Goal: Information Seeking & Learning: Find specific page/section

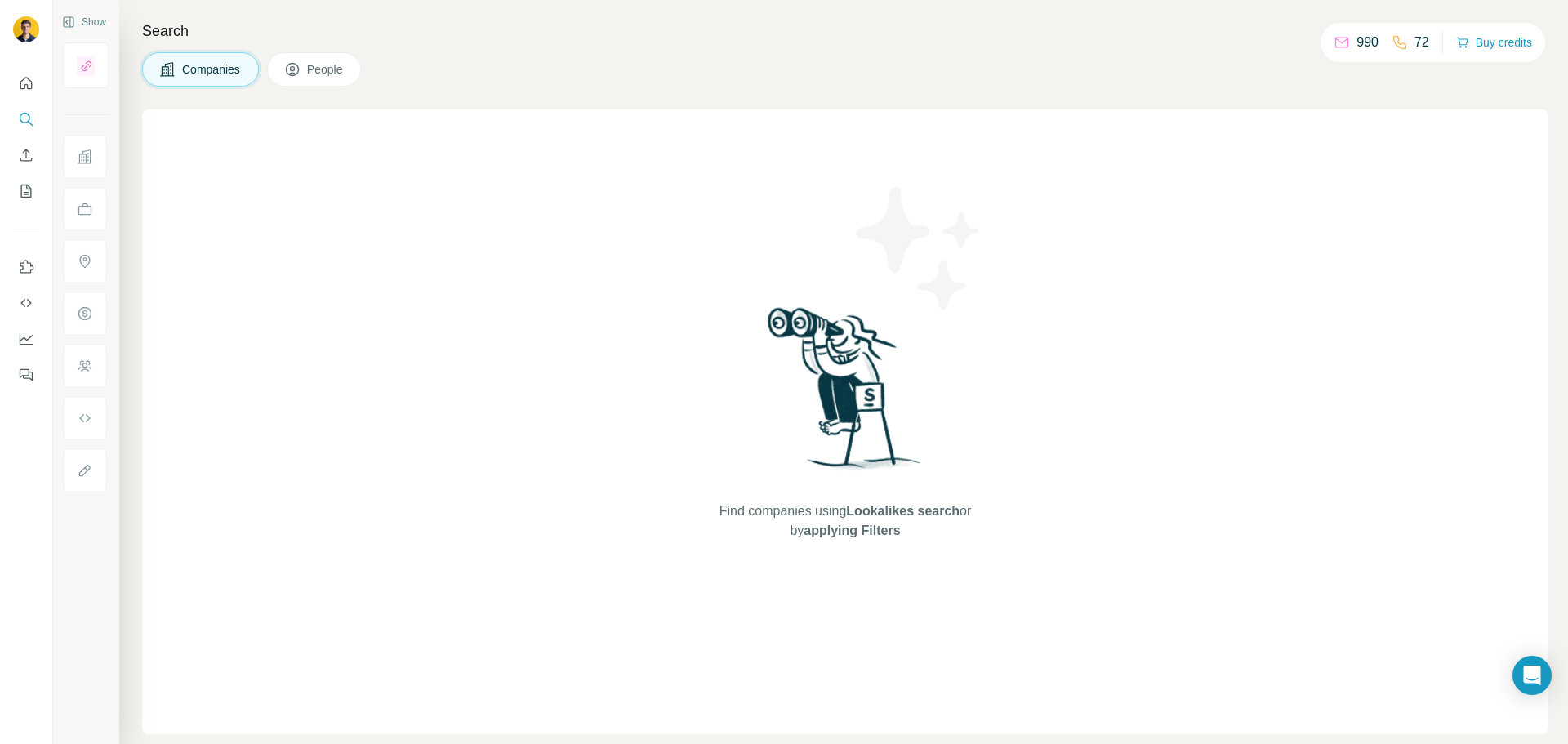
drag, startPoint x: 1006, startPoint y: 3, endPoint x: 387, endPoint y: 131, distance: 632.1
click at [387, 131] on div "Find companies using Lookalikes search or by applying Filters" at bounding box center [845, 421] width 1406 height 624
click at [184, 85] on button "Companies" at bounding box center [200, 69] width 117 height 34
click at [10, 120] on div at bounding box center [26, 223] width 52 height 330
click at [23, 120] on icon "Search" at bounding box center [27, 120] width 17 height 17
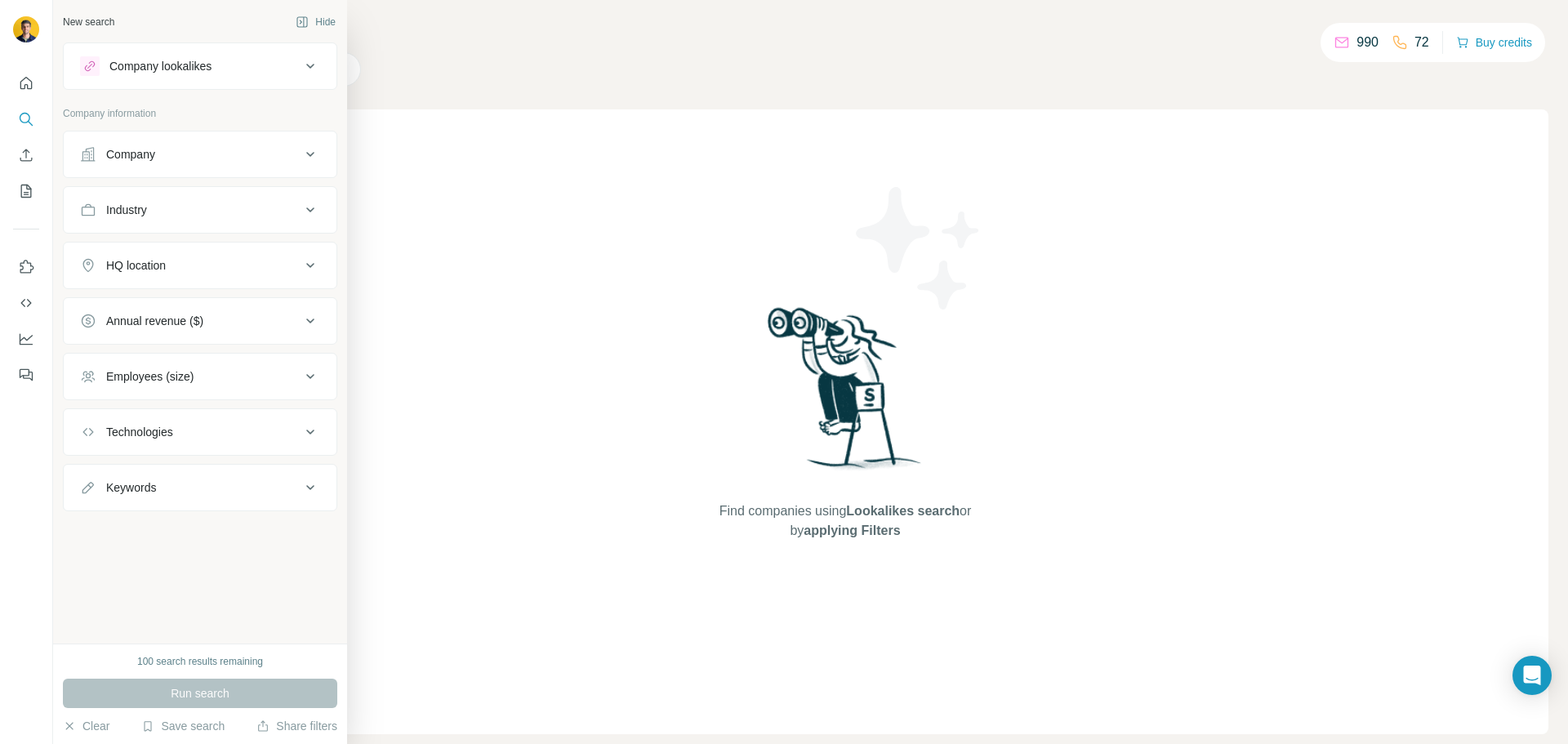
click at [217, 167] on button "Company" at bounding box center [200, 154] width 272 height 40
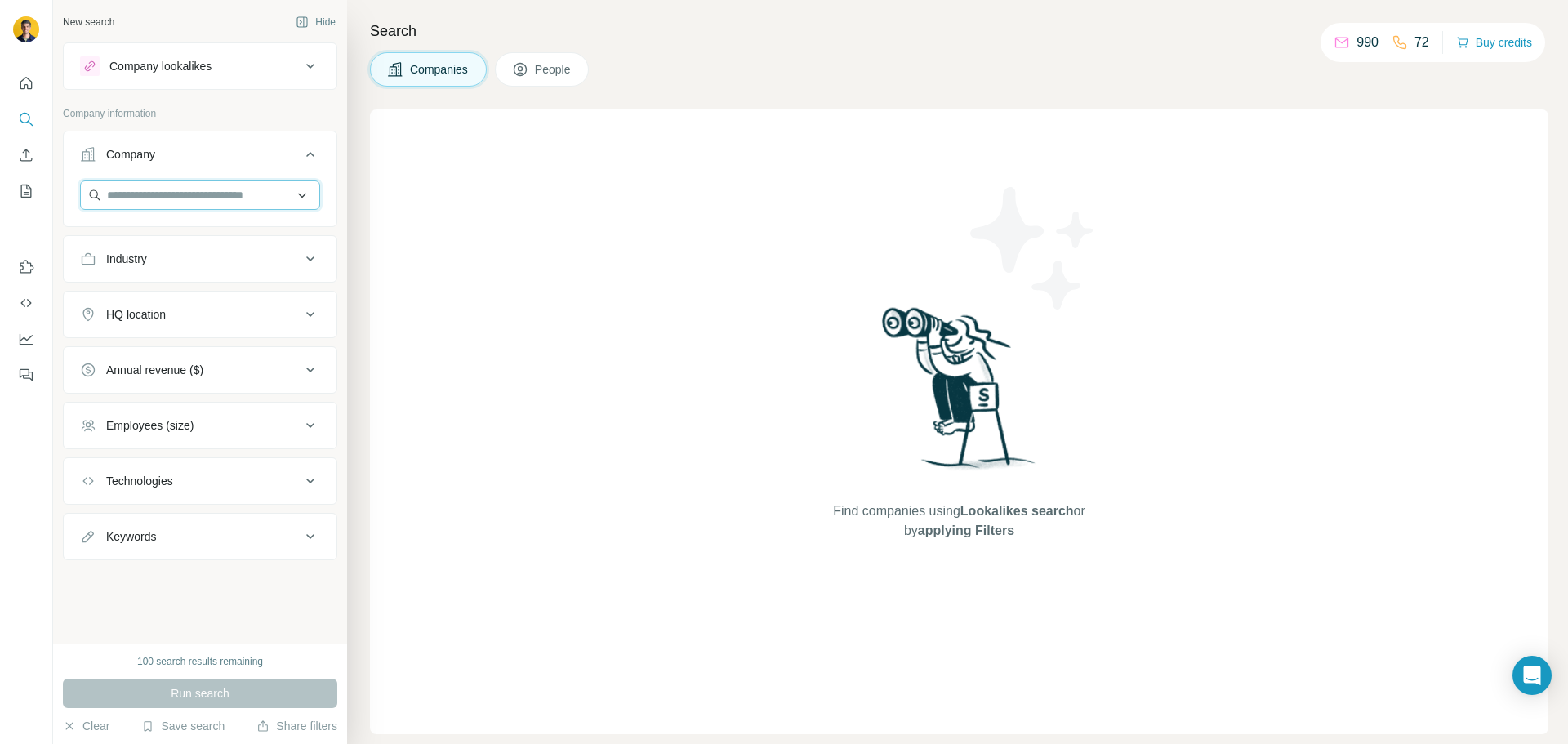
click at [195, 195] on input "text" at bounding box center [200, 195] width 240 height 29
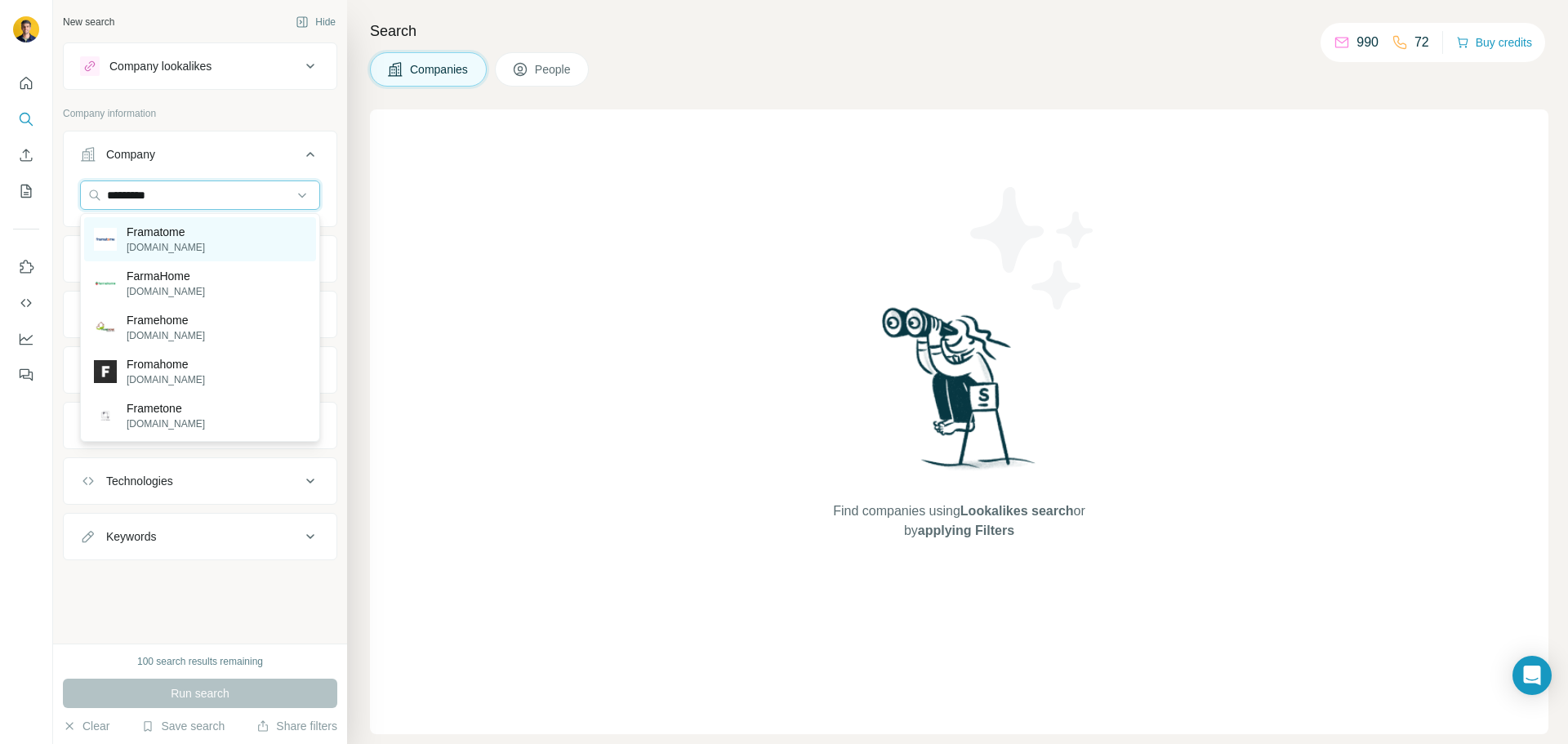
type input "*********"
click at [192, 233] on p "Framatome" at bounding box center [166, 232] width 78 height 17
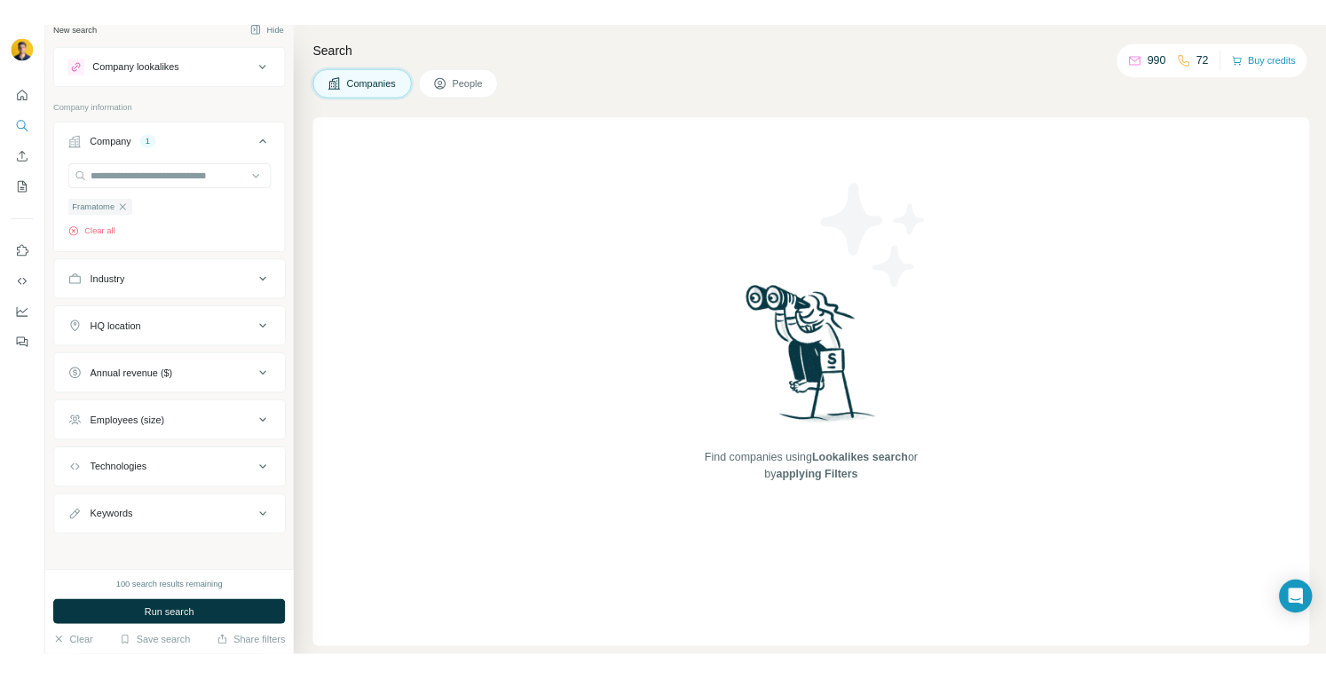
scroll to position [23, 0]
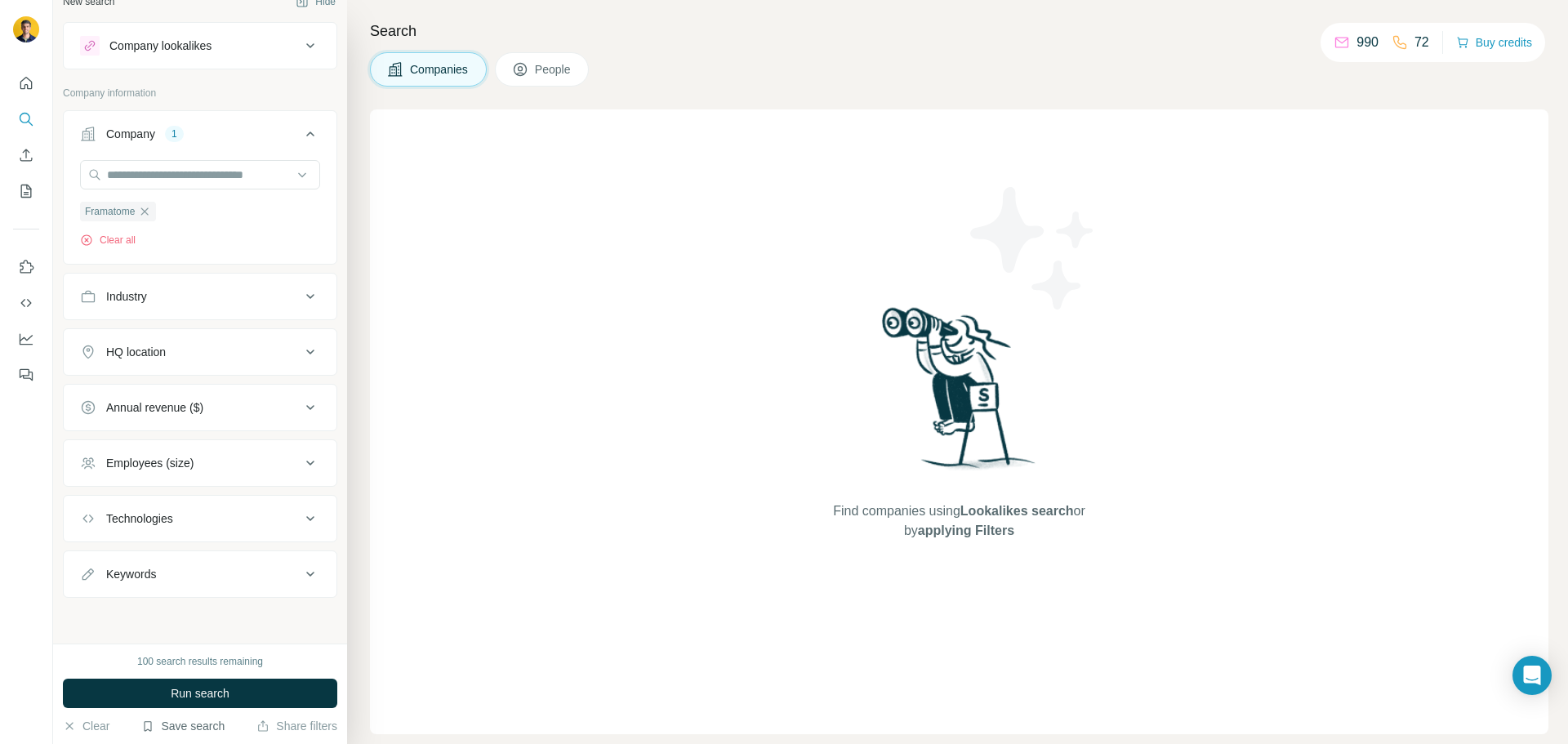
click at [176, 728] on button "Save search" at bounding box center [183, 726] width 84 height 17
click at [202, 696] on div "View my saved searches" at bounding box center [228, 697] width 172 height 33
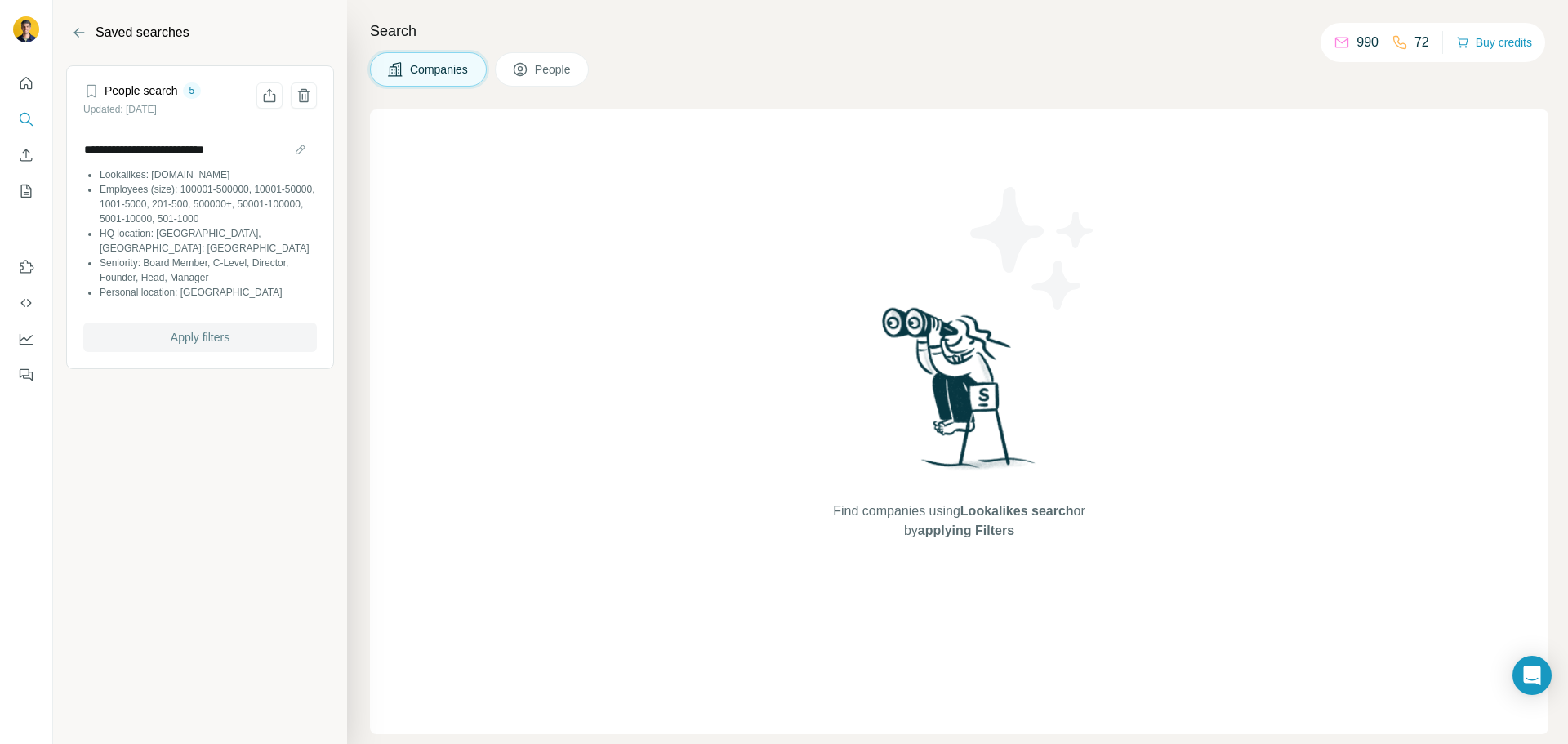
click at [202, 329] on span "Apply filters" at bounding box center [200, 338] width 59 height 17
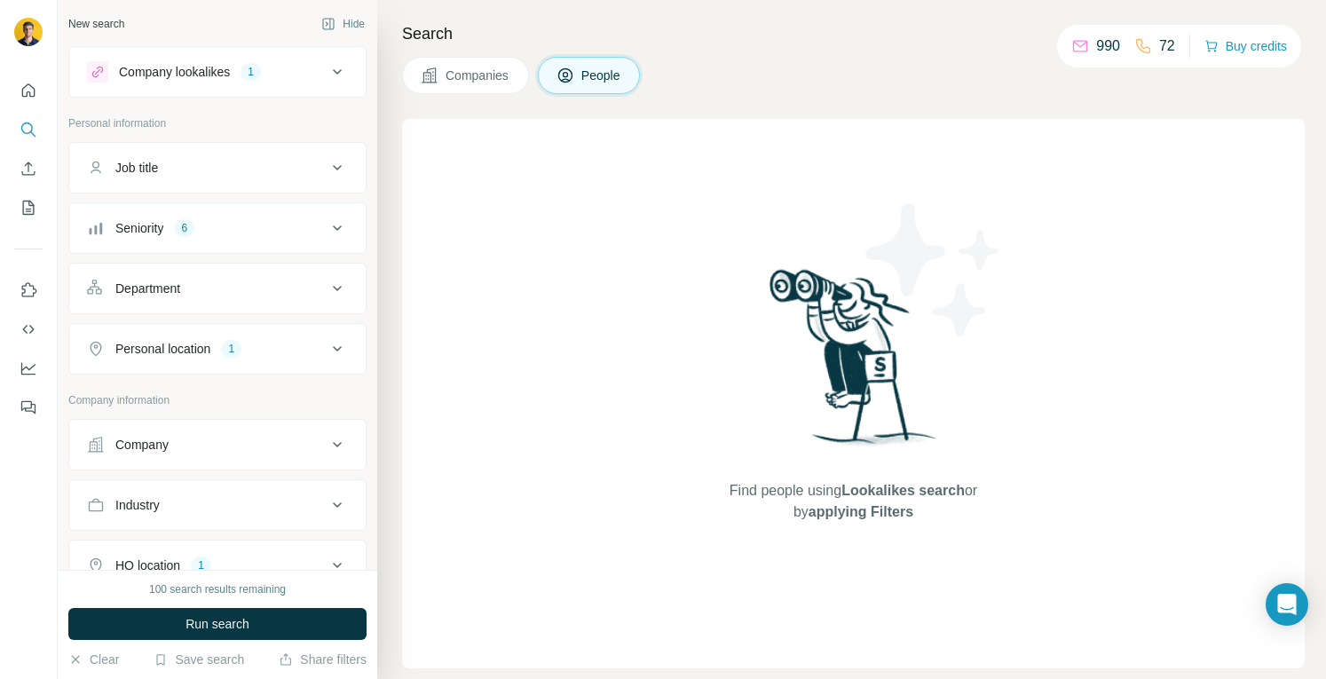
click at [302, 221] on div "Seniority 6" at bounding box center [207, 228] width 240 height 18
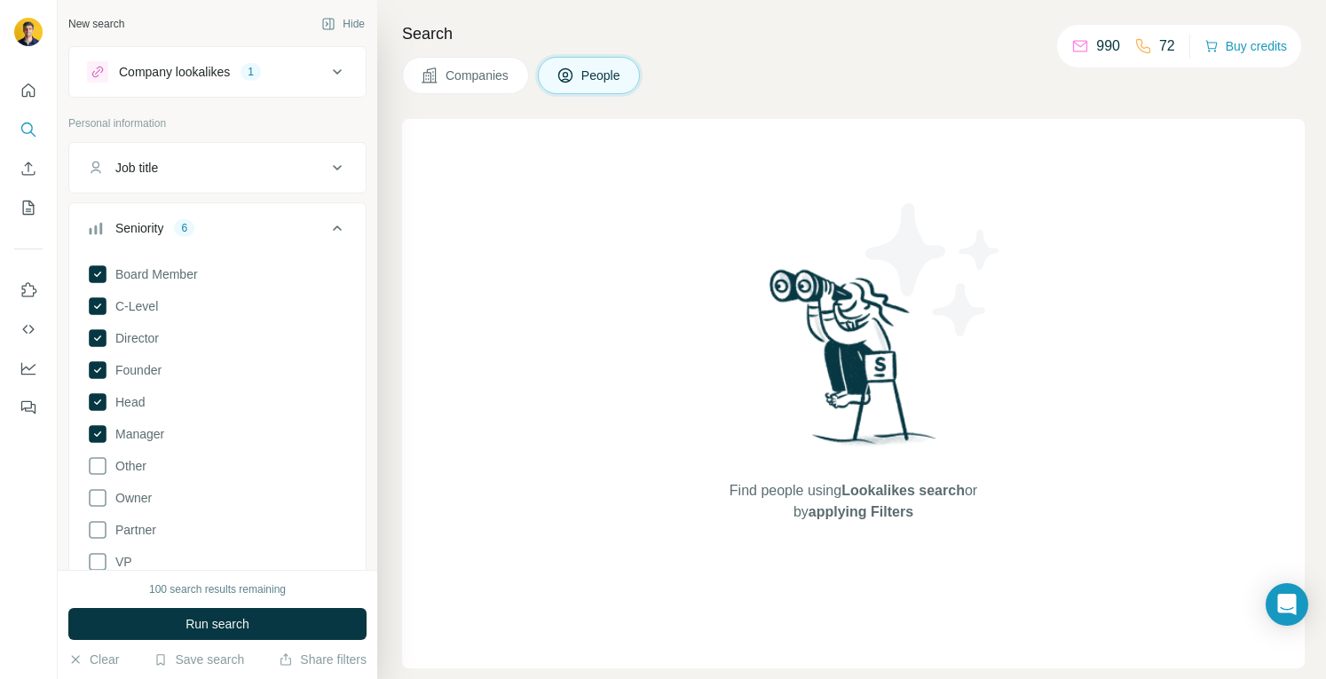
click at [302, 221] on div "Seniority 6" at bounding box center [207, 228] width 240 height 18
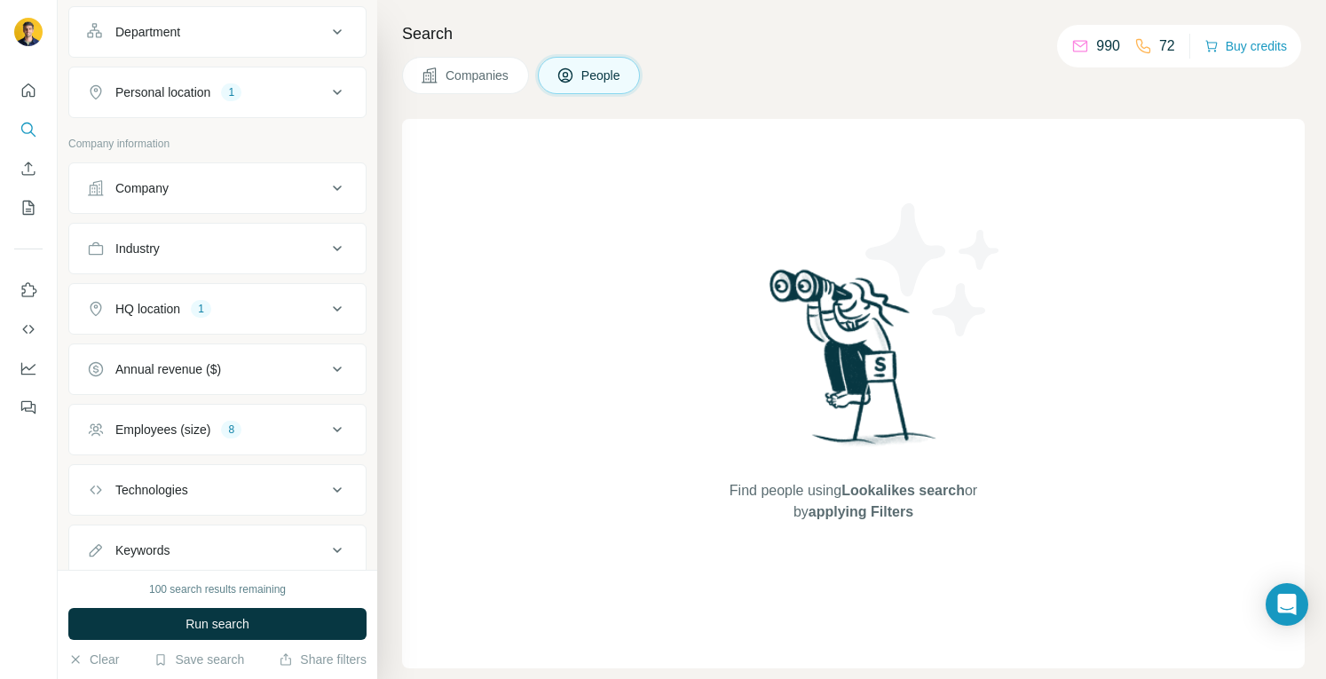
scroll to position [266, 0]
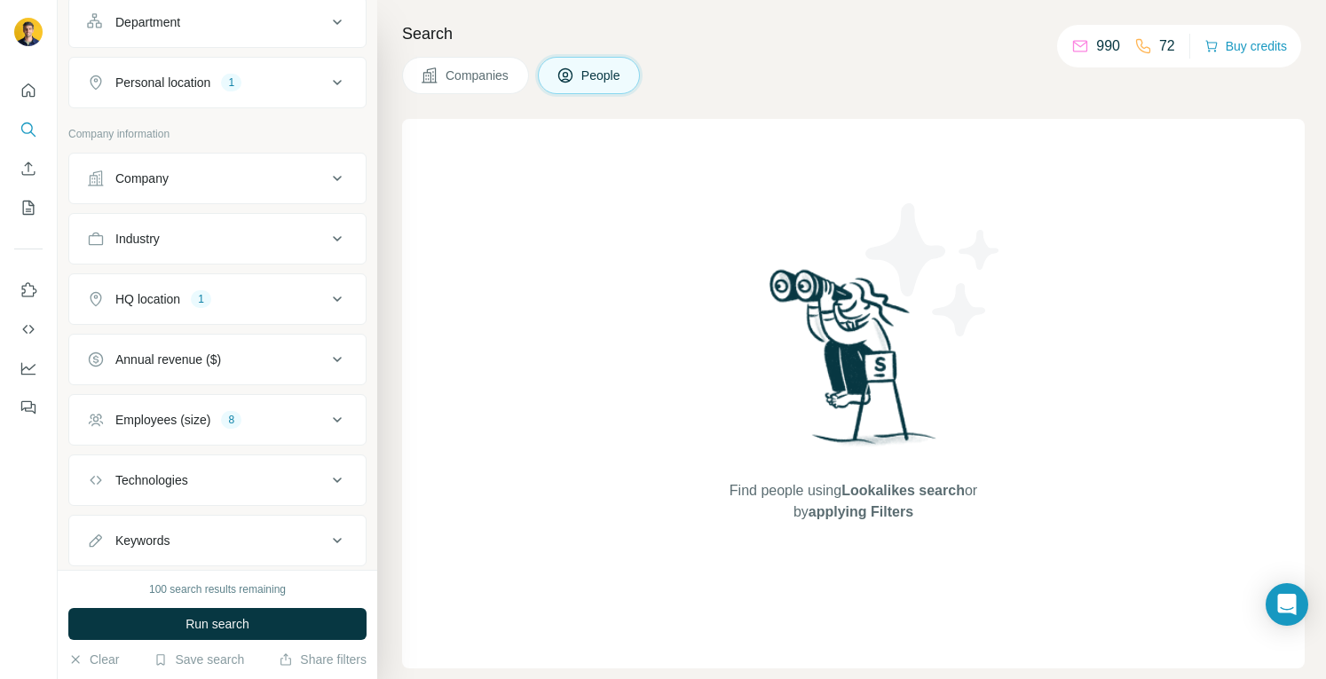
click at [294, 290] on div "HQ location 1" at bounding box center [207, 299] width 240 height 18
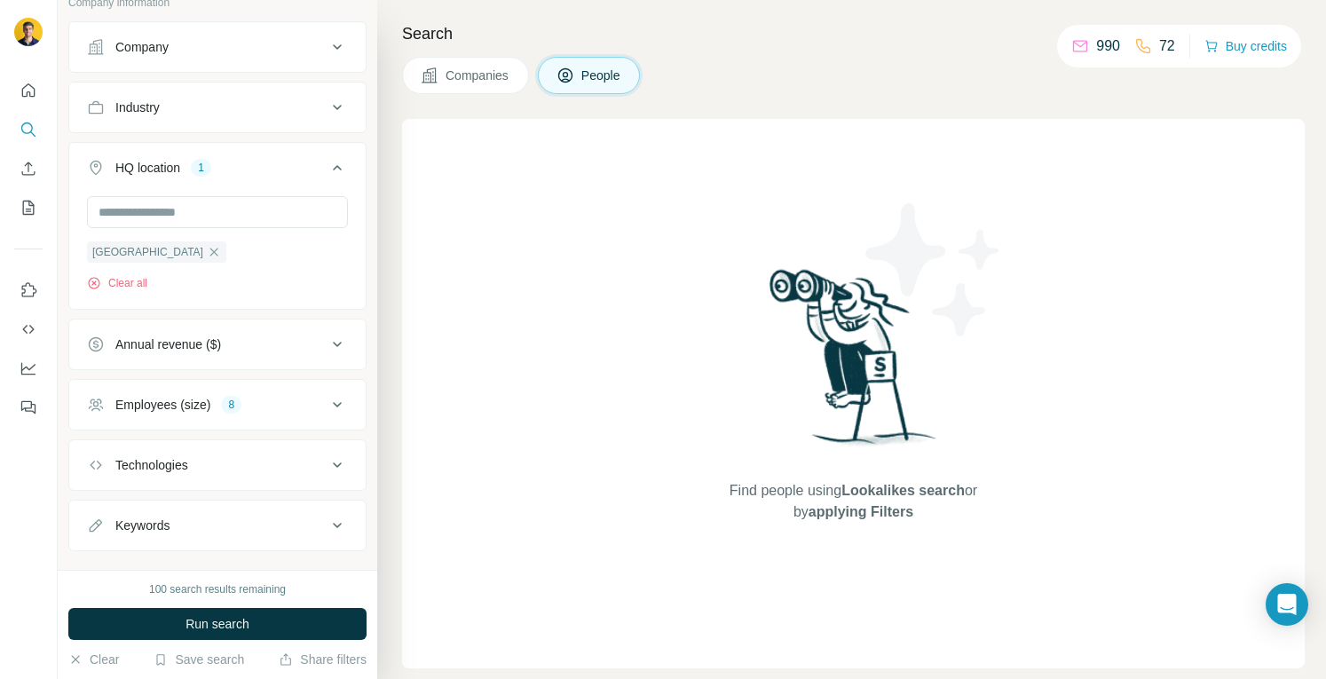
scroll to position [421, 0]
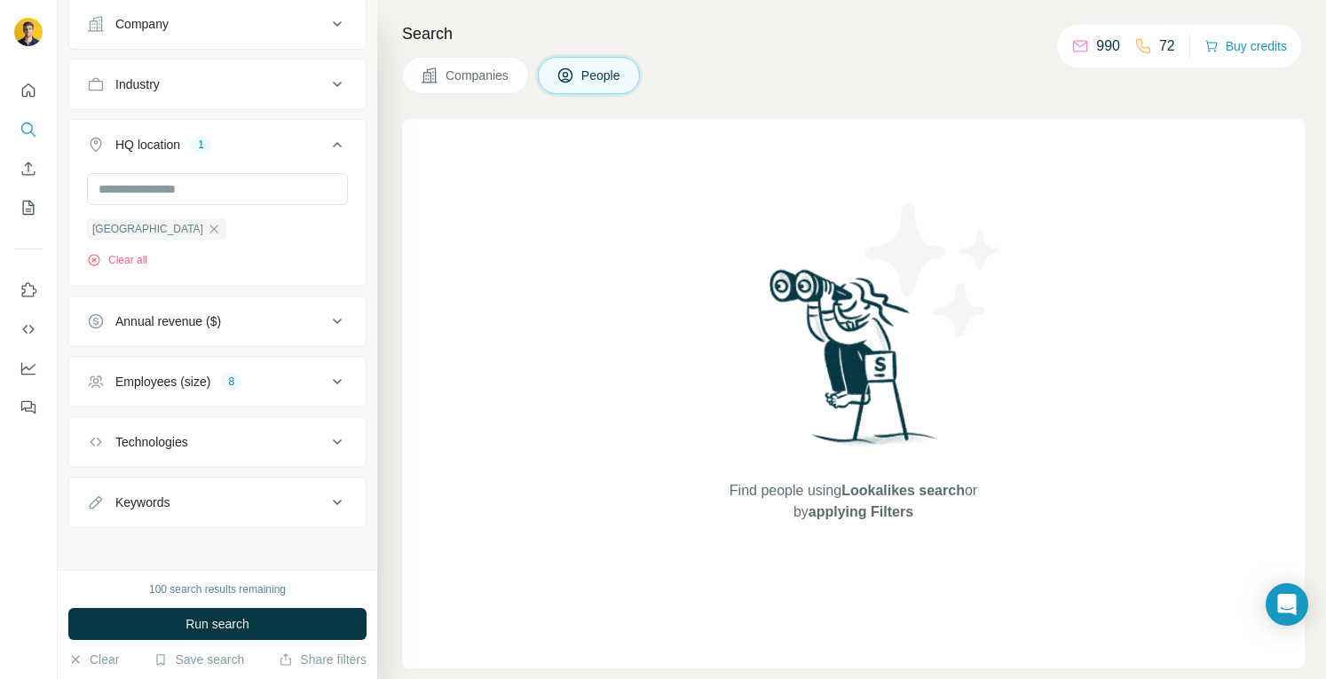
click at [275, 373] on div "Employees (size) 8" at bounding box center [207, 382] width 240 height 18
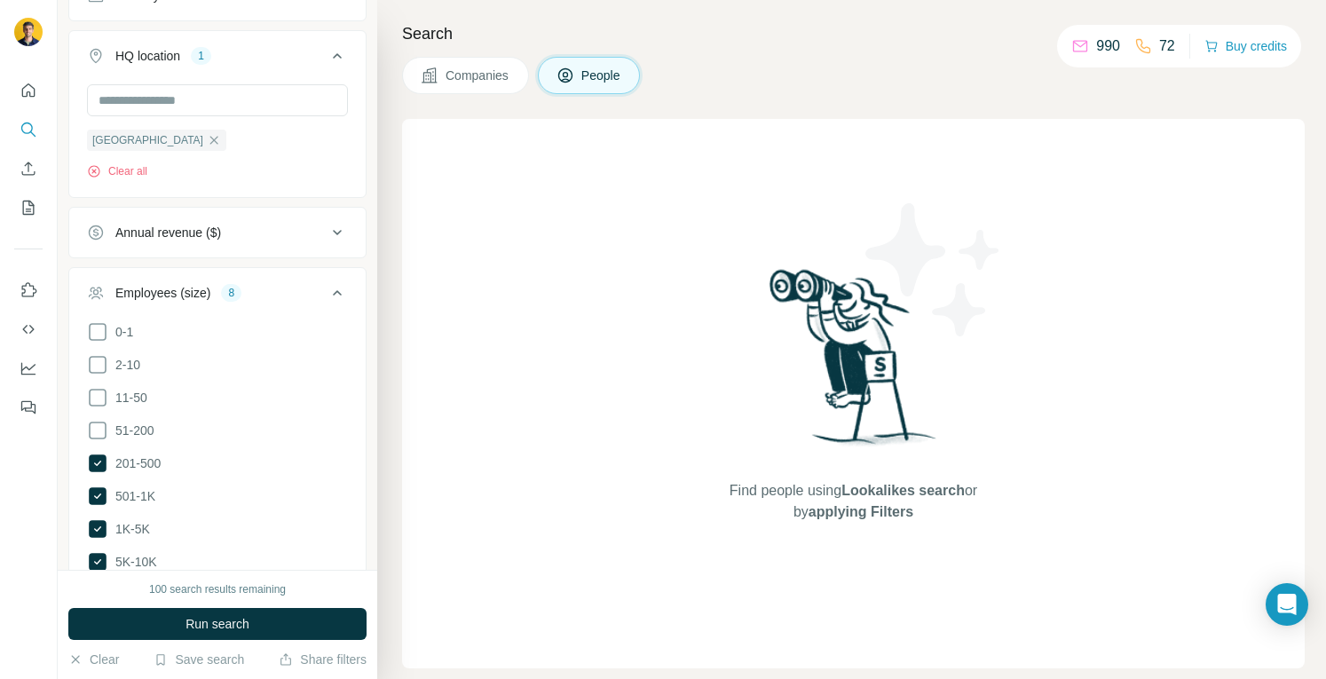
click at [270, 287] on div "Employees (size) 8" at bounding box center [207, 293] width 240 height 18
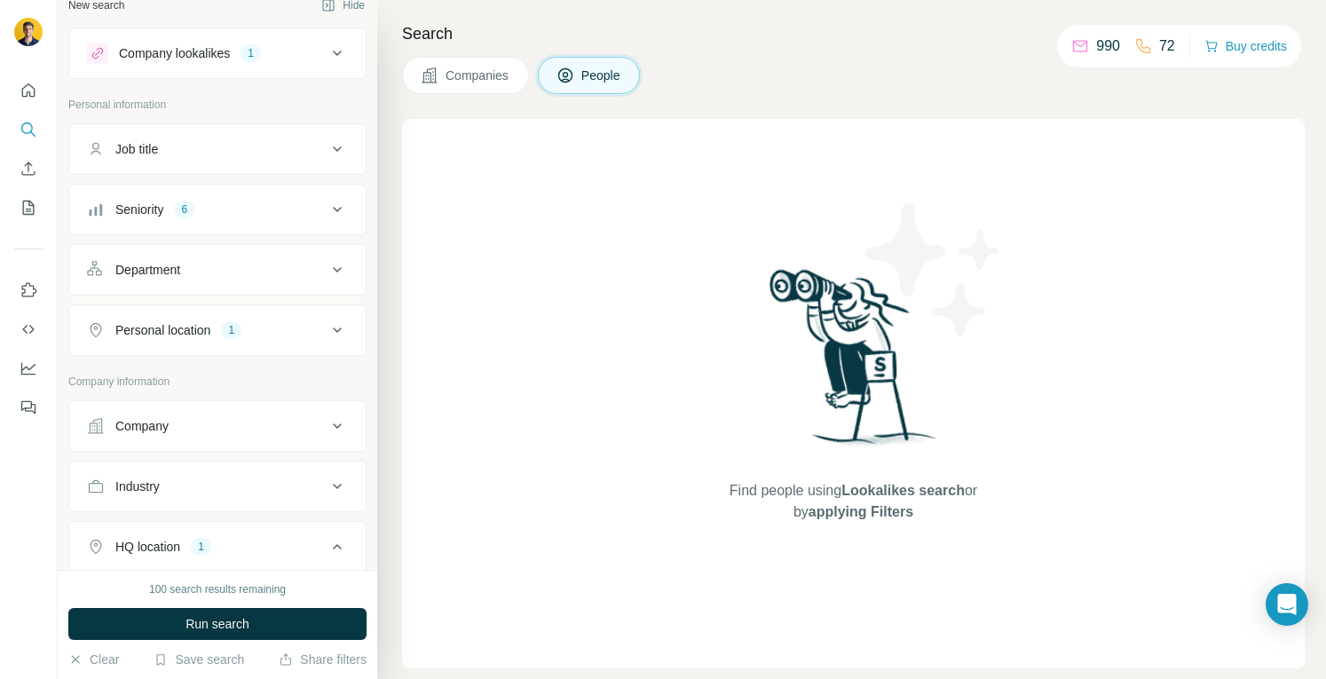
scroll to position [0, 0]
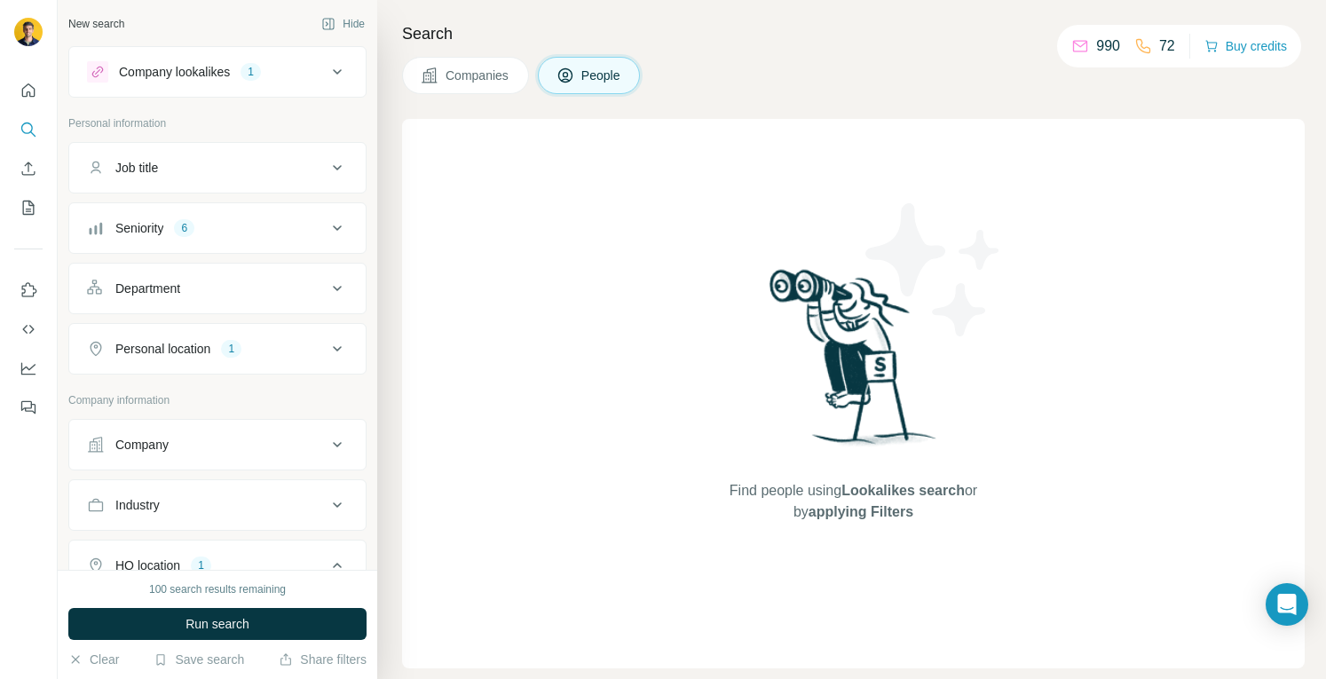
click at [298, 335] on button "Personal location 1" at bounding box center [217, 348] width 296 height 43
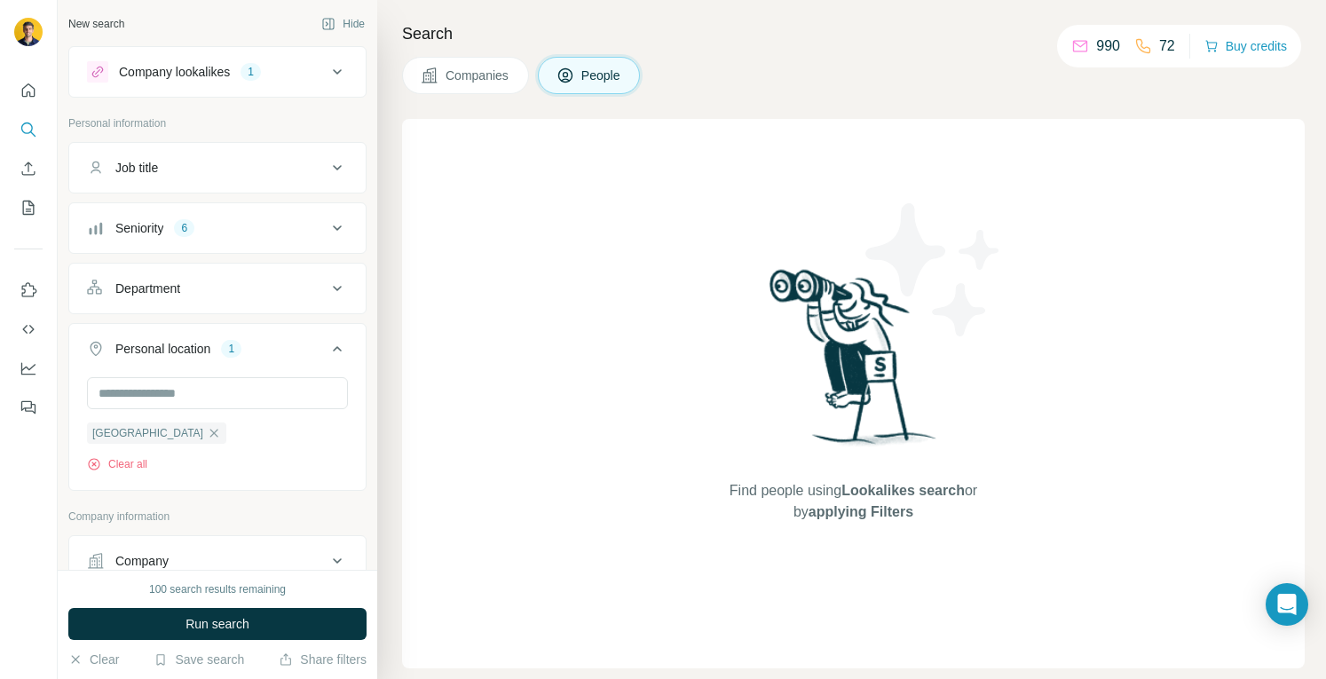
click at [298, 335] on button "Personal location 1" at bounding box center [217, 352] width 296 height 50
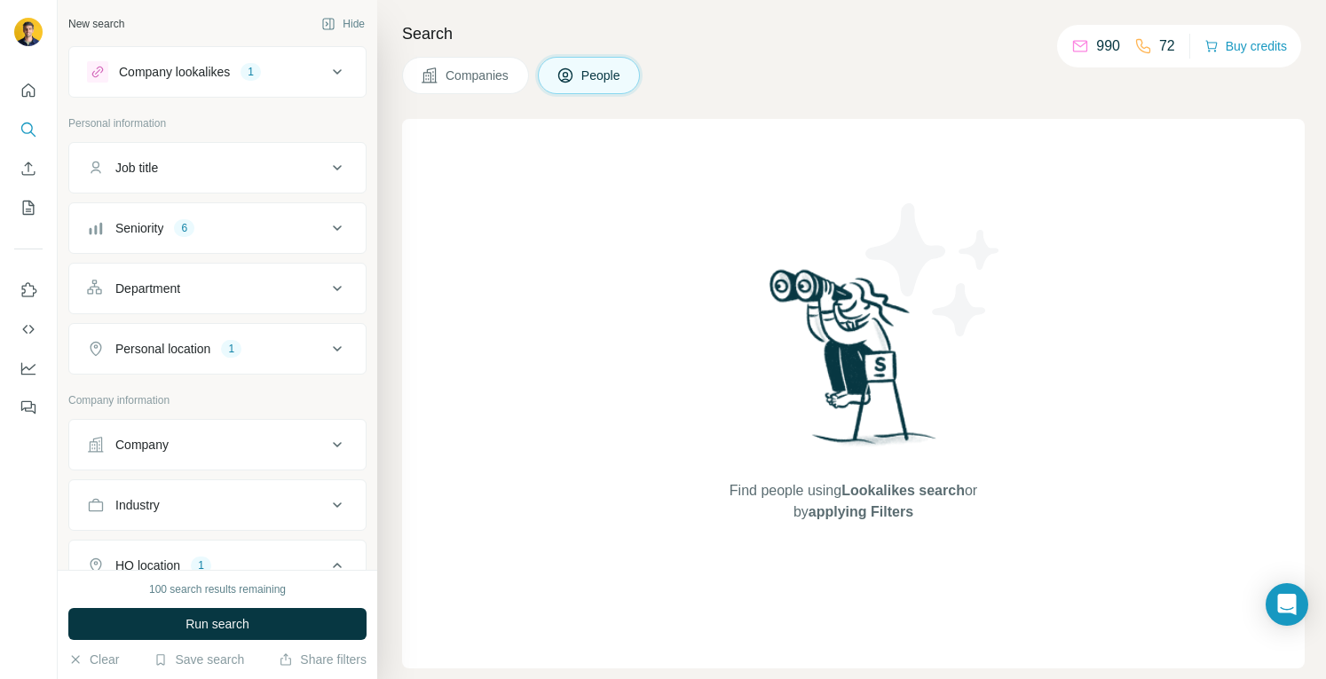
click at [277, 280] on div "Department" at bounding box center [207, 289] width 240 height 18
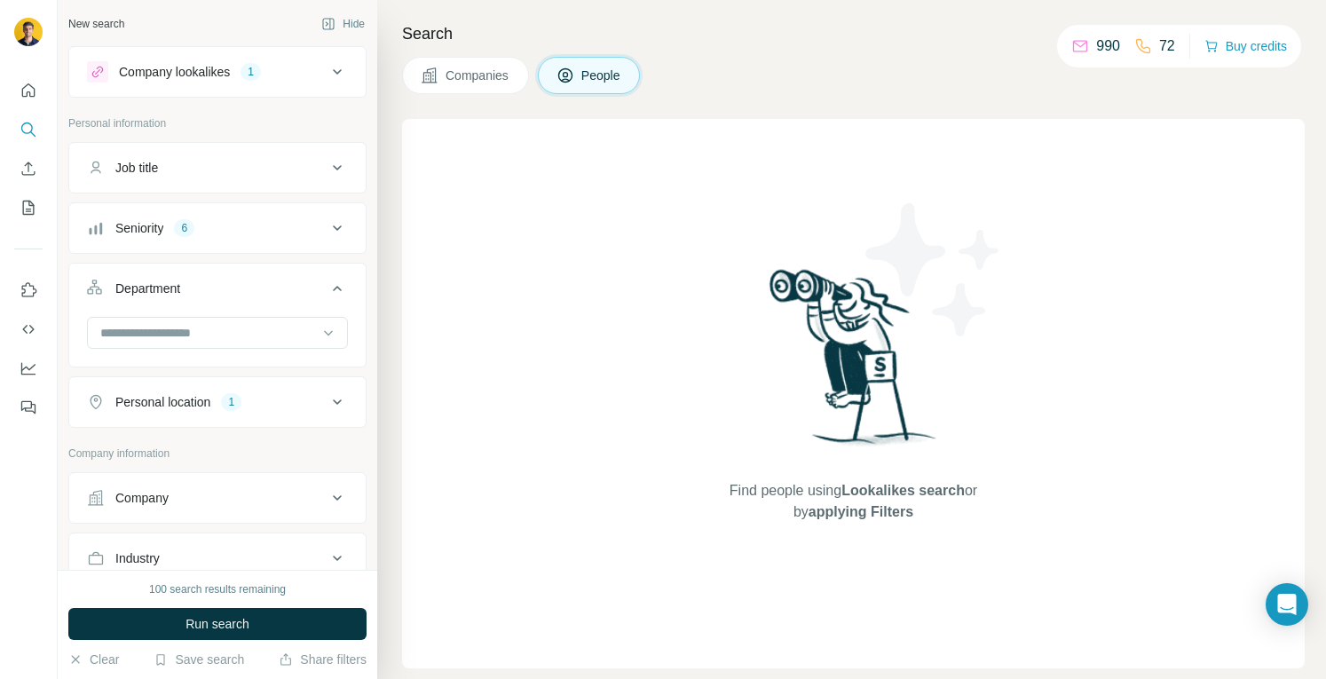
click at [277, 280] on div "Department" at bounding box center [207, 289] width 240 height 18
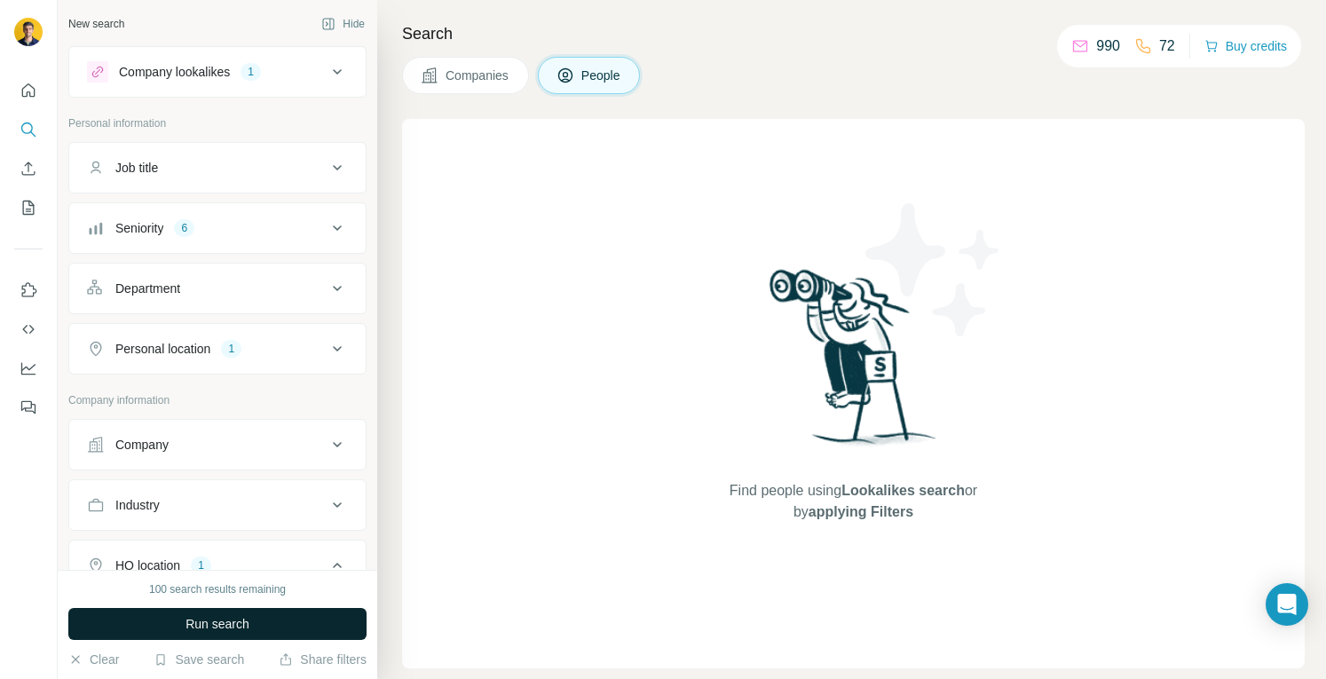
click at [233, 621] on span "Run search" at bounding box center [217, 624] width 64 height 18
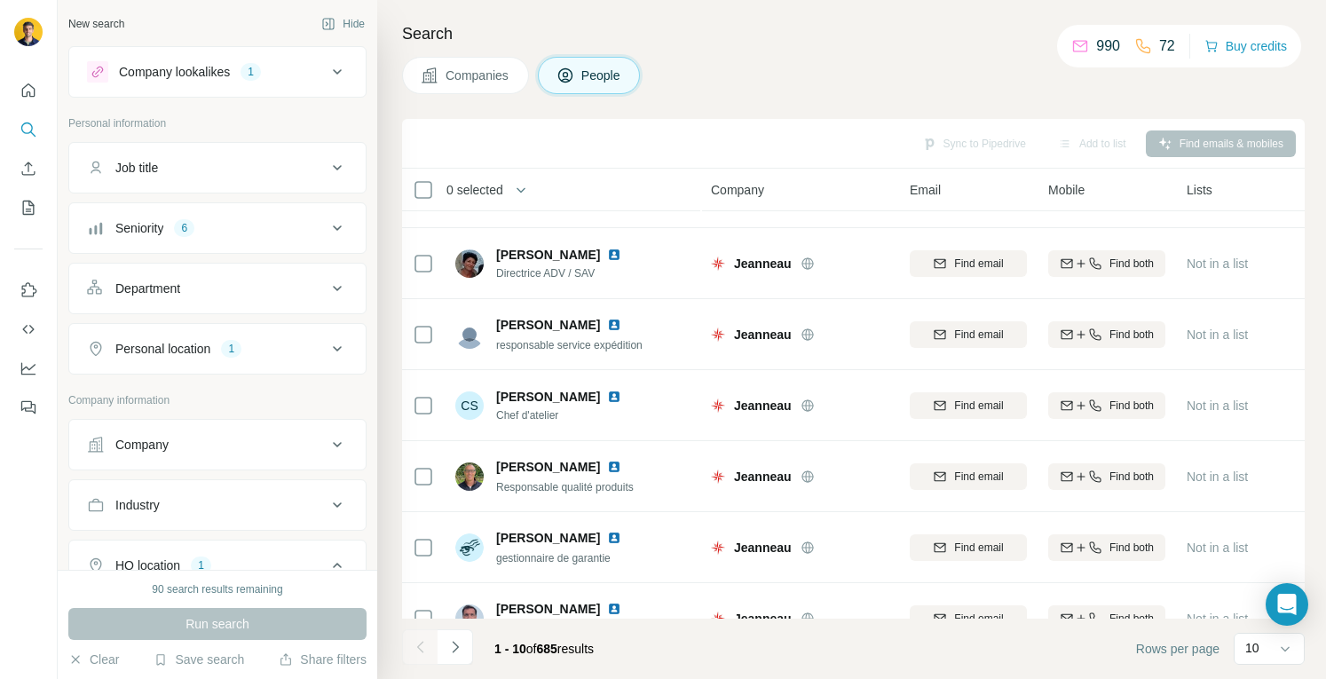
scroll to position [311, 0]
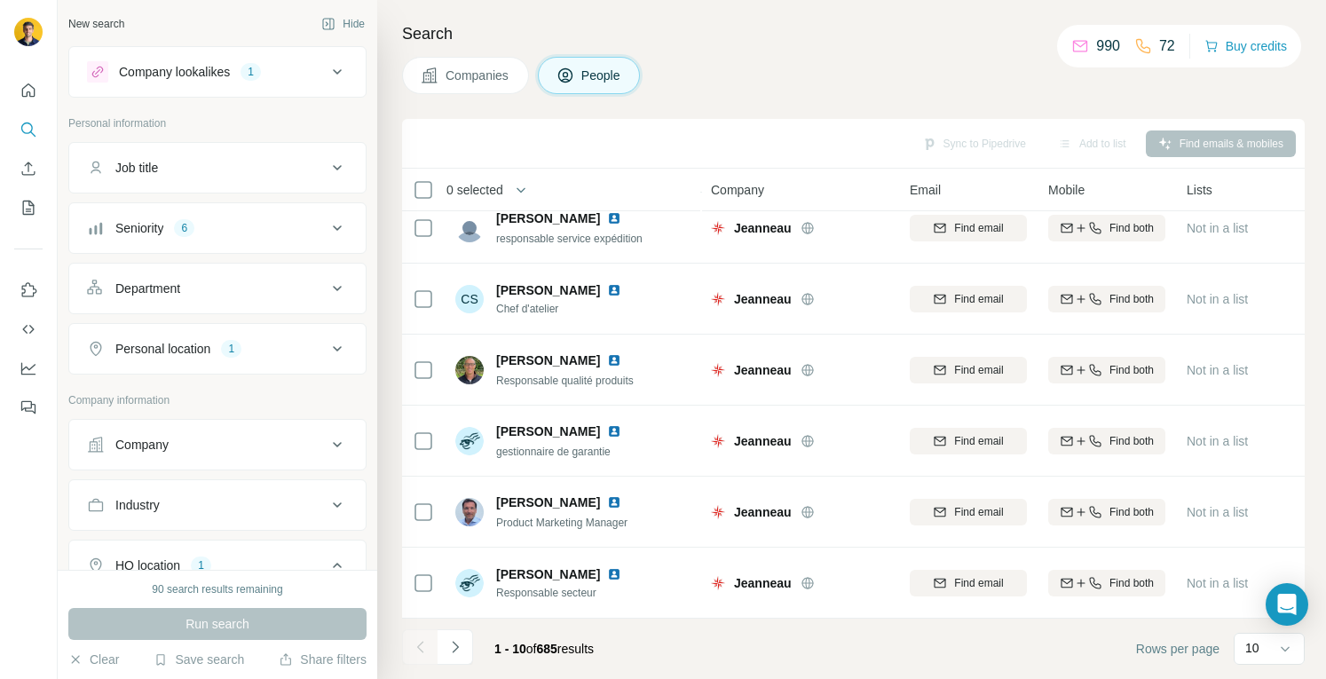
click at [281, 78] on div "Company lookalikes 1" at bounding box center [207, 71] width 240 height 21
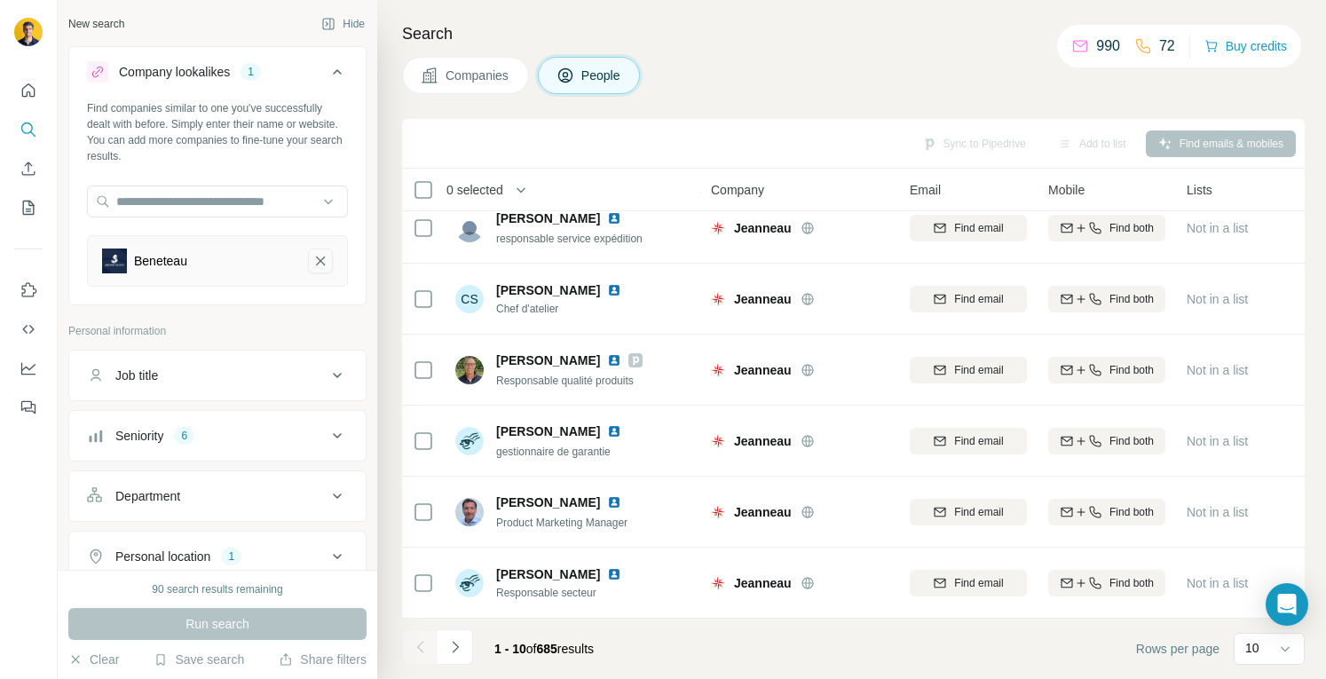
click at [312, 262] on icon "Beneteau-remove-button" at bounding box center [320, 261] width 16 height 18
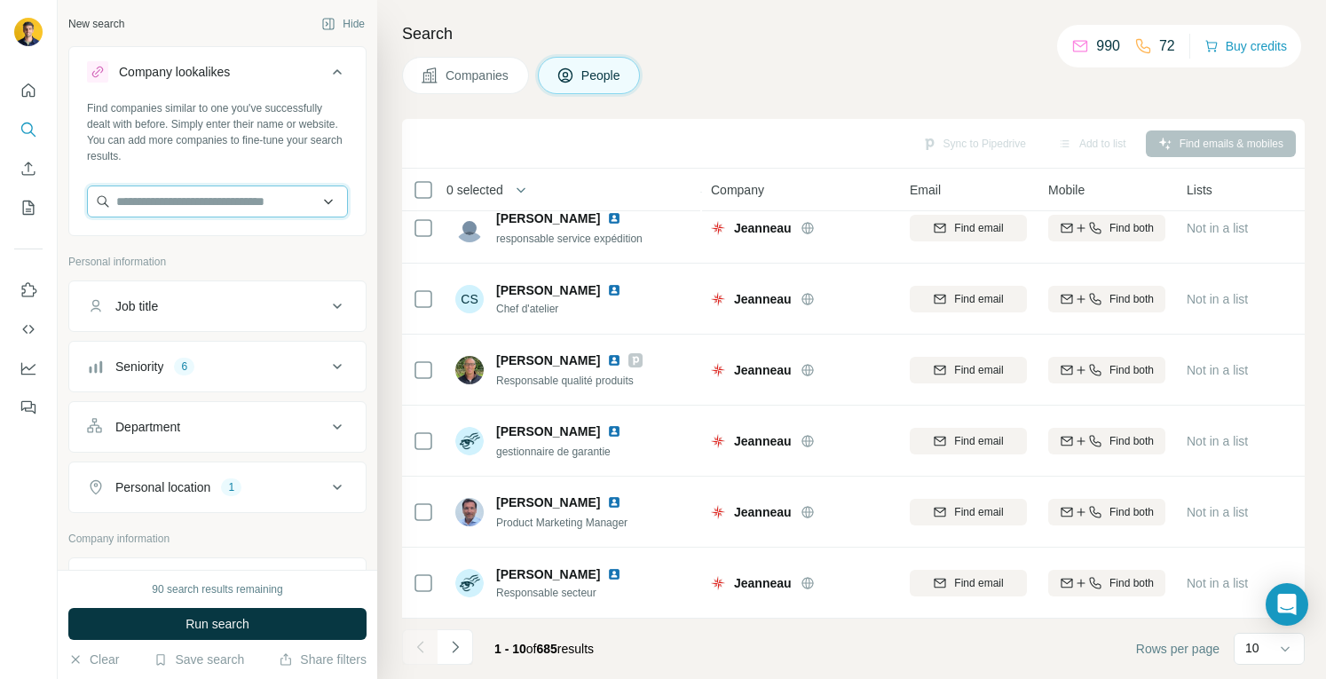
click at [257, 199] on input "text" at bounding box center [217, 201] width 261 height 32
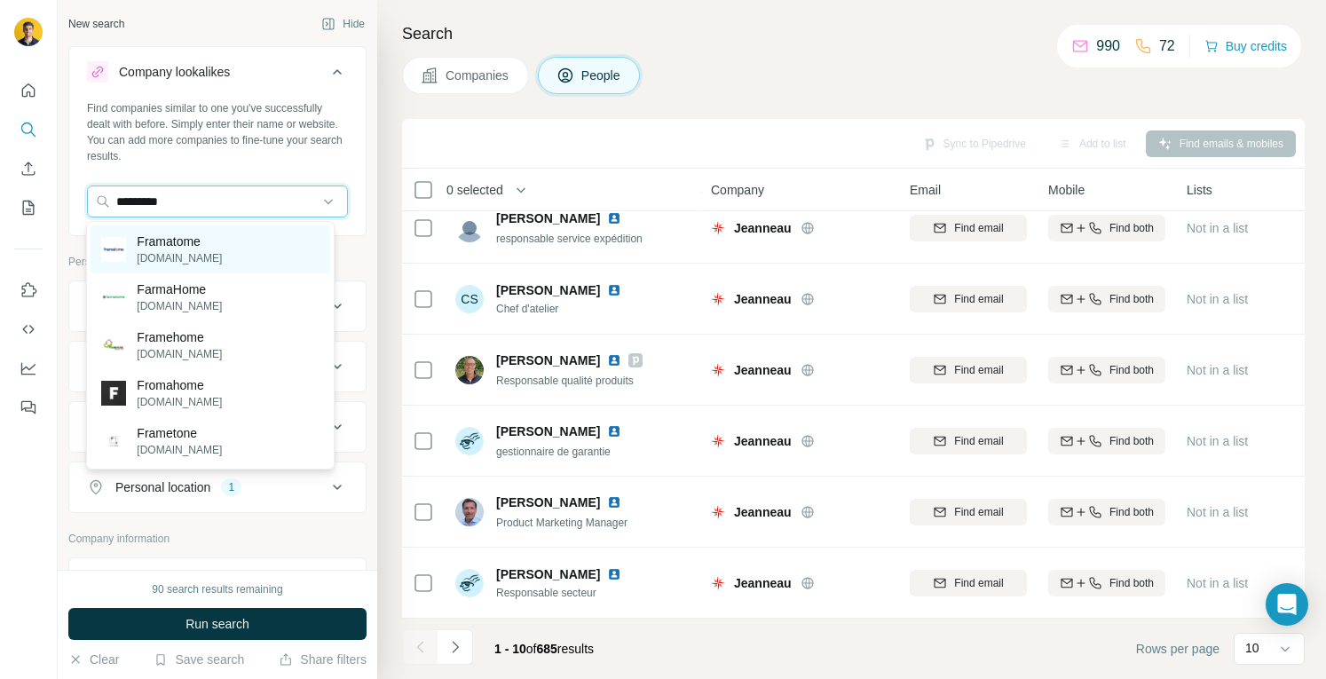
type input "*********"
click at [201, 250] on p "framatome.com" at bounding box center [179, 258] width 85 height 16
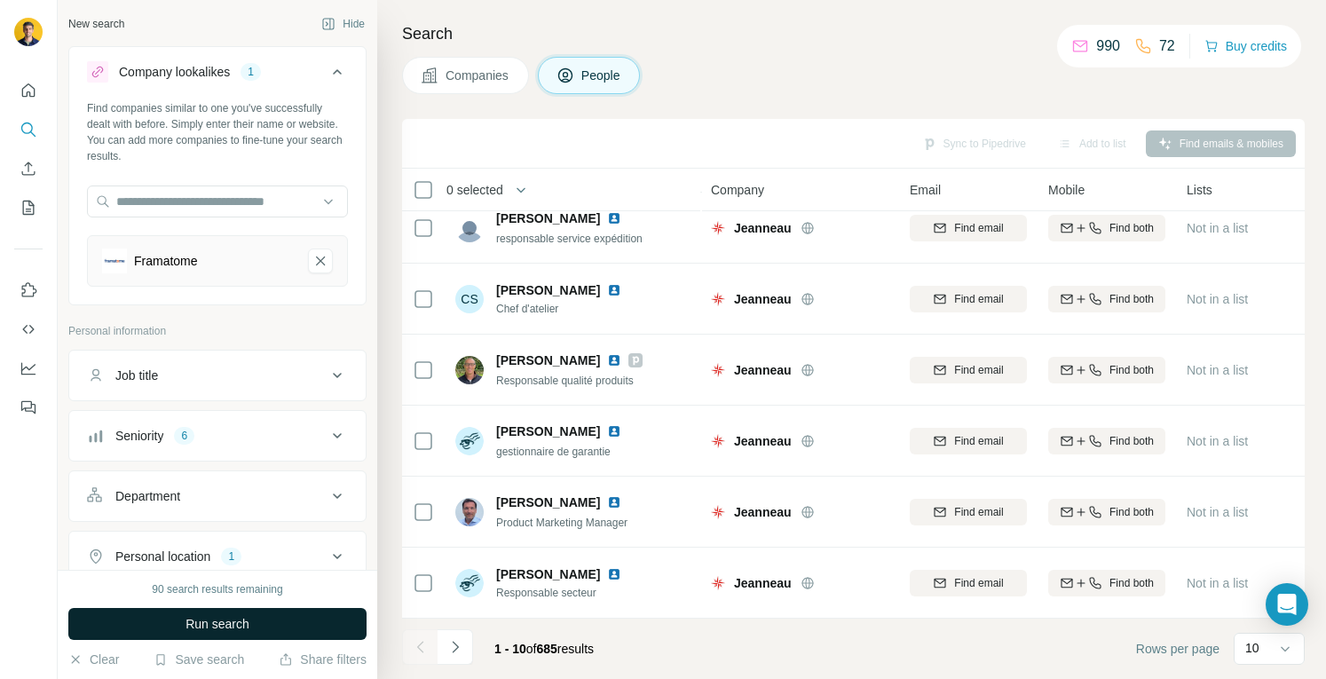
click at [222, 626] on span "Run search" at bounding box center [217, 624] width 64 height 18
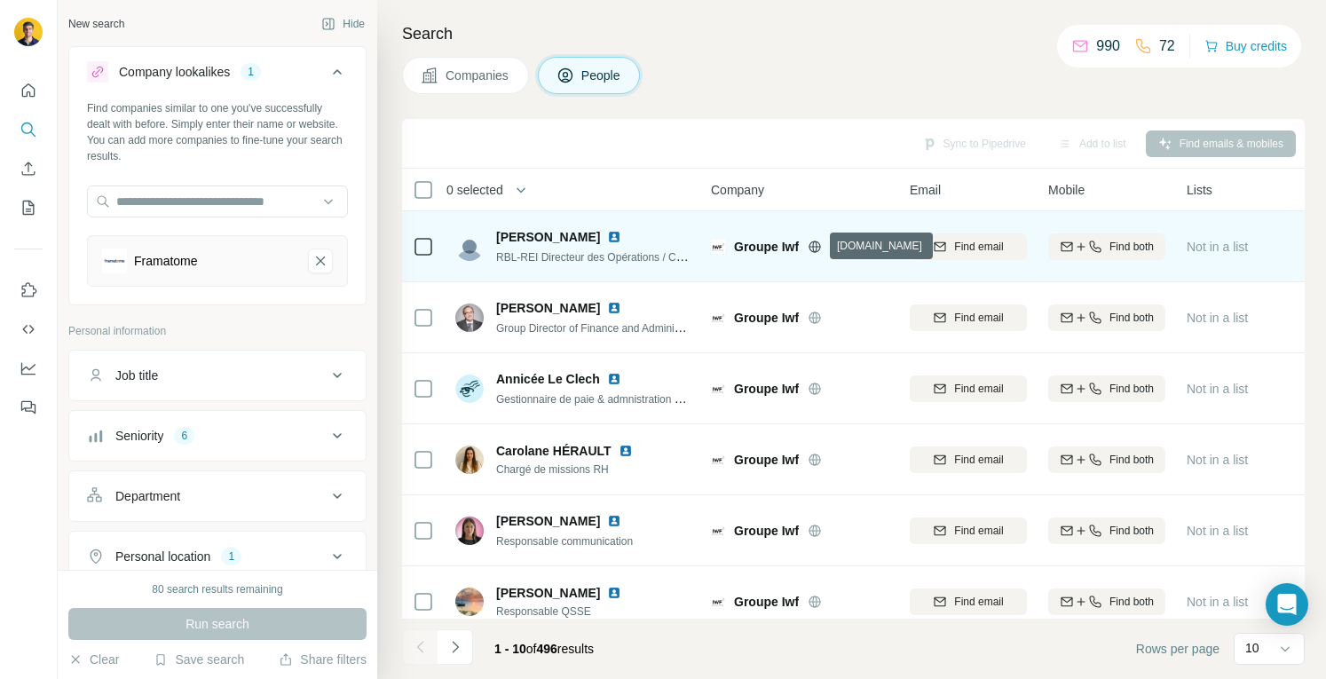
click at [817, 249] on icon at bounding box center [815, 247] width 4 height 12
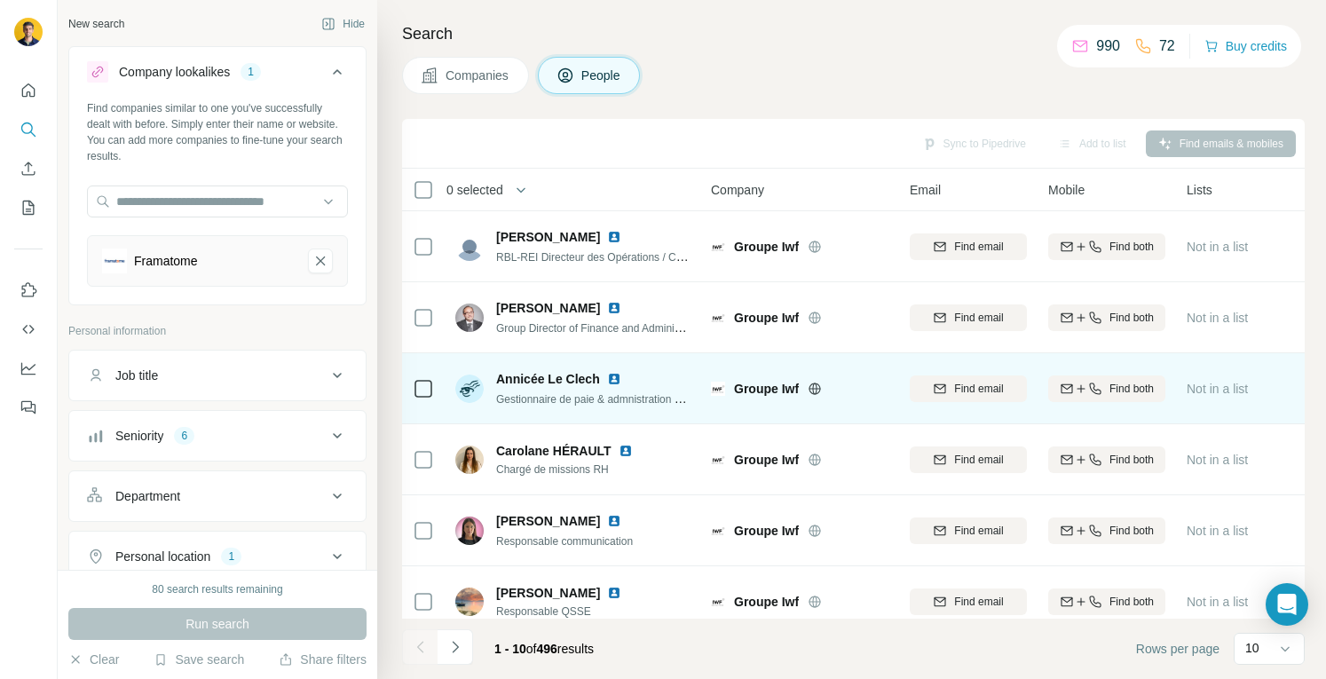
scroll to position [311, 0]
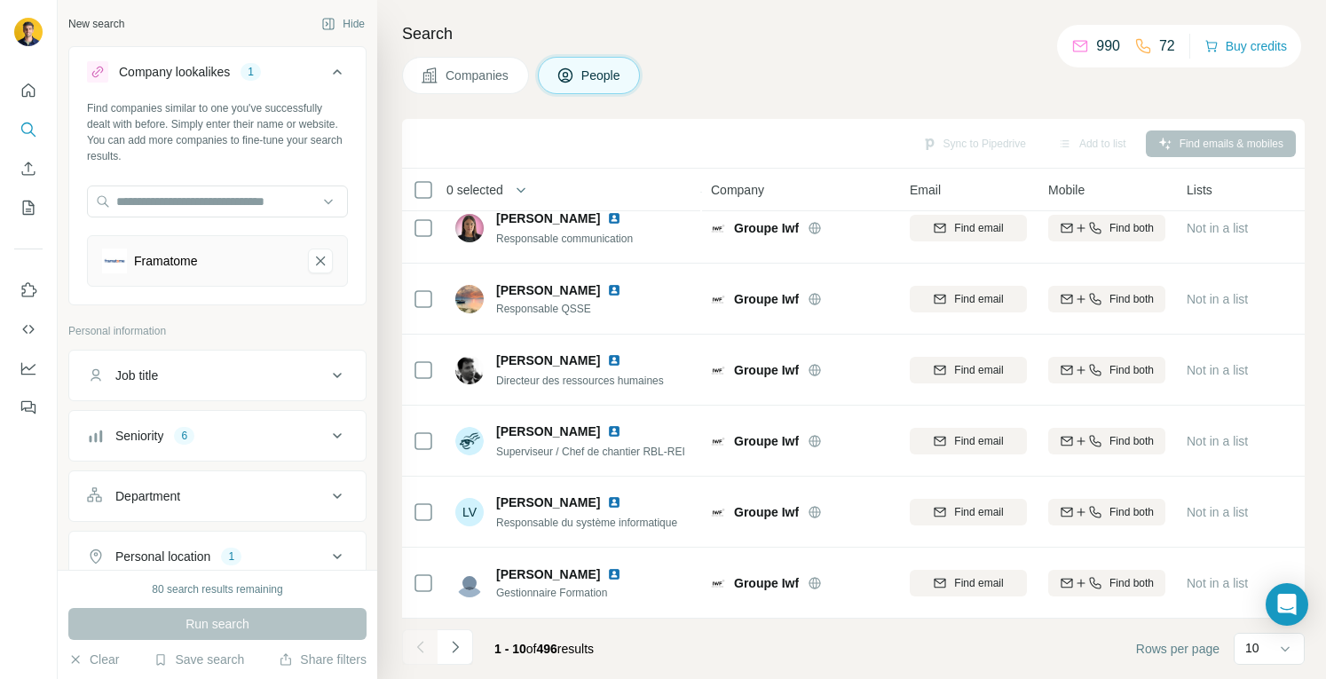
click at [460, 79] on span "Companies" at bounding box center [478, 76] width 65 height 18
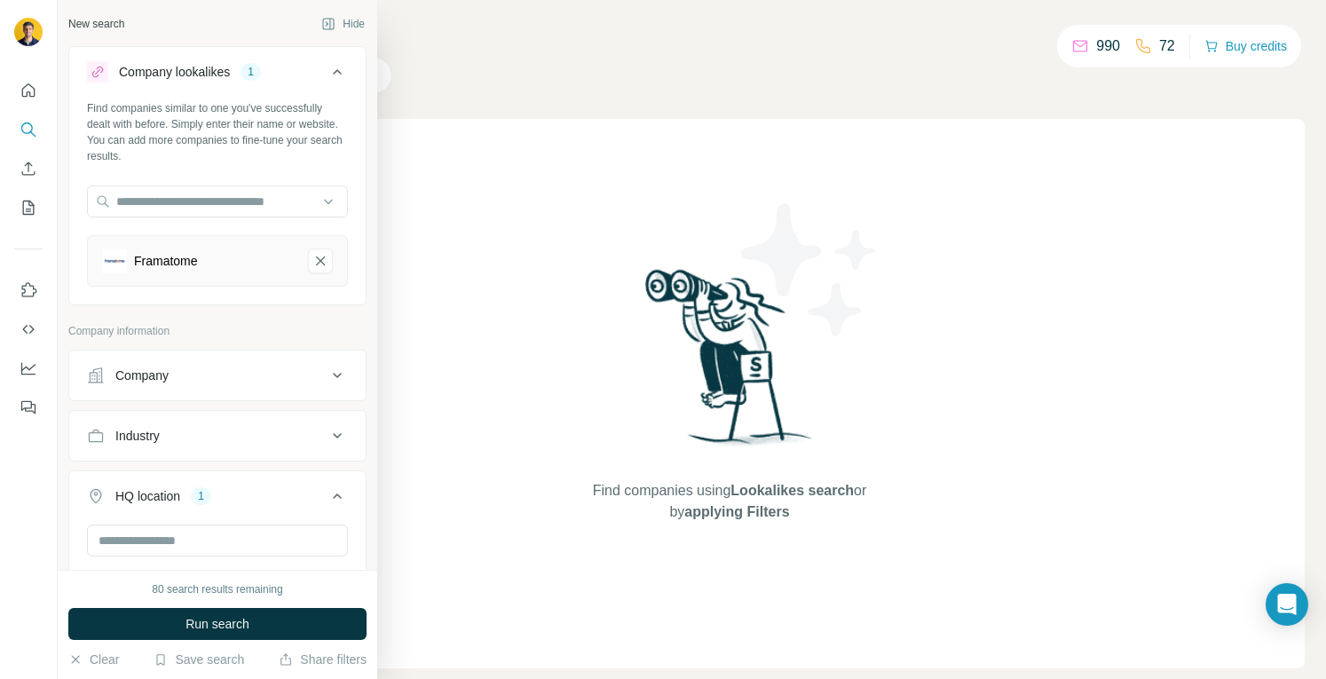
scroll to position [353, 0]
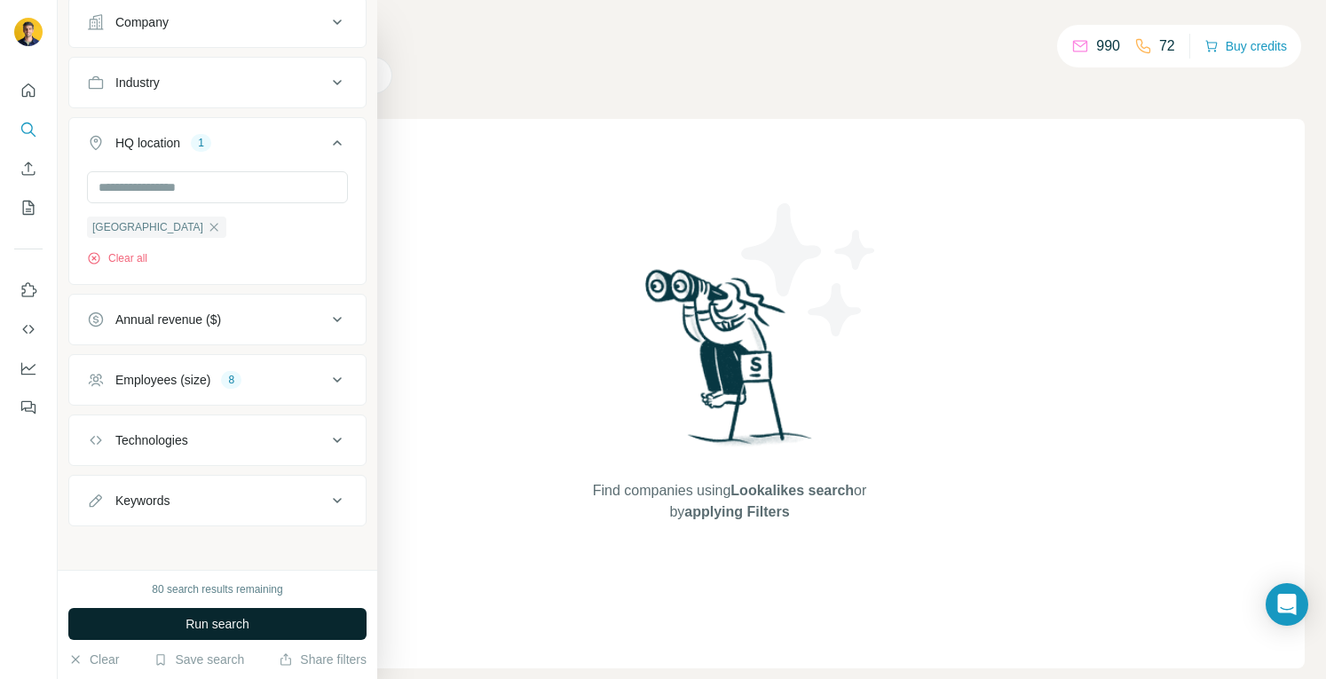
click at [211, 628] on span "Run search" at bounding box center [217, 624] width 64 height 18
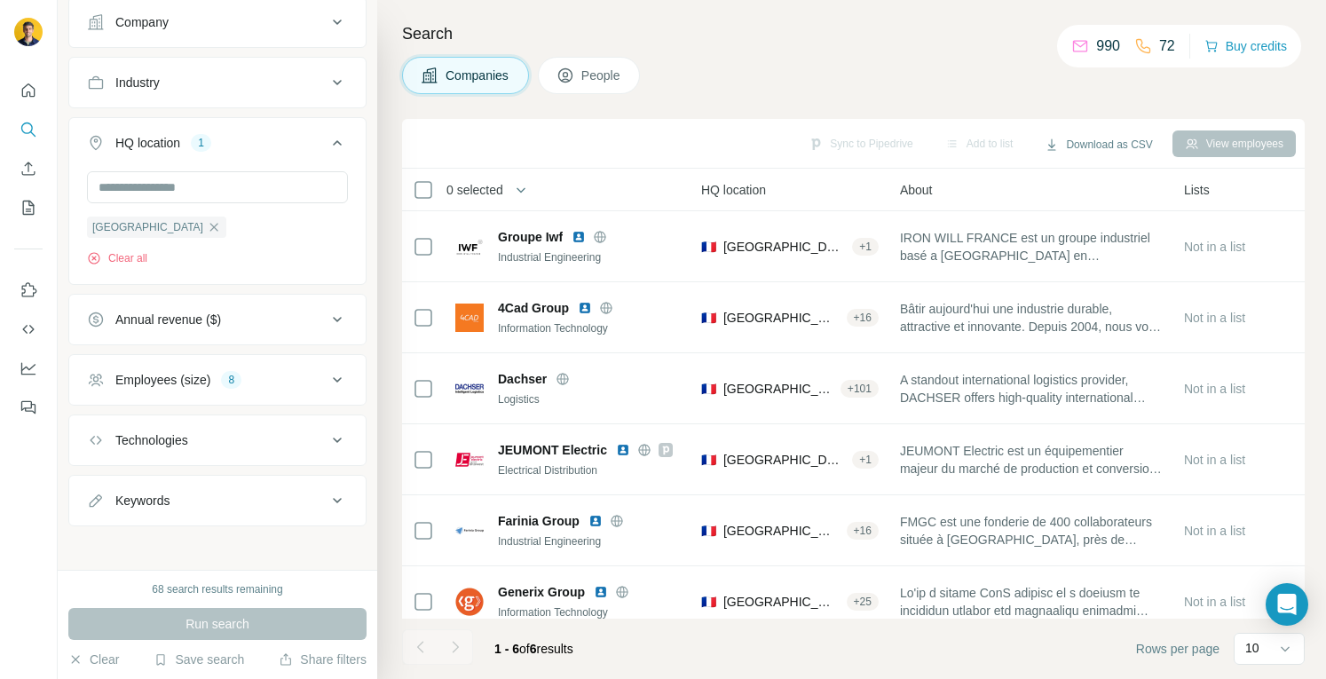
scroll to position [0, 238]
click at [113, 222] on span "France" at bounding box center [147, 227] width 111 height 16
click at [207, 225] on icon "button" at bounding box center [214, 227] width 14 height 14
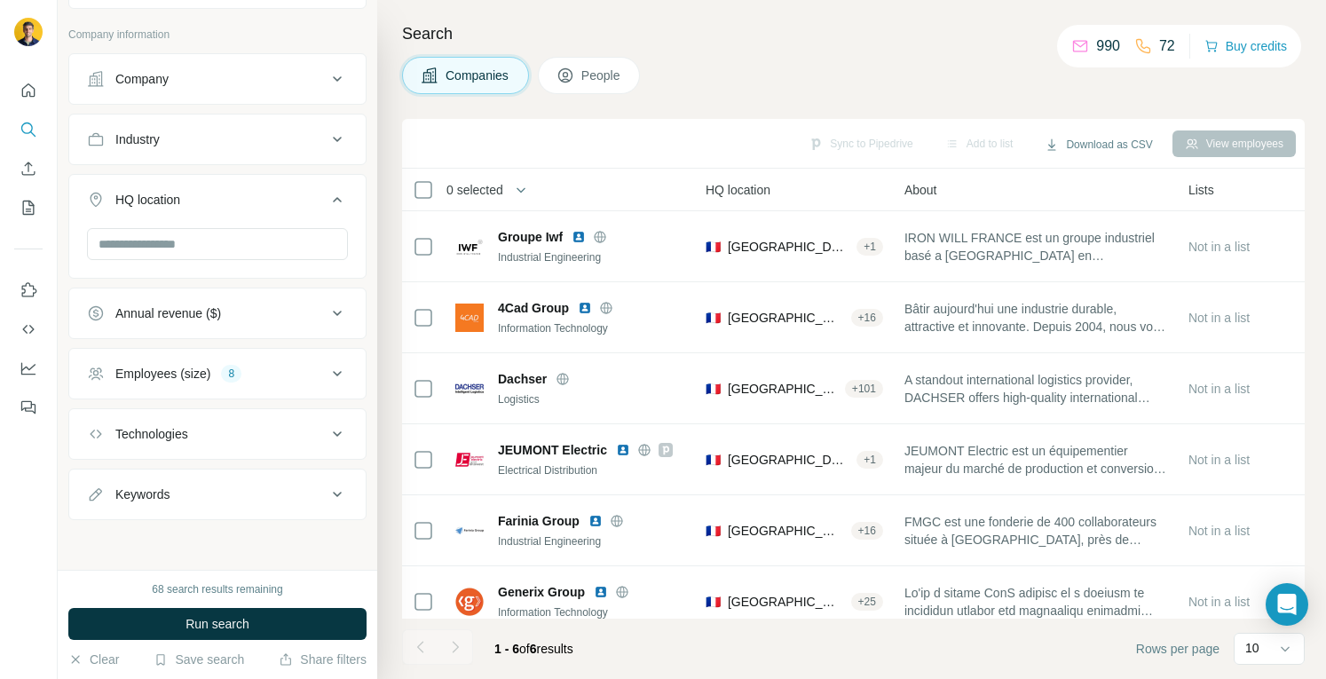
scroll to position [290, 0]
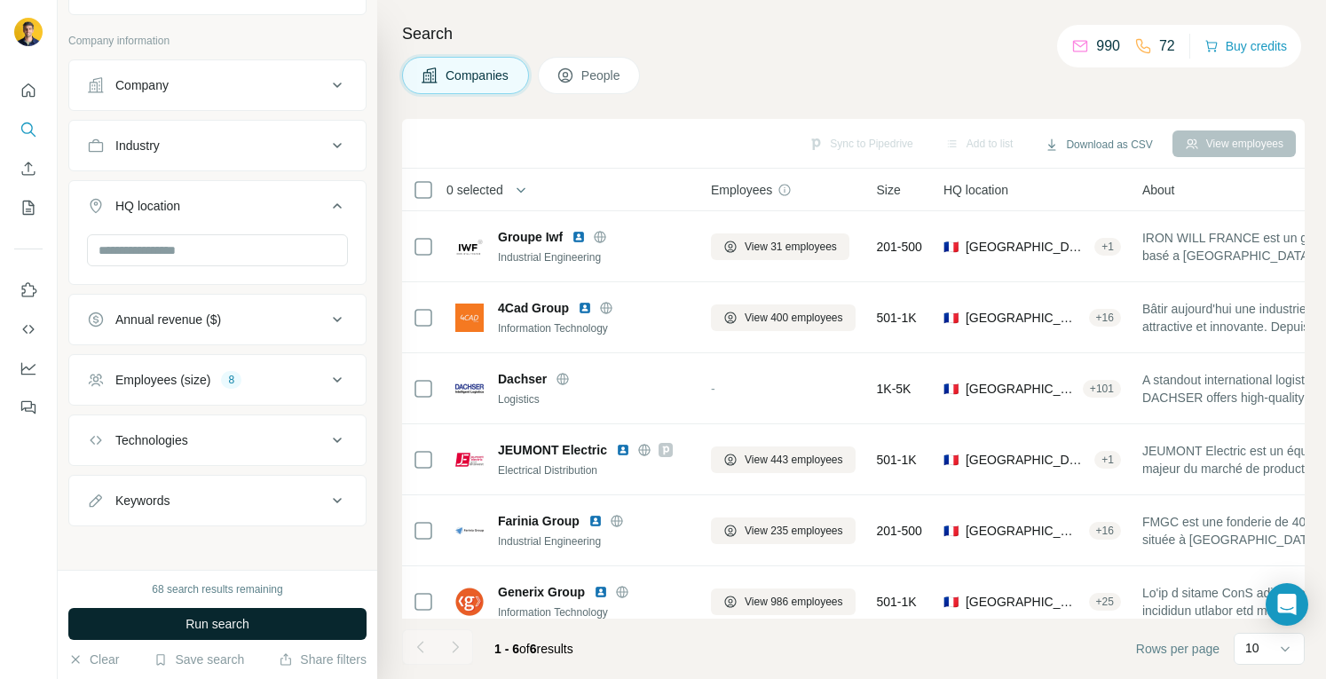
click at [223, 619] on span "Run search" at bounding box center [217, 624] width 64 height 18
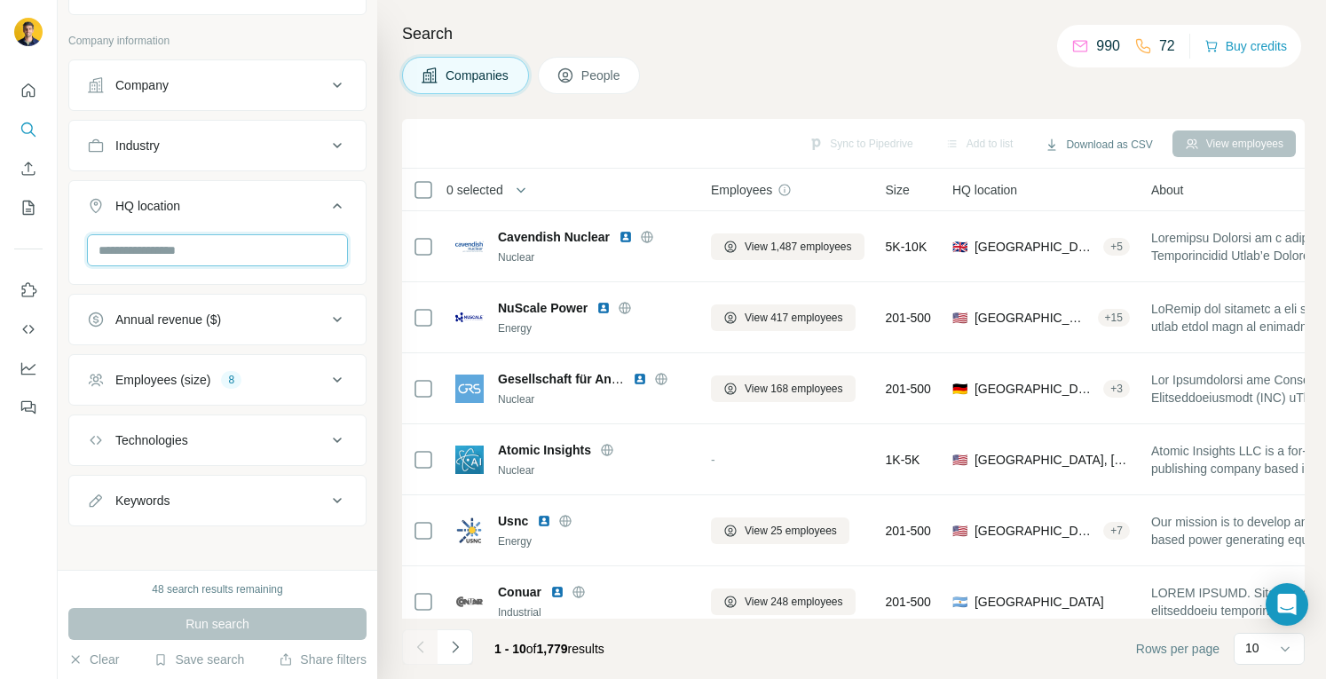
click at [229, 256] on input "text" at bounding box center [217, 250] width 261 height 32
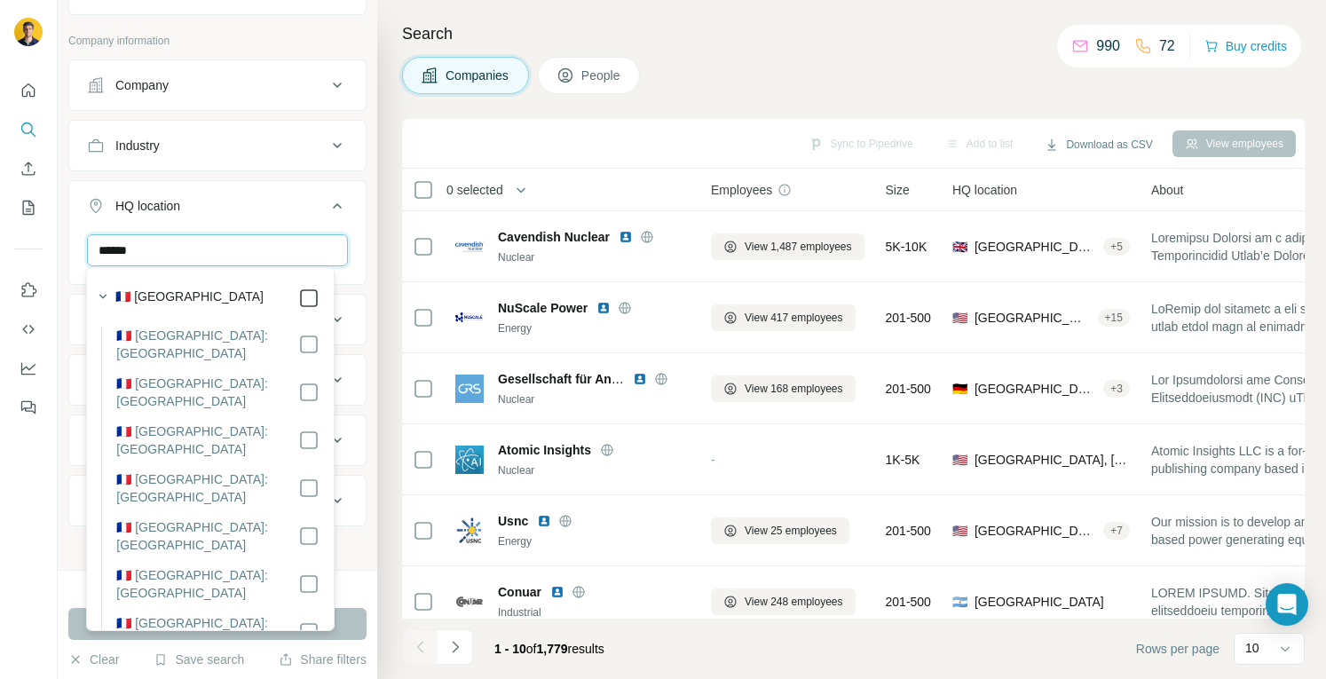
type input "******"
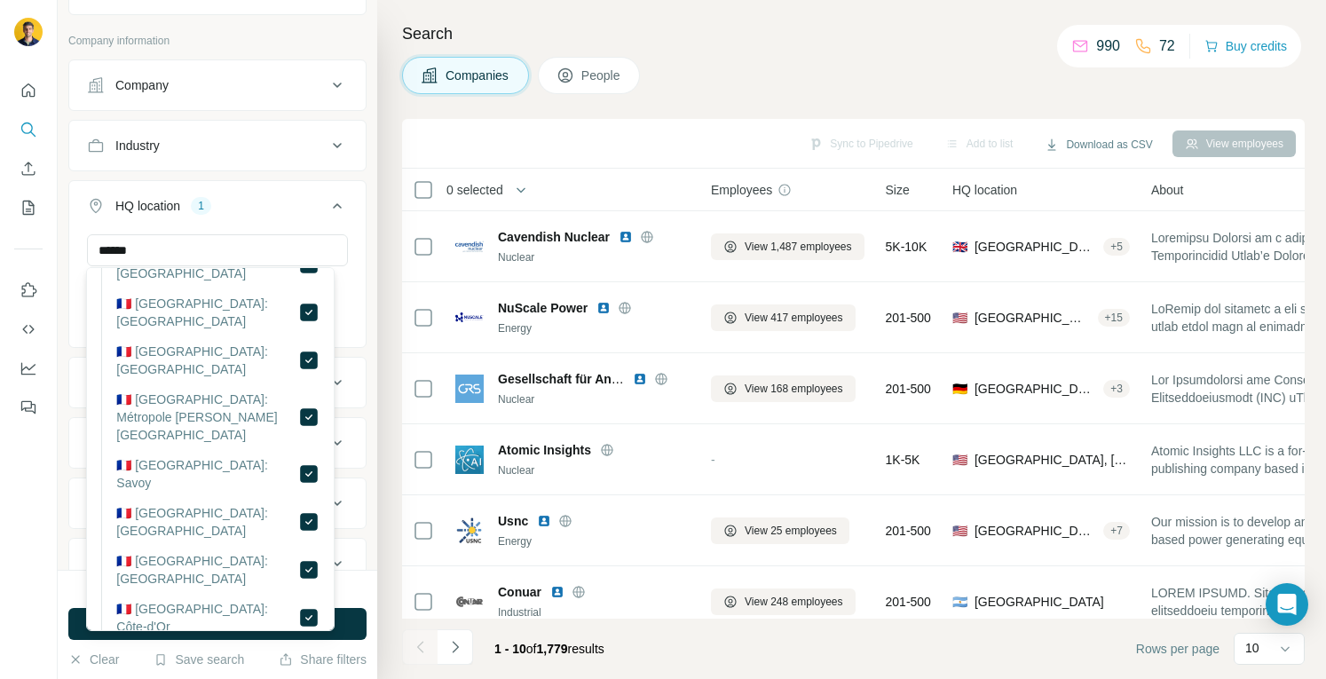
scroll to position [1243, 0]
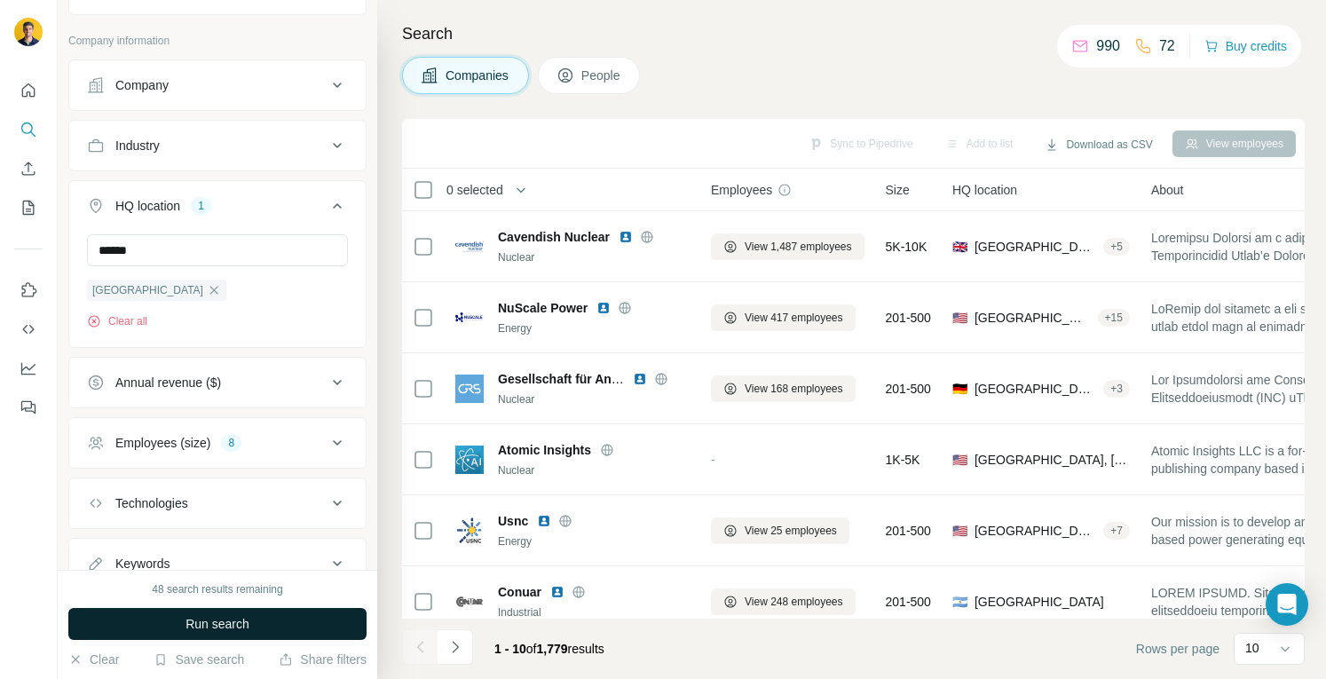
click at [75, 627] on button "Run search" at bounding box center [217, 624] width 298 height 32
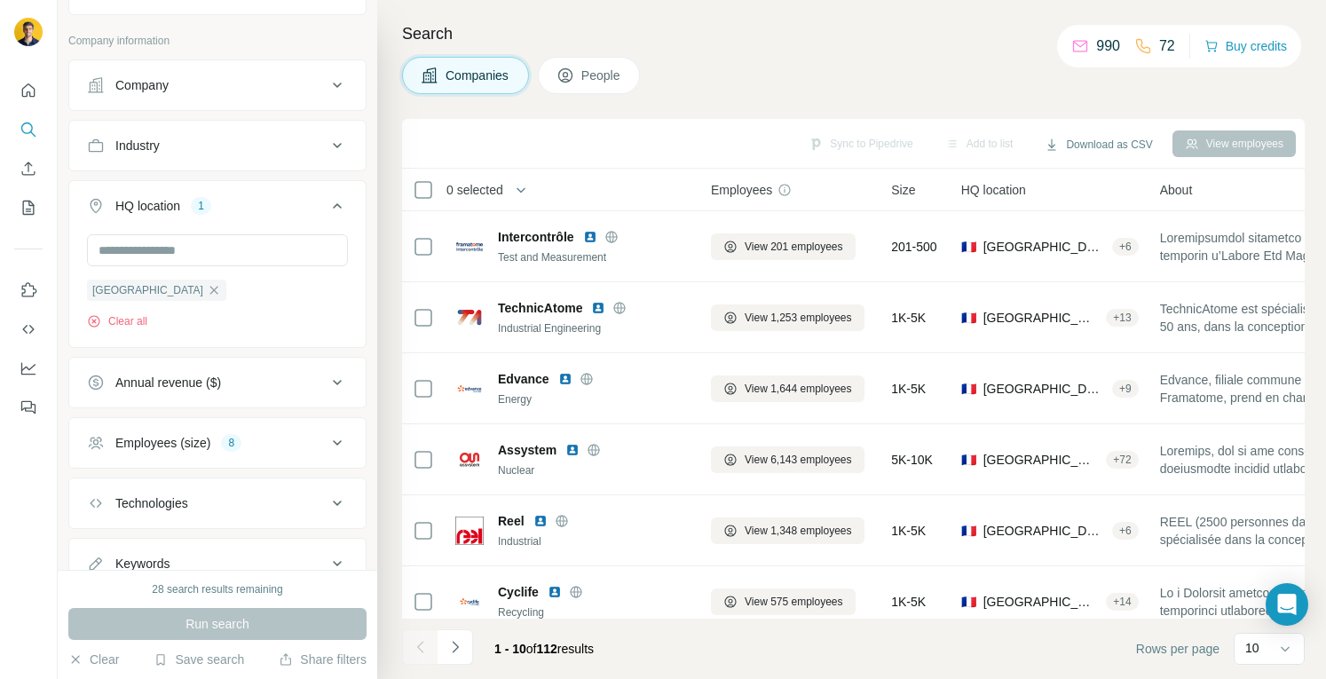
click at [241, 438] on div "8" at bounding box center [231, 443] width 20 height 16
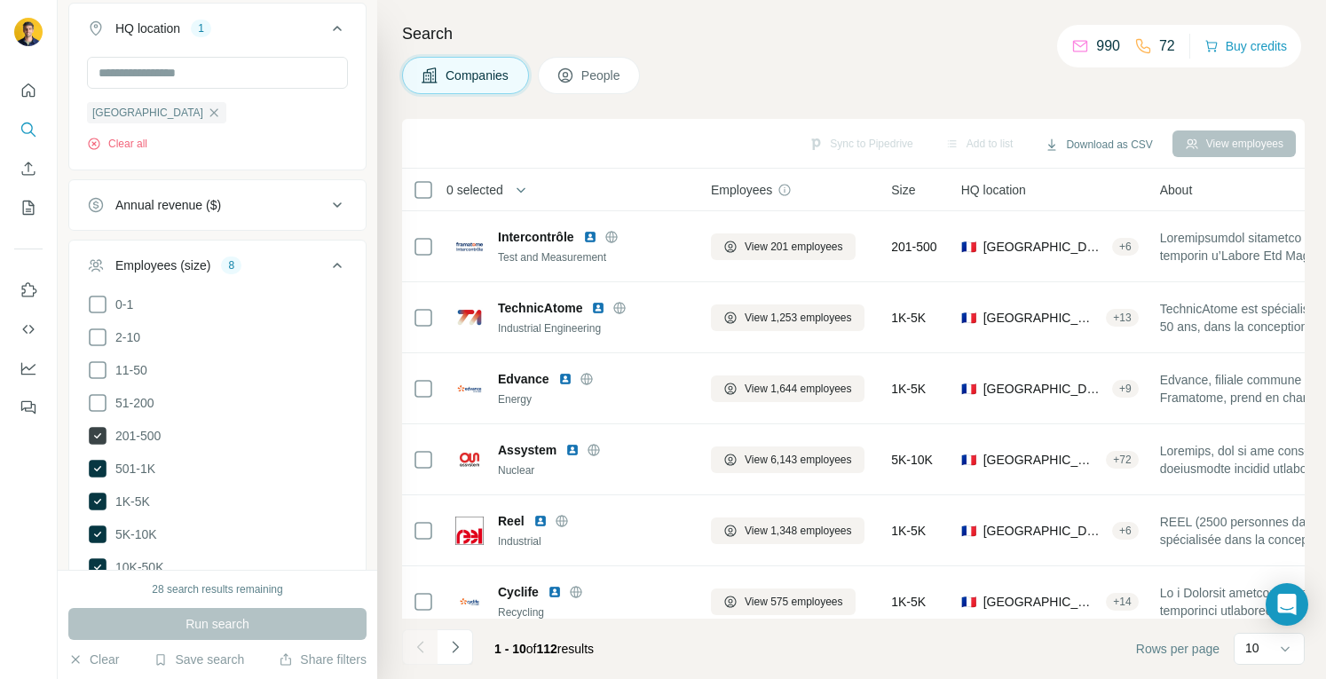
click at [99, 430] on icon at bounding box center [98, 436] width 18 height 18
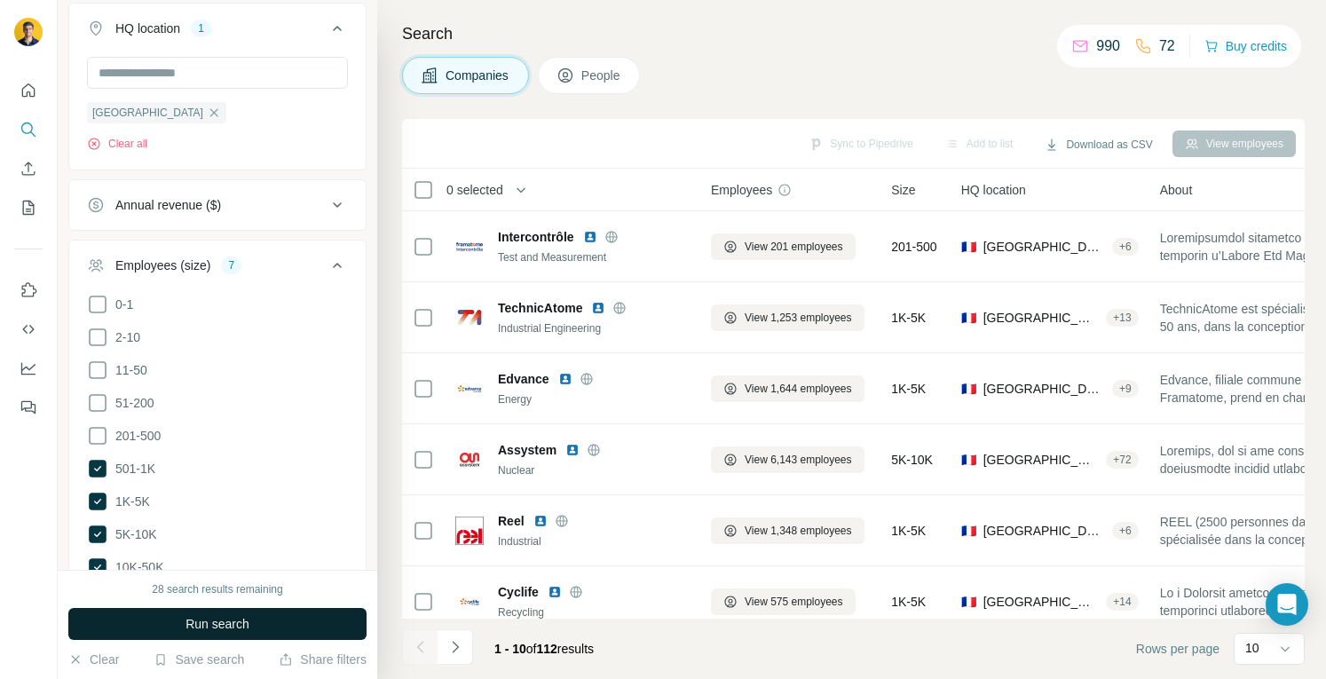
click at [204, 634] on button "Run search" at bounding box center [217, 624] width 298 height 32
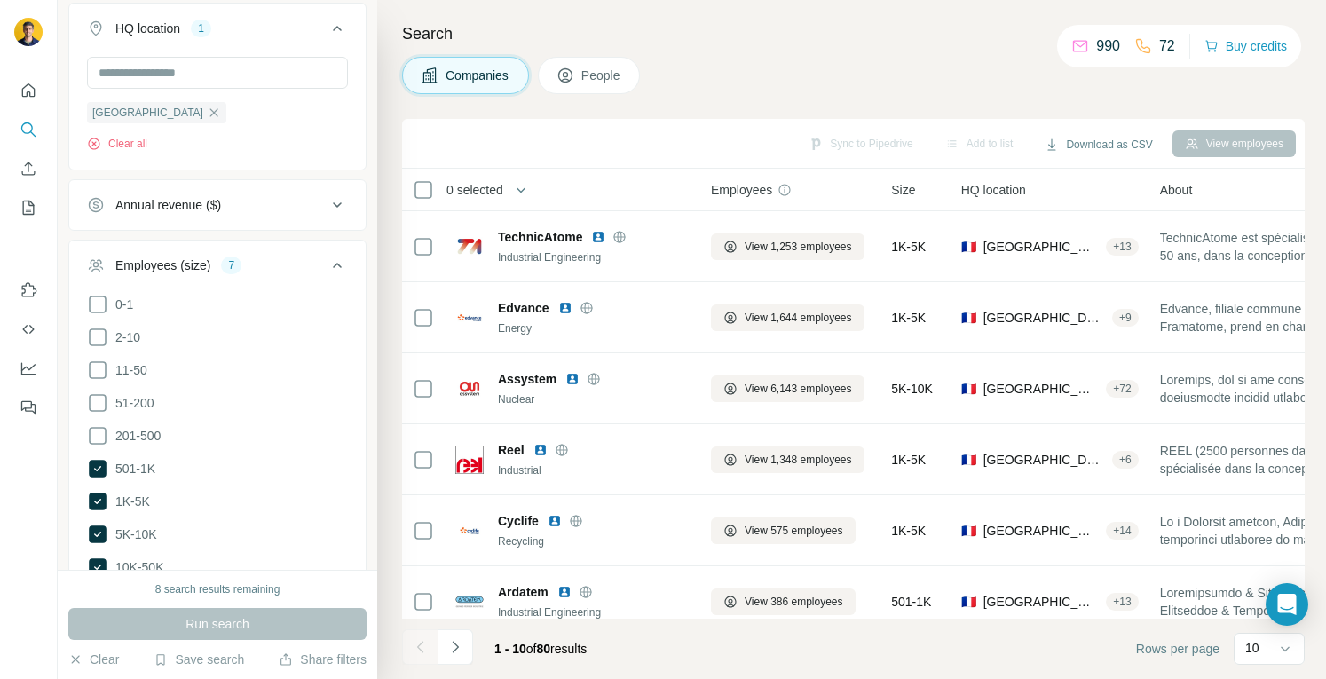
click at [818, 79] on div "Companies People" at bounding box center [853, 75] width 903 height 37
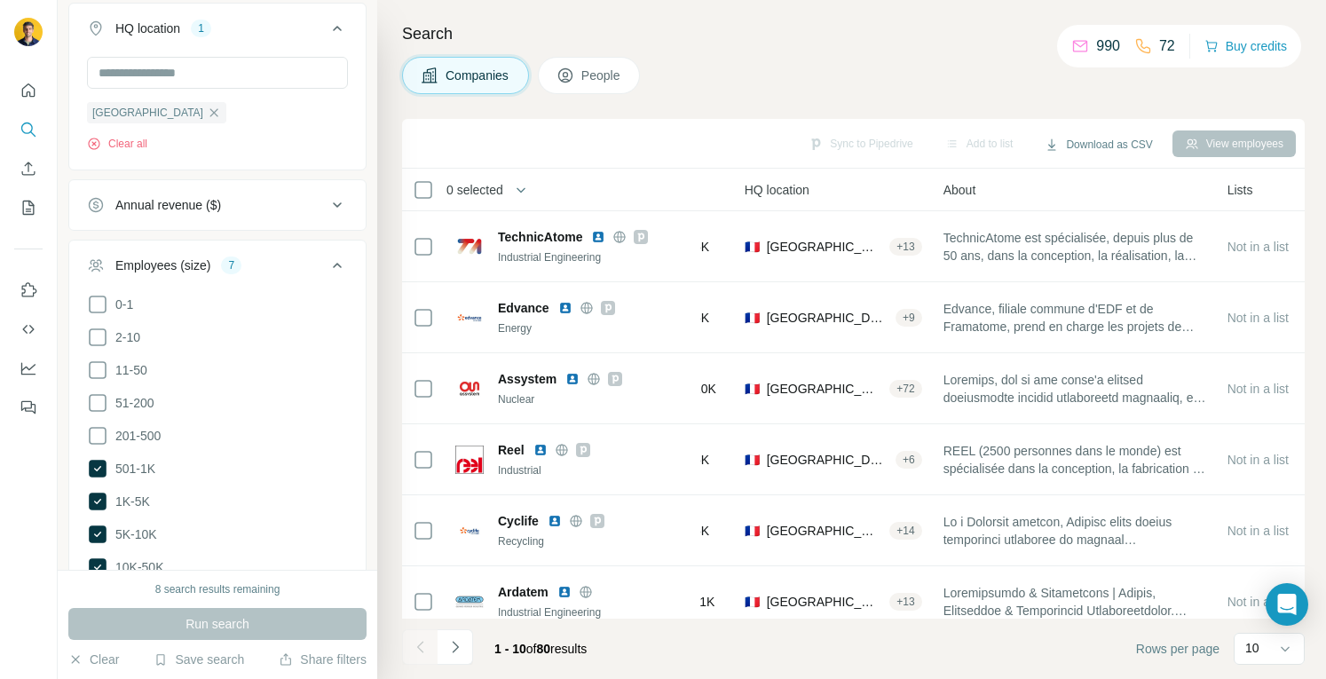
scroll to position [0, 225]
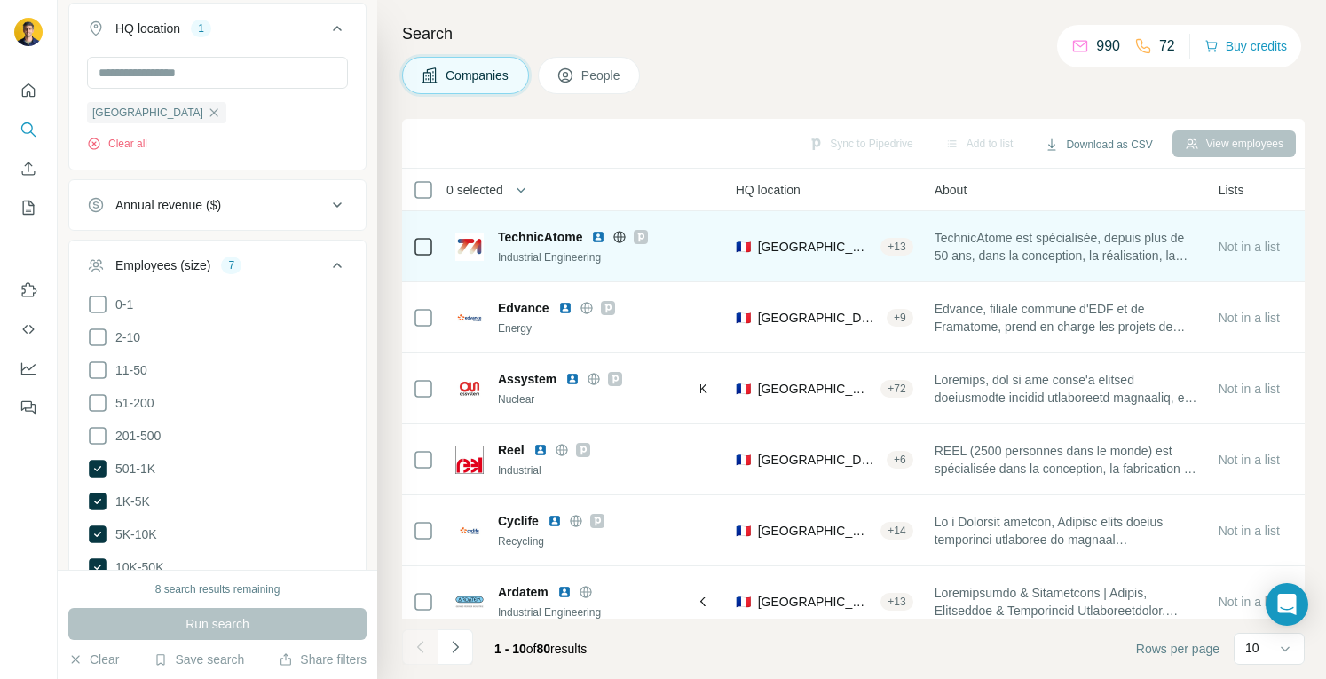
click at [1004, 253] on span "TechnicAtome est spécialisée, depuis plus de 50 ans, dans la conception, la réa…" at bounding box center [1066, 247] width 263 height 36
click at [629, 237] on div at bounding box center [619, 237] width 57 height 14
click at [621, 237] on icon at bounding box center [619, 237] width 14 height 14
click at [605, 238] on img at bounding box center [598, 237] width 14 height 14
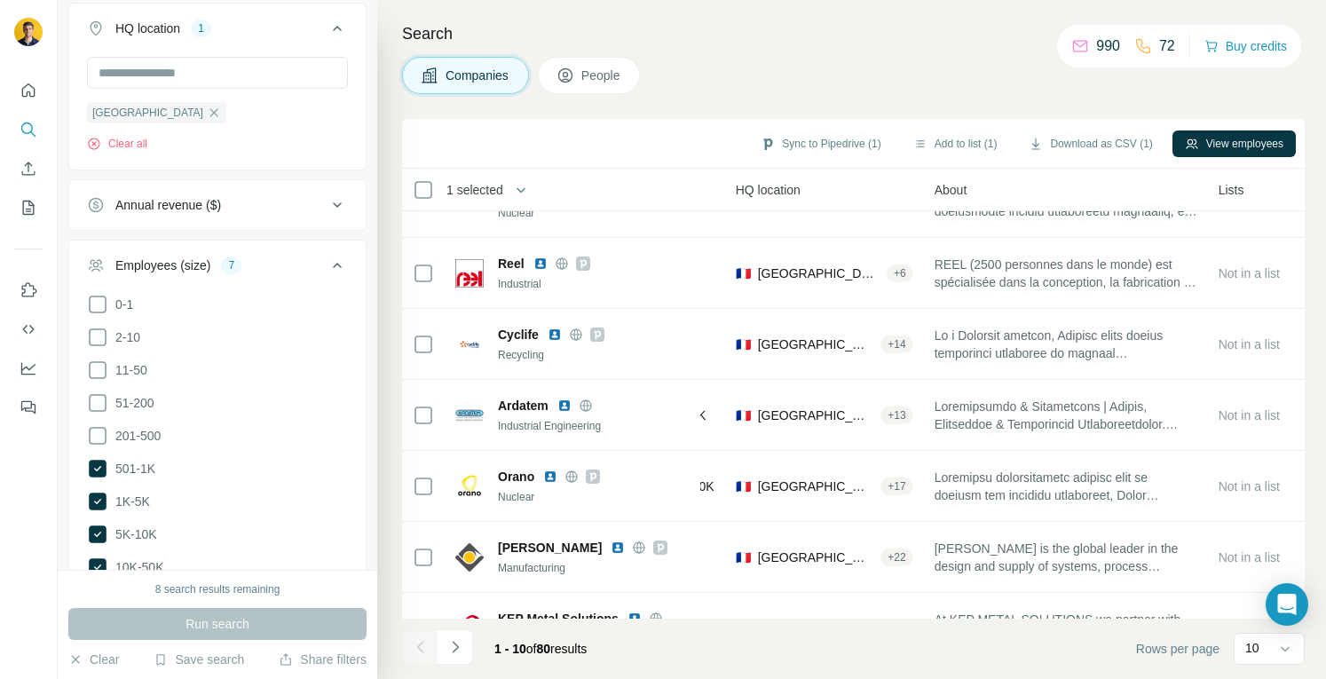
scroll to position [266, 225]
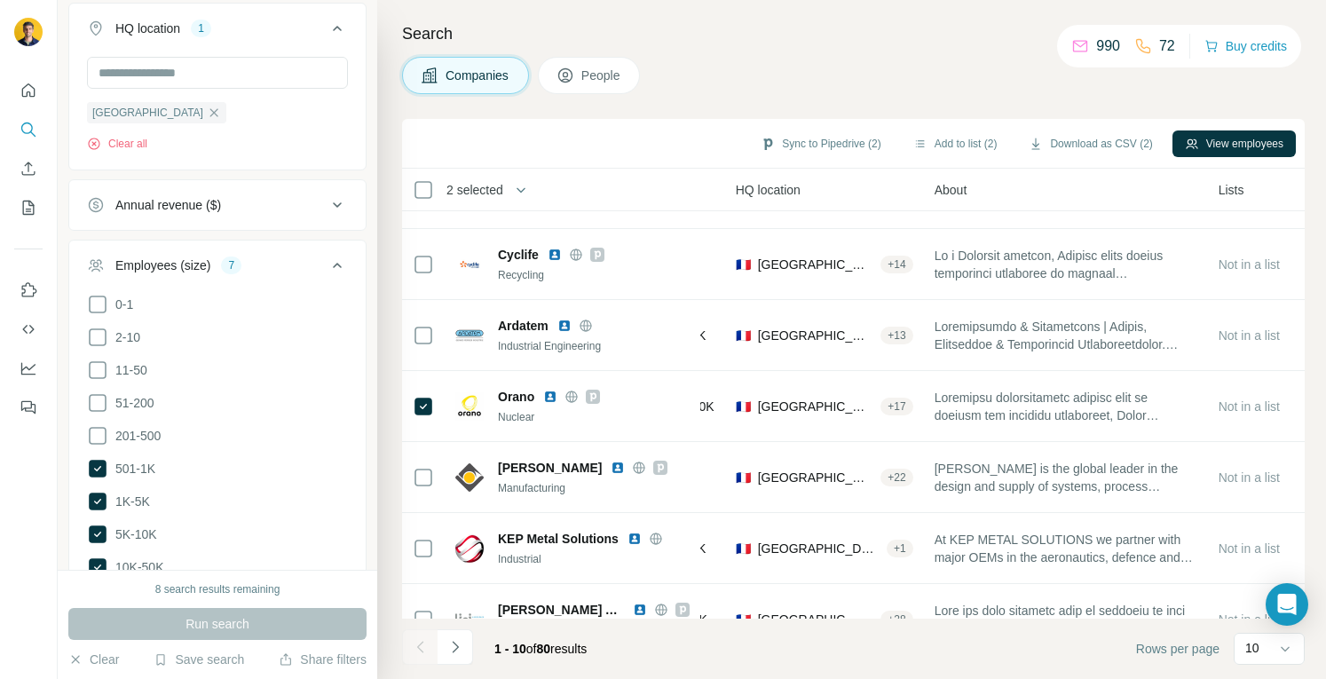
click at [688, 97] on div "Search Companies People Sync to Pipedrive (2) Add to list (2) Download as CSV (…" at bounding box center [851, 339] width 949 height 679
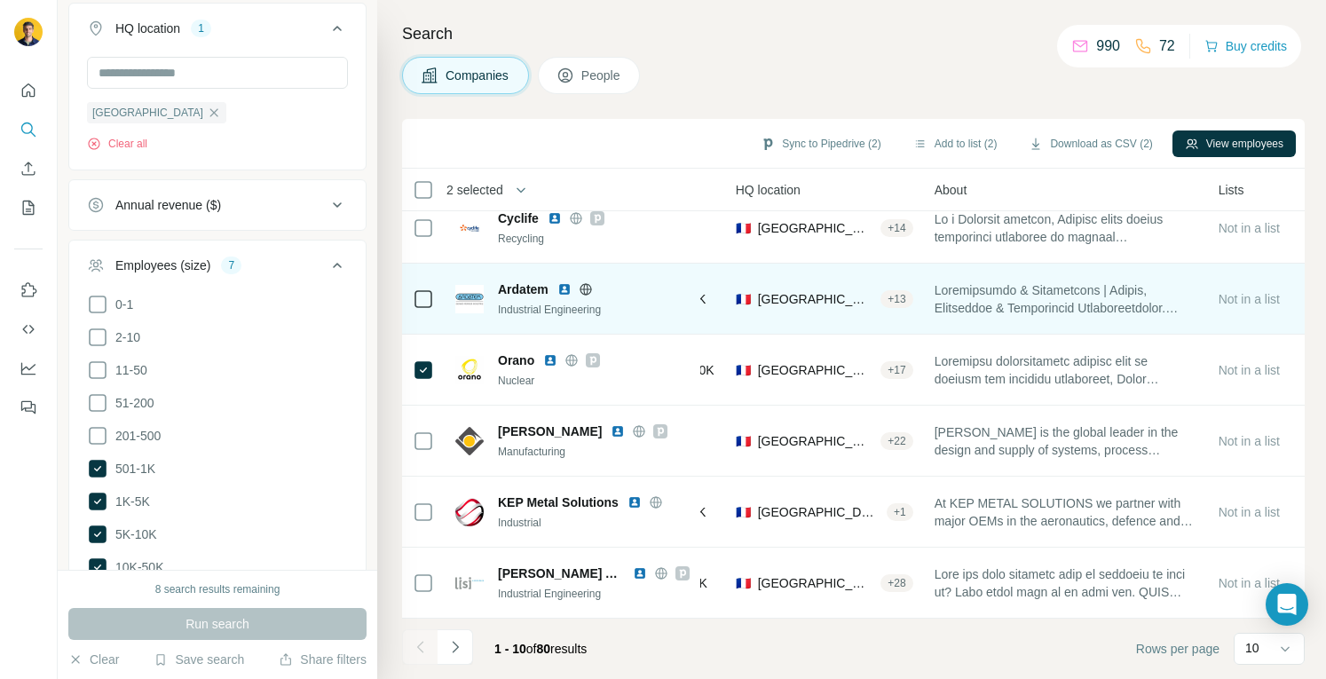
scroll to position [0, 225]
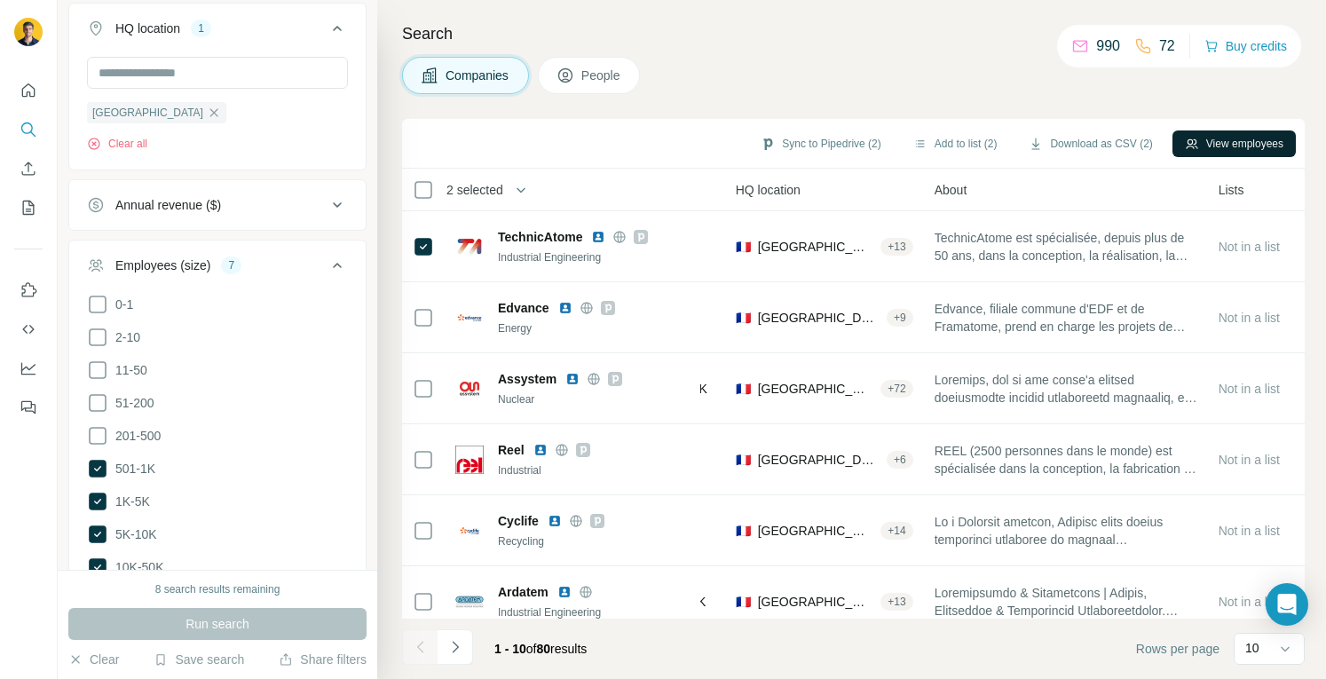
click at [1199, 148] on button "View employees" at bounding box center [1233, 143] width 123 height 27
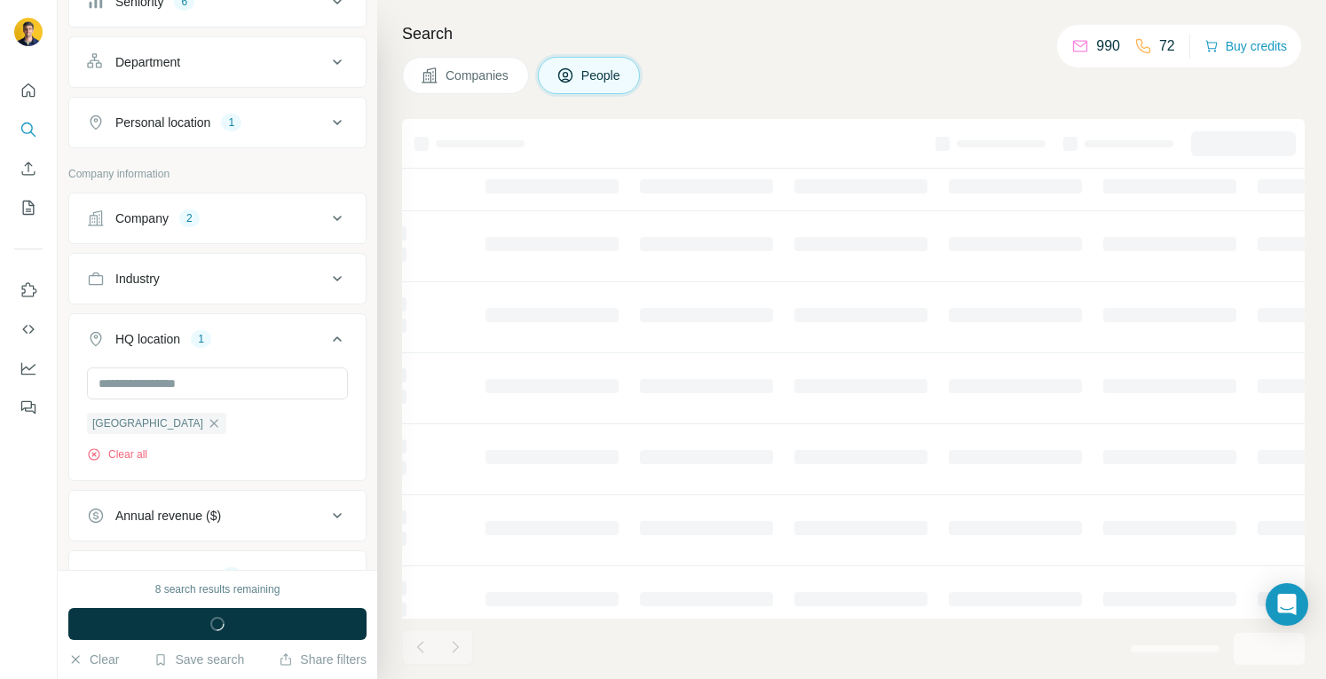
scroll to position [776, 0]
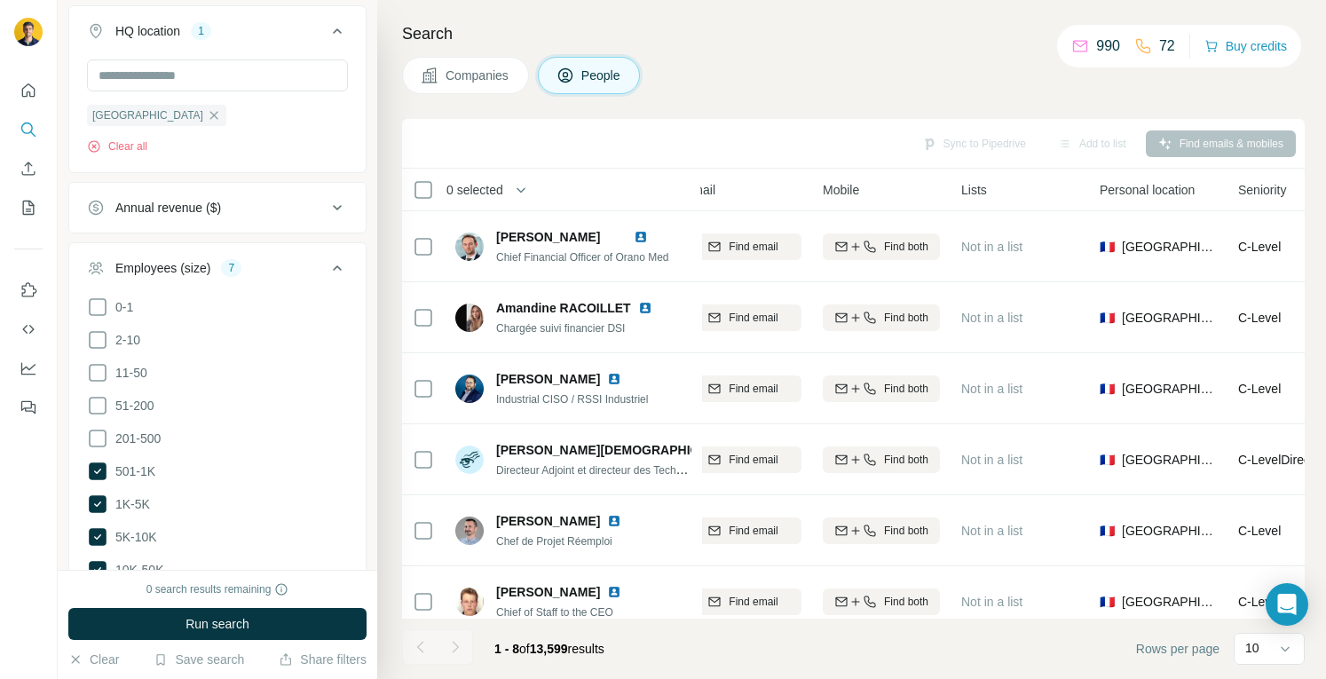
click at [485, 83] on span "Companies" at bounding box center [478, 76] width 65 height 18
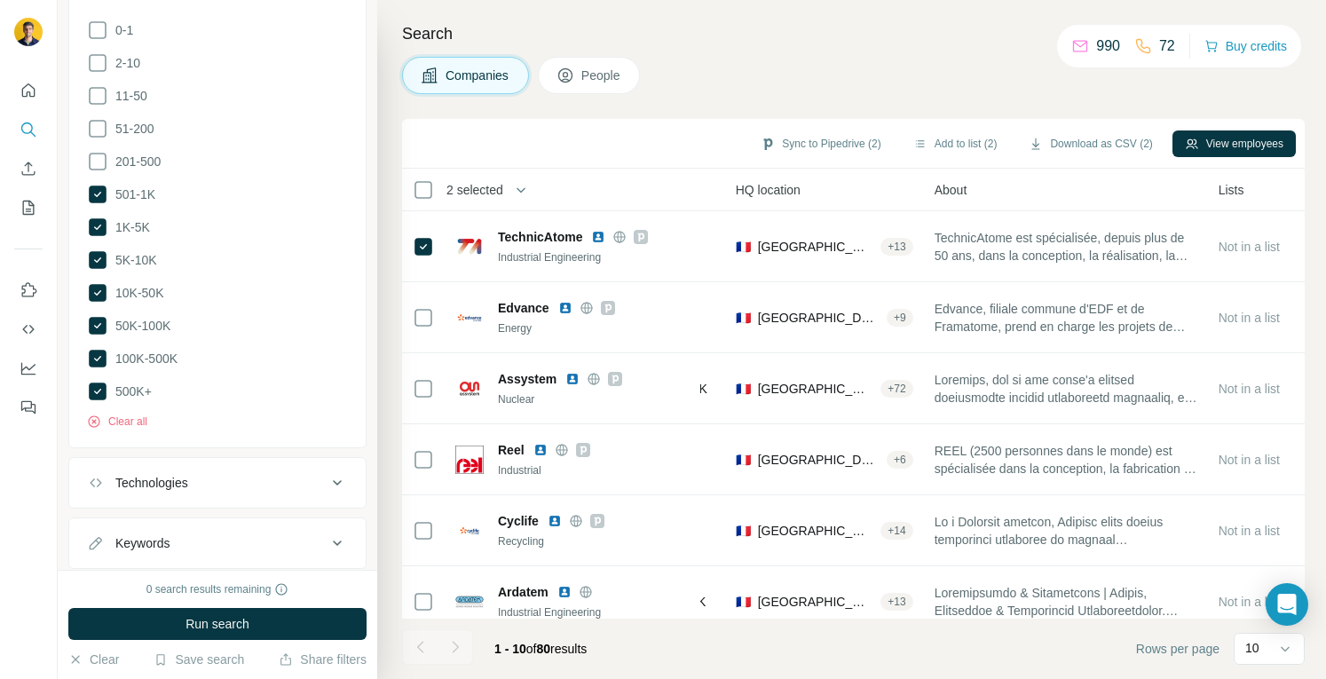
scroll to position [501, 0]
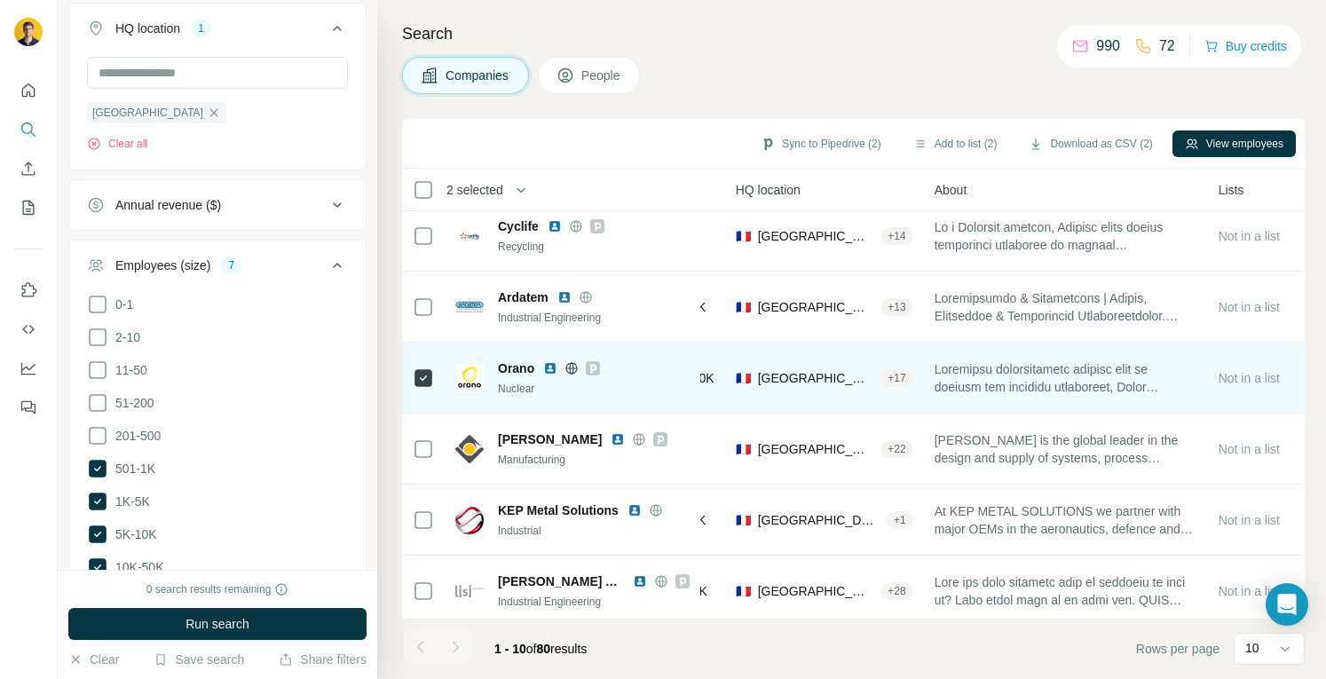
scroll to position [311, 225]
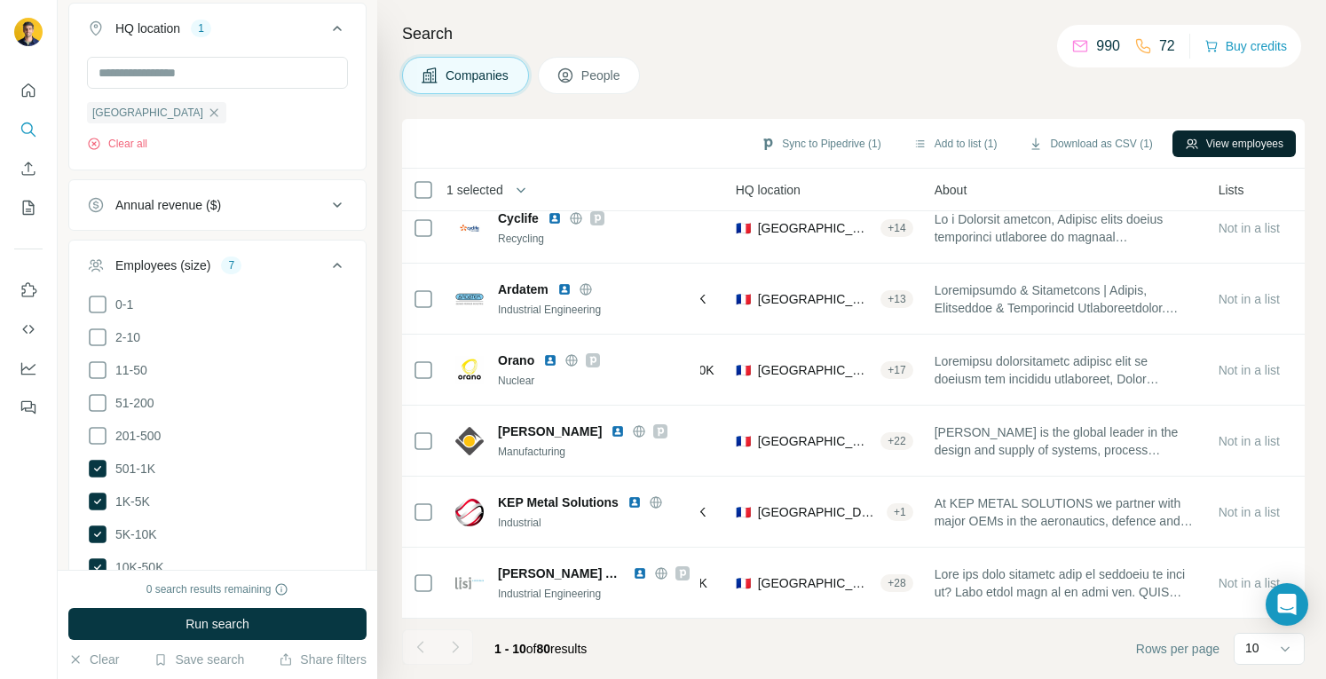
click at [1232, 136] on button "View employees" at bounding box center [1233, 143] width 123 height 27
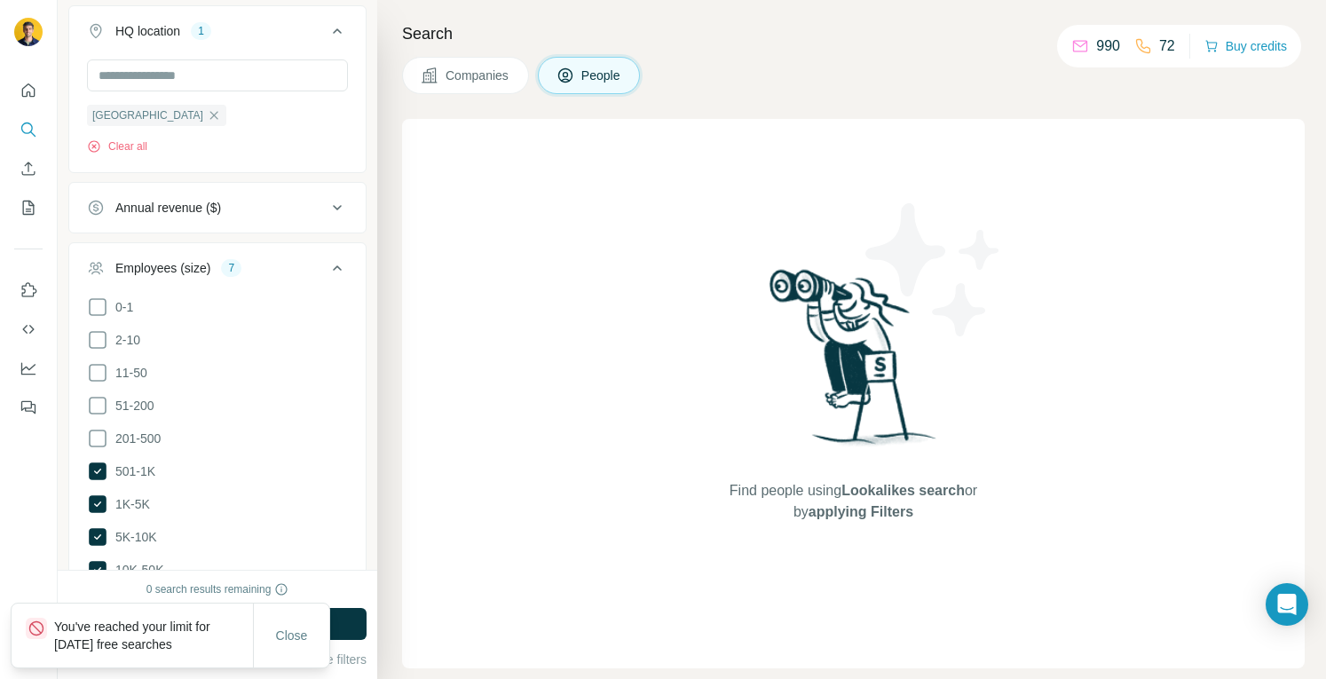
click at [479, 65] on button "Companies" at bounding box center [465, 75] width 127 height 37
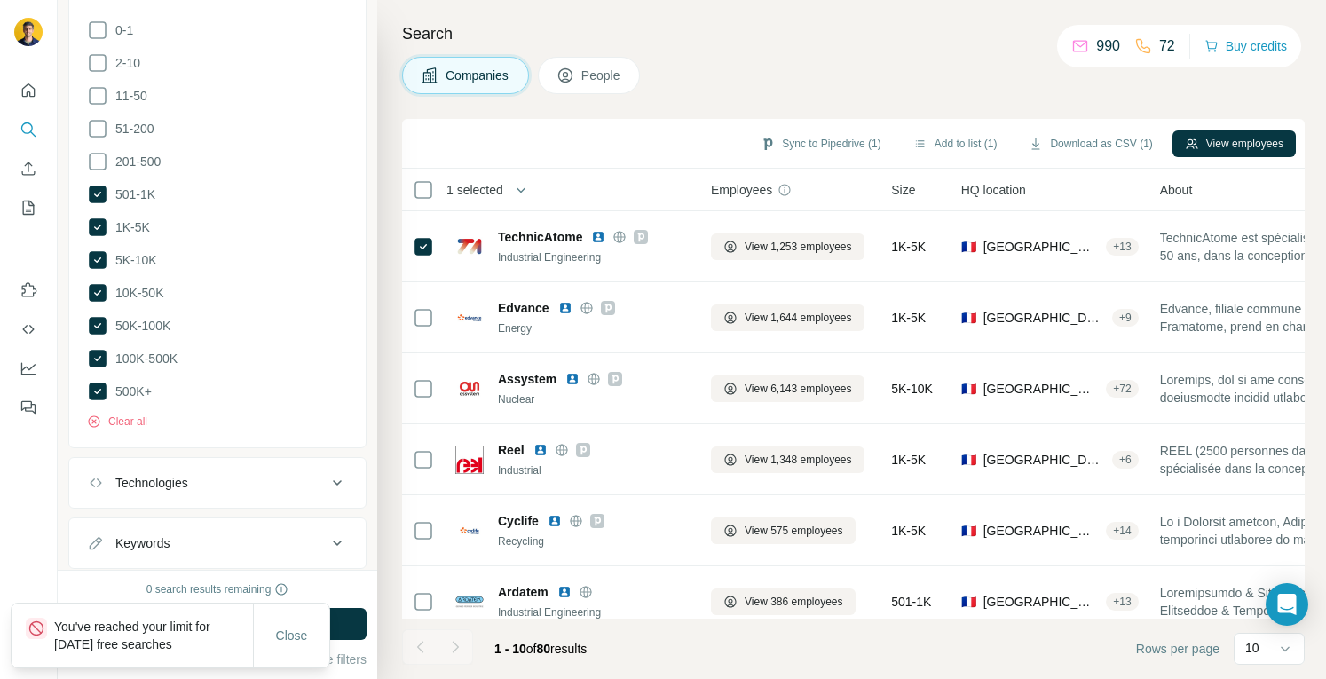
scroll to position [501, 0]
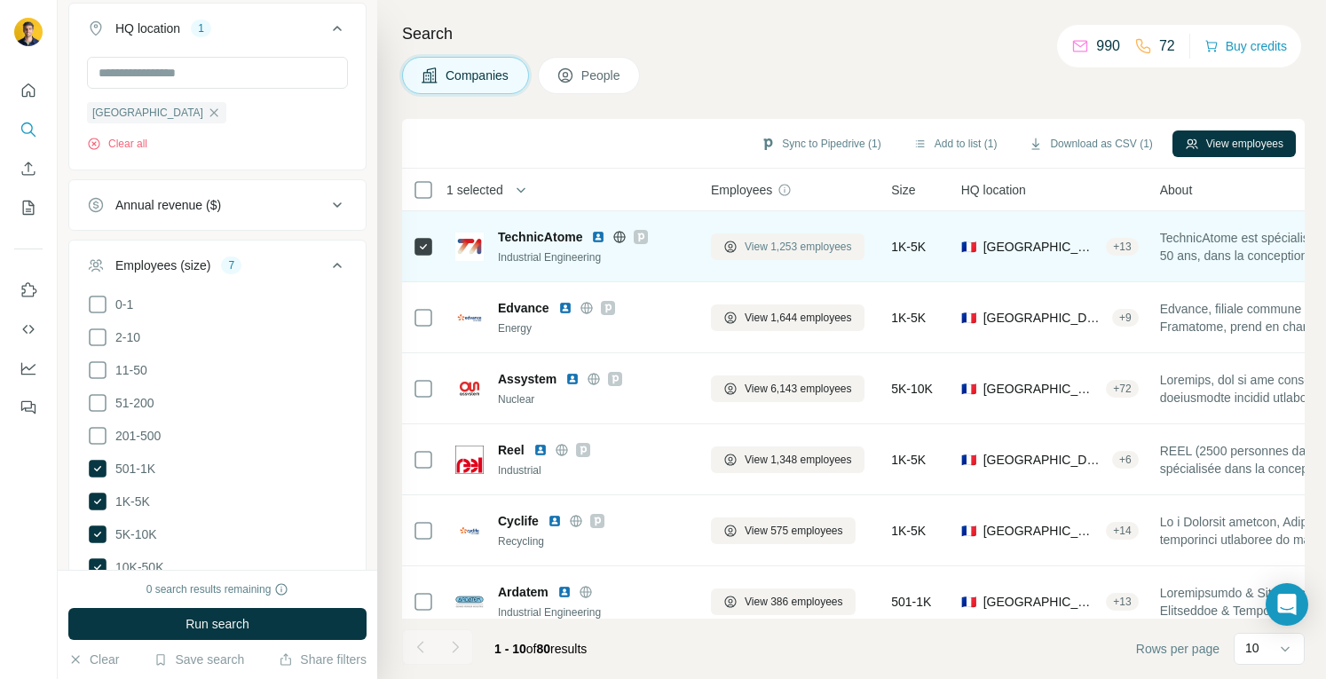
click at [768, 242] on span "View 1,253 employees" at bounding box center [798, 247] width 107 height 16
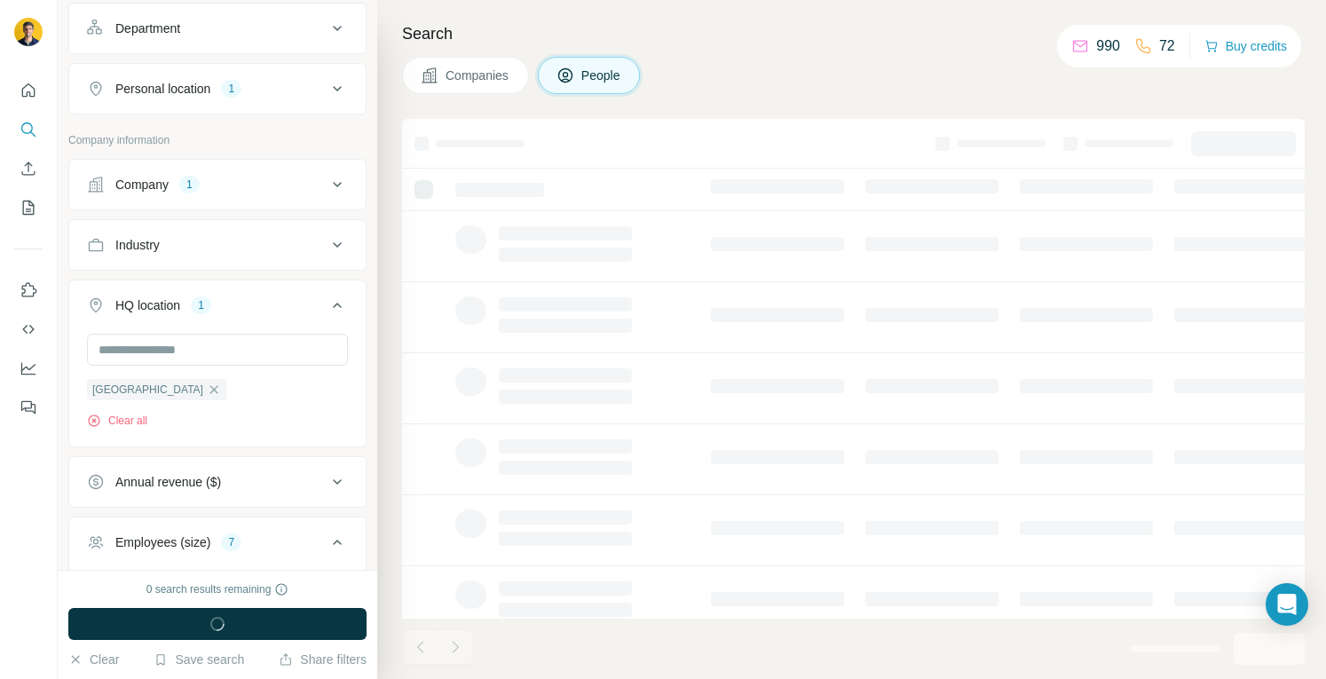
scroll to position [776, 0]
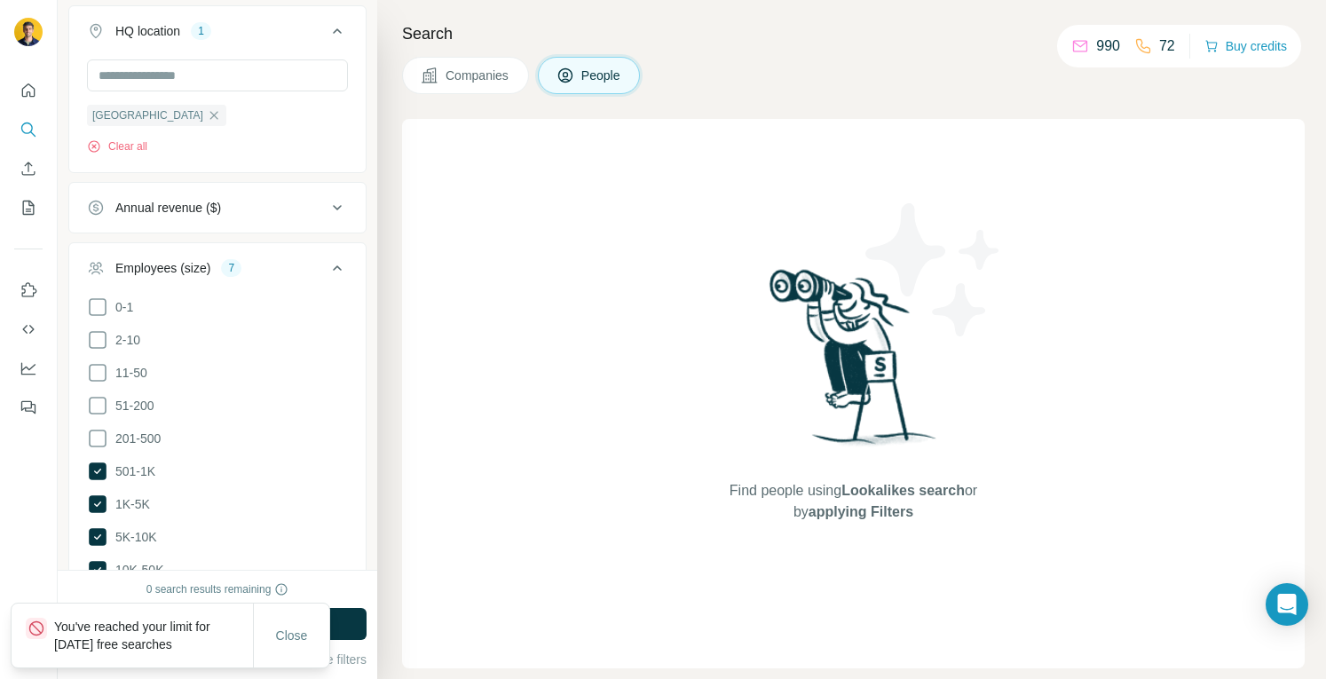
click at [495, 81] on span "Companies" at bounding box center [478, 76] width 65 height 18
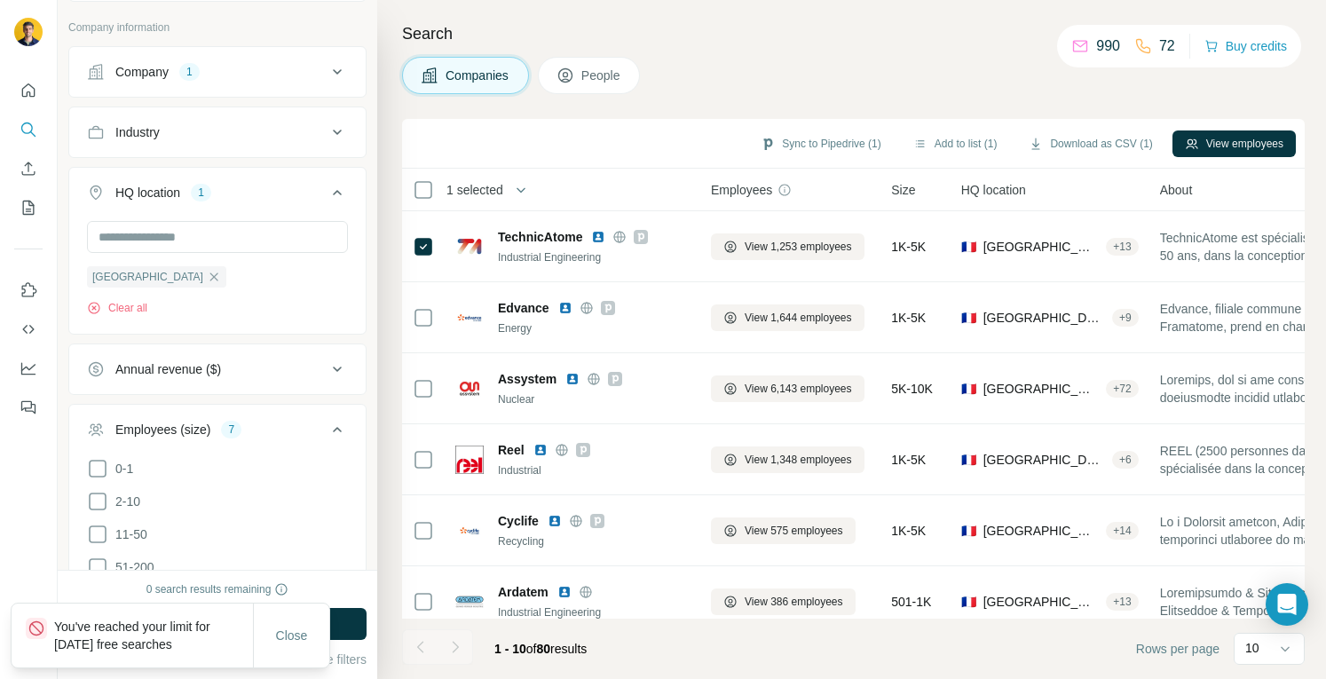
scroll to position [58, 0]
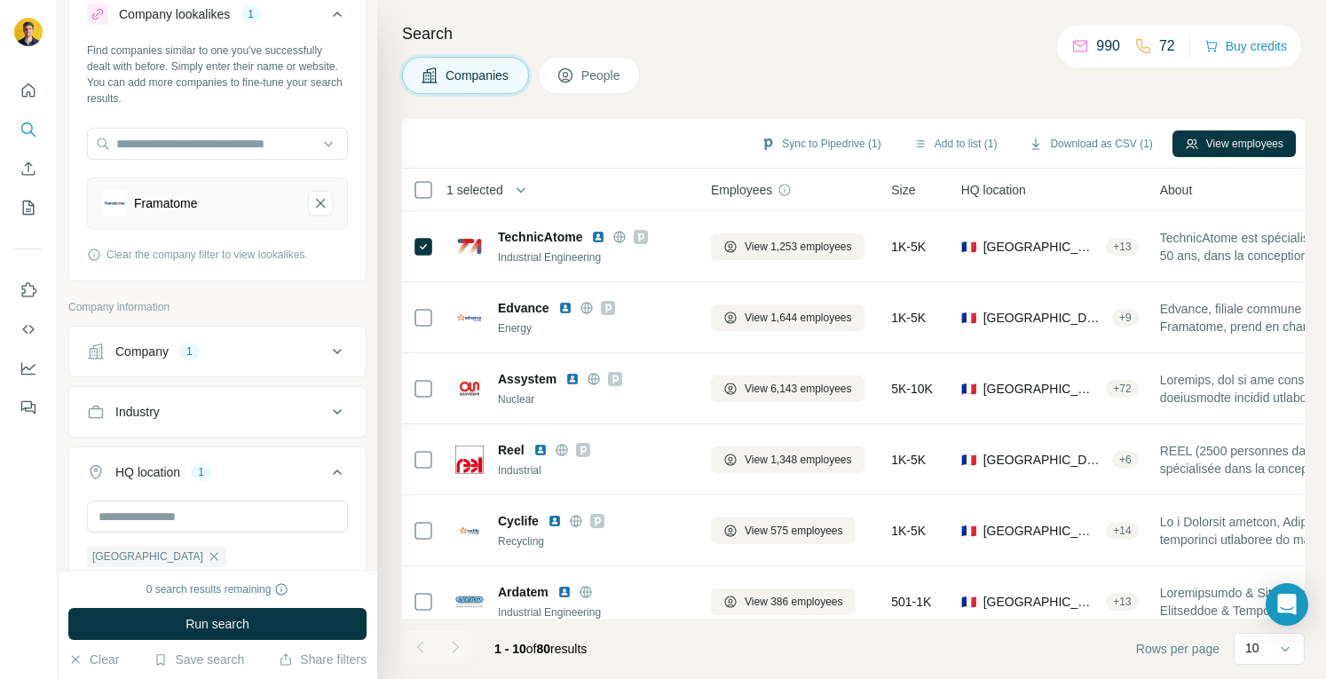
click at [746, 38] on h4 "Search" at bounding box center [853, 33] width 903 height 25
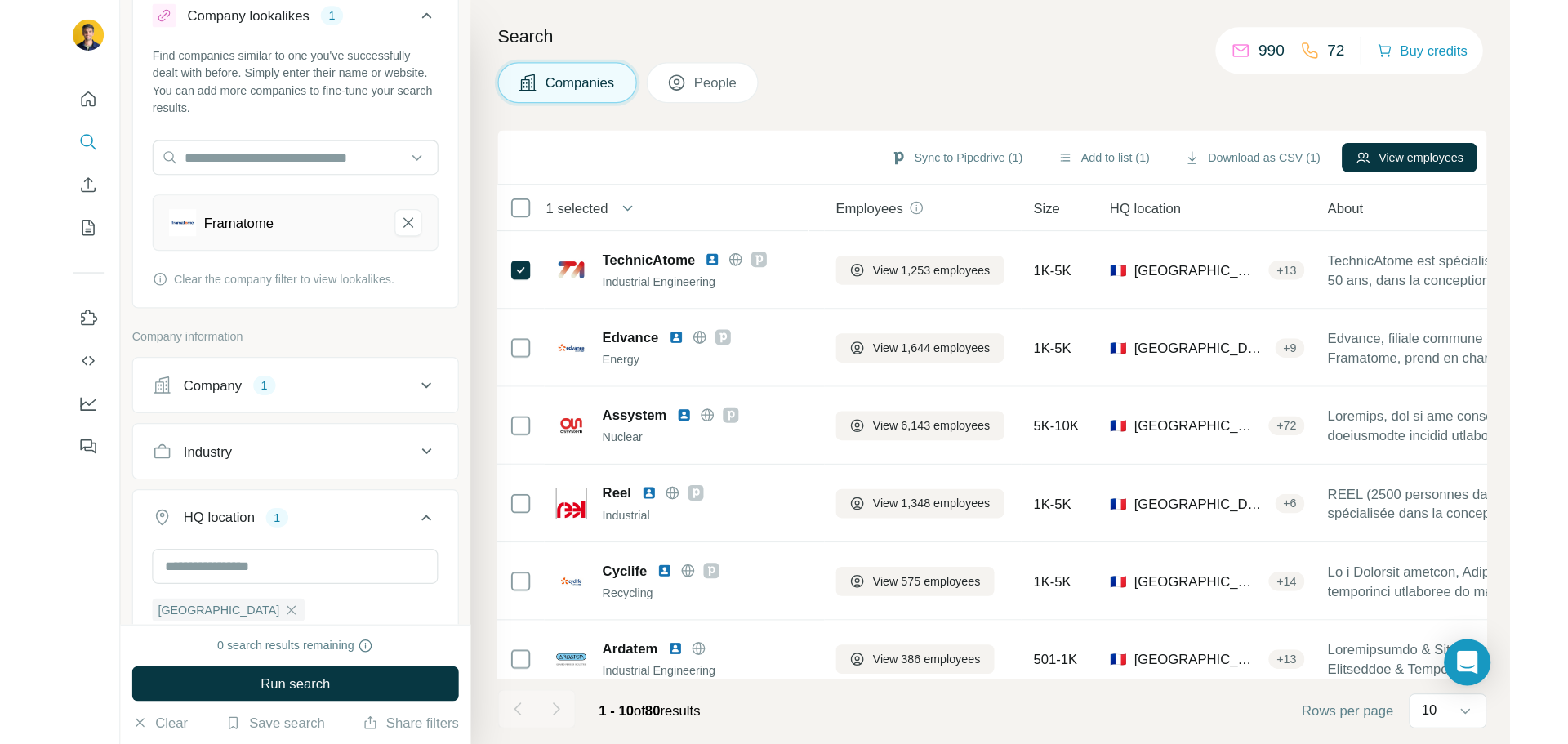
scroll to position [1143, 0]
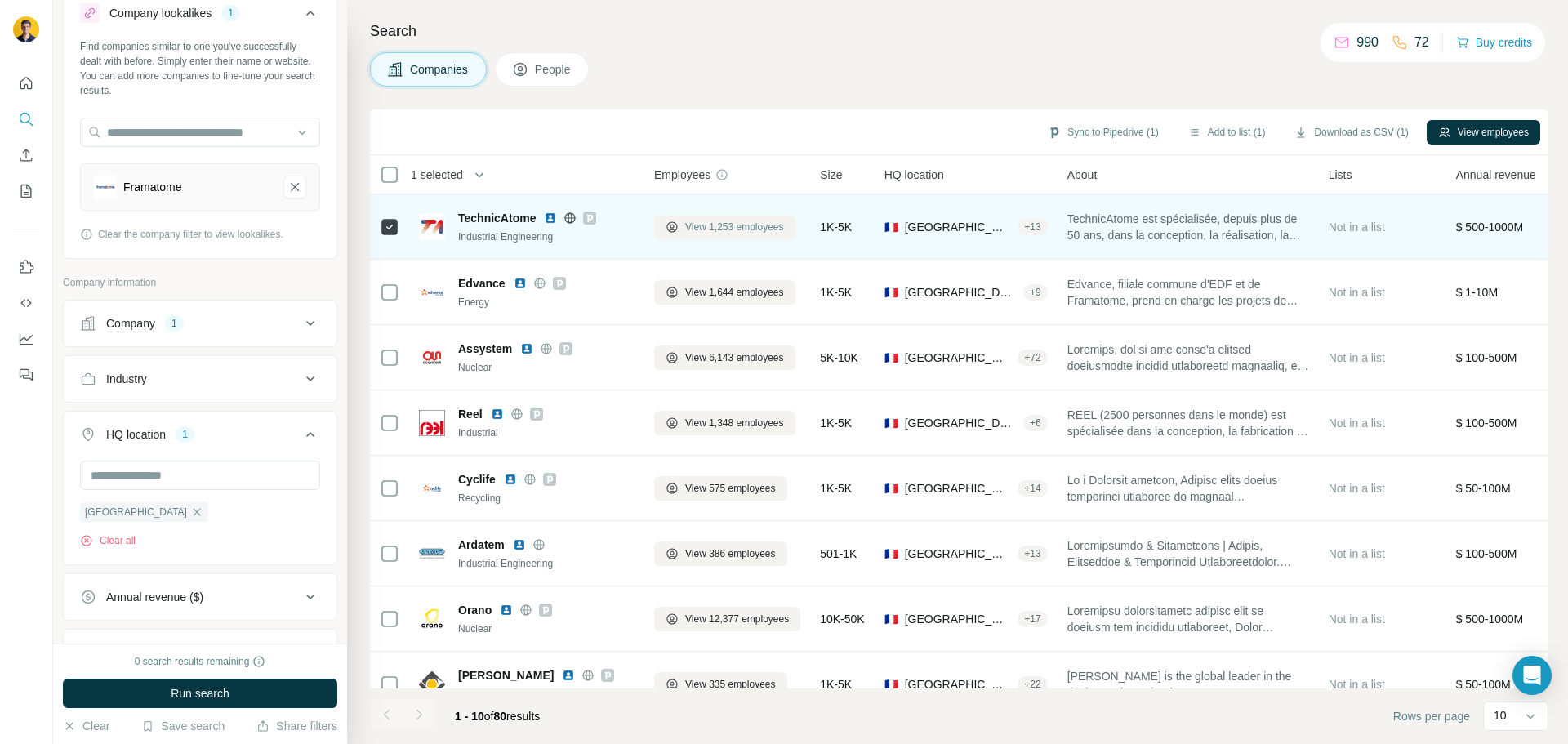
click at [696, 233] on span "View 1,253 employees" at bounding box center [734, 227] width 98 height 15
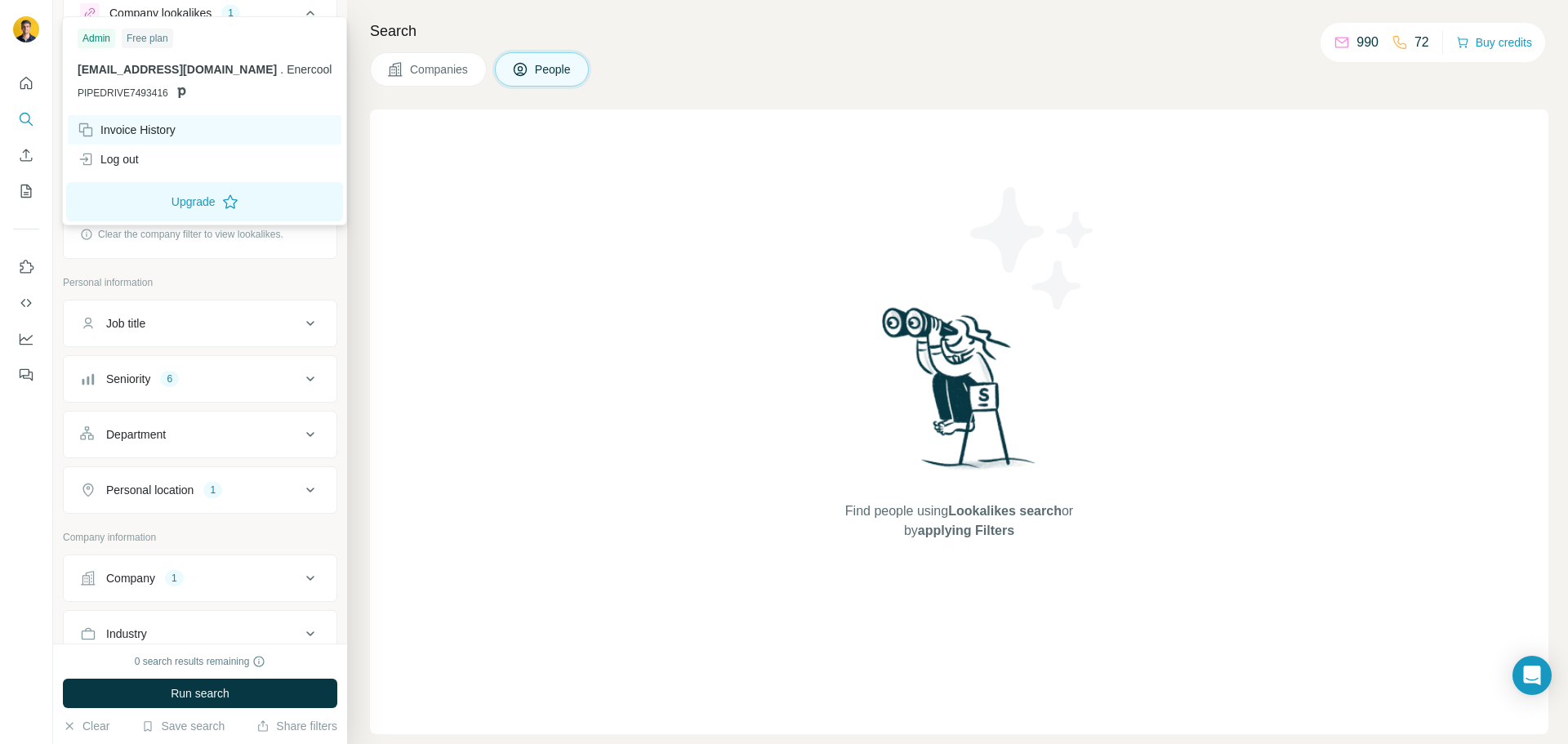
click at [120, 124] on div "Invoice History" at bounding box center [126, 130] width 98 height 17
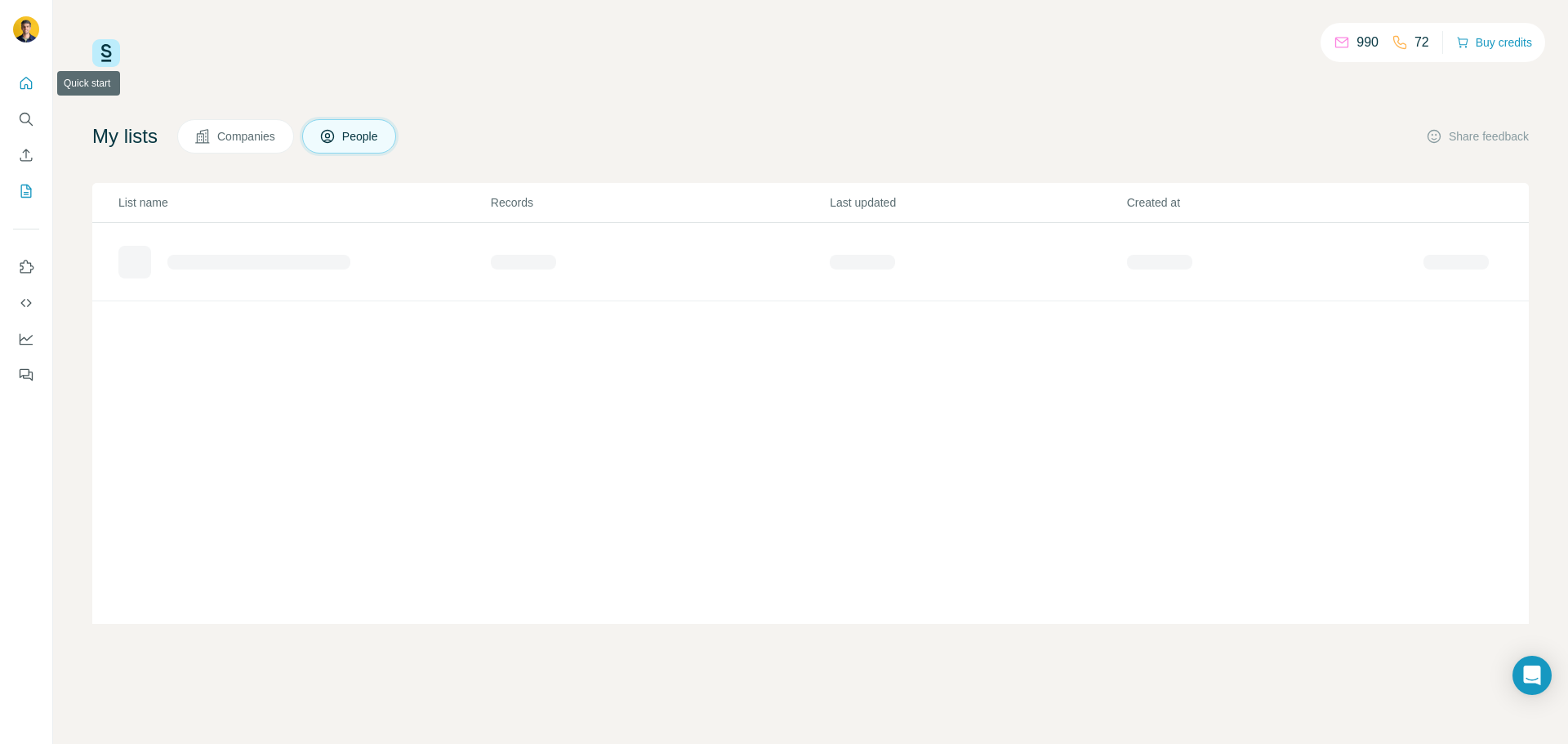
click at [27, 73] on button "Quick start" at bounding box center [26, 84] width 26 height 29
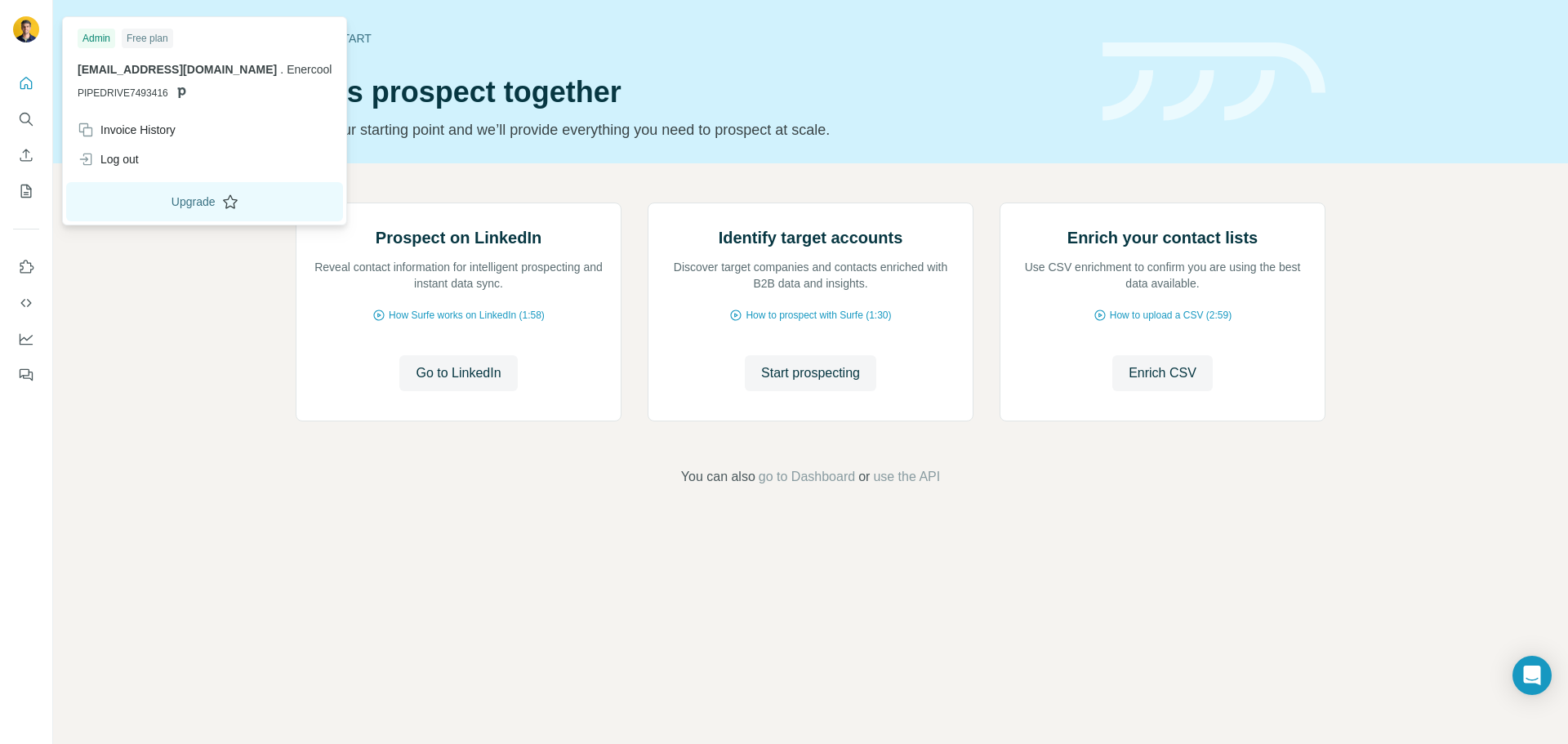
click at [156, 207] on button "Upgrade" at bounding box center [204, 201] width 277 height 40
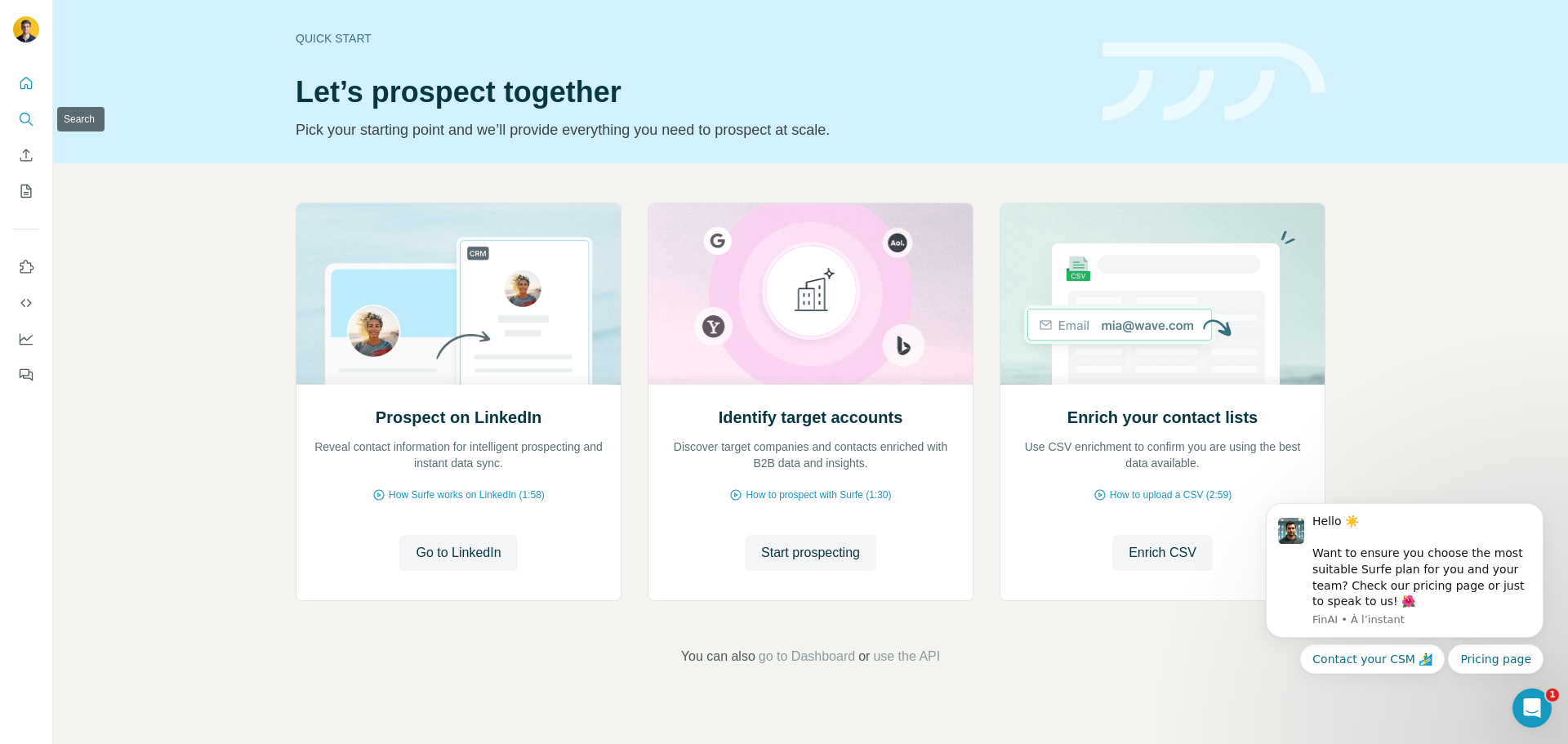
click at [23, 117] on icon "Search" at bounding box center [27, 120] width 17 height 17
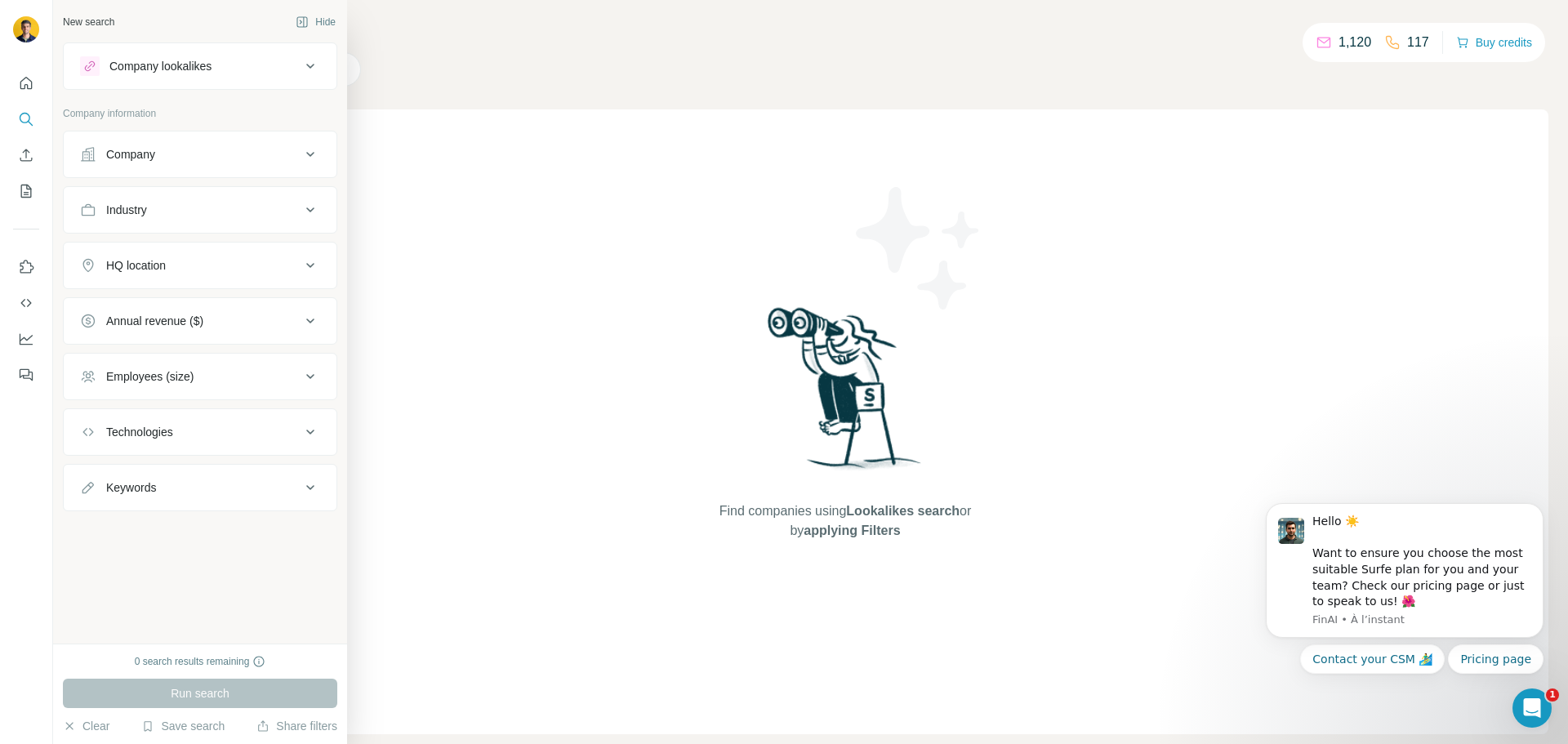
click at [138, 81] on button "Company lookalikes" at bounding box center [200, 66] width 272 height 40
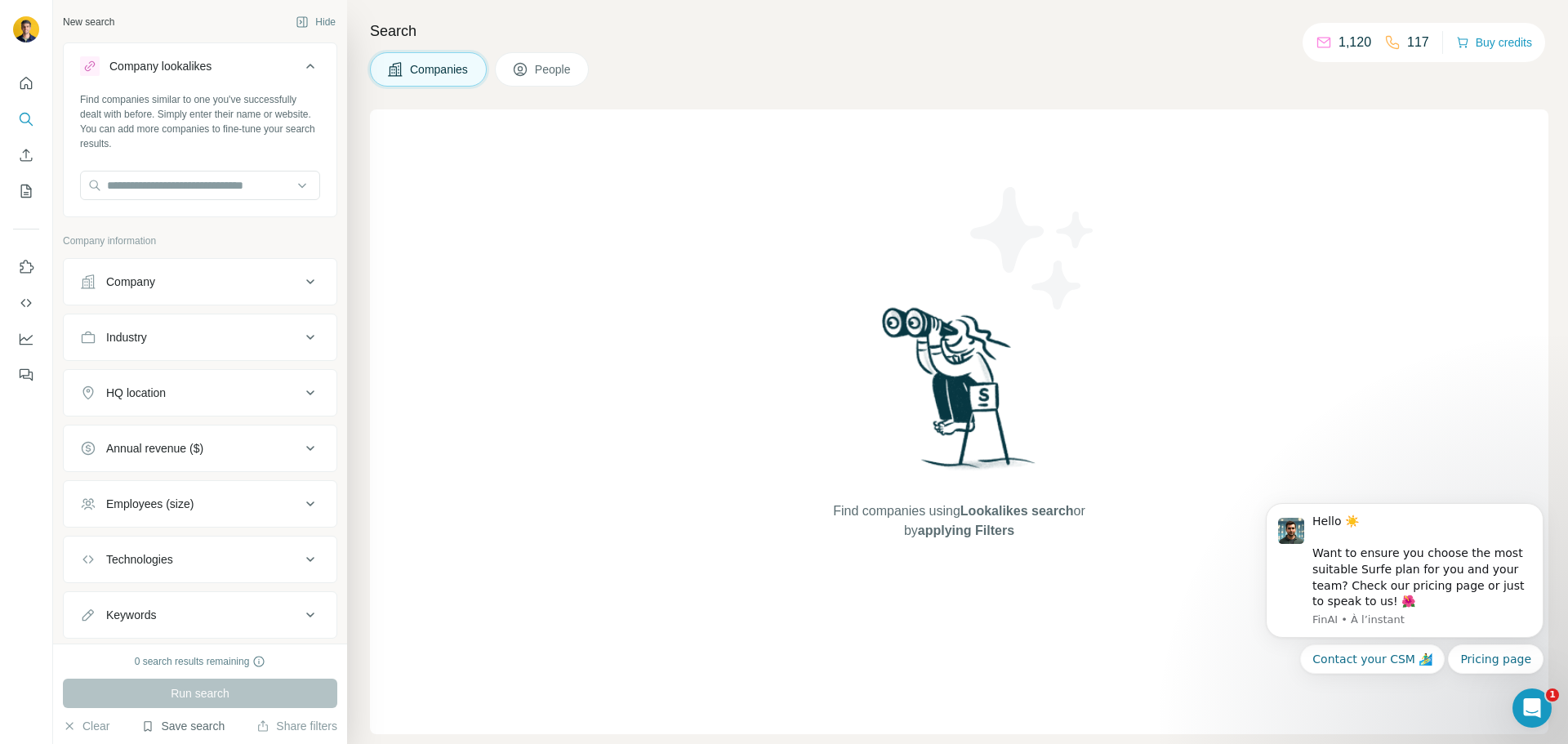
click at [218, 722] on button "Save search" at bounding box center [183, 726] width 84 height 17
click at [219, 699] on div "View my saved searches" at bounding box center [228, 697] width 172 height 33
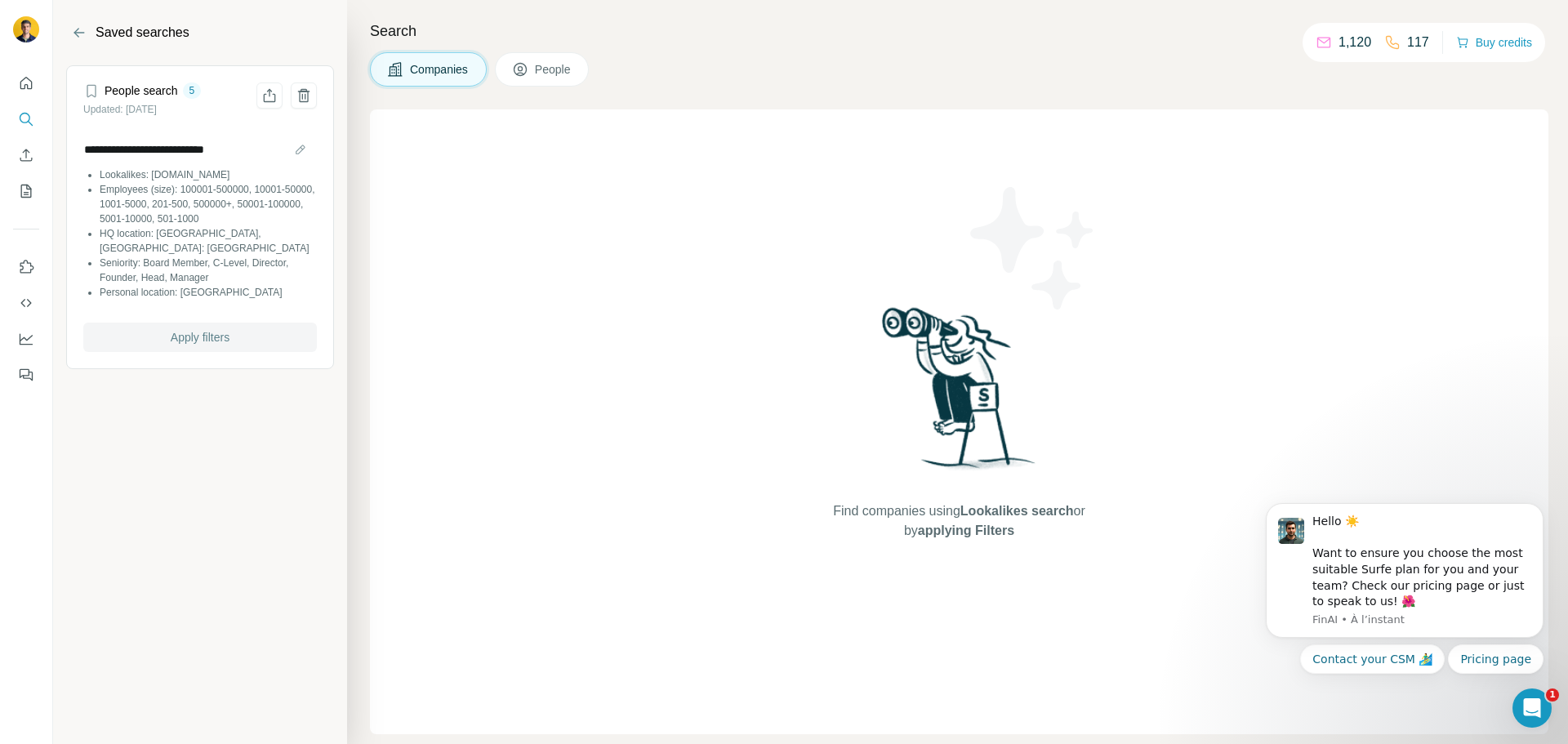
click at [190, 323] on button "Apply filters" at bounding box center [201, 338] width 234 height 29
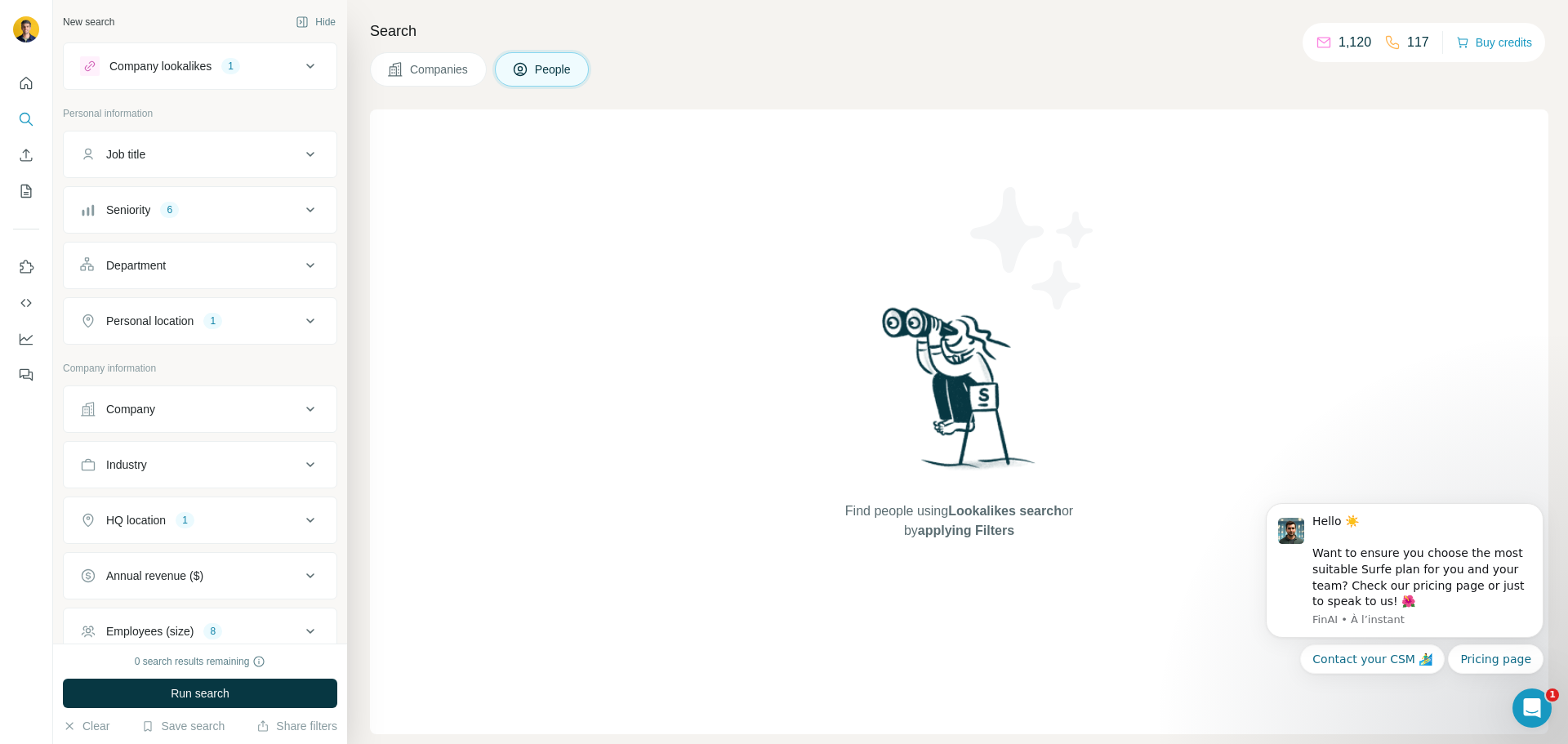
click at [169, 64] on div "Company lookalikes" at bounding box center [160, 66] width 102 height 17
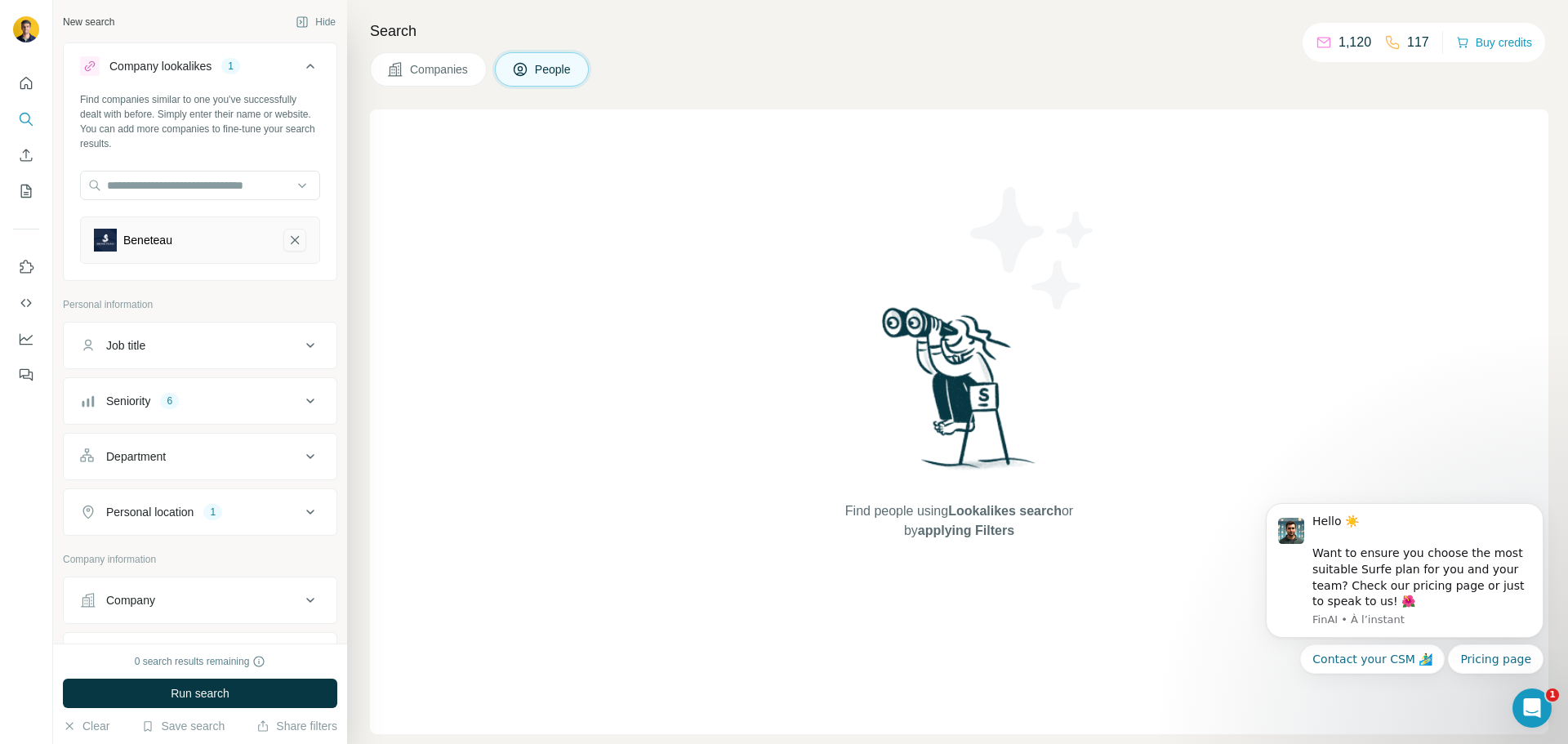
click at [287, 243] on icon "Beneteau-remove-button" at bounding box center [294, 240] width 15 height 17
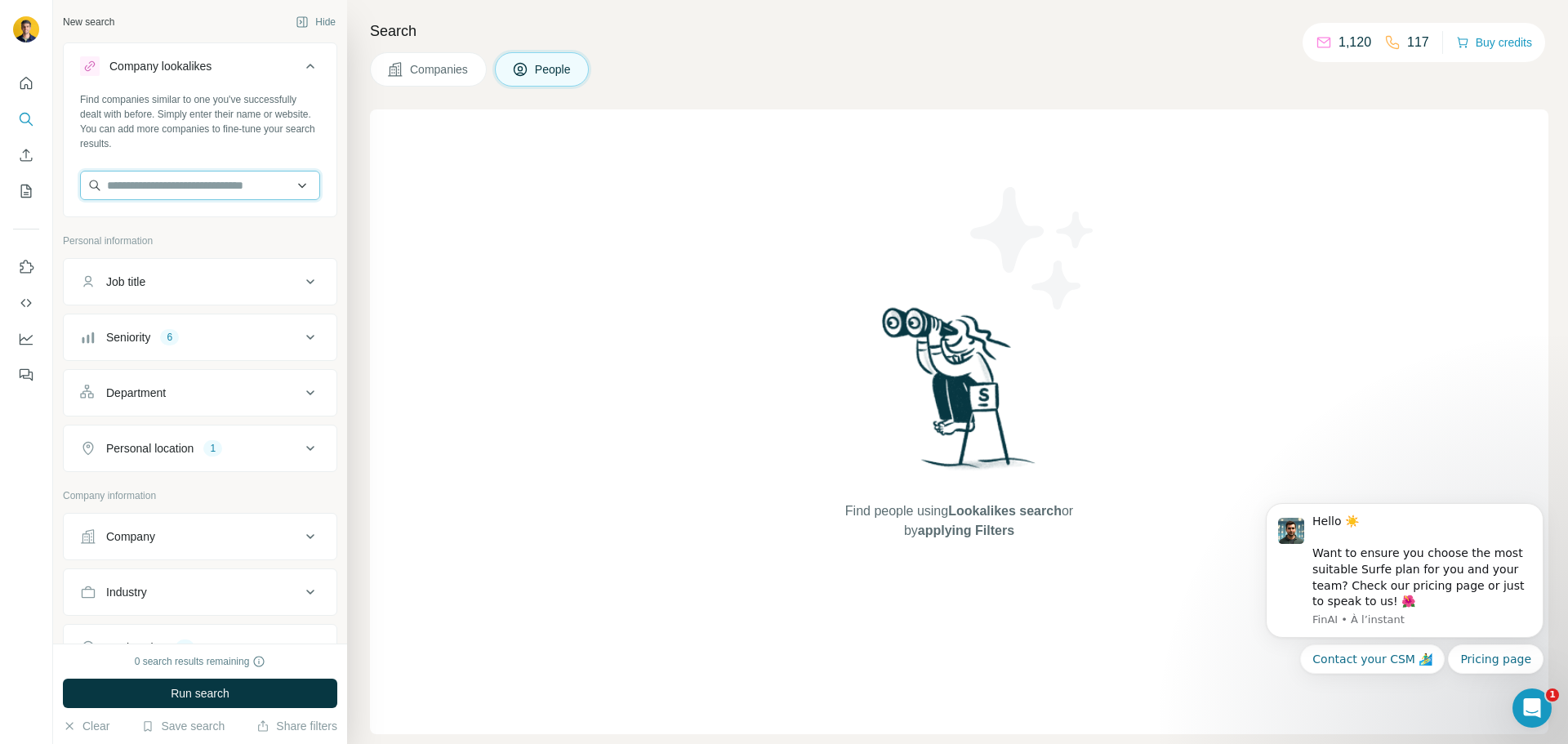
click at [198, 186] on input "text" at bounding box center [200, 185] width 240 height 29
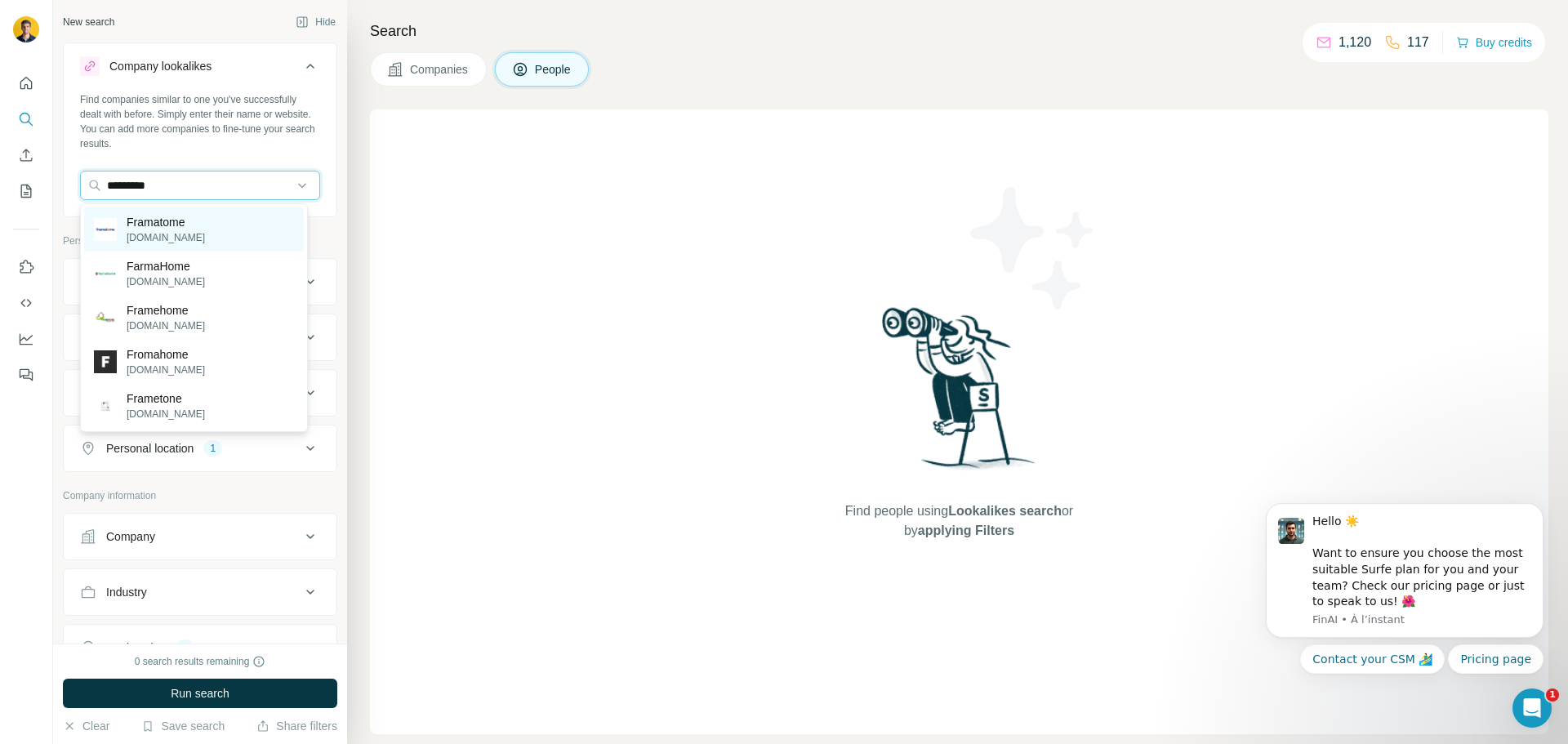
type input "*********"
click at [188, 222] on p "Framatome" at bounding box center [166, 223] width 78 height 17
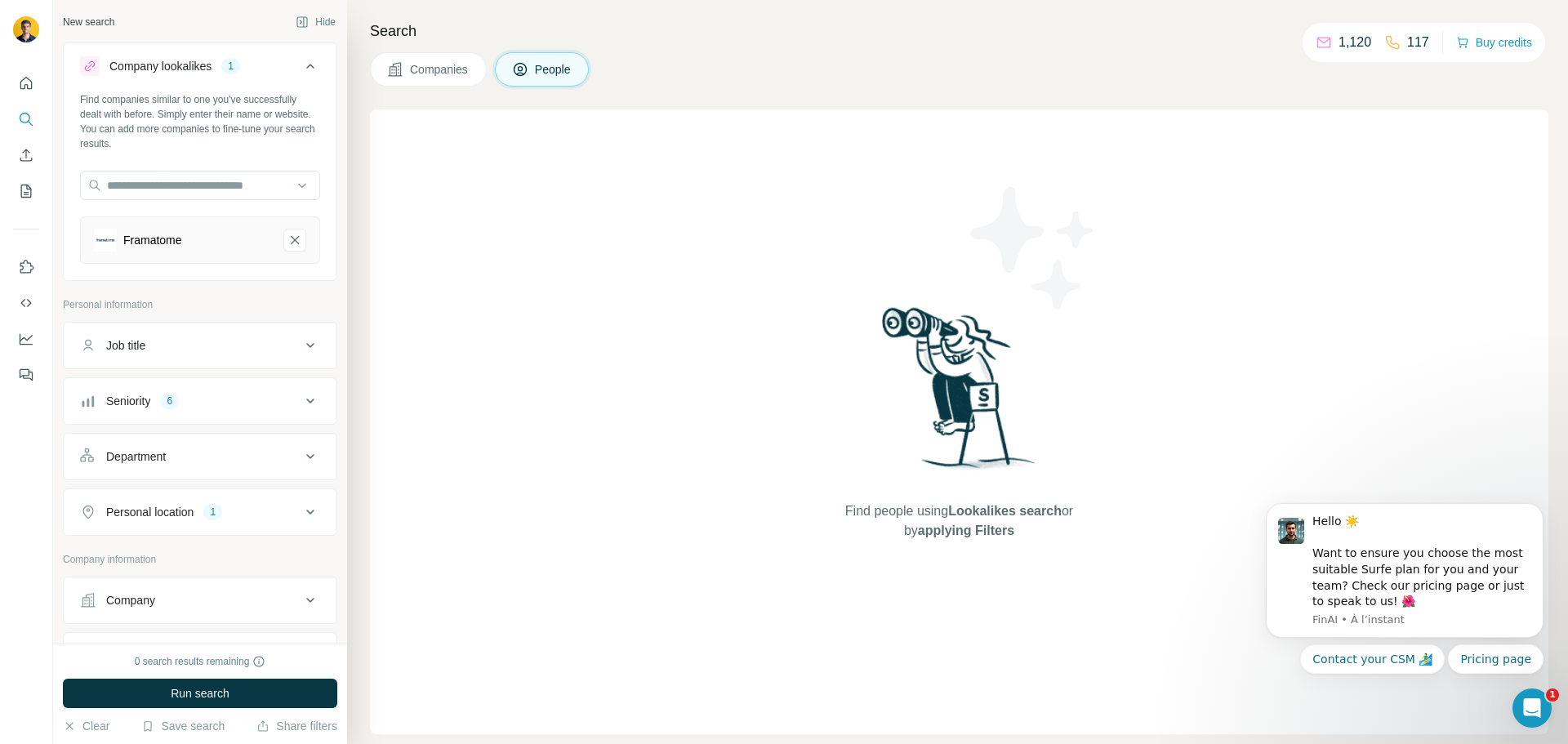
click at [430, 62] on span "Companies" at bounding box center [440, 70] width 60 height 17
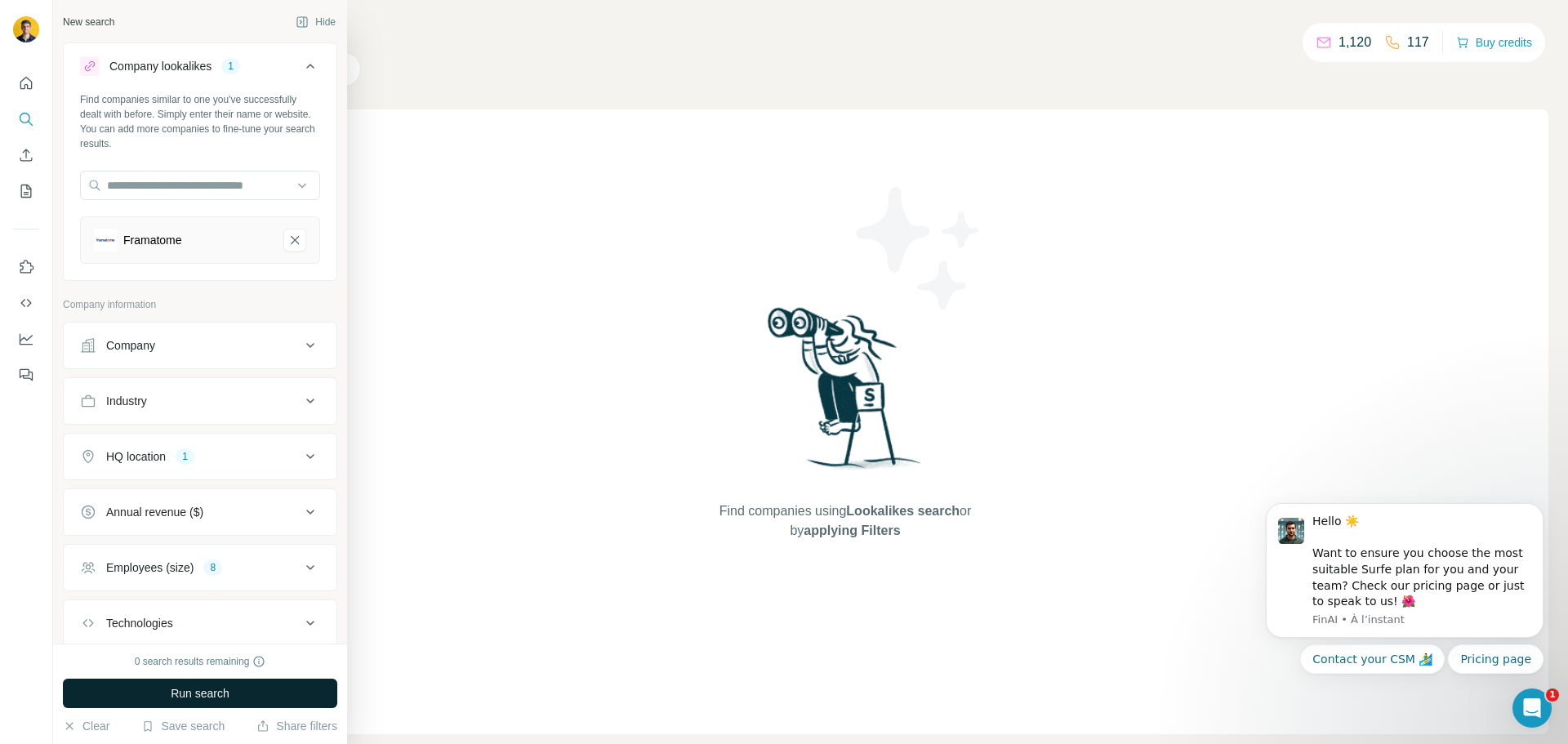
click at [199, 700] on span "Run search" at bounding box center [200, 693] width 59 height 17
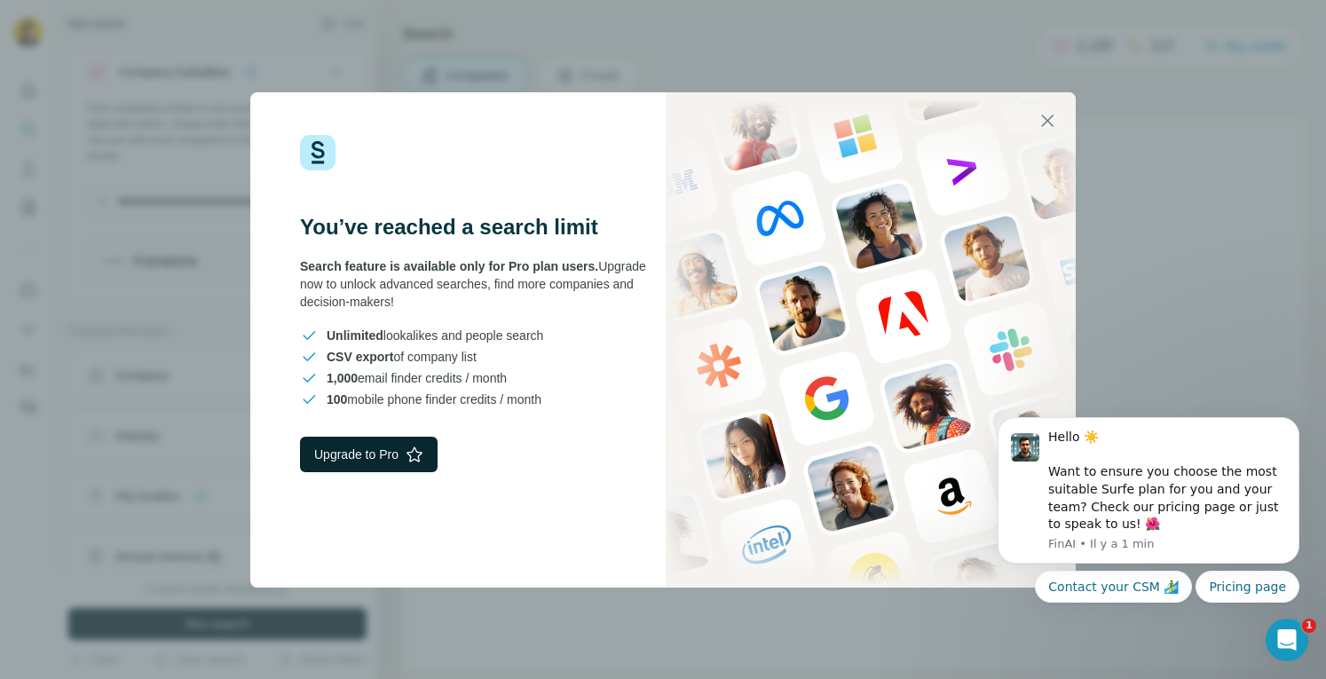
click at [394, 451] on button "Upgrade to Pro" at bounding box center [369, 455] width 138 height 36
click at [1040, 123] on icon "button" at bounding box center [1047, 120] width 21 height 21
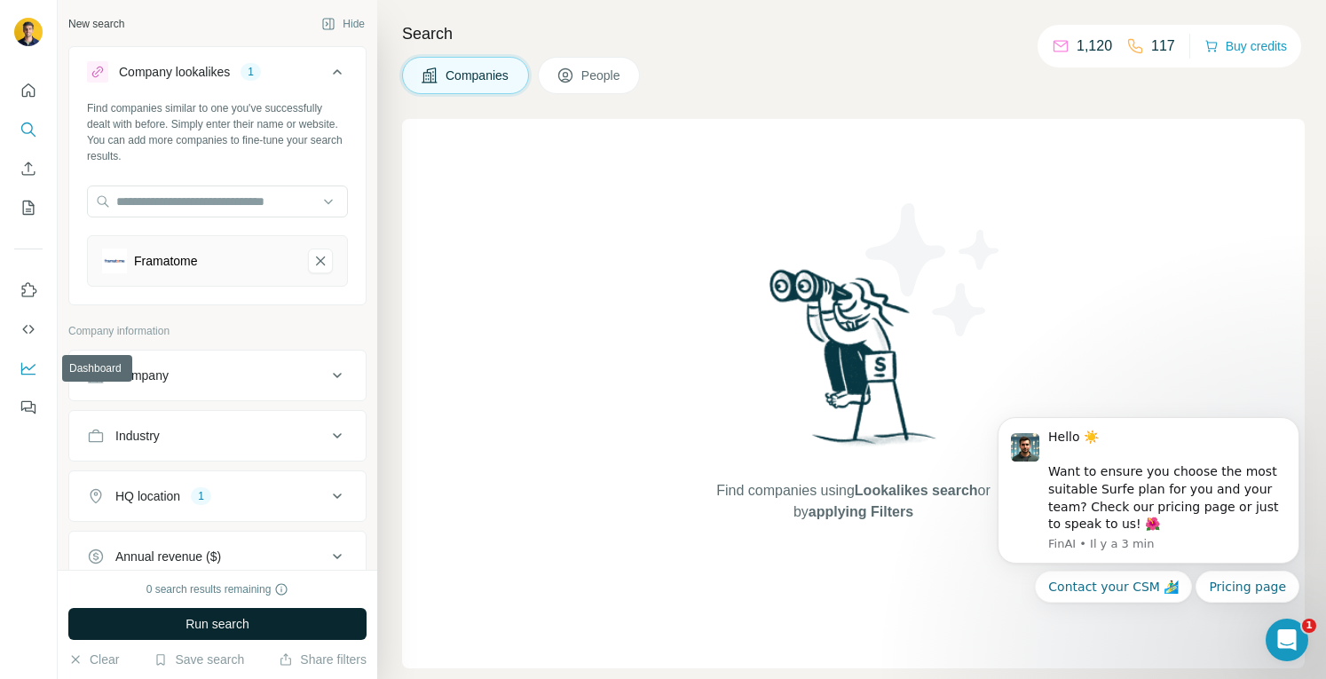
click at [28, 363] on icon "Dashboard" at bounding box center [29, 368] width 18 height 18
click at [27, 396] on button "Feedback" at bounding box center [28, 407] width 28 height 32
click at [24, 92] on icon "Quick start" at bounding box center [29, 91] width 18 height 18
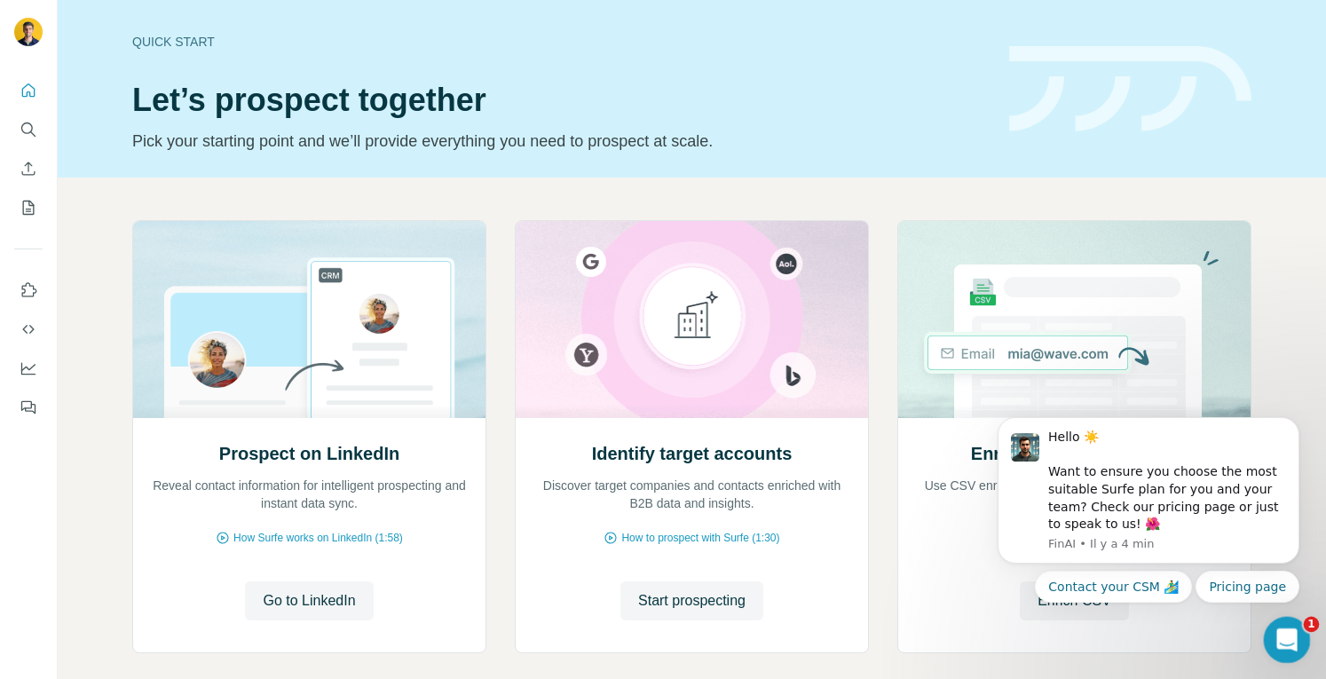
click at [1287, 648] on icon "Ouvrir le Messenger Intercom" at bounding box center [1284, 637] width 29 height 29
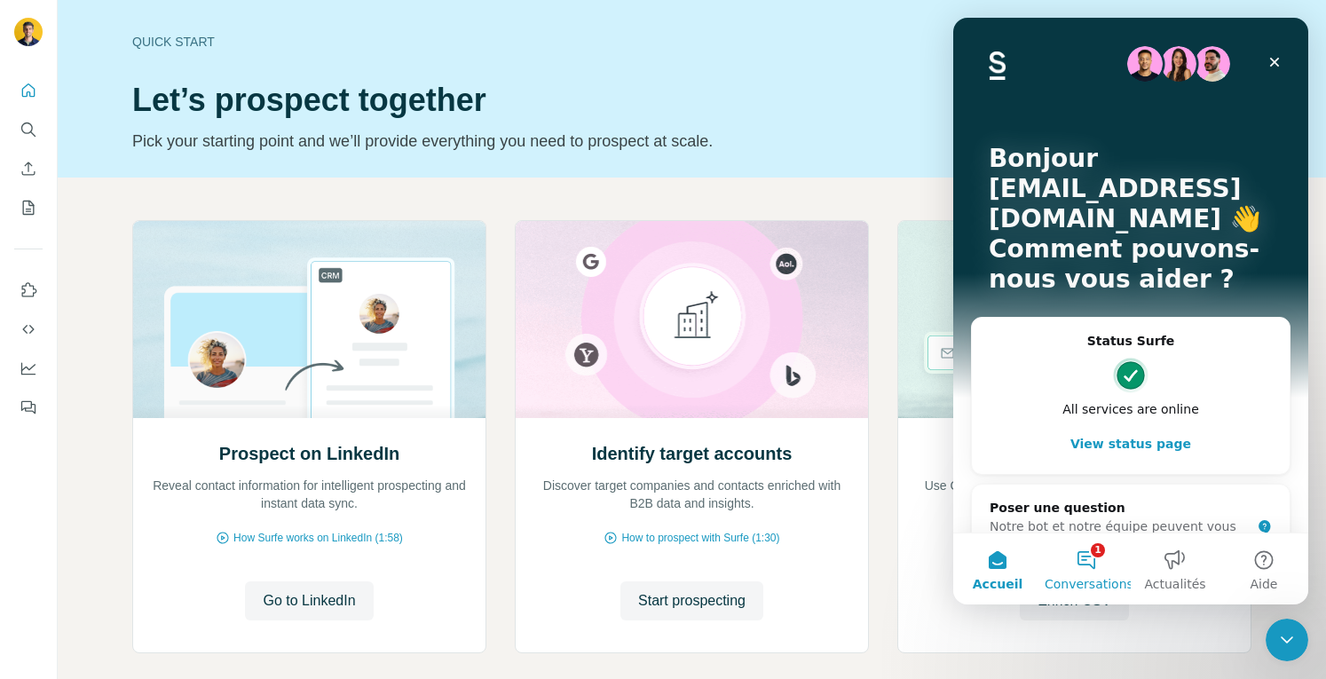
click at [1101, 553] on button "1 Conversations" at bounding box center [1086, 568] width 89 height 71
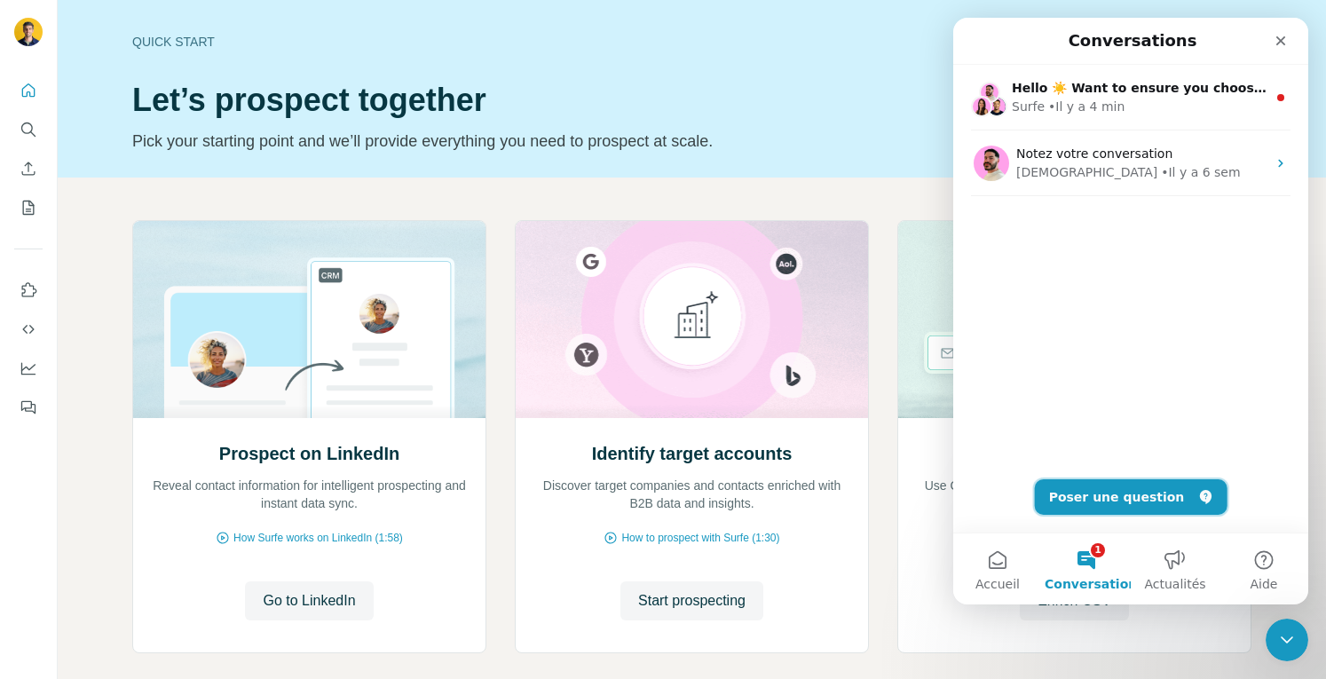
click at [1127, 496] on button "Poser une question" at bounding box center [1131, 497] width 193 height 36
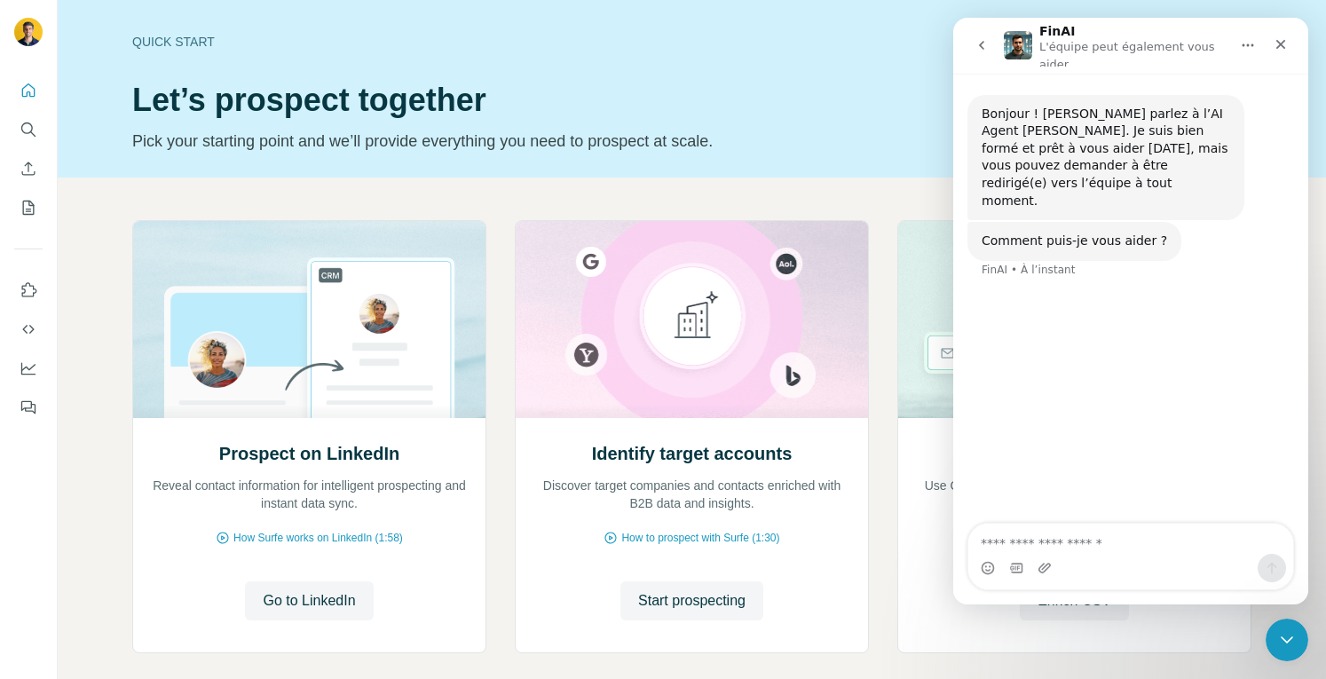
click at [1074, 541] on textarea "Posez une question..." at bounding box center [1130, 539] width 325 height 30
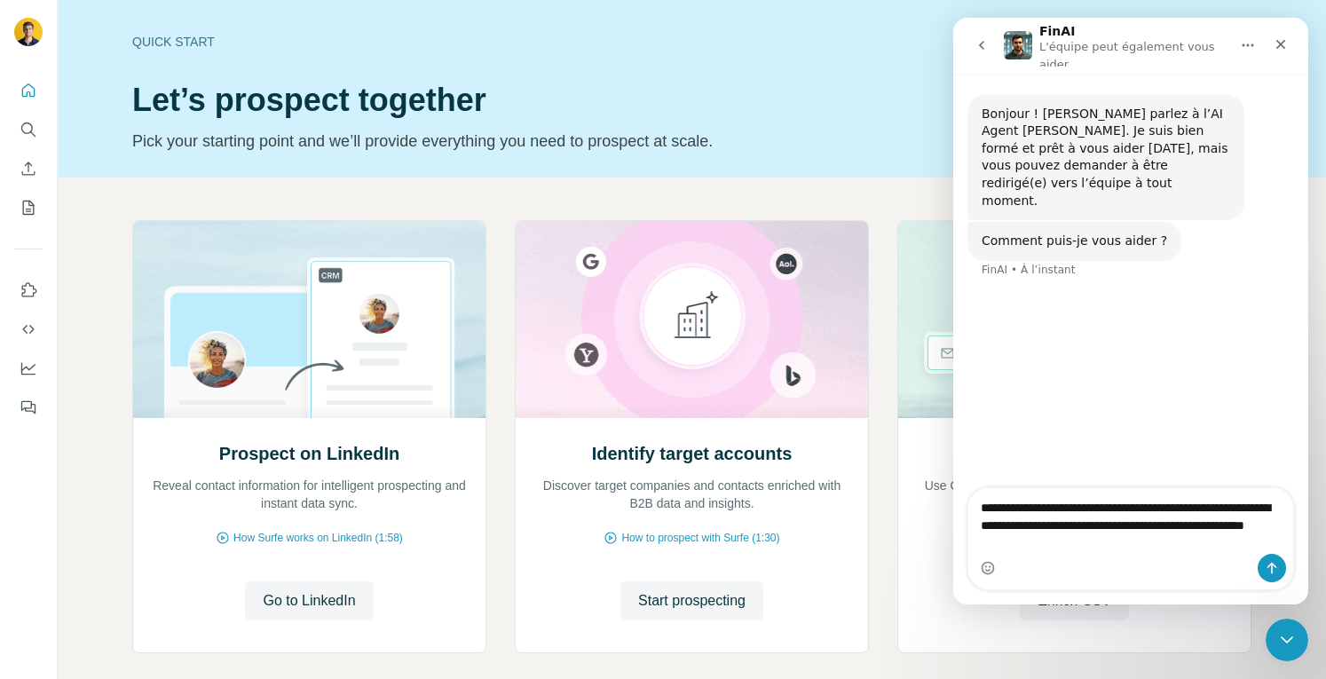
type textarea "**********"
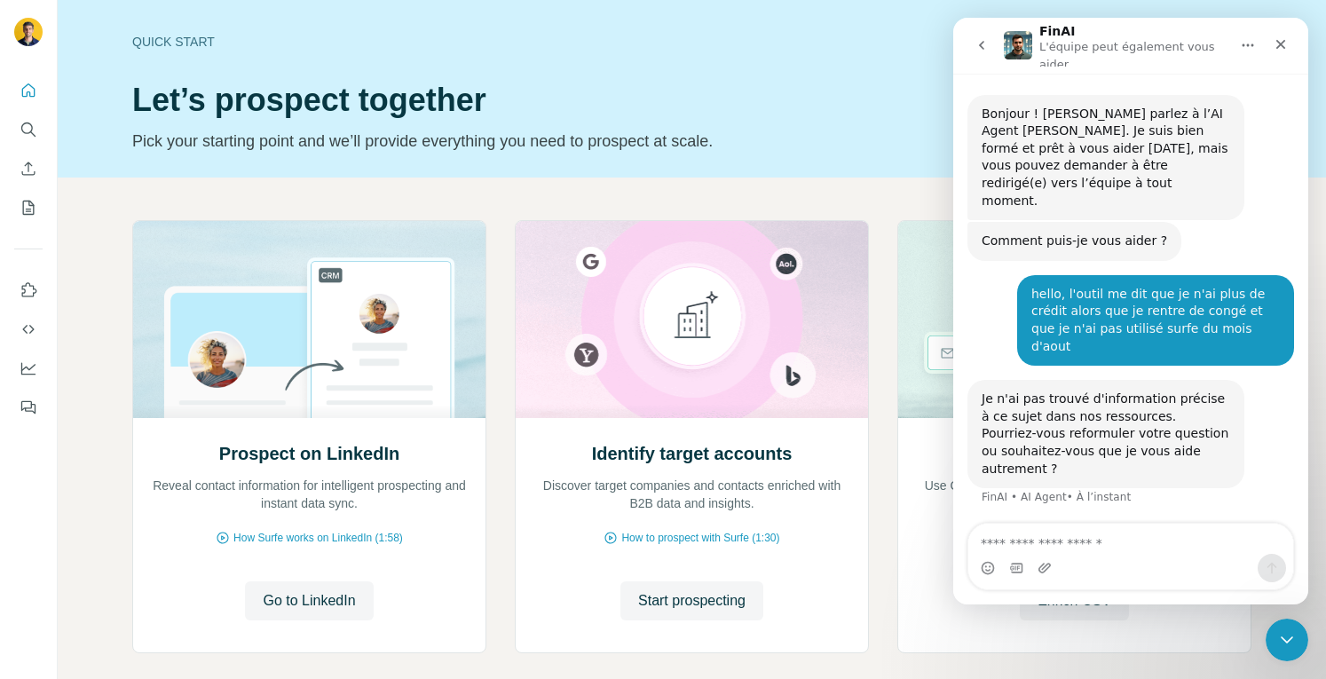
type textarea "*"
type textarea "**********"
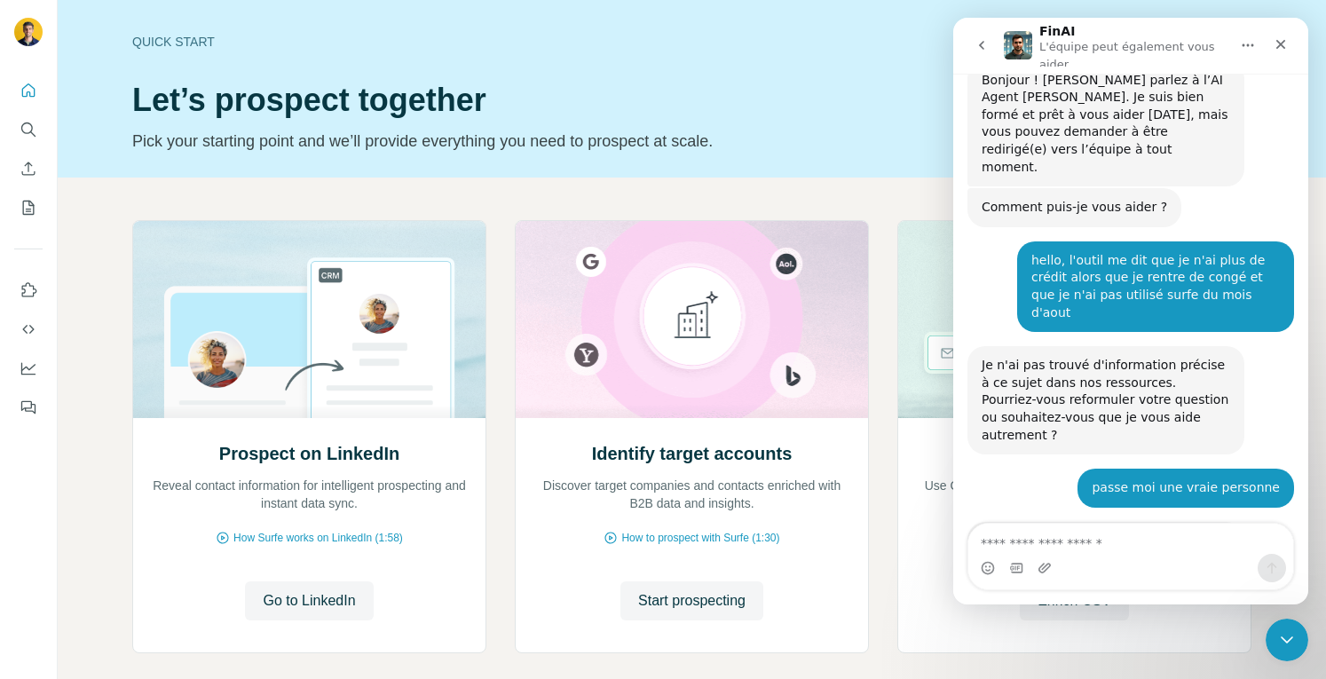
scroll to position [99, 0]
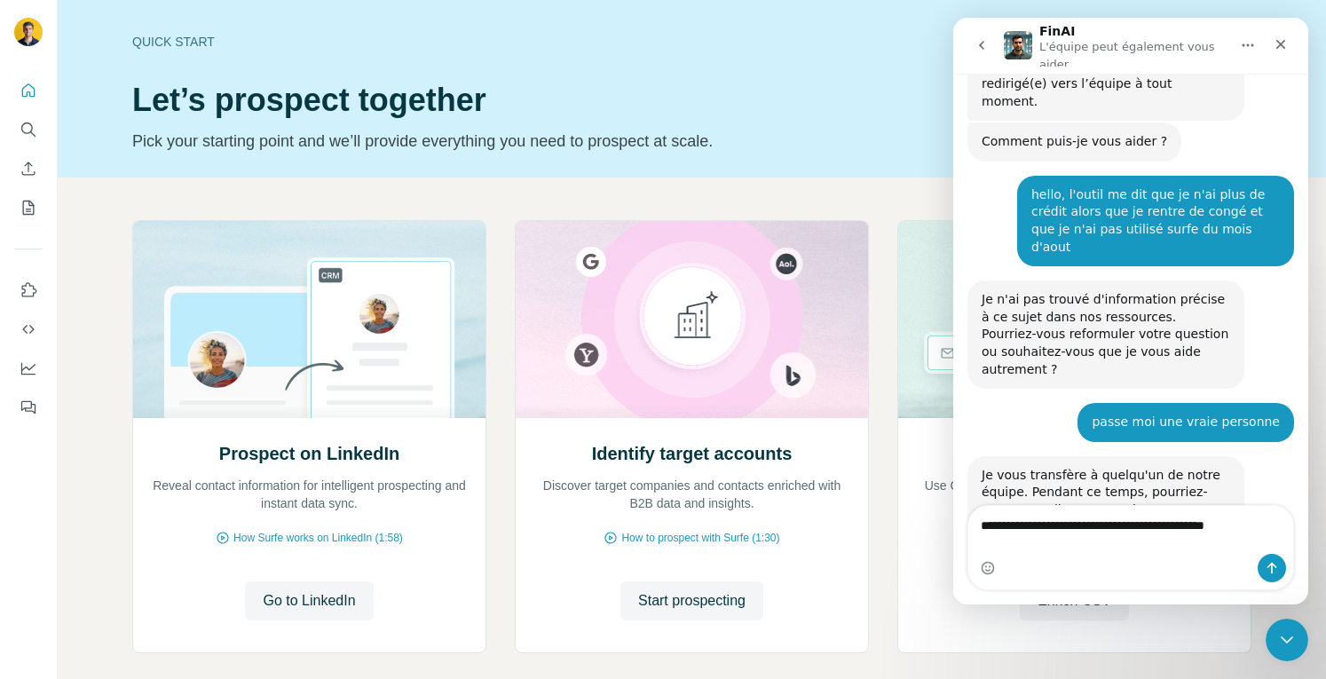
type textarea "**********"
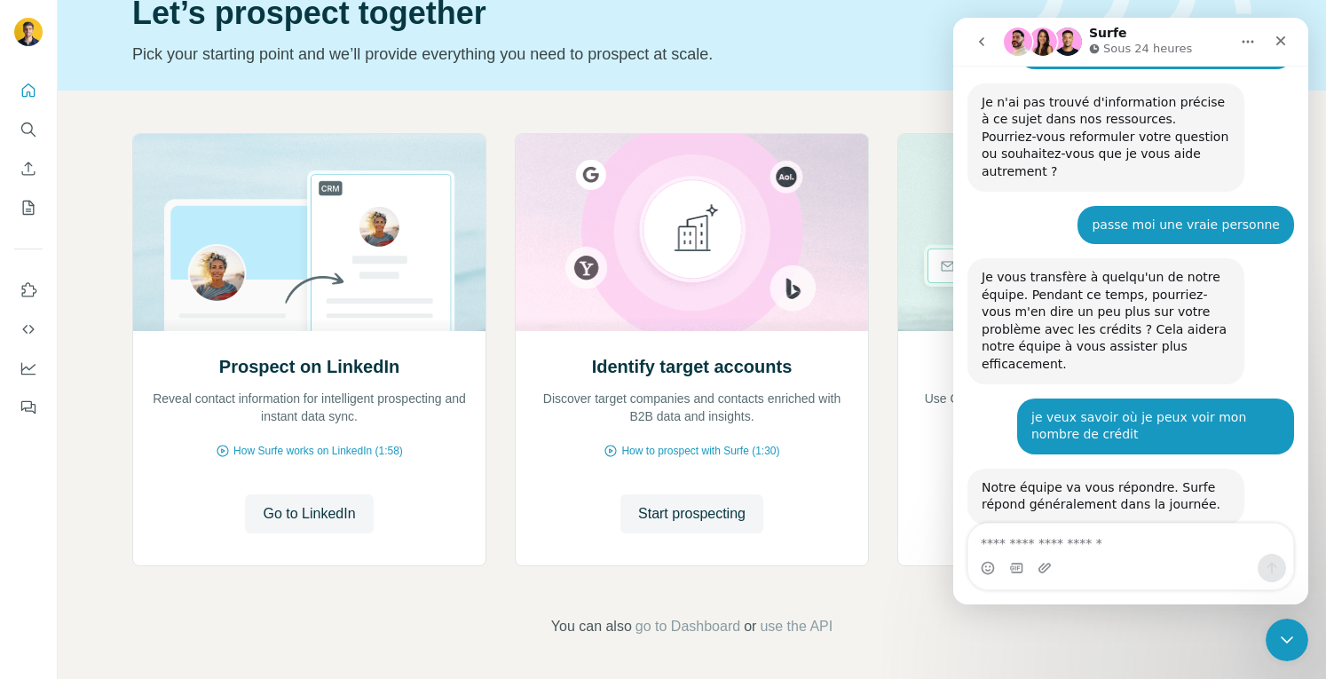
scroll to position [0, 0]
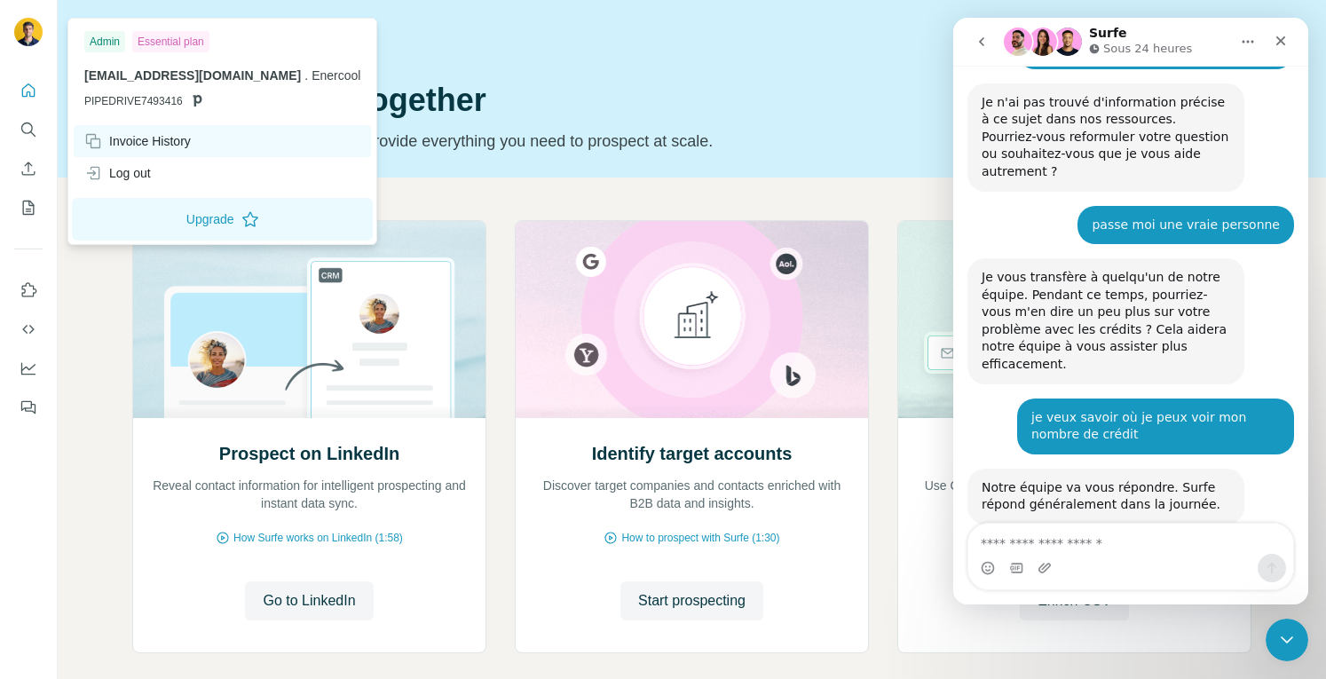
click at [127, 142] on div "Invoice History" at bounding box center [137, 141] width 107 height 18
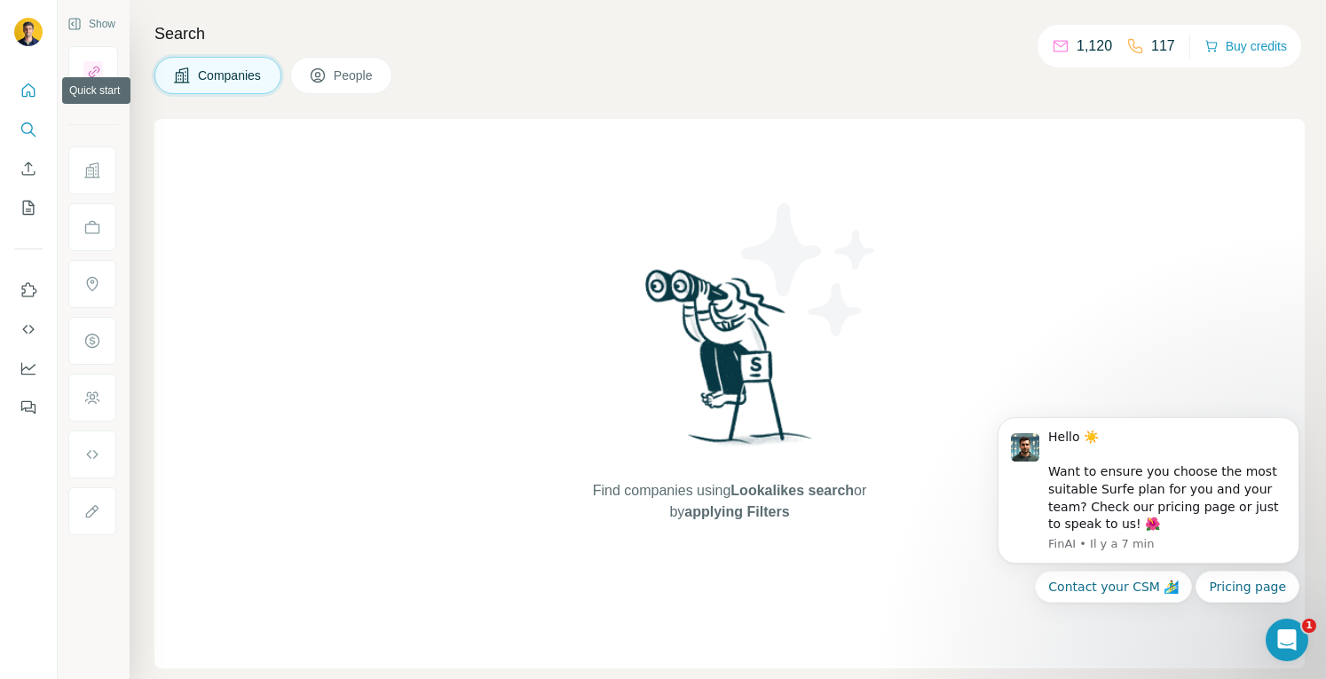
click at [22, 93] on icon "Quick start" at bounding box center [28, 89] width 13 height 13
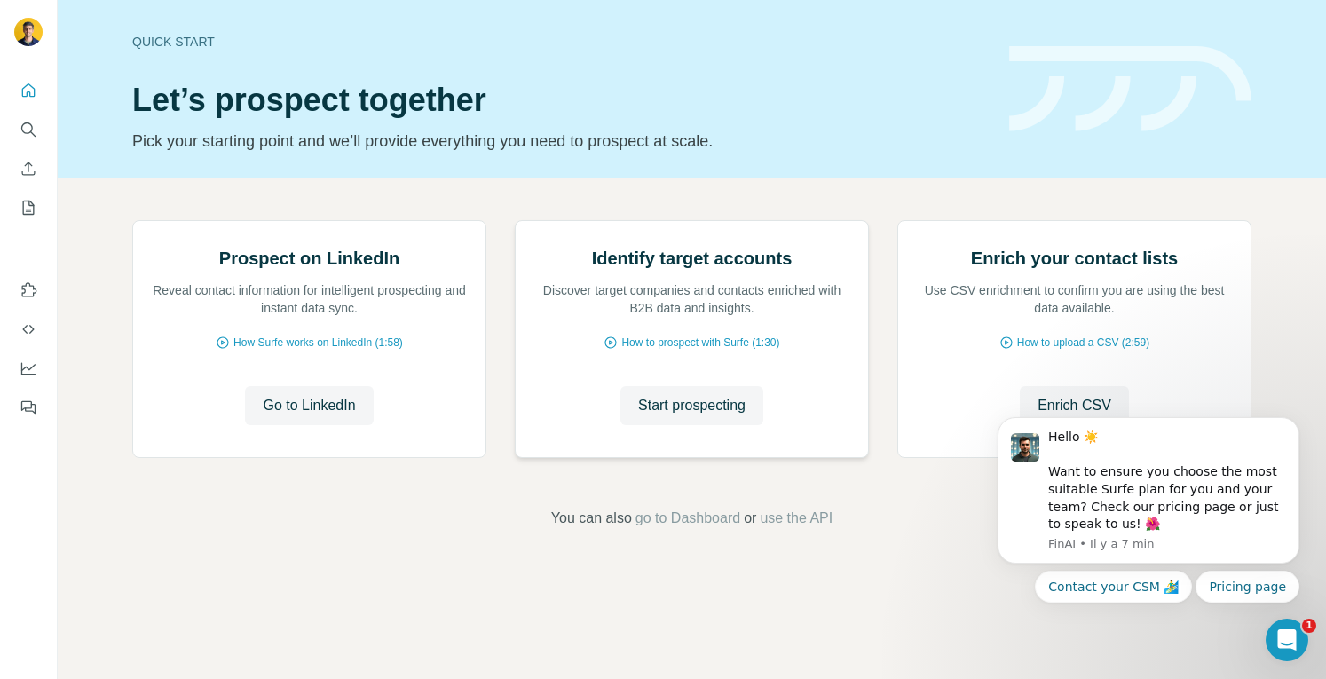
scroll to position [87, 0]
click at [1294, 424] on icon "Dismiss notification" at bounding box center [1295, 423] width 10 height 10
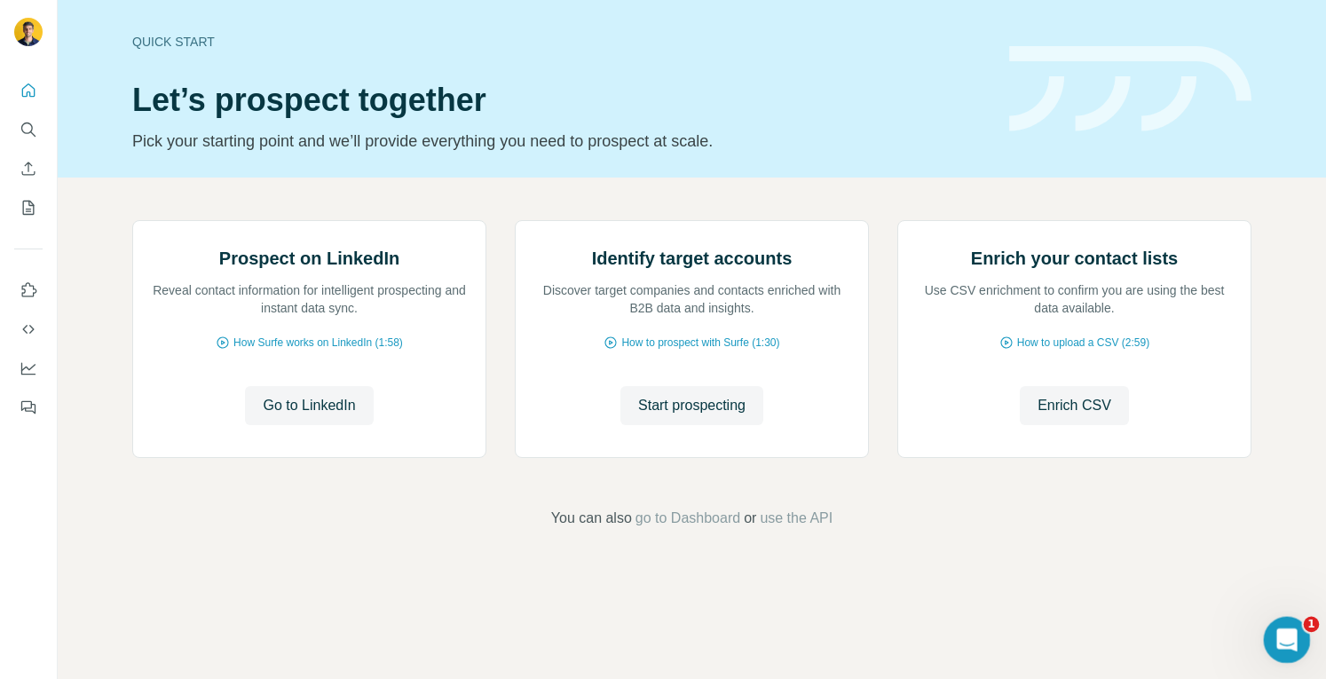
click at [1288, 633] on icon "Ouvrir le Messenger Intercom" at bounding box center [1284, 637] width 29 height 29
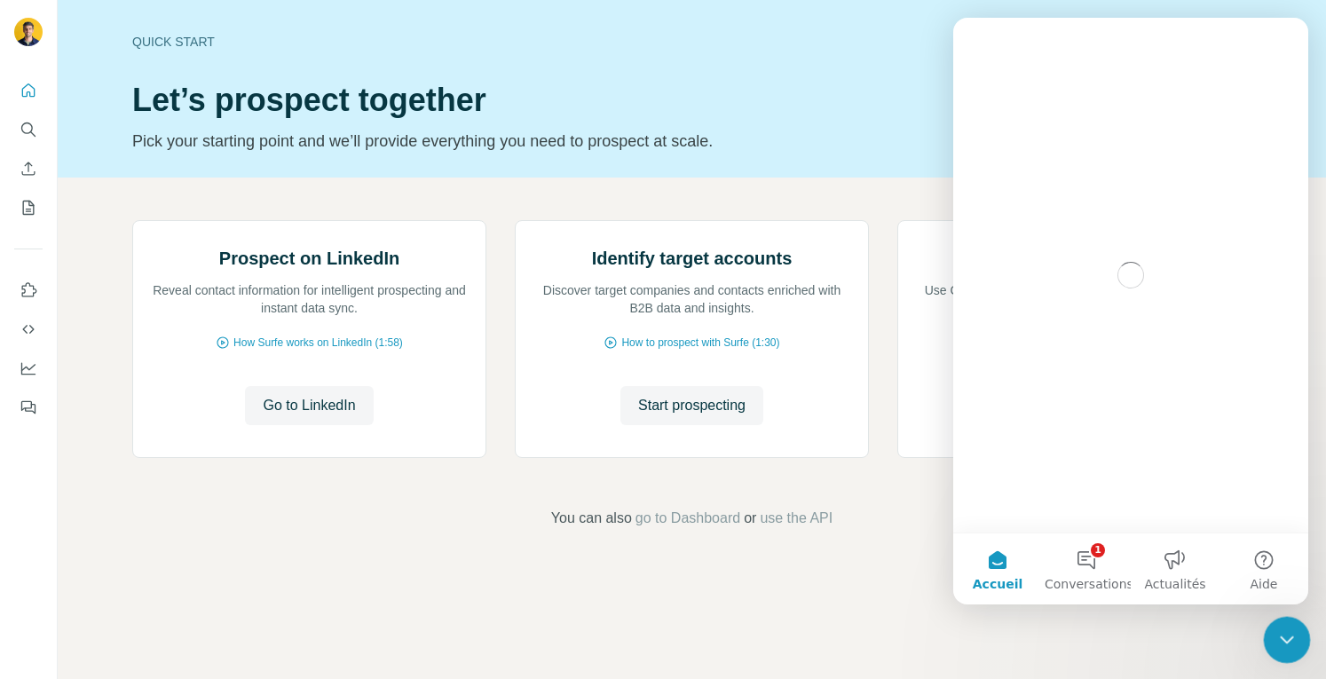
scroll to position [0, 0]
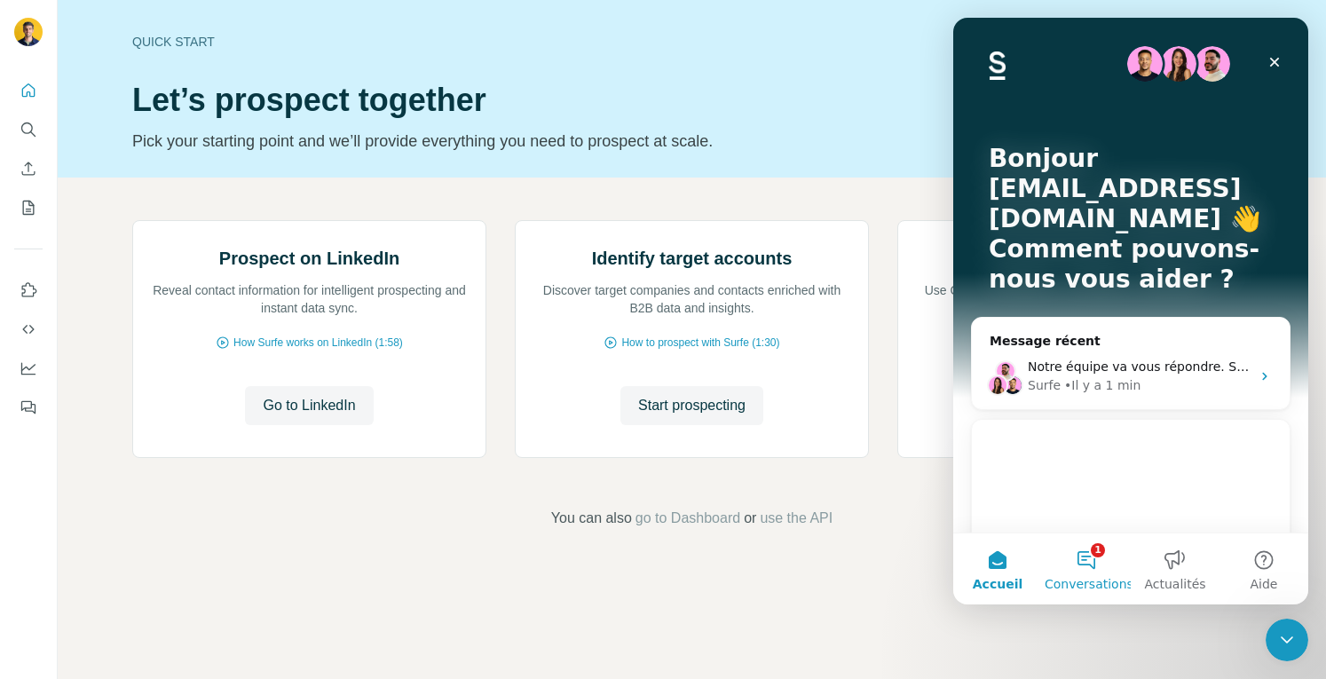
click at [1087, 573] on button "1 Conversations" at bounding box center [1086, 568] width 89 height 71
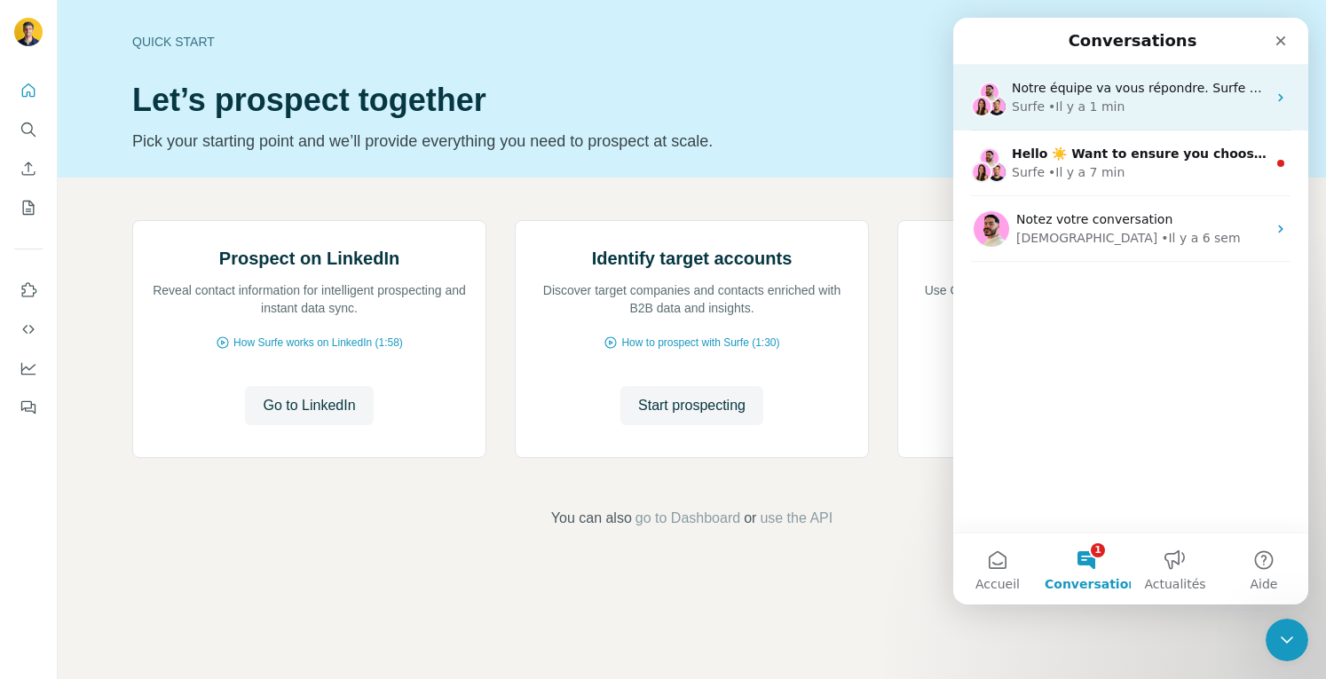
click at [1132, 109] on div "Surfe • Il y a 1 min" at bounding box center [1139, 107] width 255 height 19
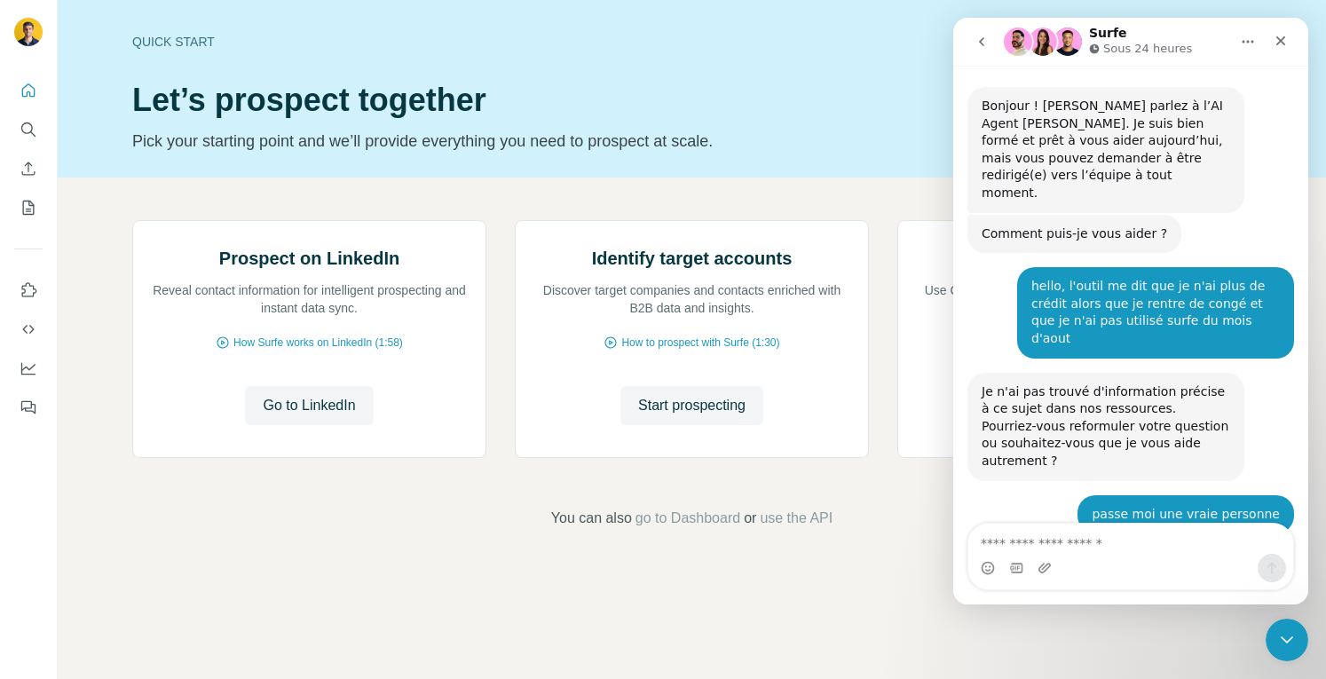
scroll to position [289, 0]
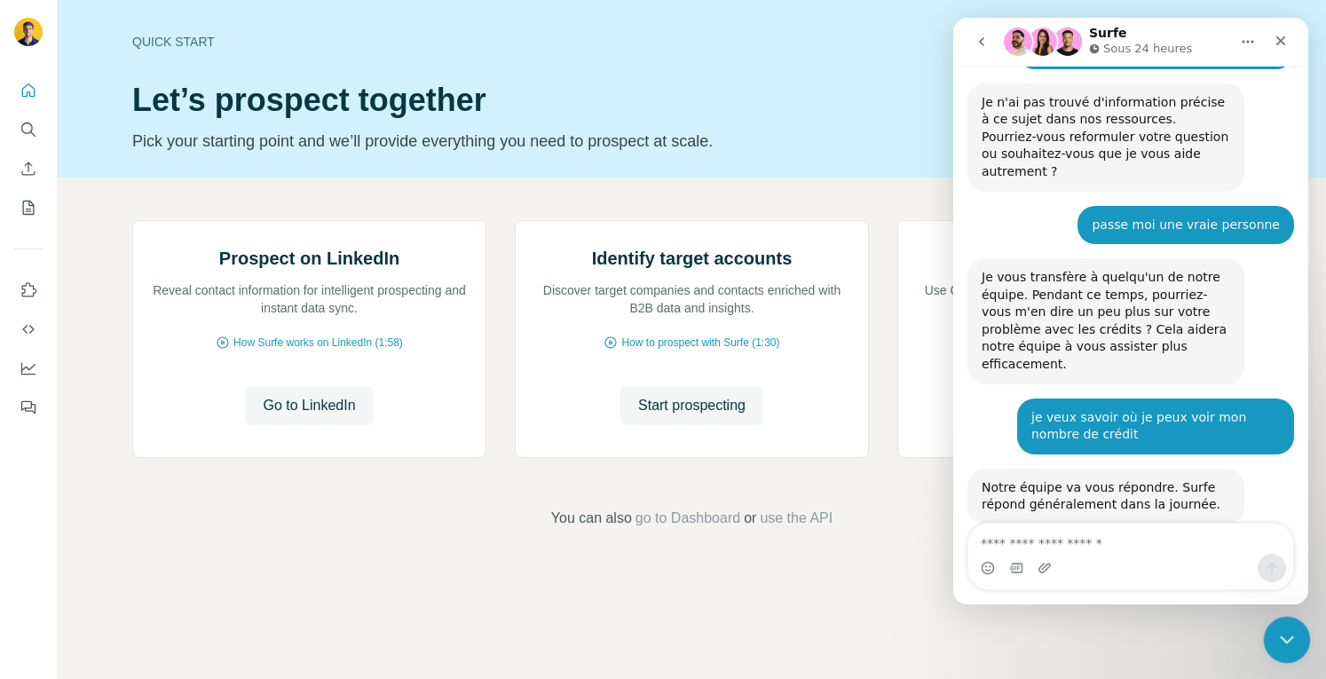
click at [1290, 651] on div "Fermer le Messenger Intercom" at bounding box center [1284, 637] width 43 height 43
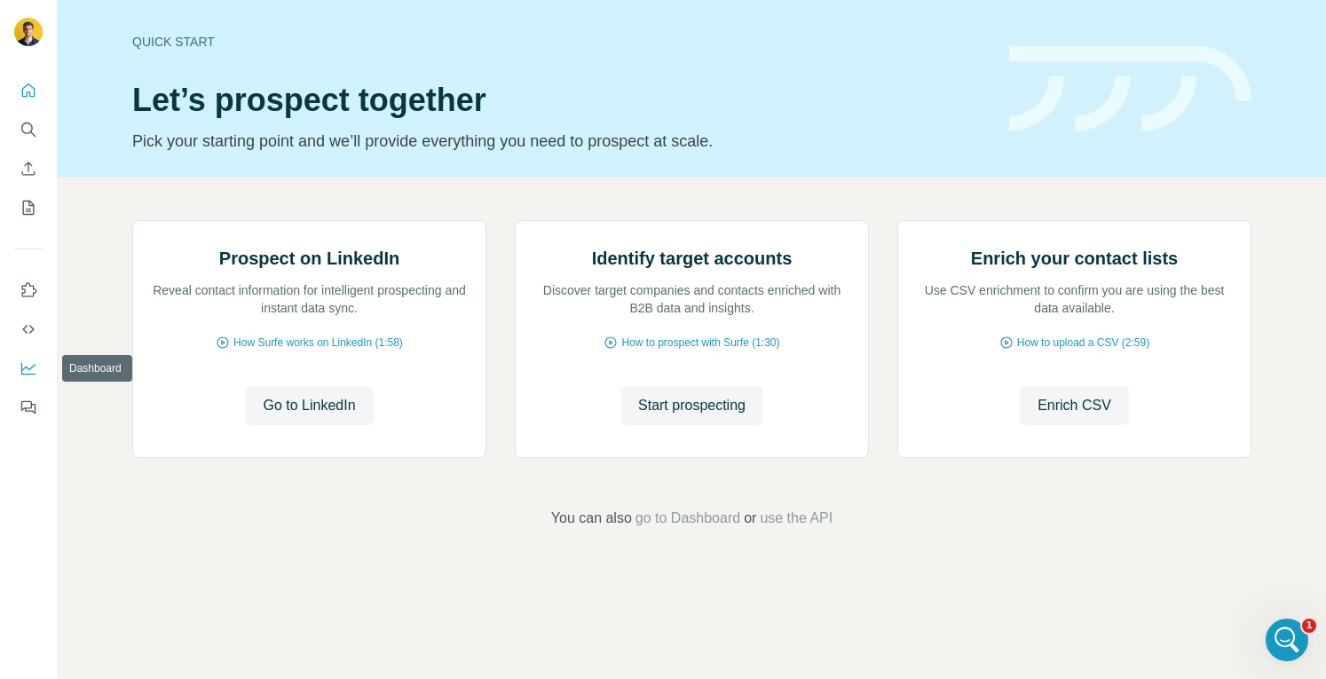
click at [34, 354] on button "Dashboard" at bounding box center [28, 368] width 28 height 32
click at [21, 132] on icon "Search" at bounding box center [29, 130] width 18 height 18
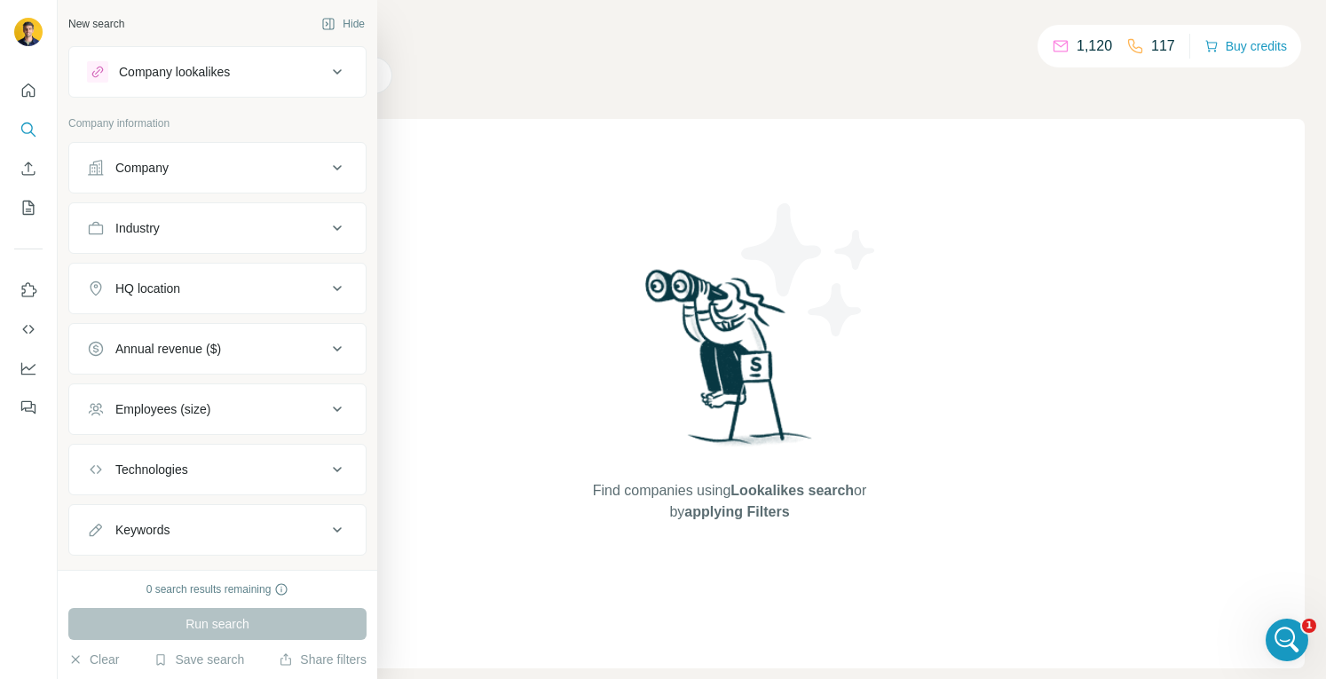
click at [166, 94] on div "Company lookalikes" at bounding box center [217, 71] width 298 height 51
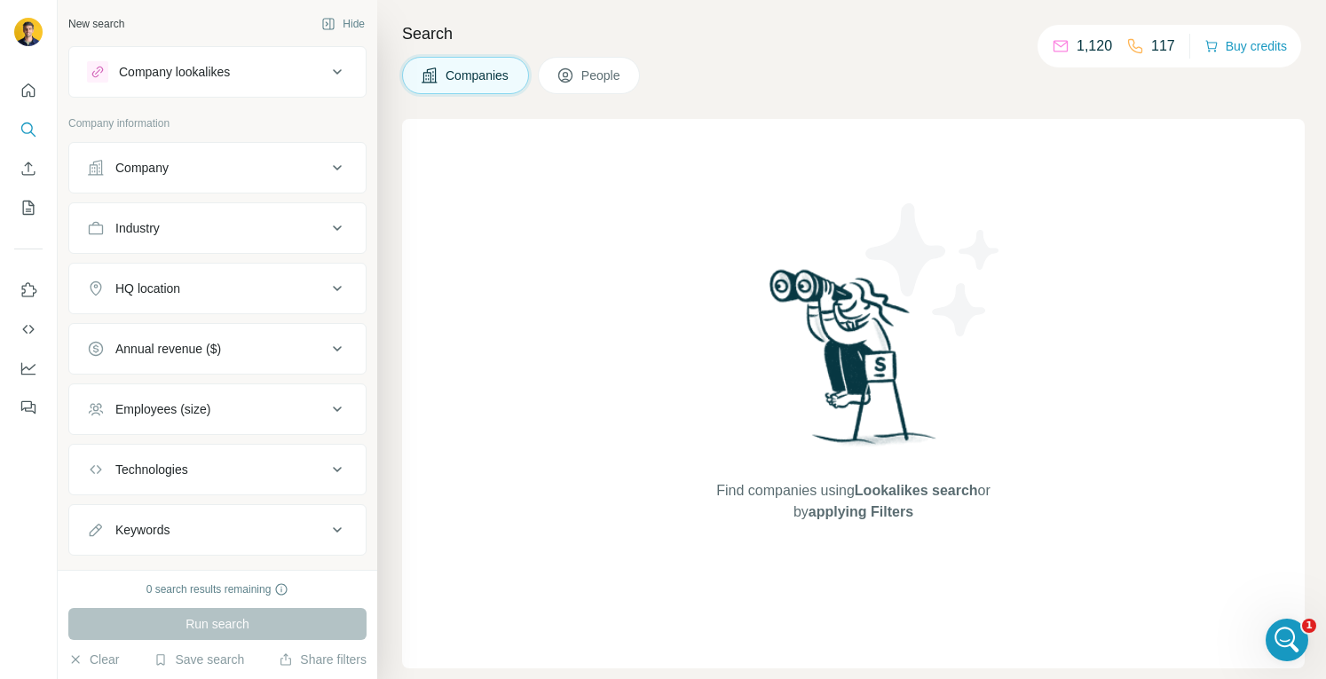
click at [163, 83] on button "Company lookalikes" at bounding box center [217, 72] width 296 height 43
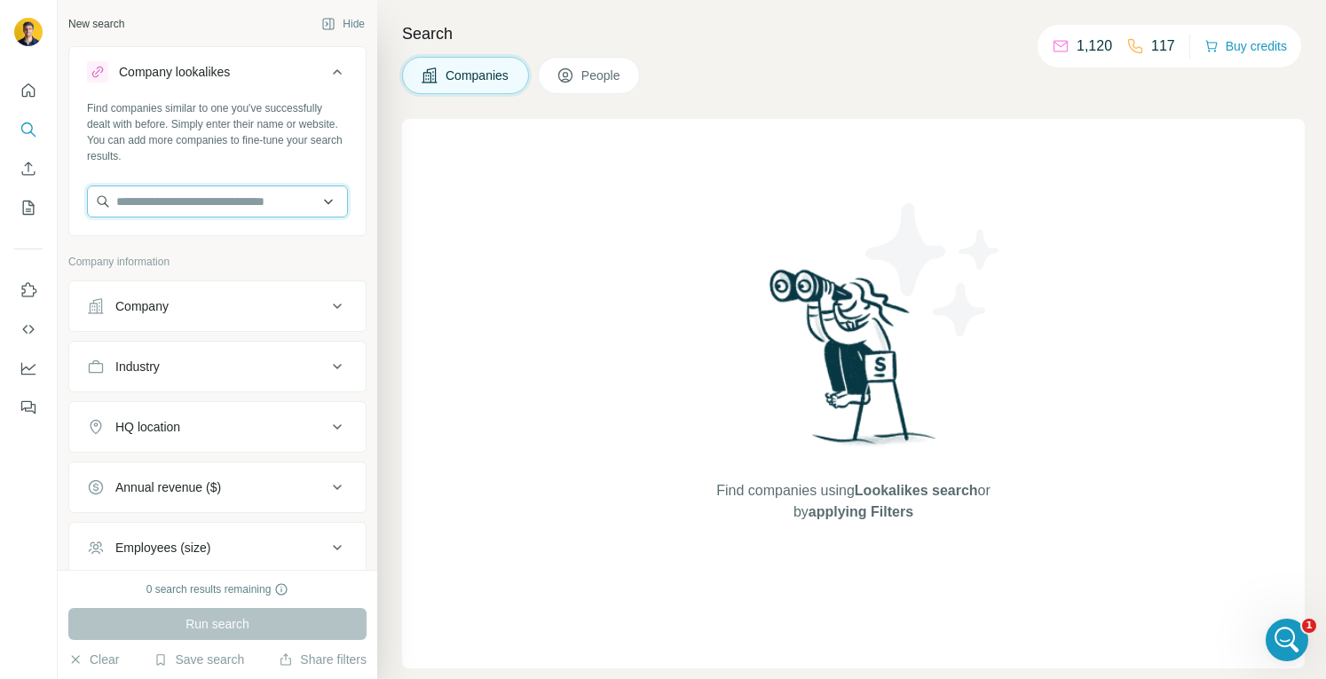
click at [180, 205] on input "text" at bounding box center [217, 201] width 261 height 32
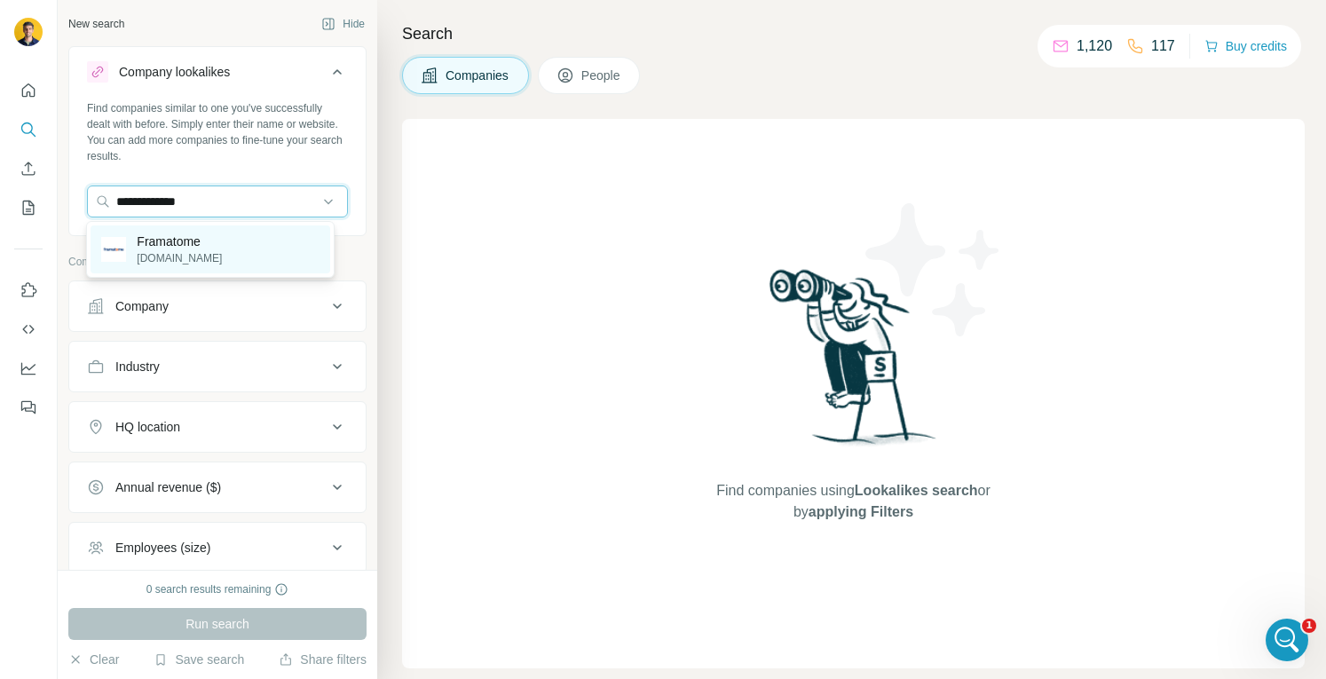
type input "**********"
click at [188, 233] on p "Framatome" at bounding box center [179, 242] width 85 height 18
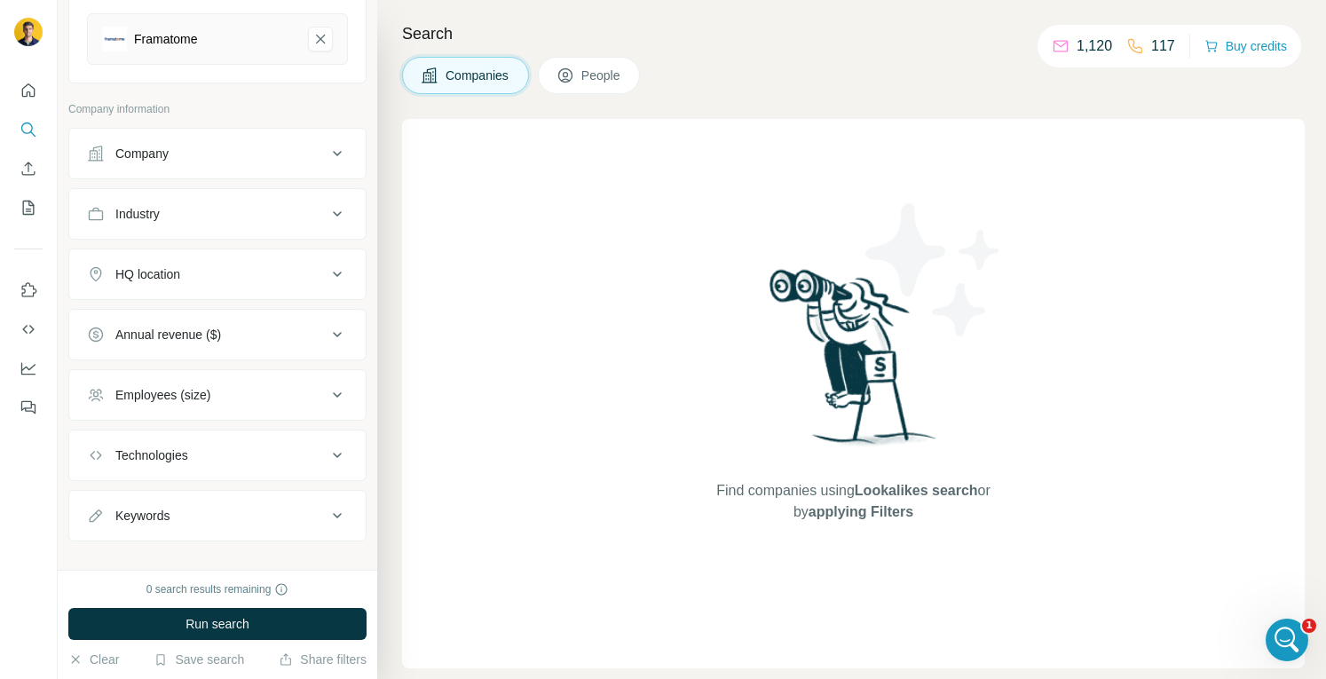
scroll to position [237, 0]
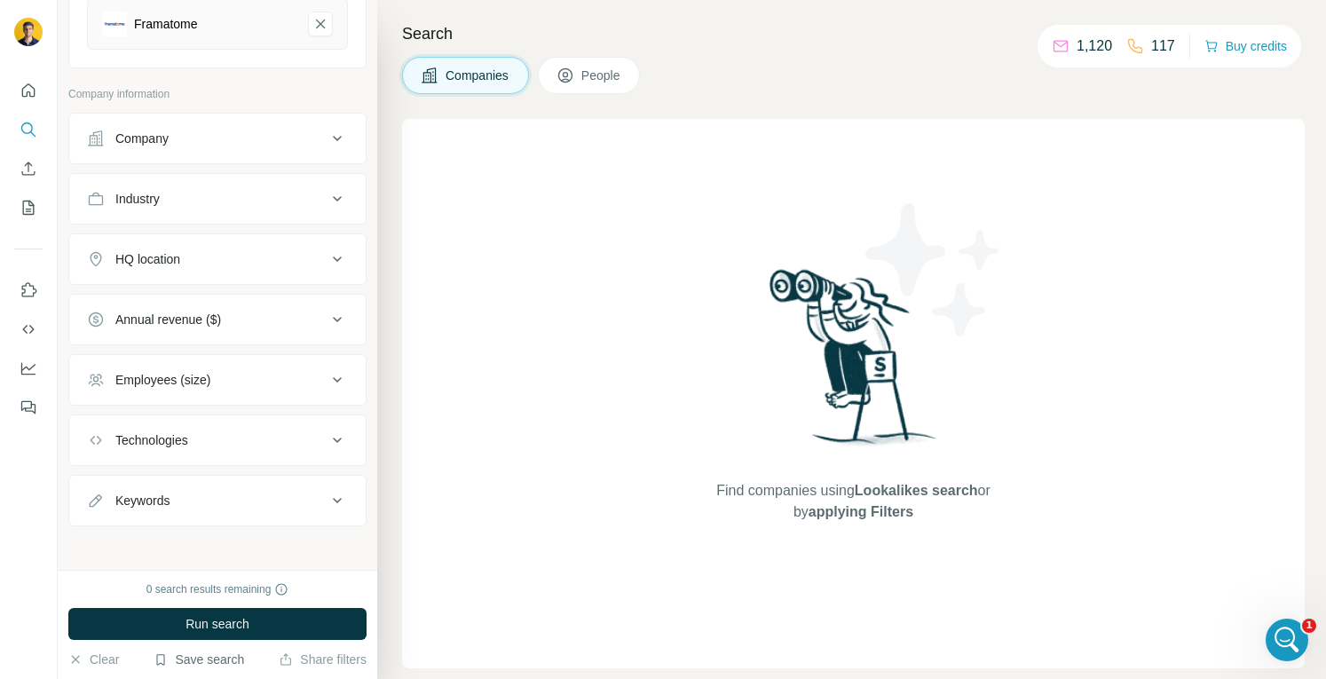
click at [189, 663] on button "Save search" at bounding box center [199, 660] width 91 height 18
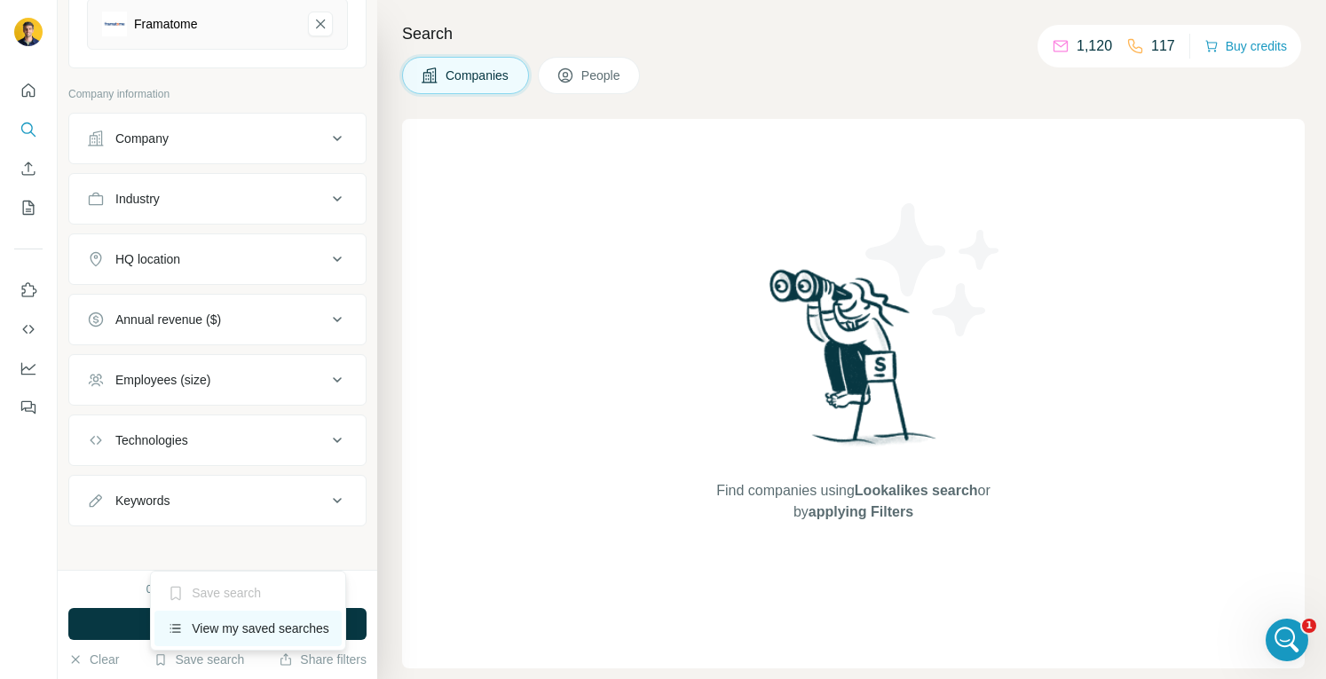
click at [209, 625] on div "View my saved searches" at bounding box center [247, 629] width 187 height 36
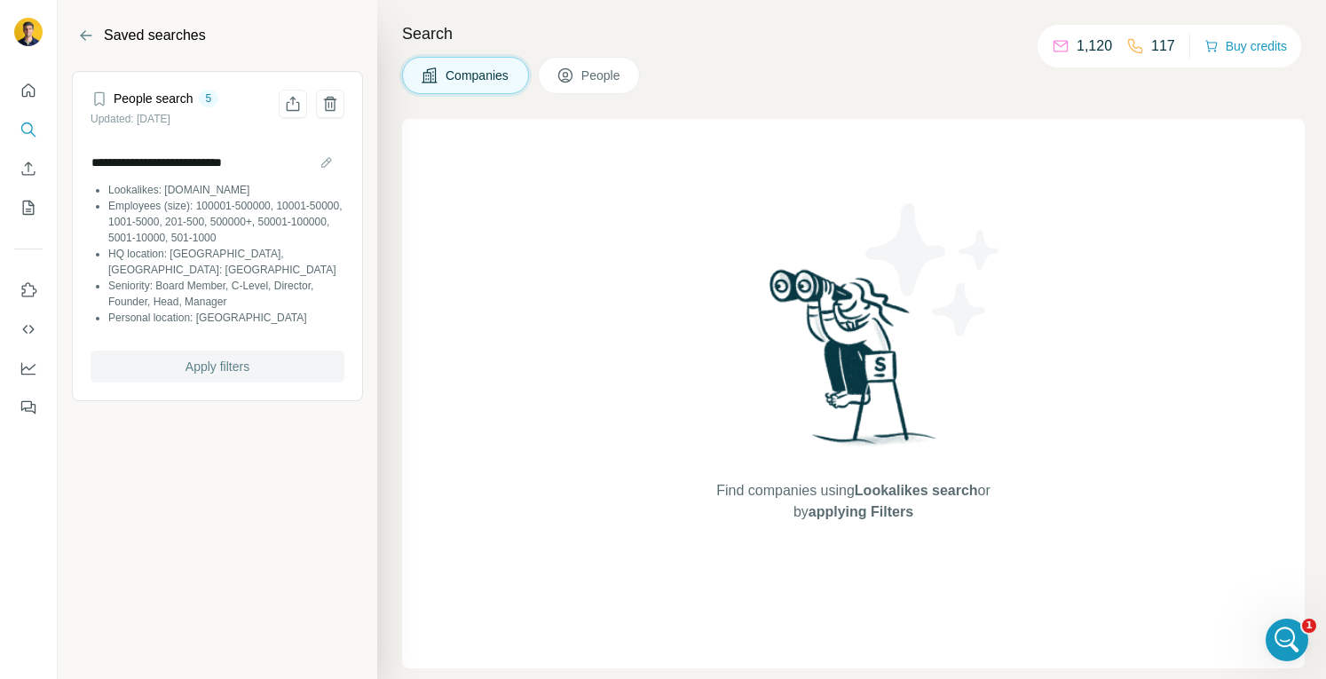
click at [232, 363] on button "Apply filters" at bounding box center [218, 367] width 254 height 32
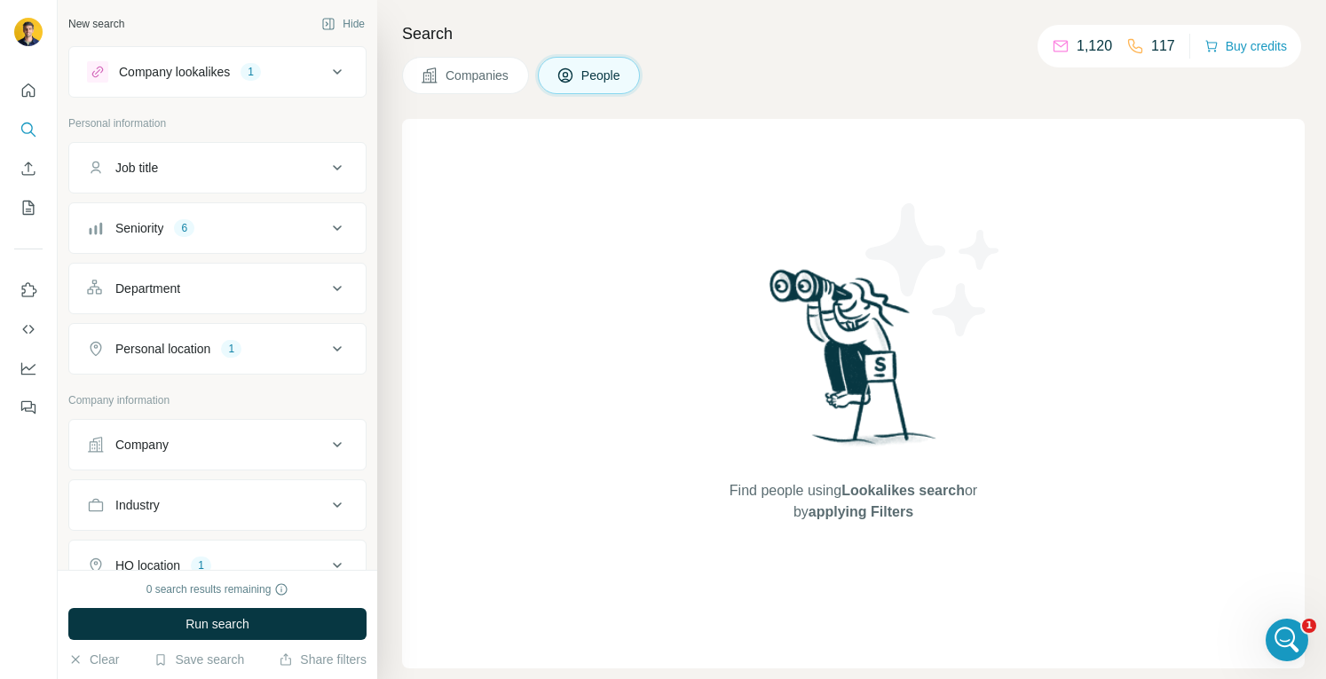
click at [178, 65] on div "Company lookalikes" at bounding box center [174, 72] width 111 height 18
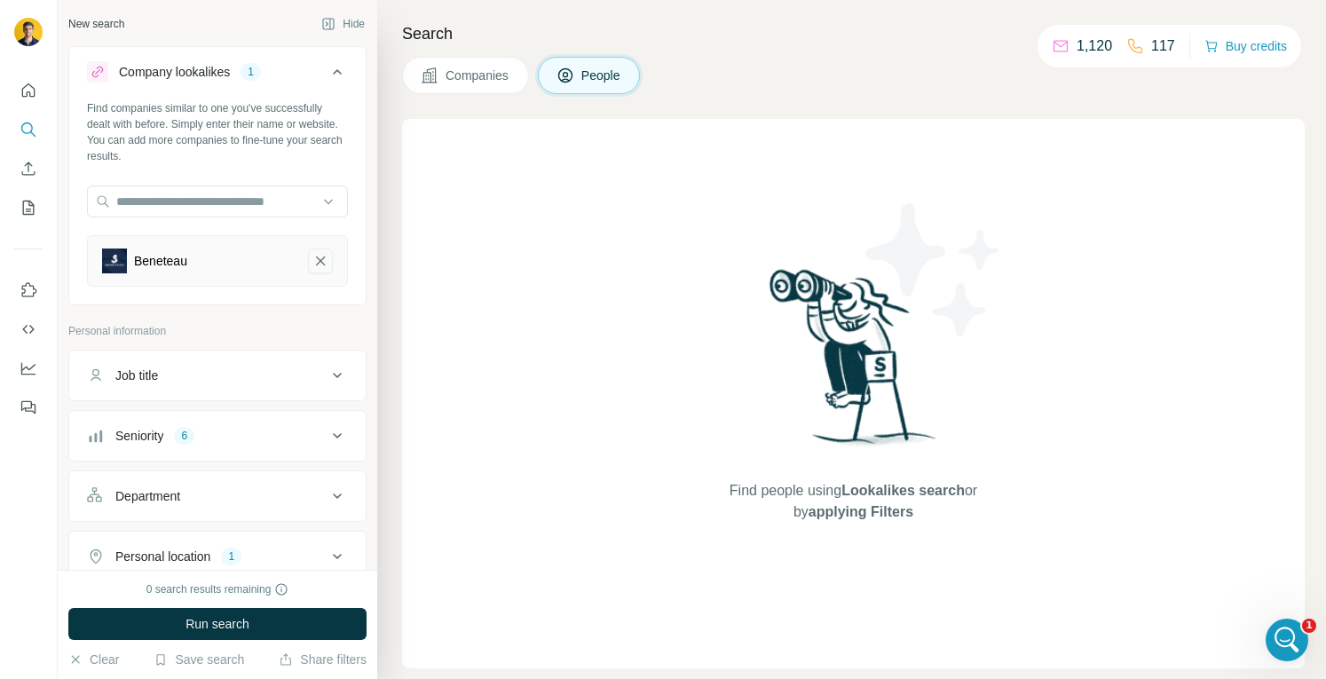
click at [312, 262] on icon "Beneteau-remove-button" at bounding box center [320, 261] width 16 height 18
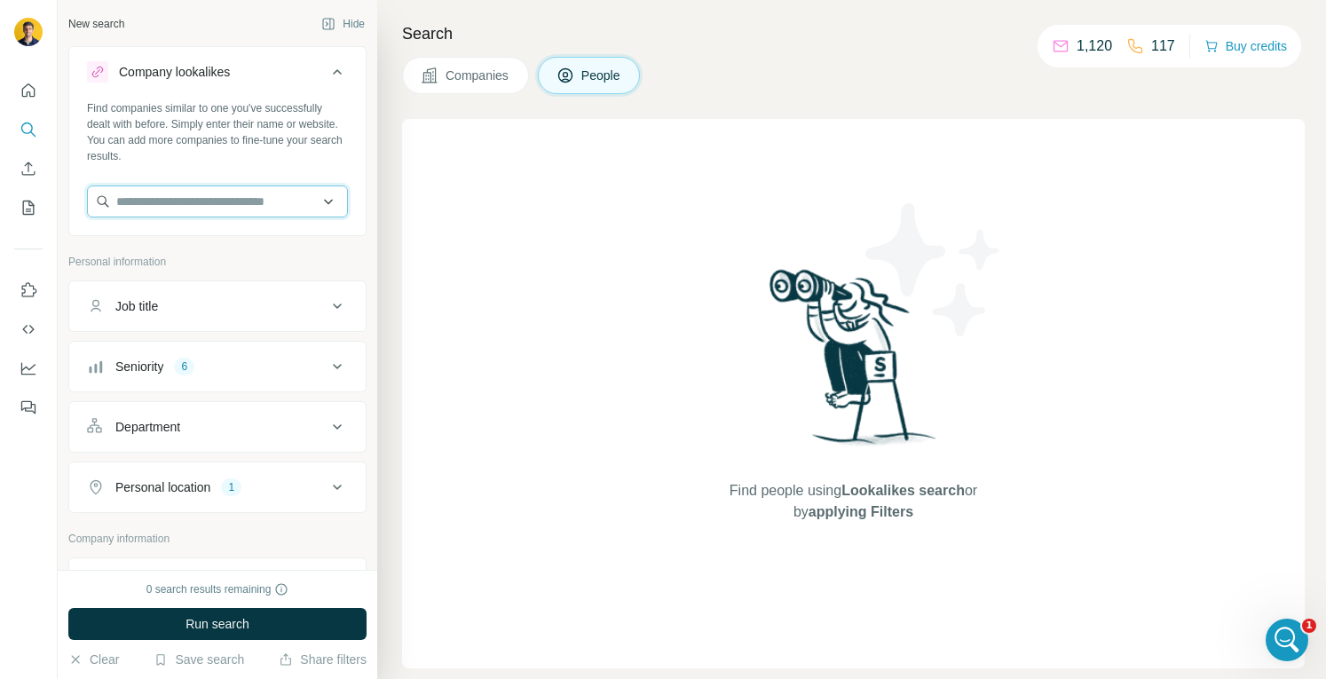
click at [209, 201] on input "text" at bounding box center [217, 201] width 261 height 32
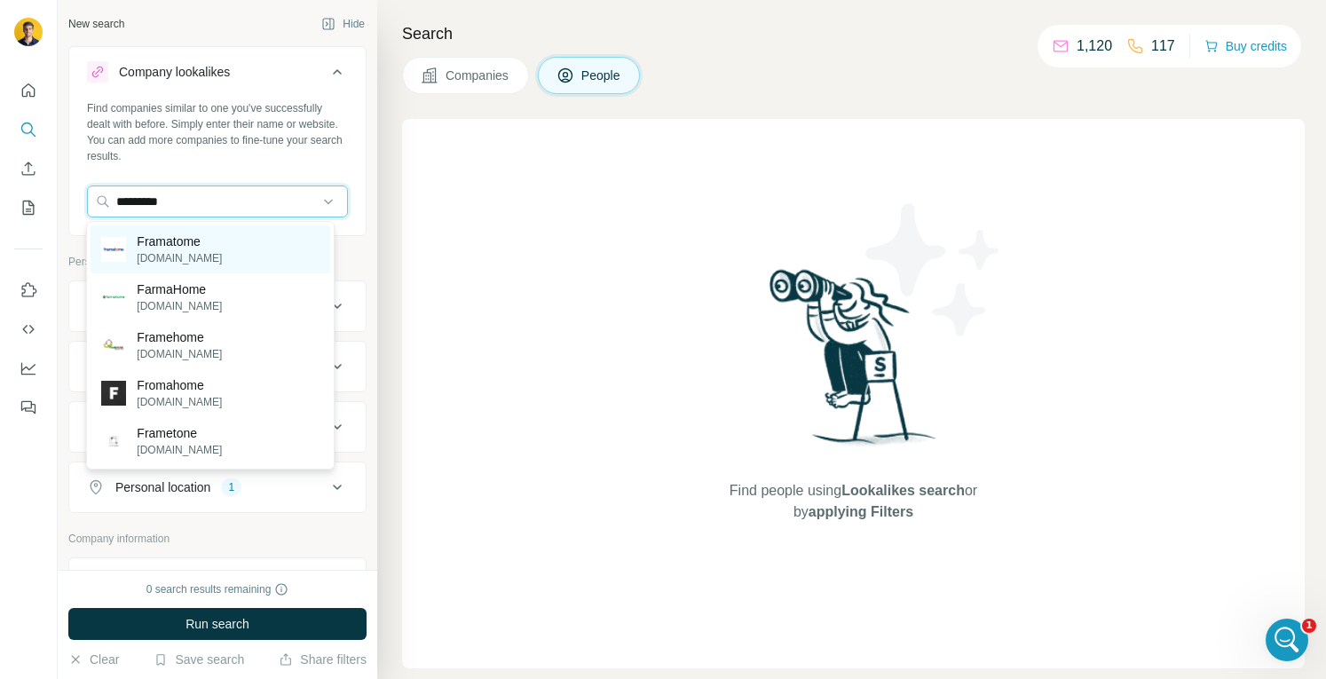
type input "*********"
click at [213, 256] on p "framatome.com" at bounding box center [179, 258] width 85 height 16
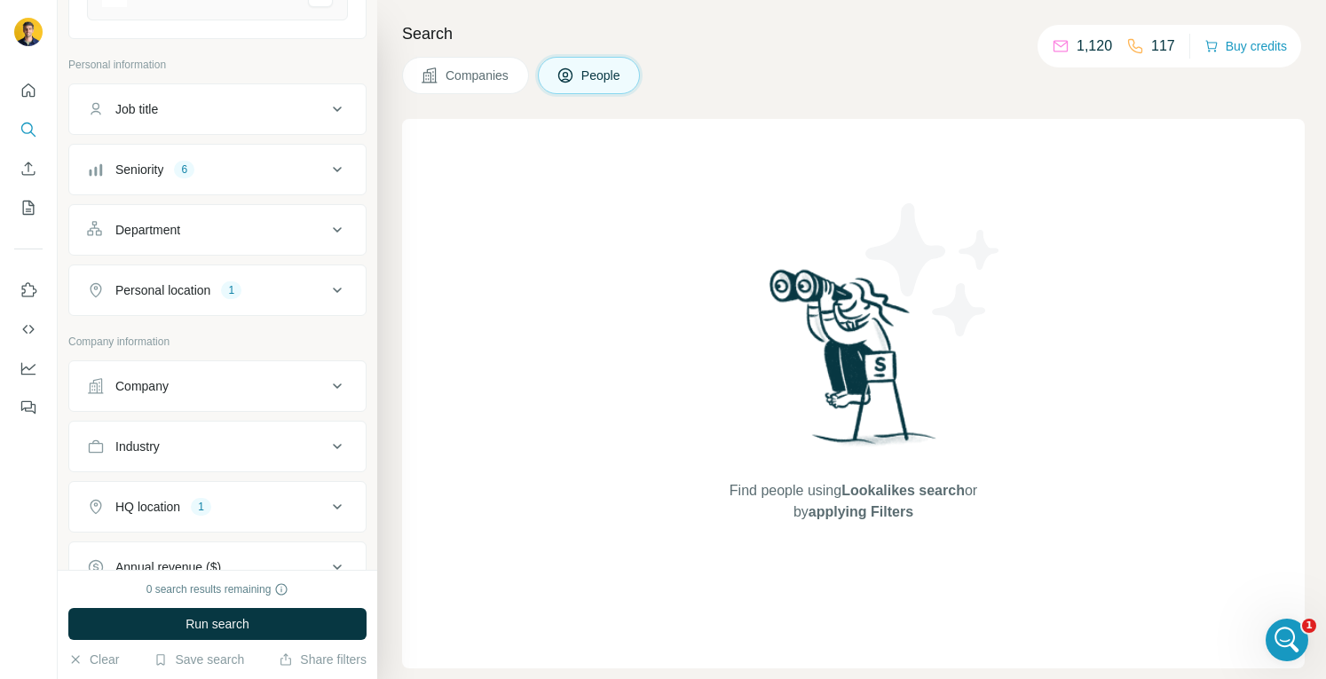
scroll to position [355, 0]
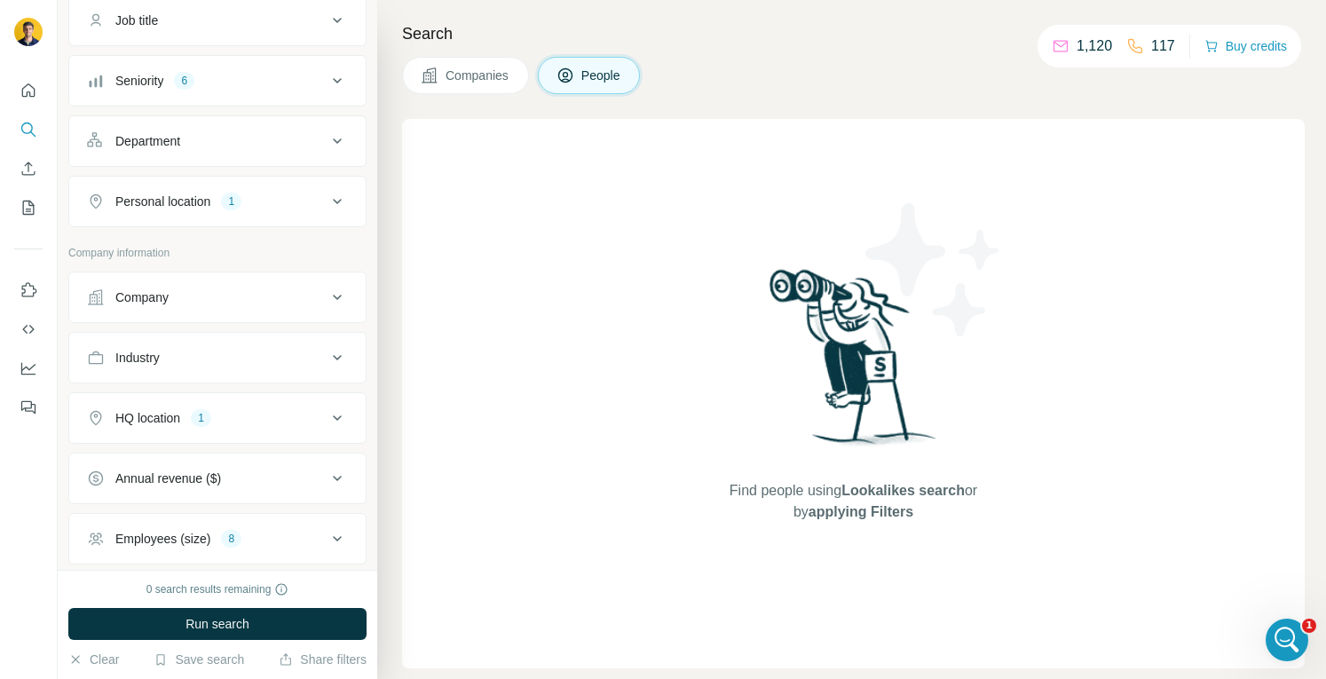
click at [262, 412] on div "HQ location 1" at bounding box center [207, 418] width 240 height 18
click at [207, 501] on icon "button" at bounding box center [214, 502] width 14 height 14
click at [151, 454] on input "text" at bounding box center [217, 462] width 261 height 32
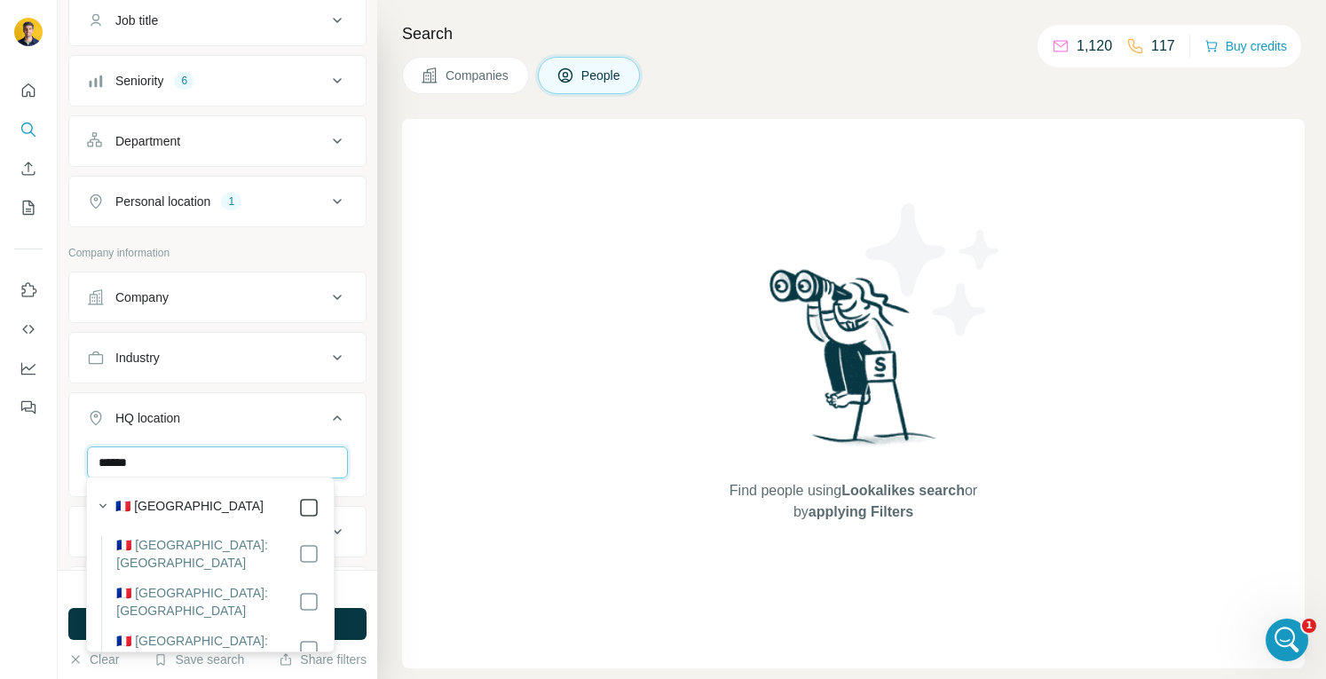
type input "******"
click at [235, 397] on button "HQ location 1" at bounding box center [217, 422] width 296 height 50
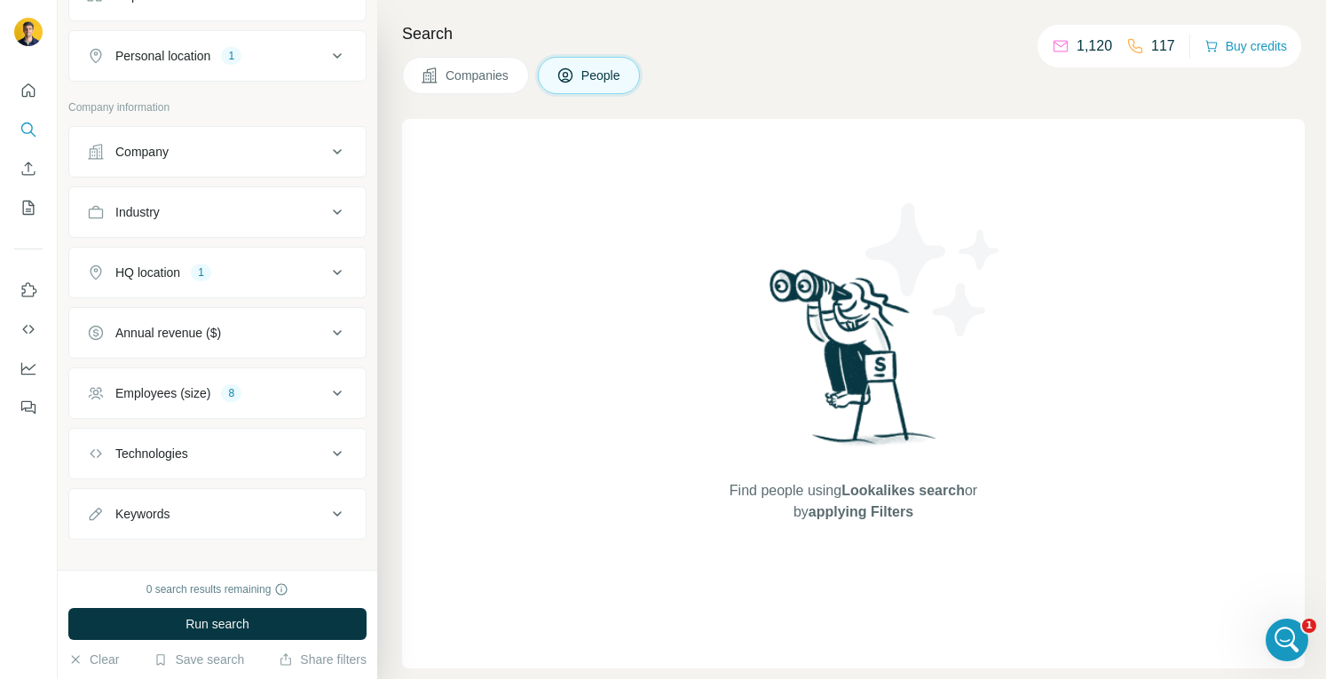
scroll to position [511, 0]
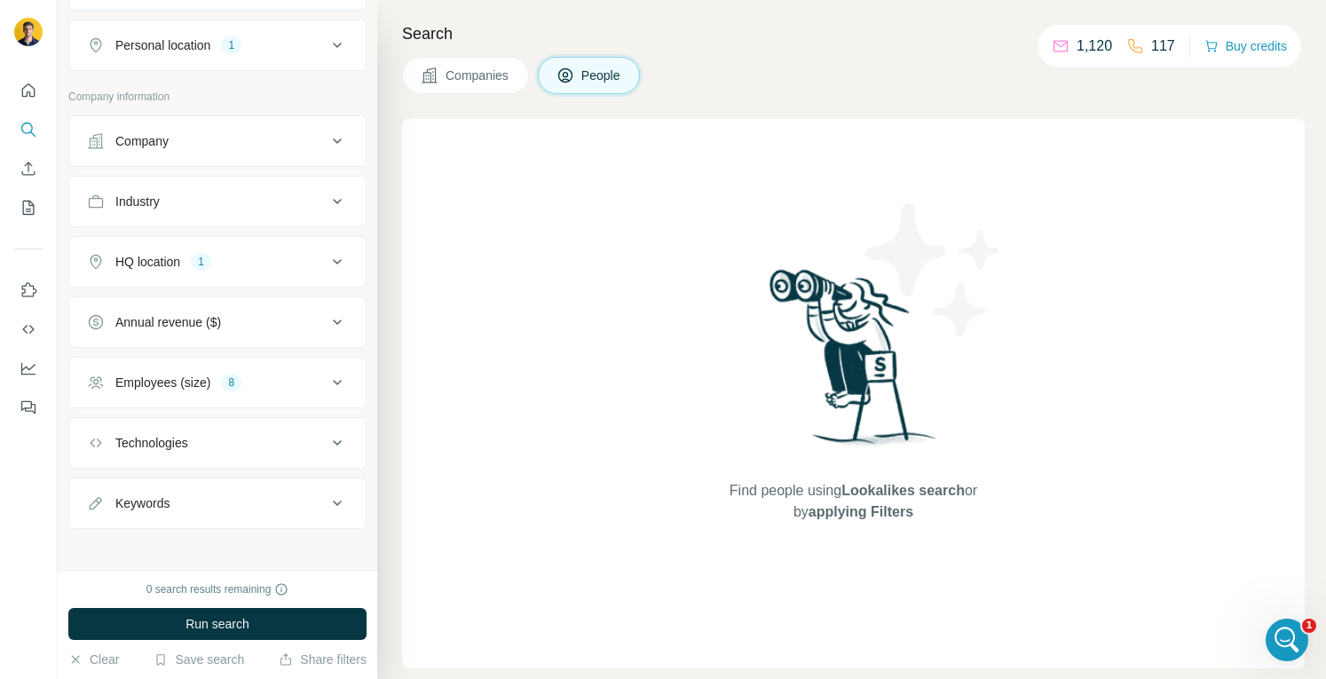
click at [215, 378] on div "Employees (size) 8" at bounding box center [207, 383] width 240 height 18
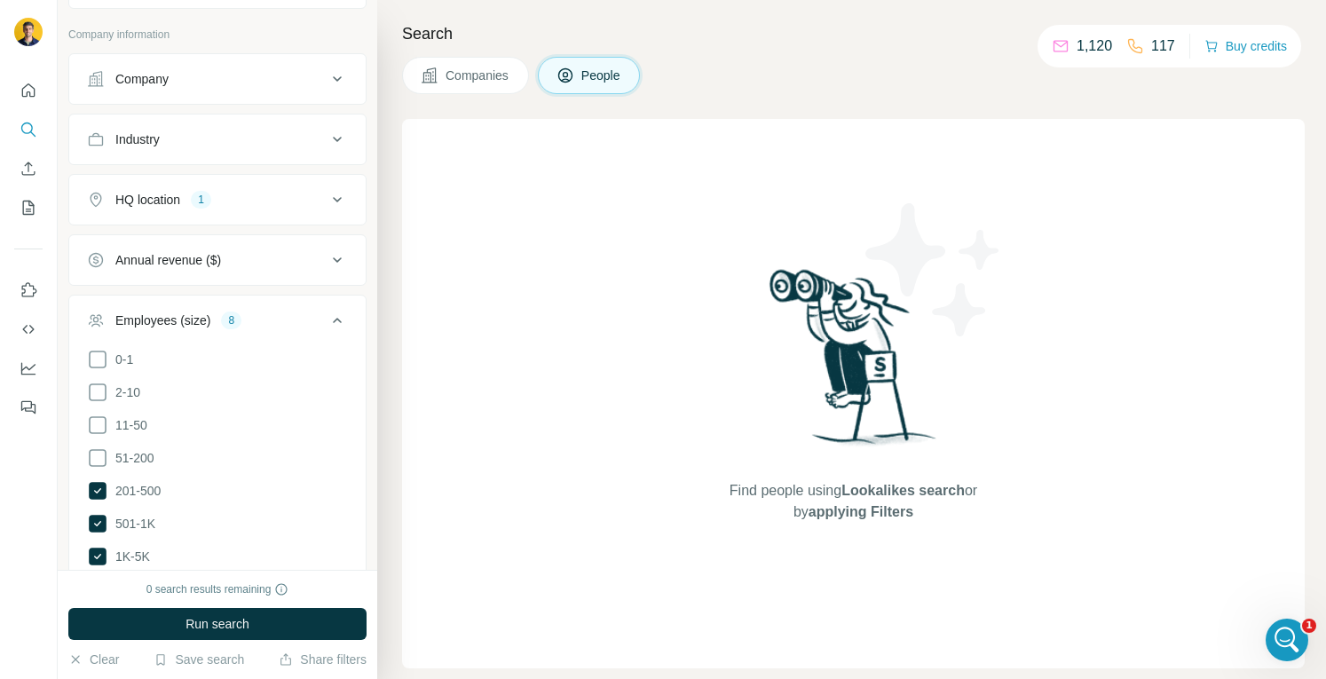
scroll to position [600, 0]
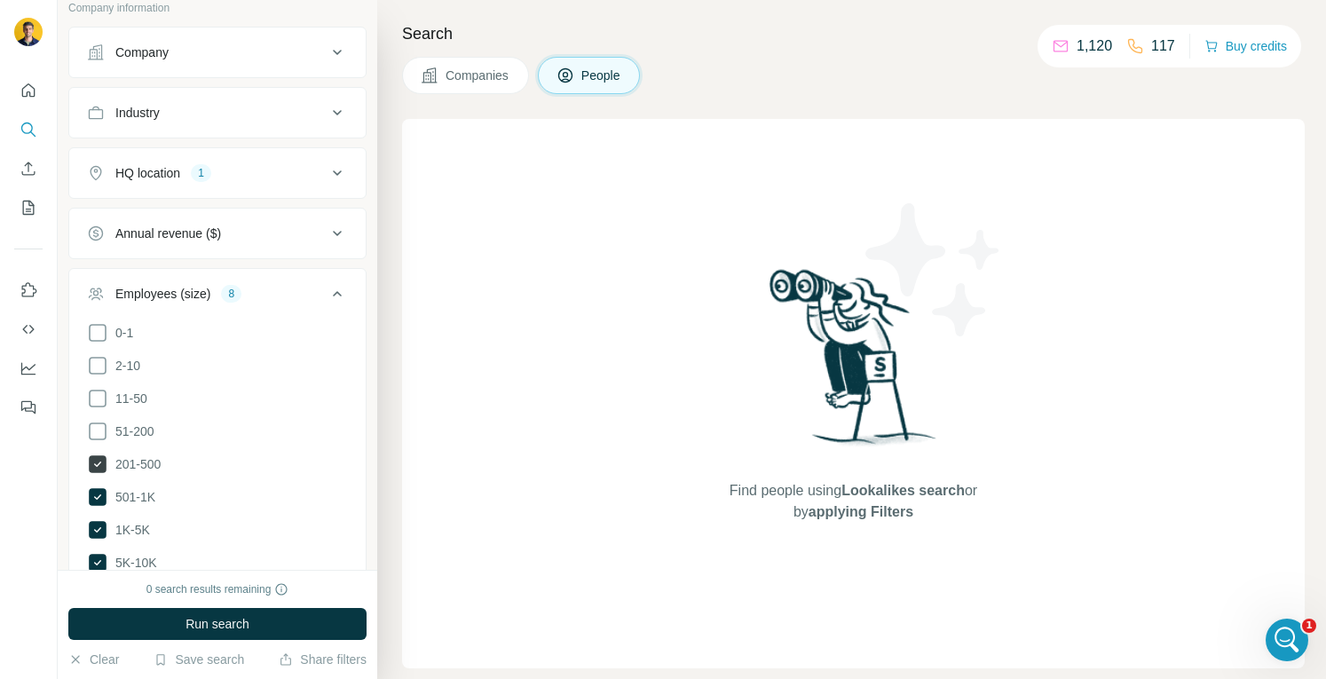
click at [101, 455] on icon at bounding box center [98, 464] width 18 height 18
click at [217, 619] on span "Run search" at bounding box center [217, 624] width 64 height 18
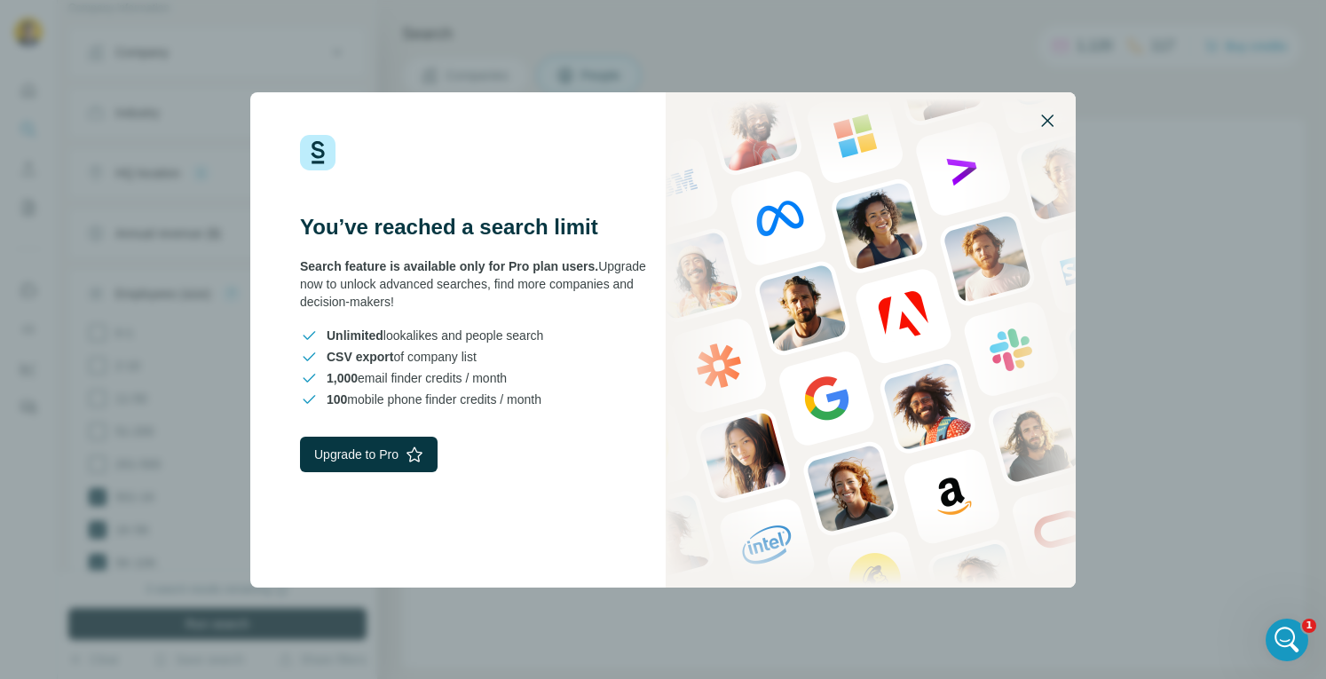
click at [1047, 122] on icon "button" at bounding box center [1047, 120] width 21 height 21
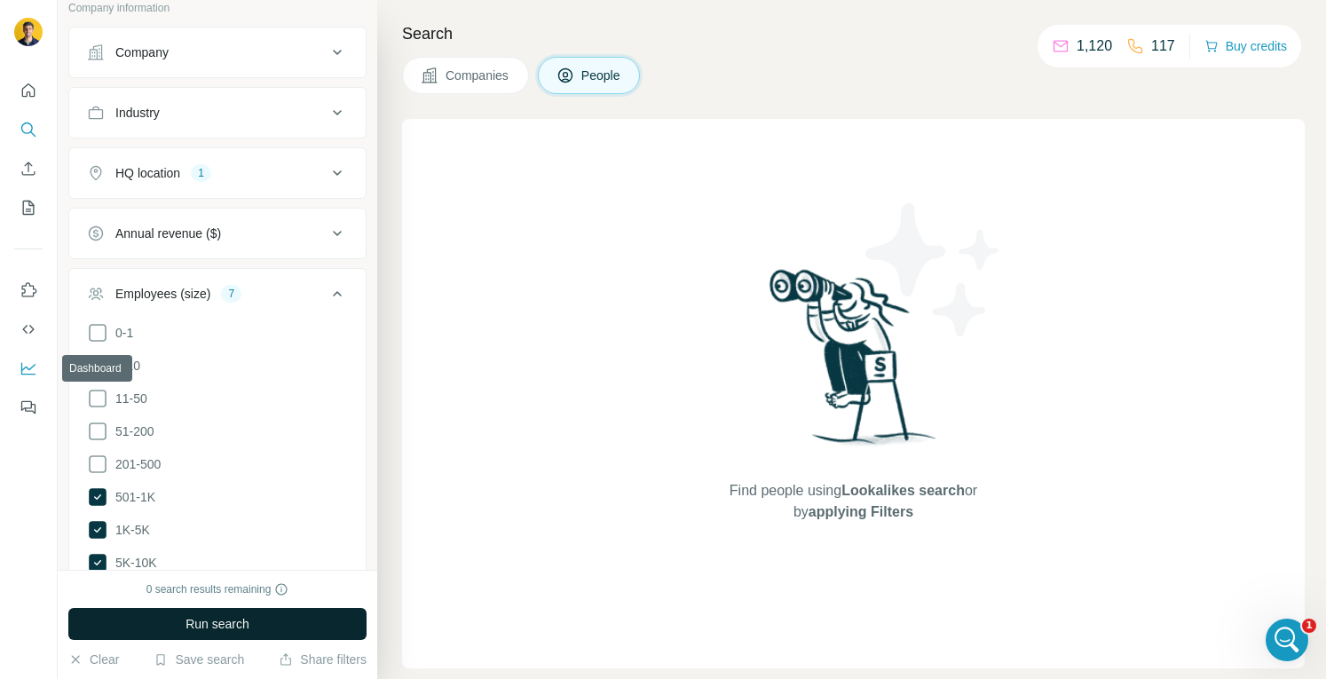
click at [25, 370] on icon "Dashboard" at bounding box center [29, 368] width 18 height 18
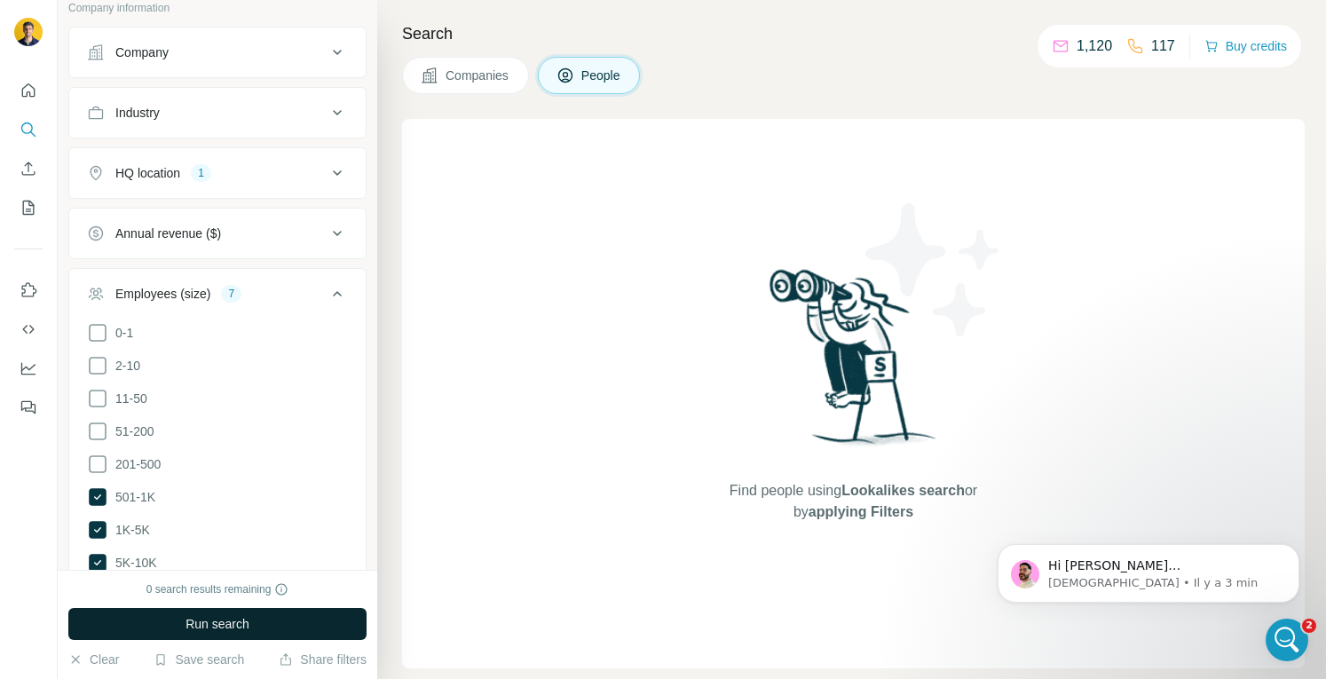
scroll to position [489, 0]
click at [1285, 645] on icon "Ouvrir le Messenger Intercom" at bounding box center [1284, 637] width 29 height 29
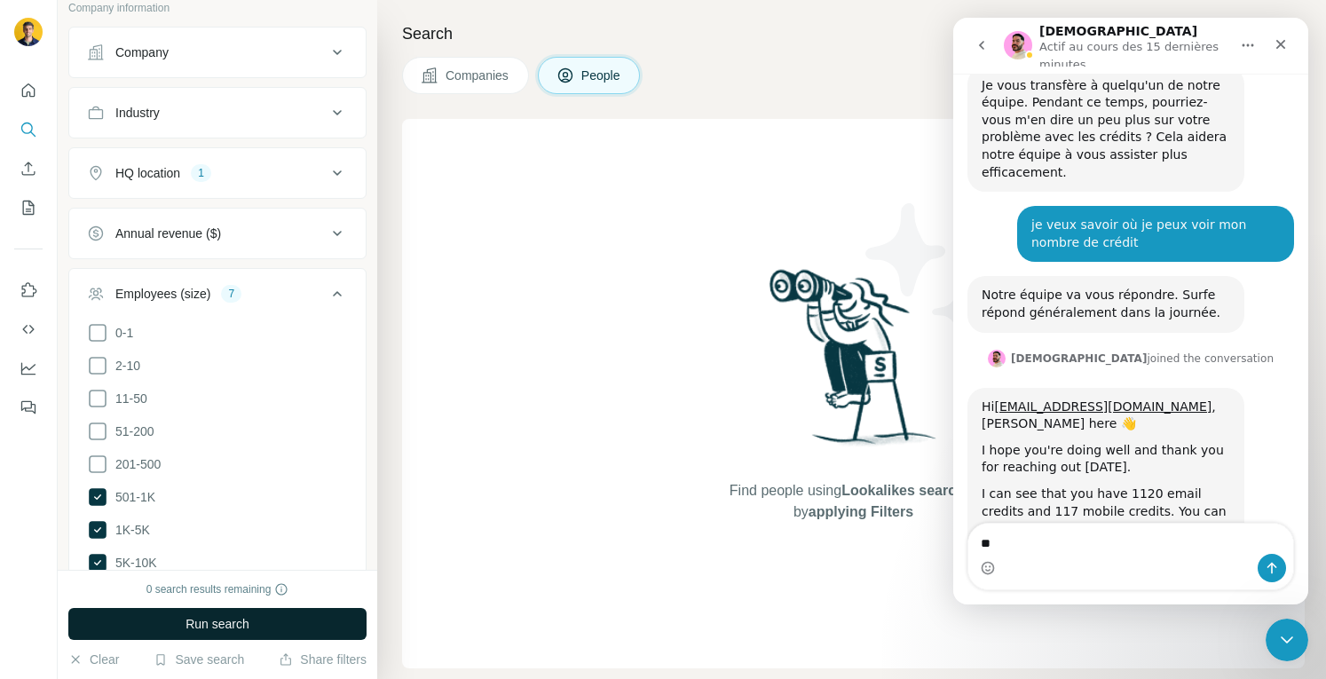
type textarea "*"
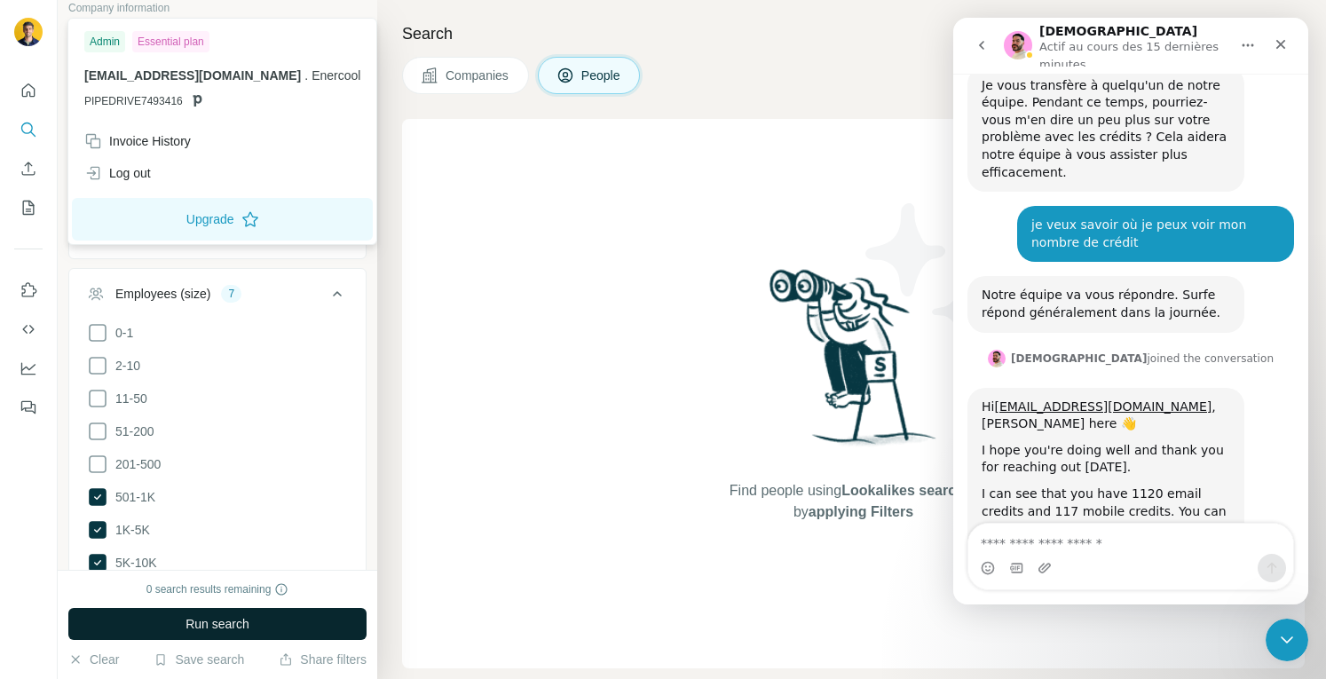
click at [23, 36] on img at bounding box center [28, 32] width 28 height 28
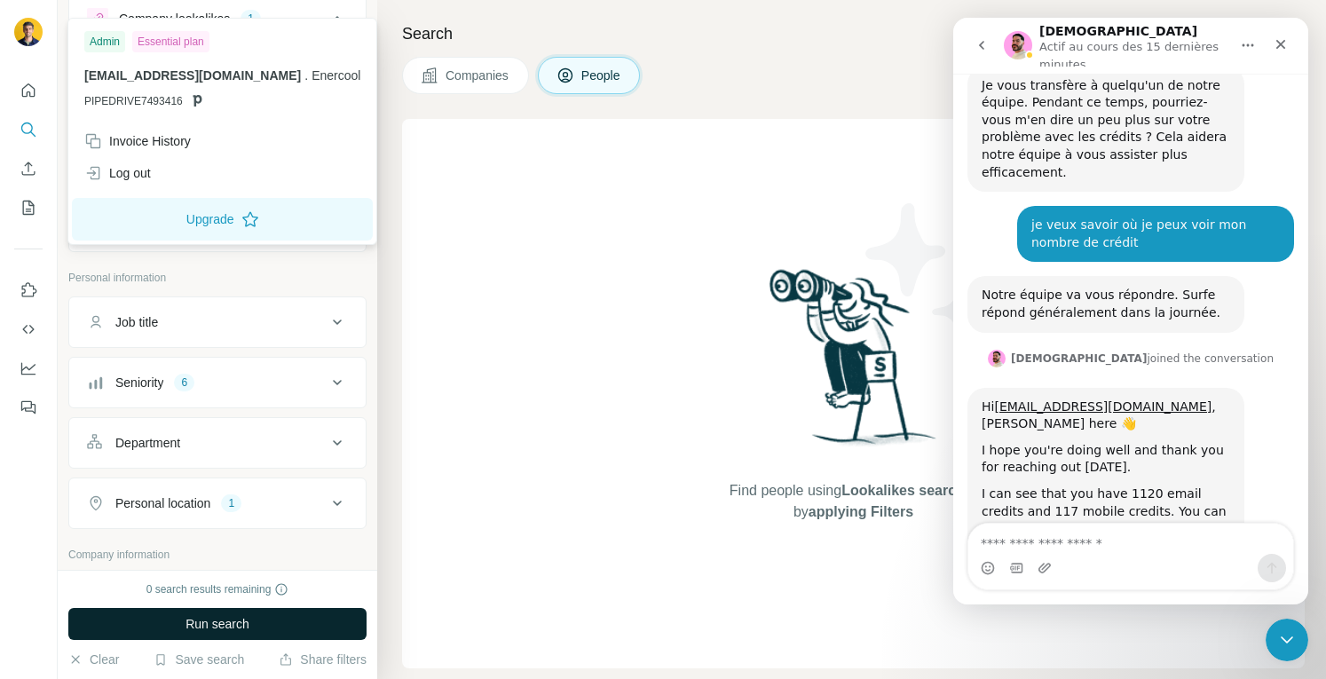
scroll to position [0, 0]
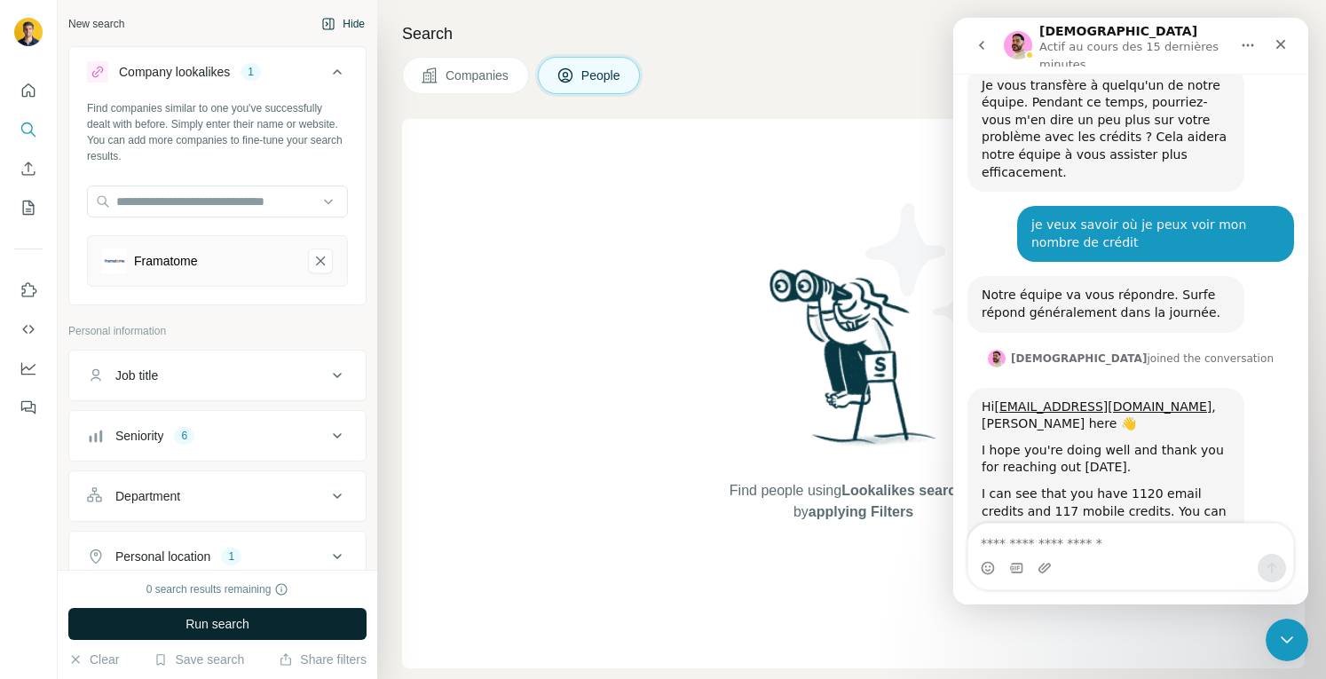
click at [344, 26] on button "Hide" at bounding box center [343, 24] width 68 height 27
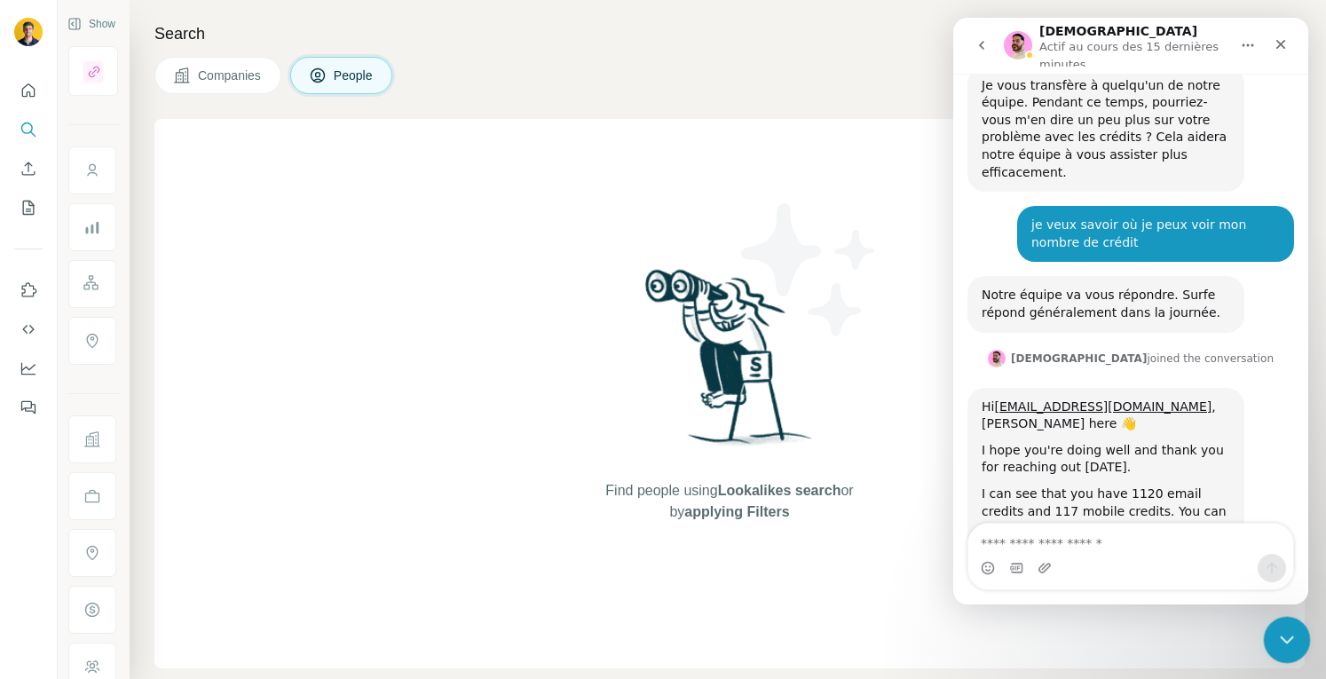
click at [1287, 650] on div "Fermer le Messenger Intercom" at bounding box center [1284, 637] width 43 height 43
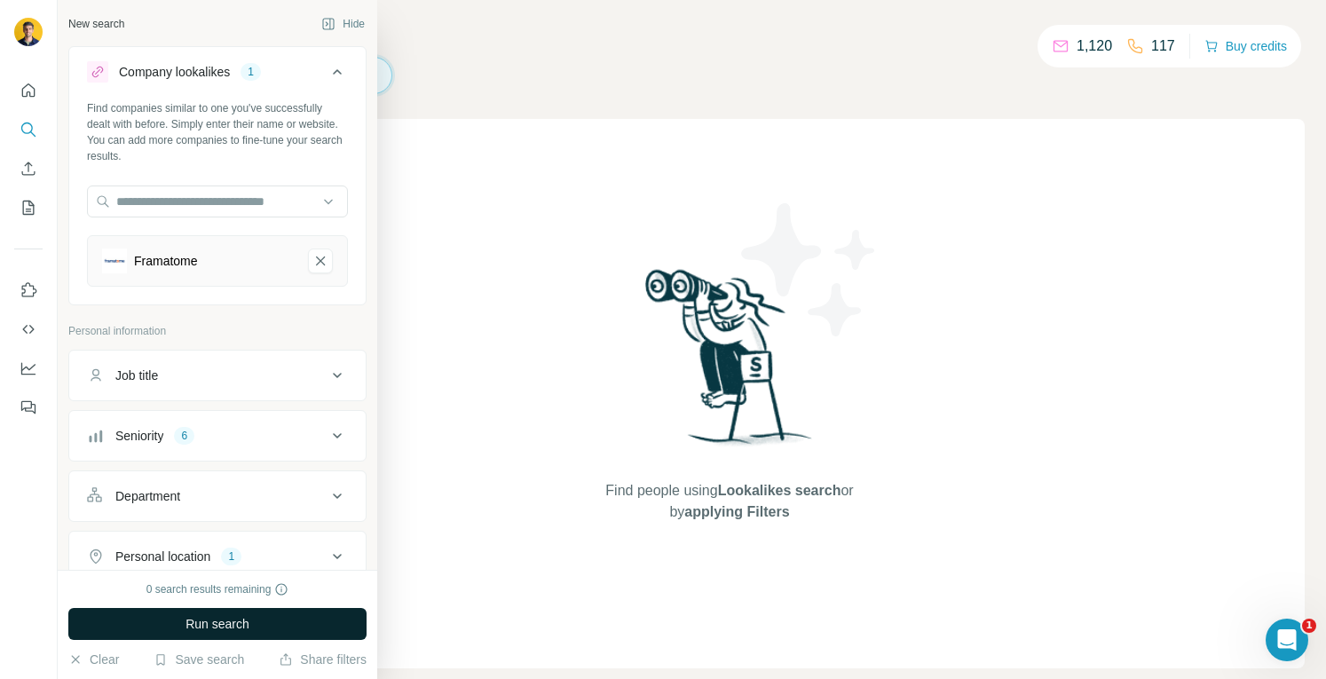
click at [217, 622] on span "Run search" at bounding box center [217, 624] width 64 height 18
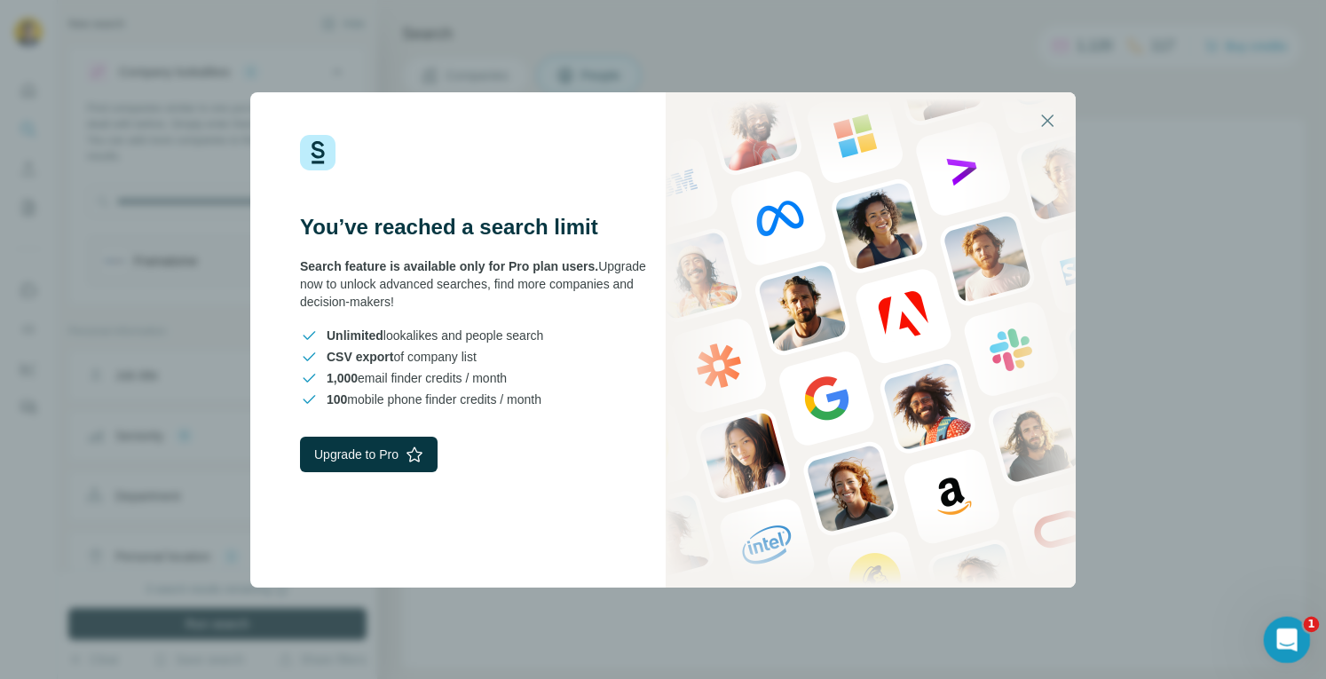
click at [1289, 623] on div "Ouvrir le Messenger Intercom" at bounding box center [1284, 637] width 59 height 59
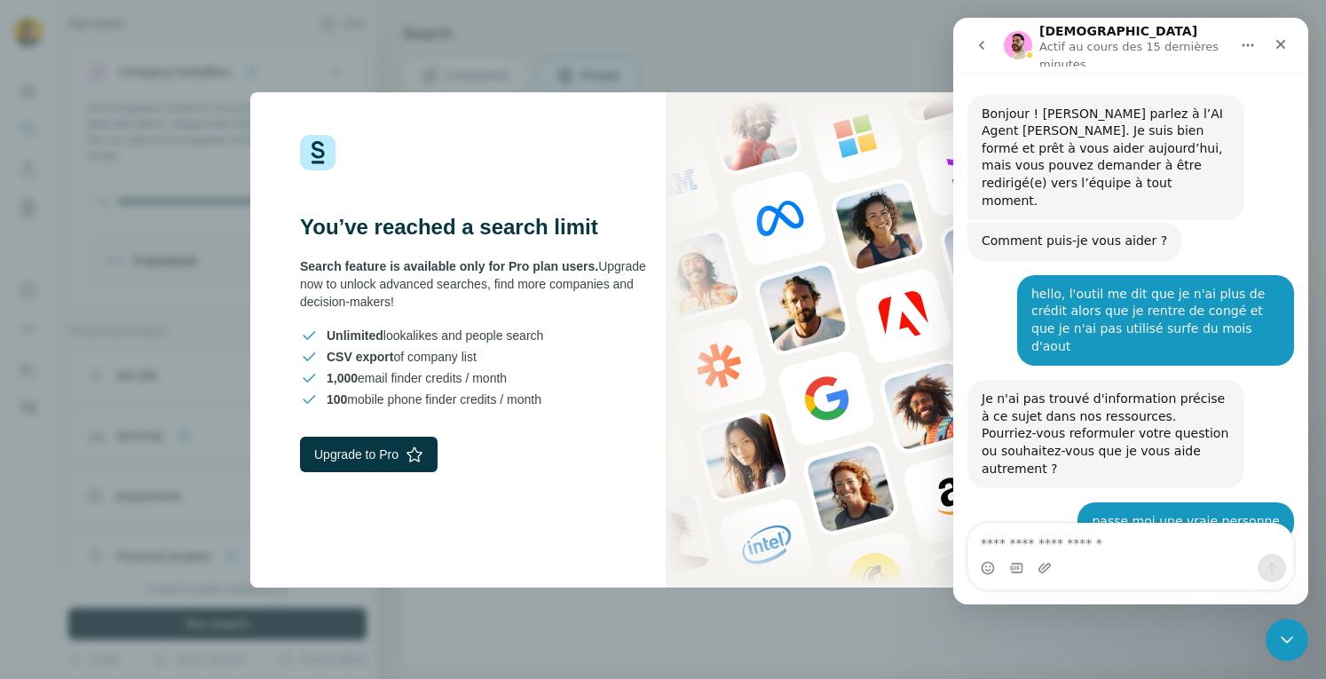
scroll to position [489, 0]
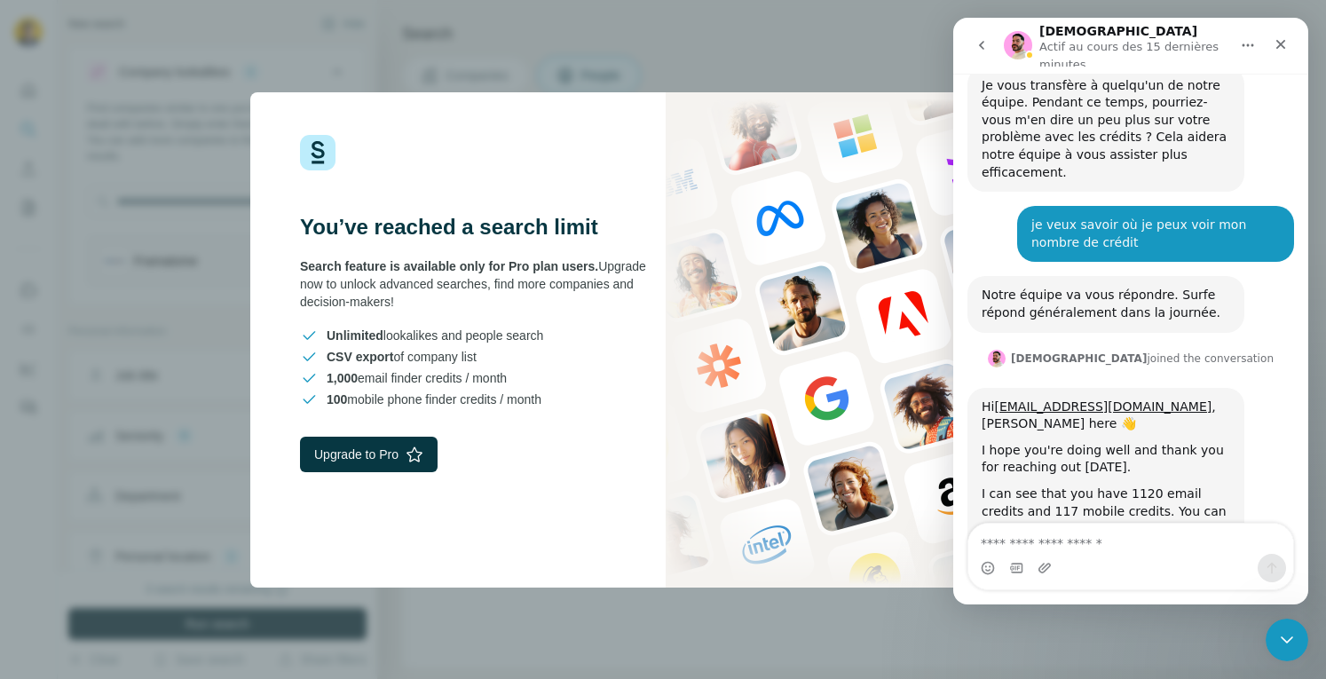
click at [1108, 560] on div "Intercom Messenger" at bounding box center [1130, 568] width 325 height 28
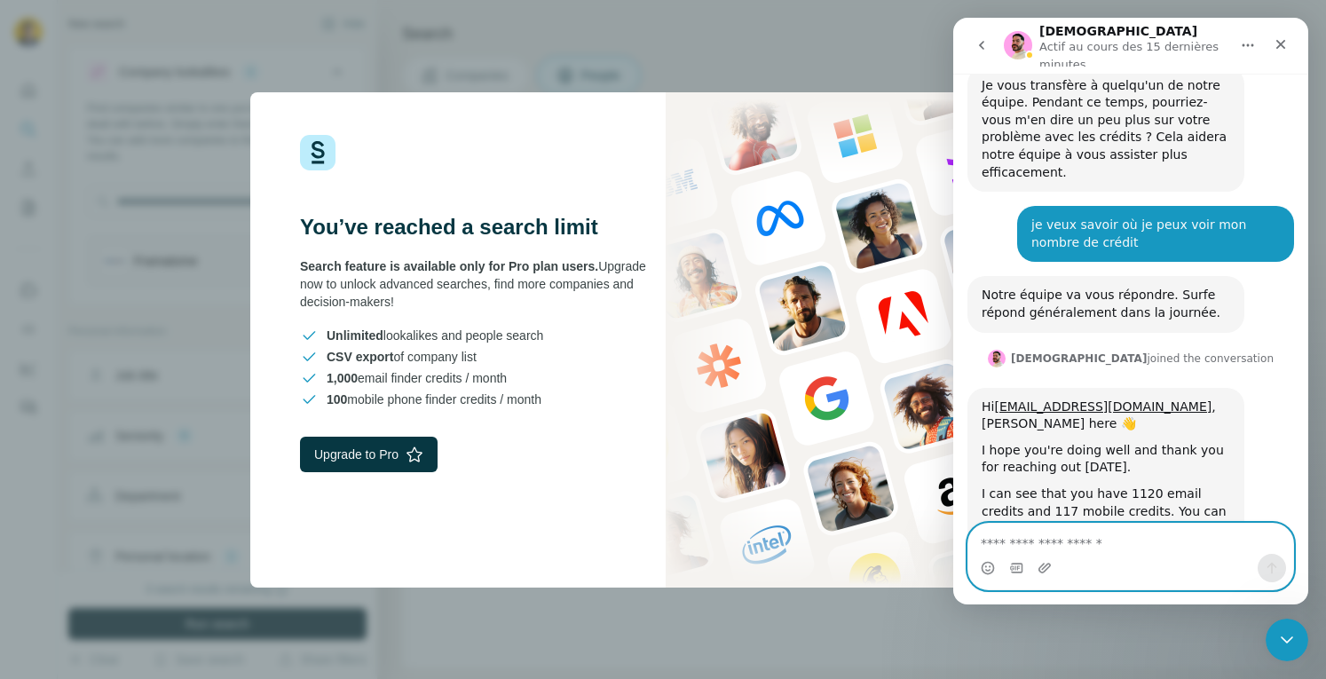
click at [1089, 547] on textarea "Envoyer un message..." at bounding box center [1130, 539] width 325 height 30
type textarea "**********"
paste textarea "Envoyer un message..."
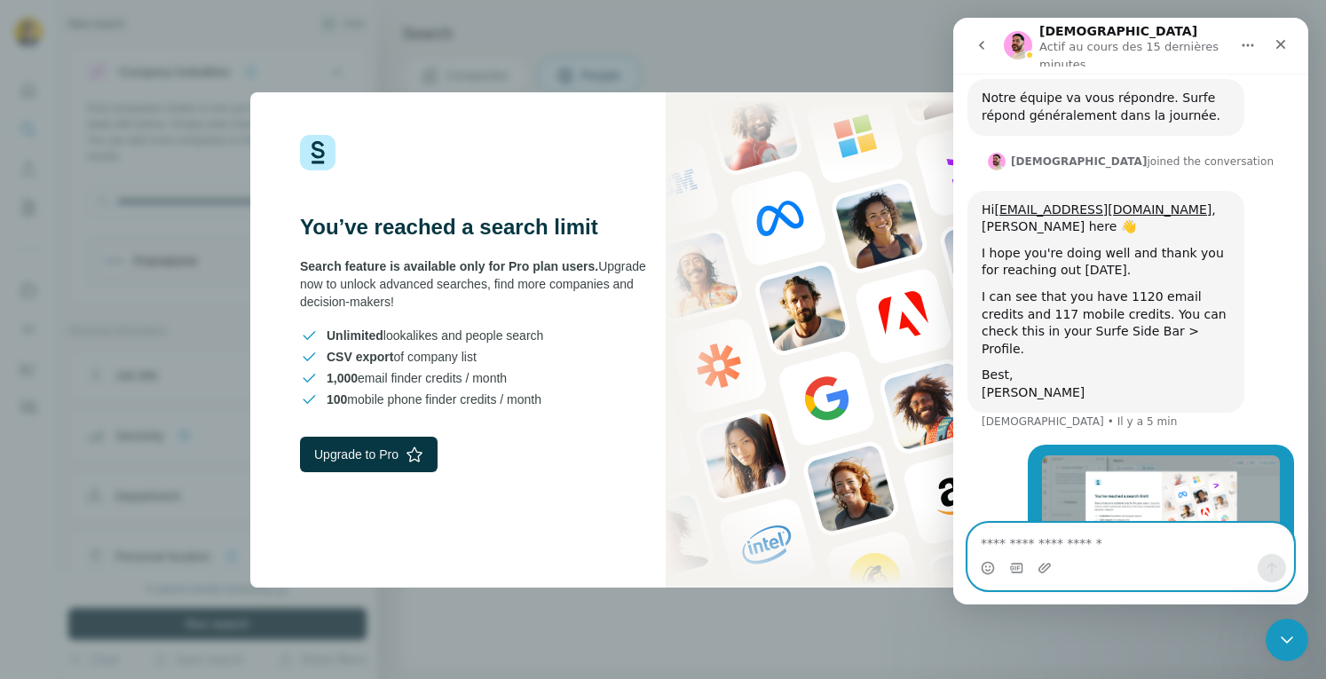
scroll to position [754, 0]
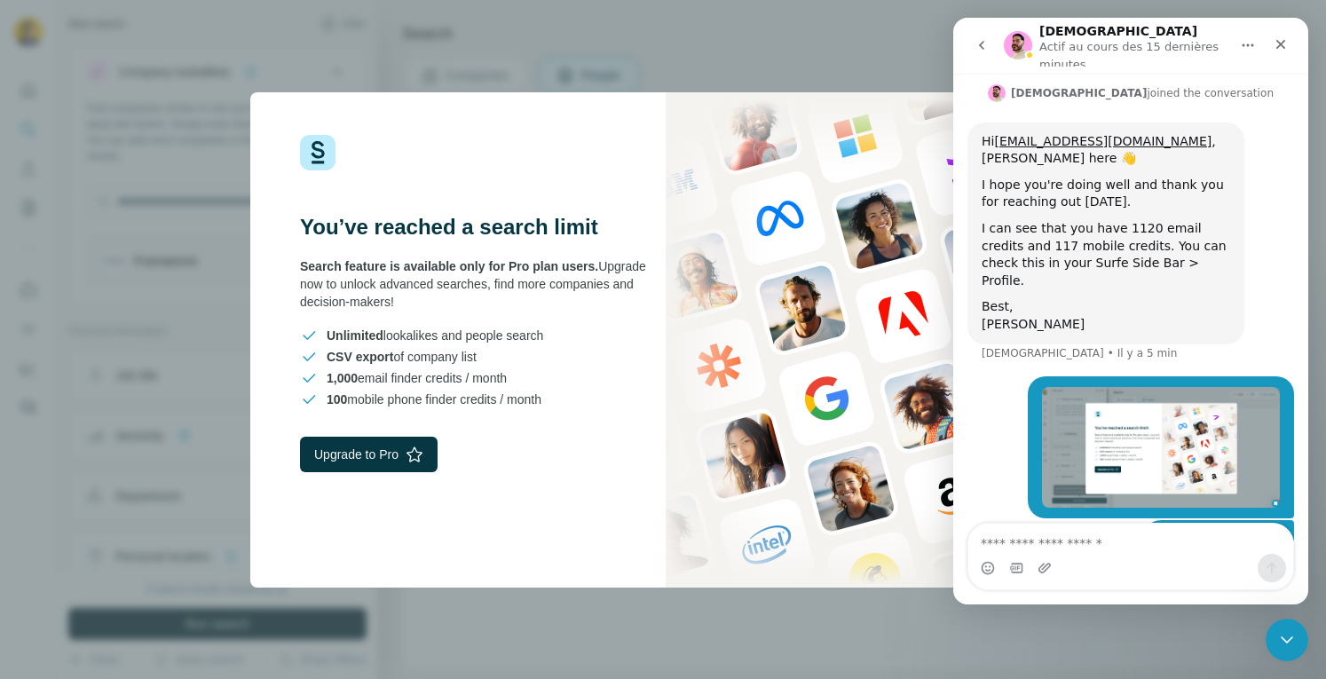
click at [493, 103] on div "You’ve reached a search limit Search feature is available only for Pro plan use…" at bounding box center [456, 339] width 413 height 495
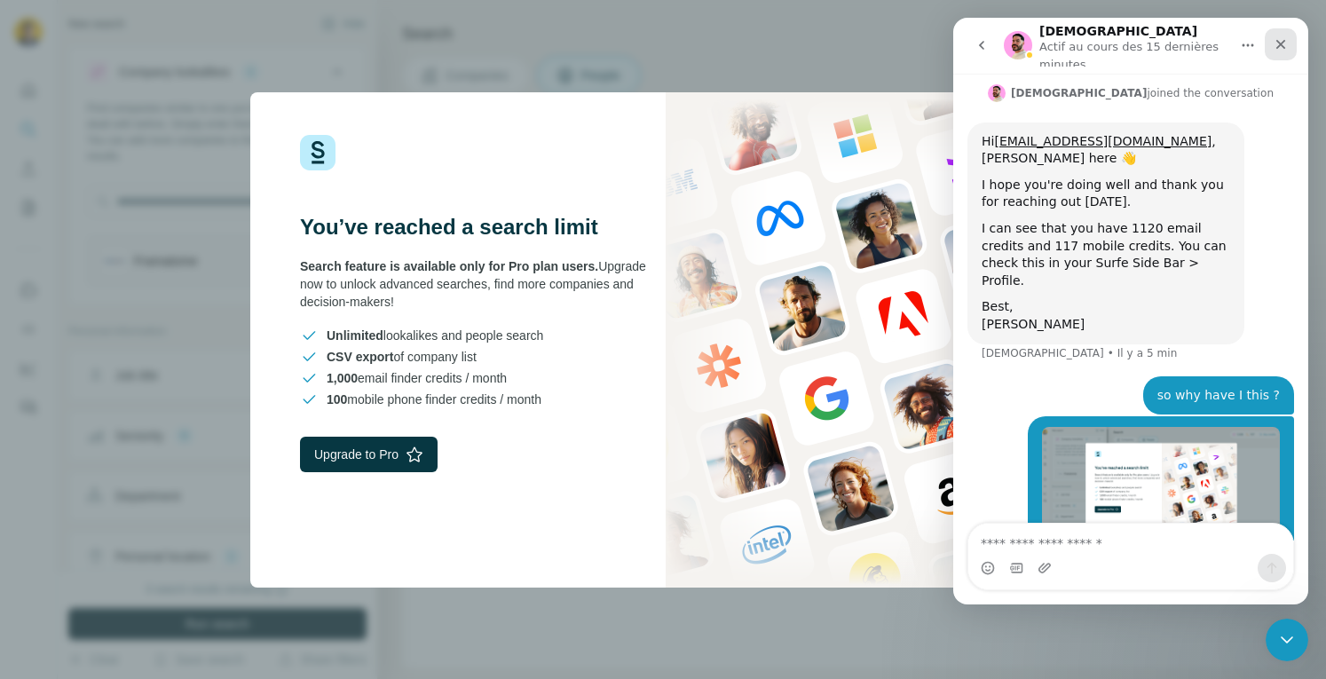
click at [1278, 51] on div "Fermer" at bounding box center [1281, 44] width 32 height 32
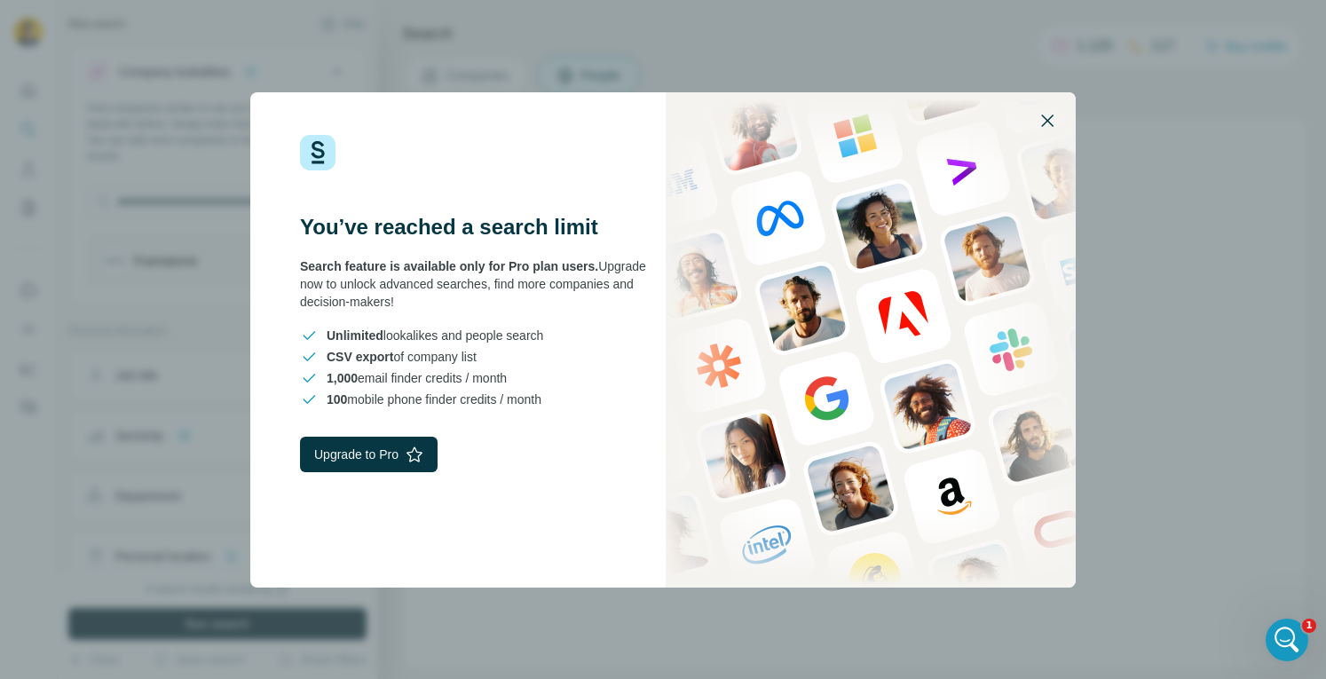
click at [1037, 118] on icon "button" at bounding box center [1047, 120] width 21 height 21
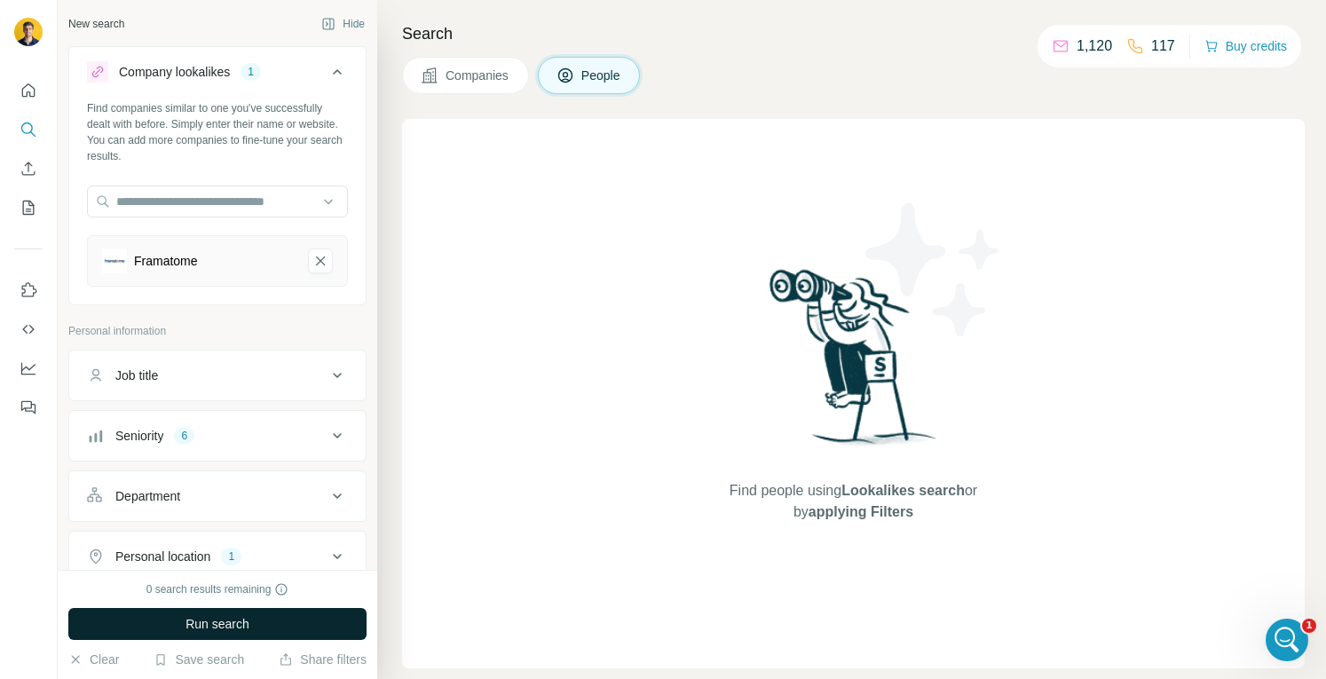
click at [472, 77] on span "Companies" at bounding box center [478, 76] width 65 height 18
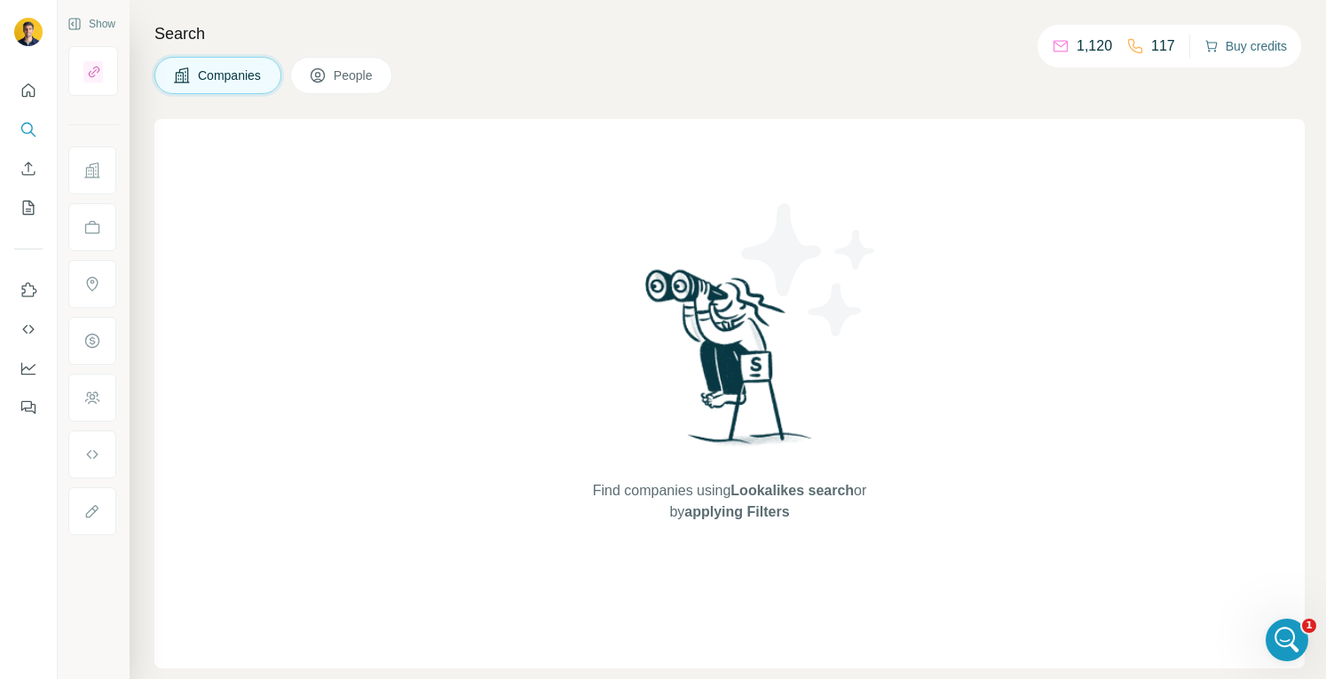
click at [1215, 51] on button "Buy credits" at bounding box center [1245, 46] width 83 height 25
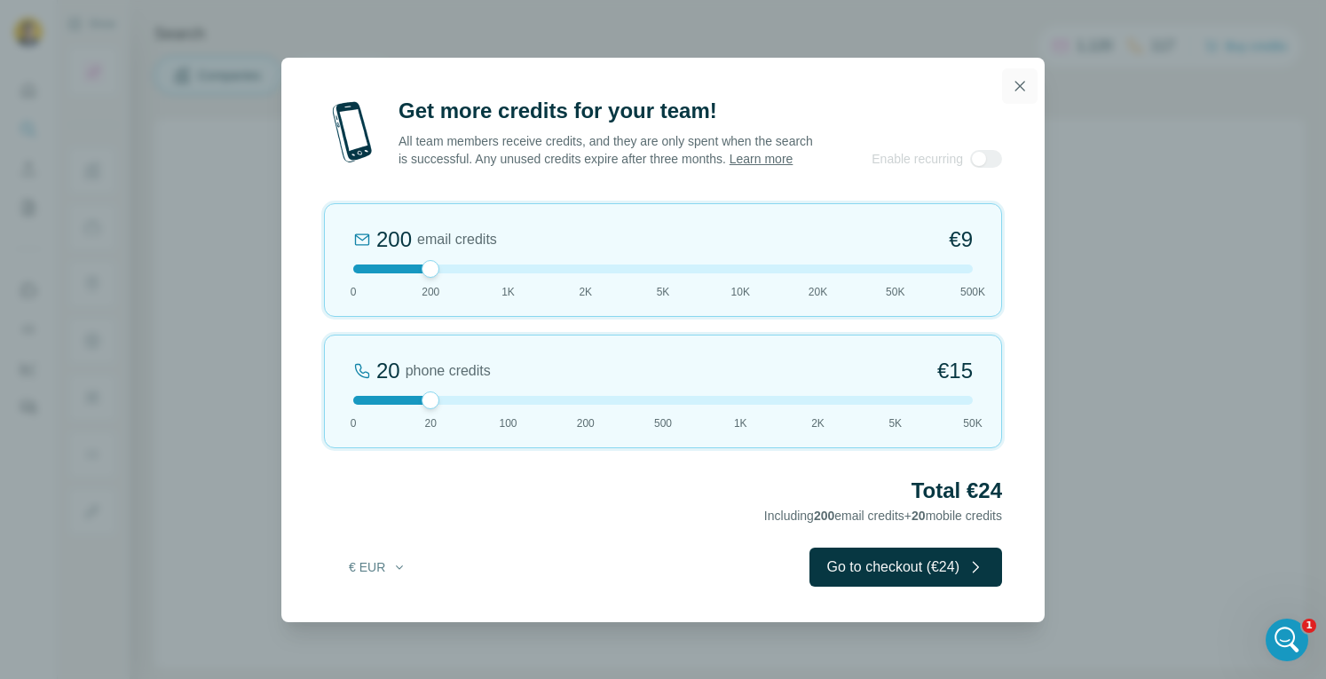
click at [1015, 79] on icon "button" at bounding box center [1020, 86] width 18 height 18
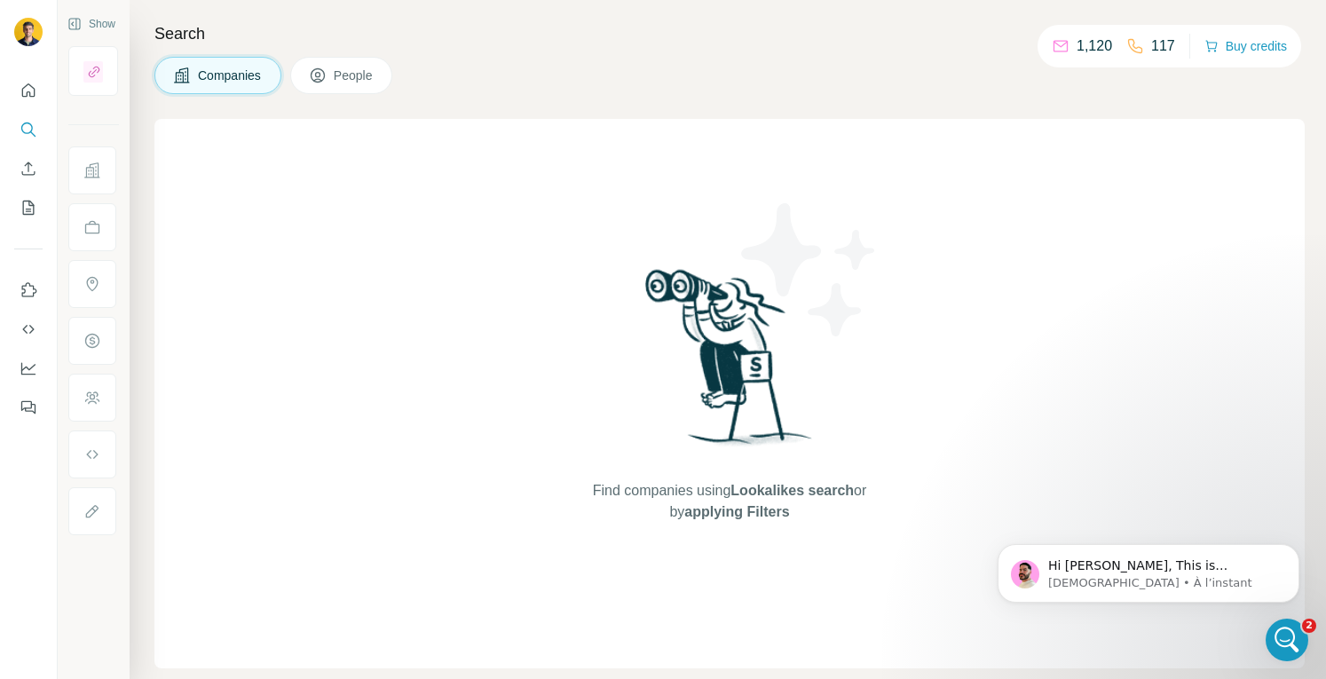
scroll to position [1070, 0]
click at [1282, 636] on icon "Ouvrir le Messenger Intercom" at bounding box center [1284, 637] width 29 height 29
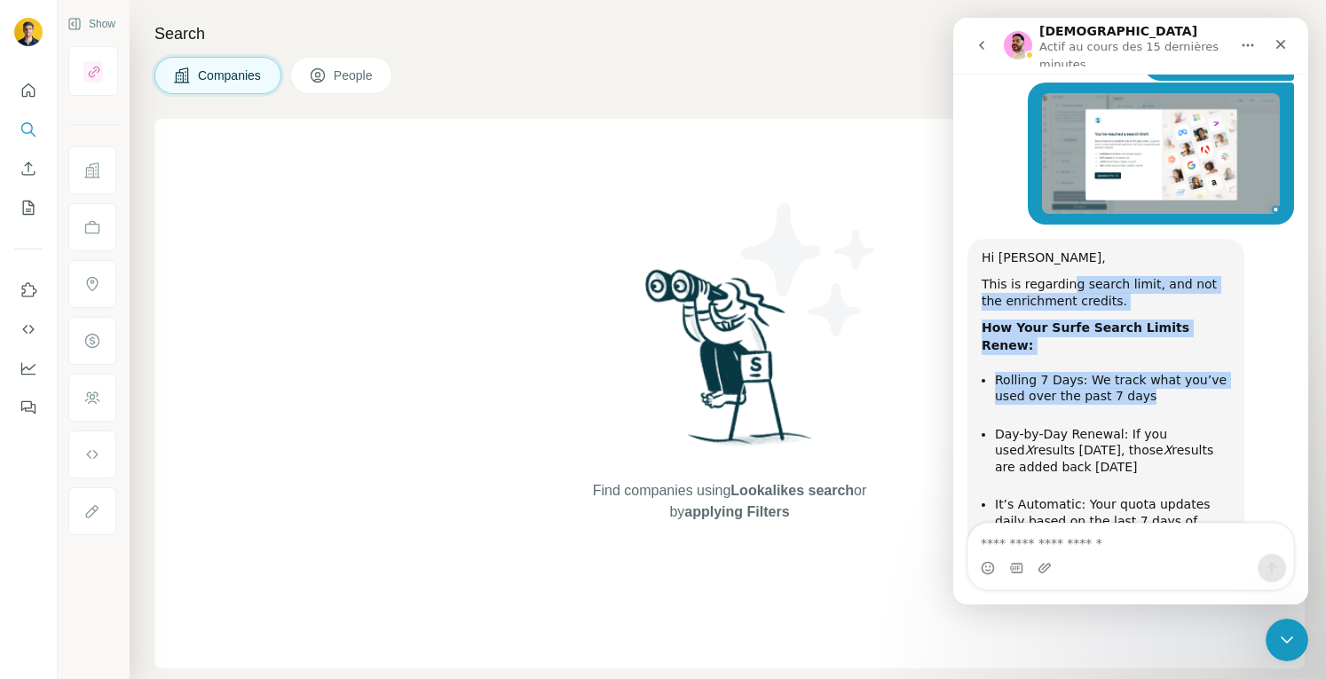
drag, startPoint x: 1068, startPoint y: 161, endPoint x: 1150, endPoint y: 249, distance: 121.2
click at [1150, 249] on div "Hi Maxime, This is regarding search limit, and not the enrichment credits. How …" at bounding box center [1106, 449] width 249 height 401
click at [1150, 372] on li "Rolling 7 Days: We track what you’ve used over the past 7 days ​" at bounding box center [1112, 397] width 235 height 50
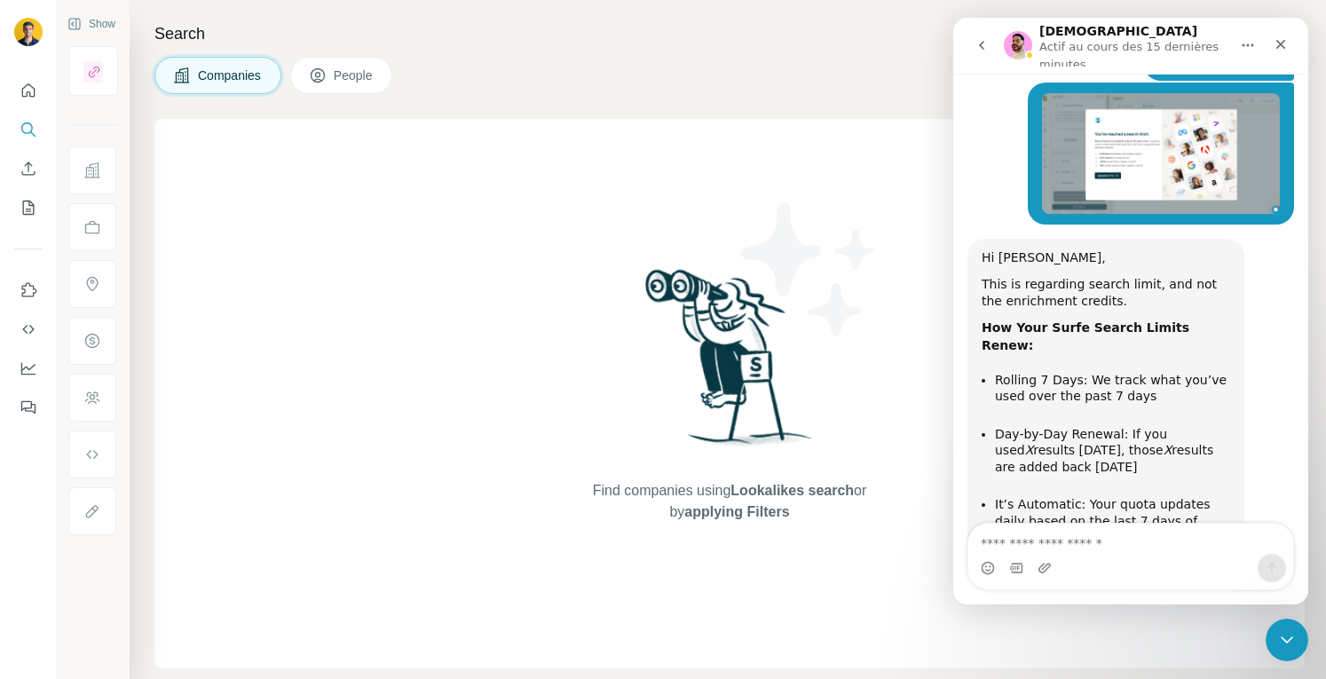
drag, startPoint x: 1095, startPoint y: 288, endPoint x: 1127, endPoint y: 322, distance: 47.1
click at [1127, 426] on li "Day-by-Day Renewal: If you used X results last Tuesday, those X results are add…" at bounding box center [1112, 459] width 235 height 66
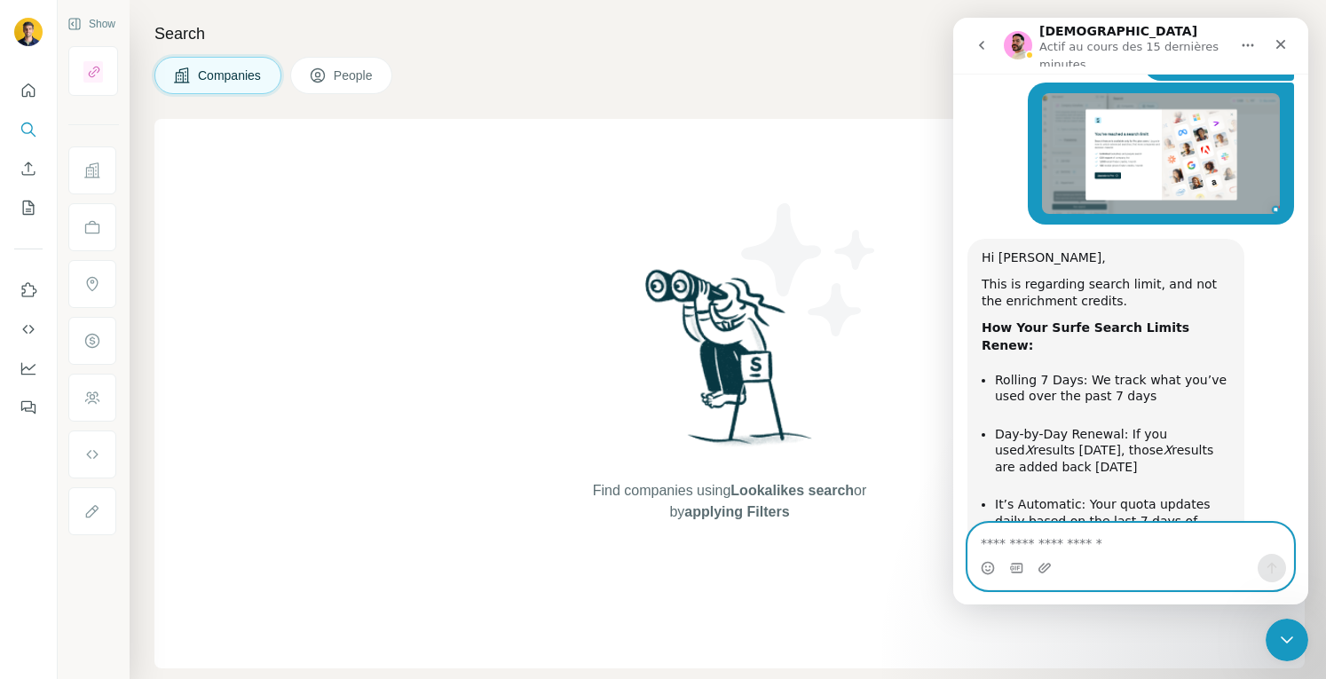
click at [1057, 542] on textarea "Envoyer un message..." at bounding box center [1130, 539] width 325 height 30
type textarea "**********"
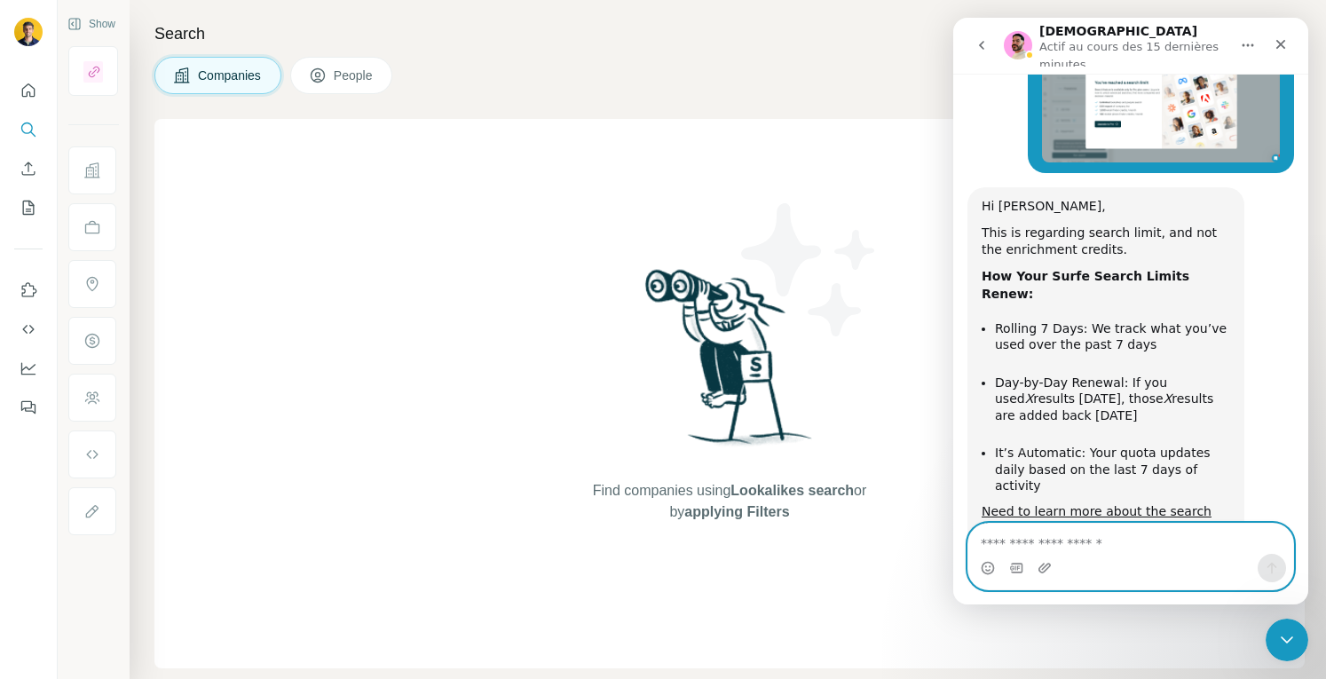
scroll to position [1124, 0]
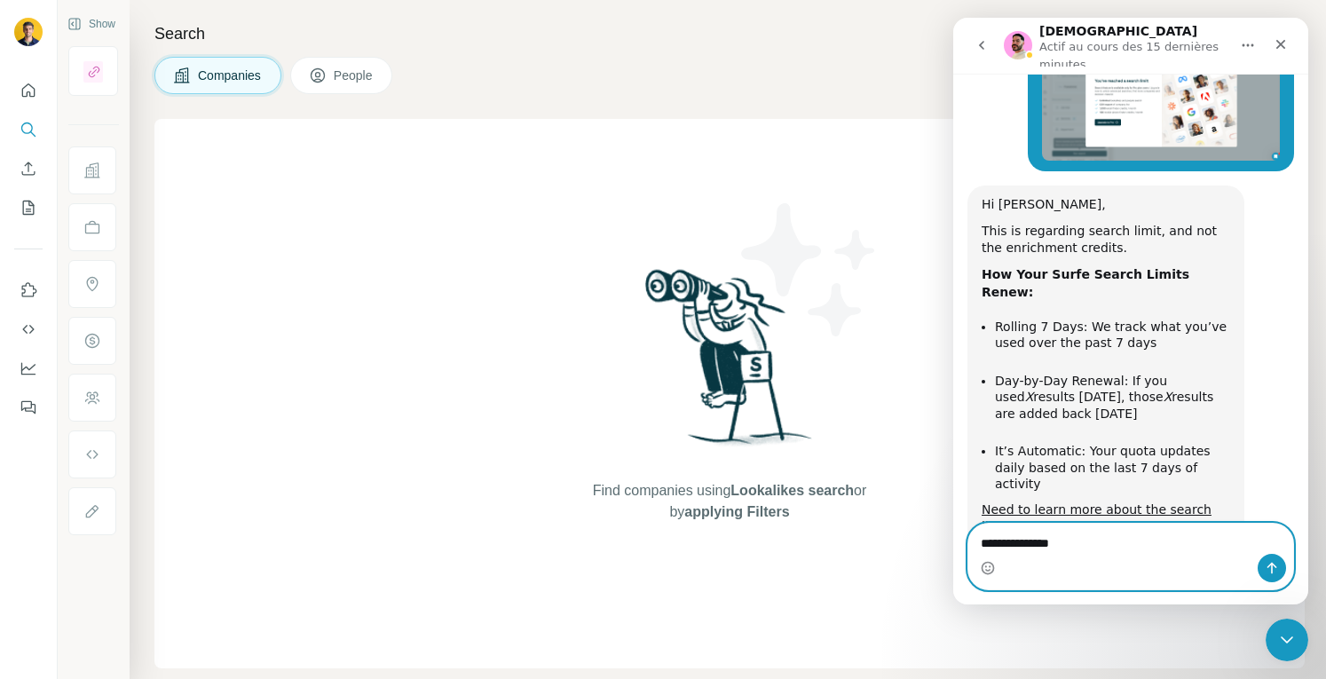
type textarea "**********"
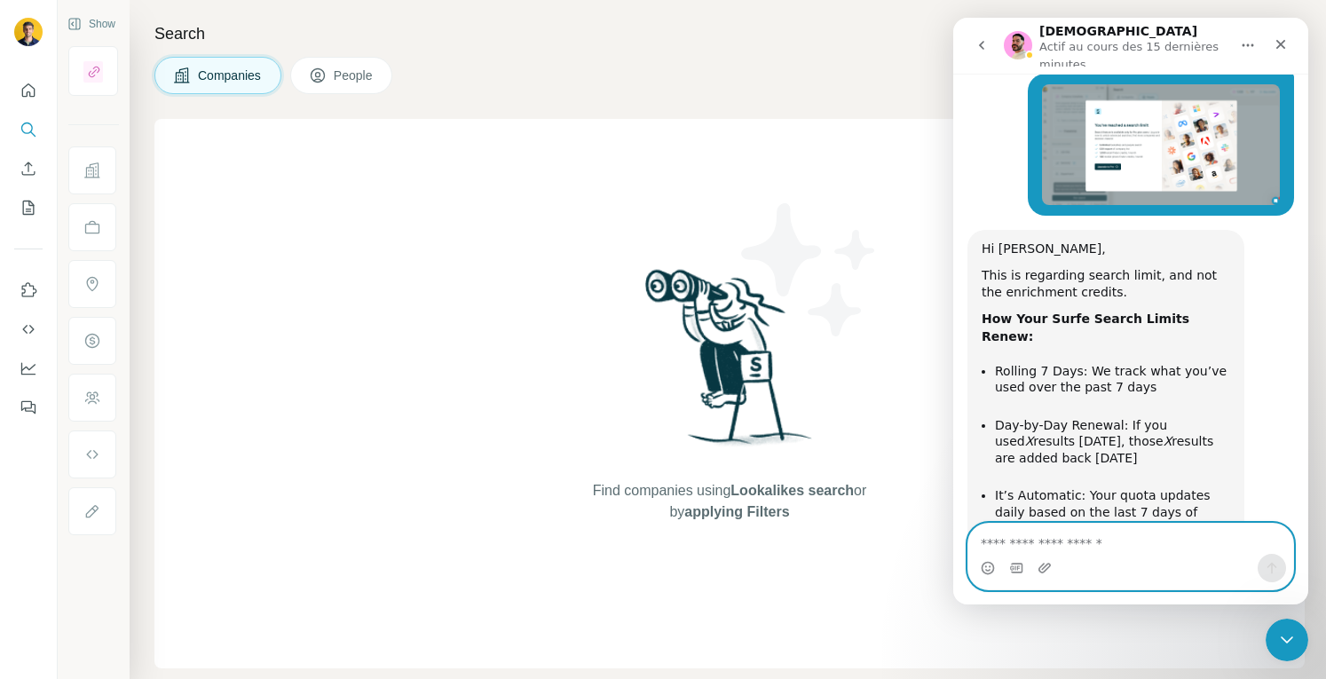
scroll to position [1077, 0]
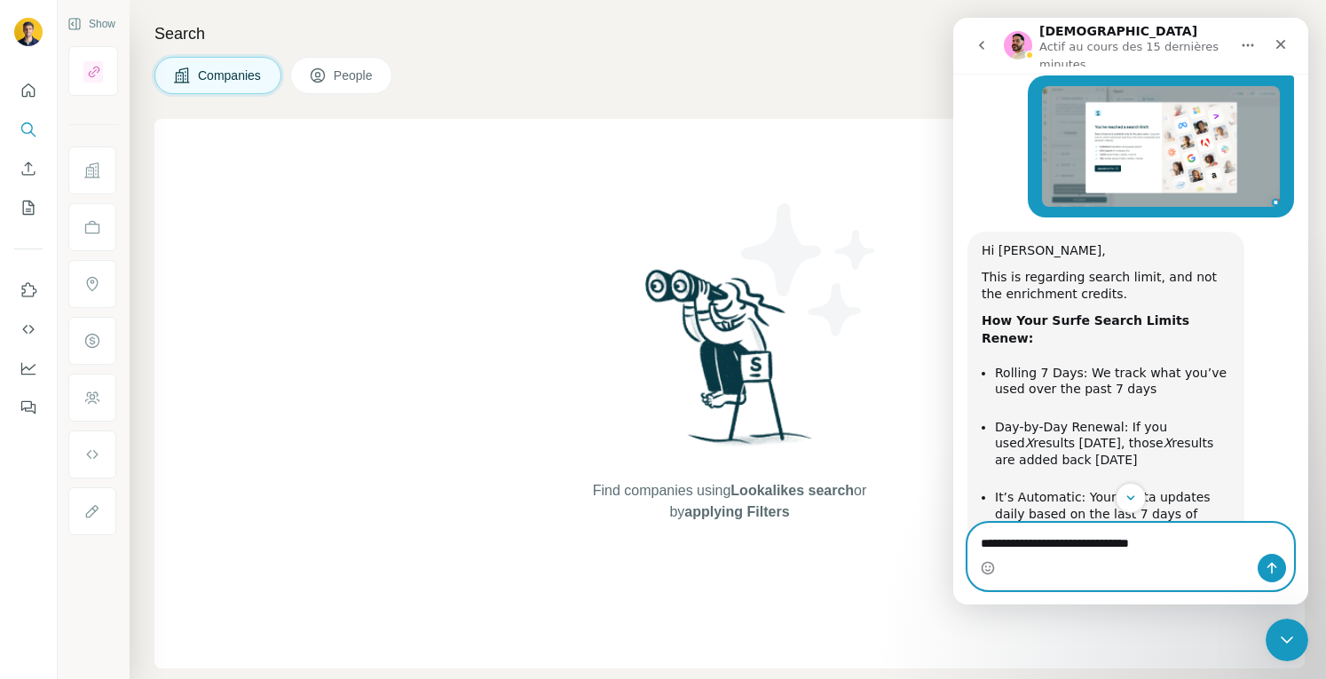
type textarea "**********"
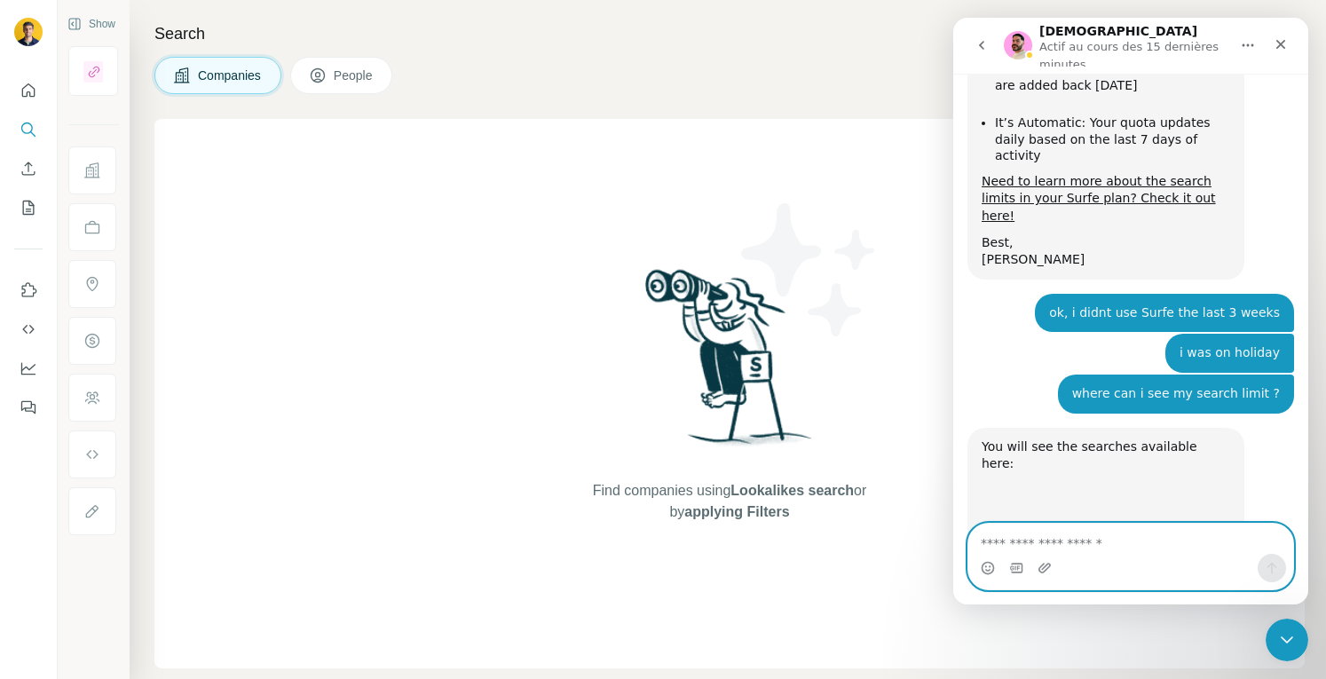
scroll to position [1461, 0]
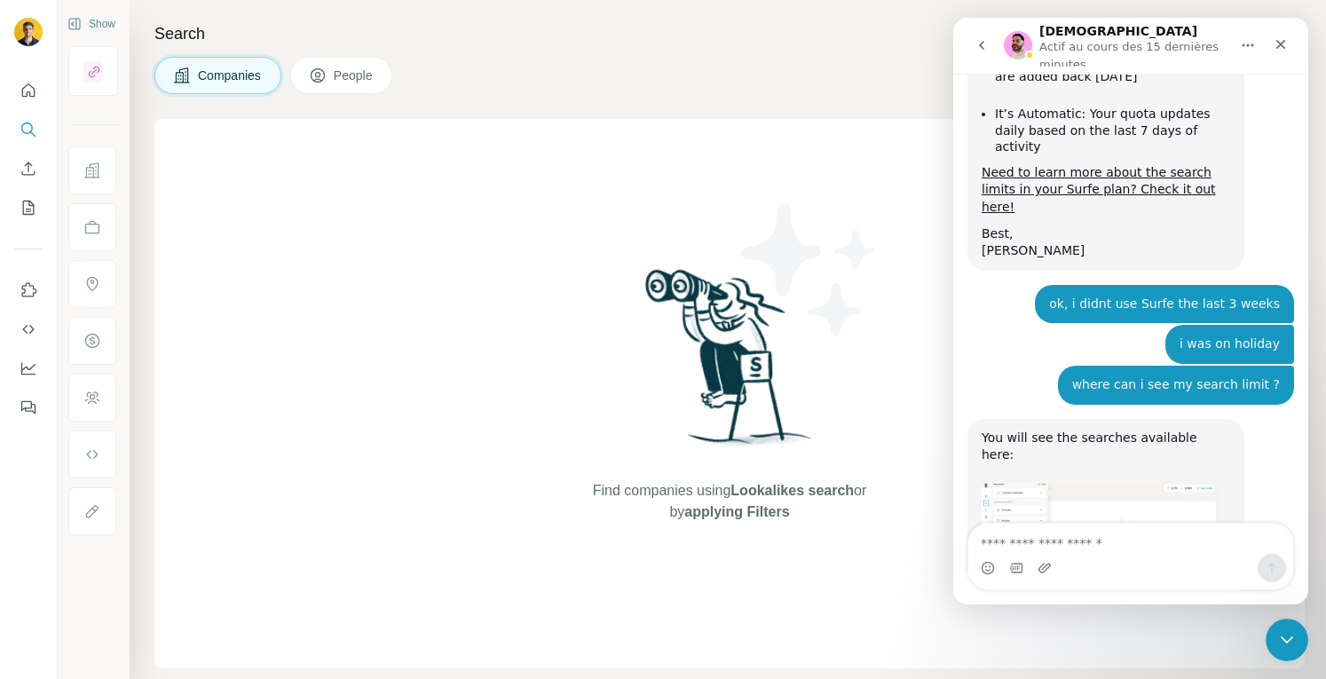
click at [1109, 482] on img "Christian dit…" at bounding box center [1101, 548] width 238 height 133
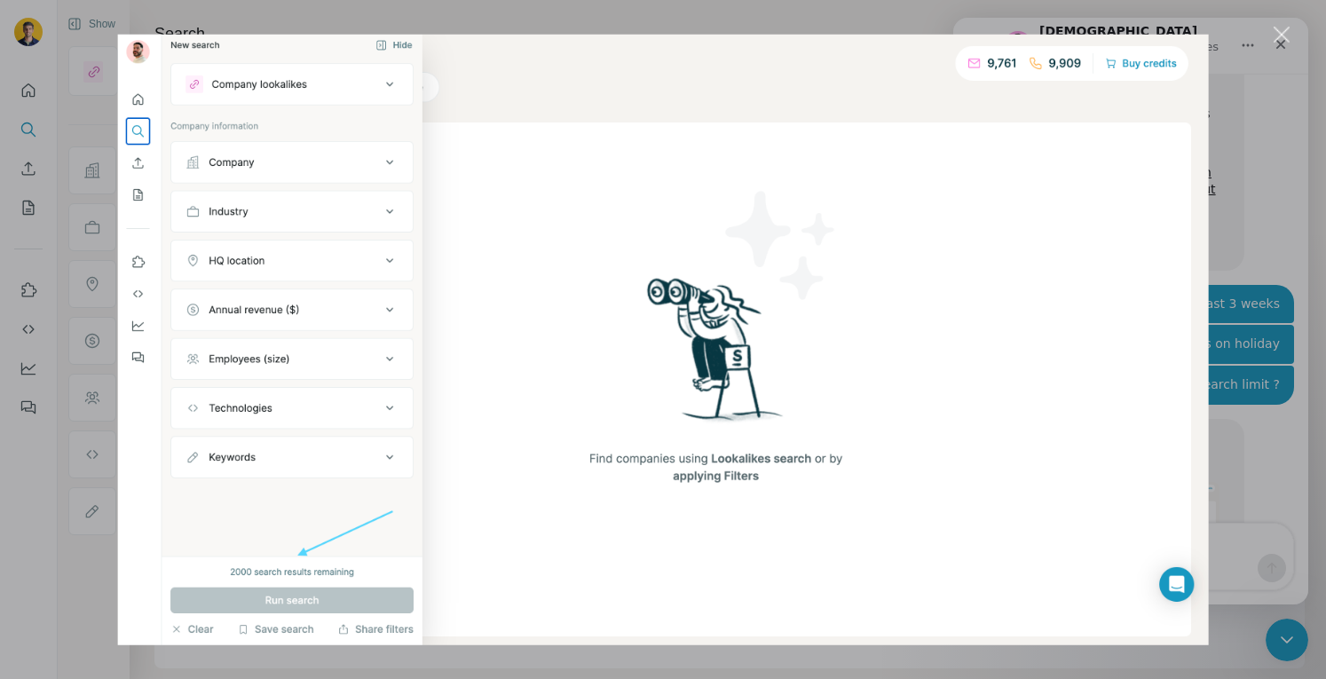
scroll to position [0, 0]
click at [1278, 35] on div "Fermer" at bounding box center [1282, 35] width 17 height 17
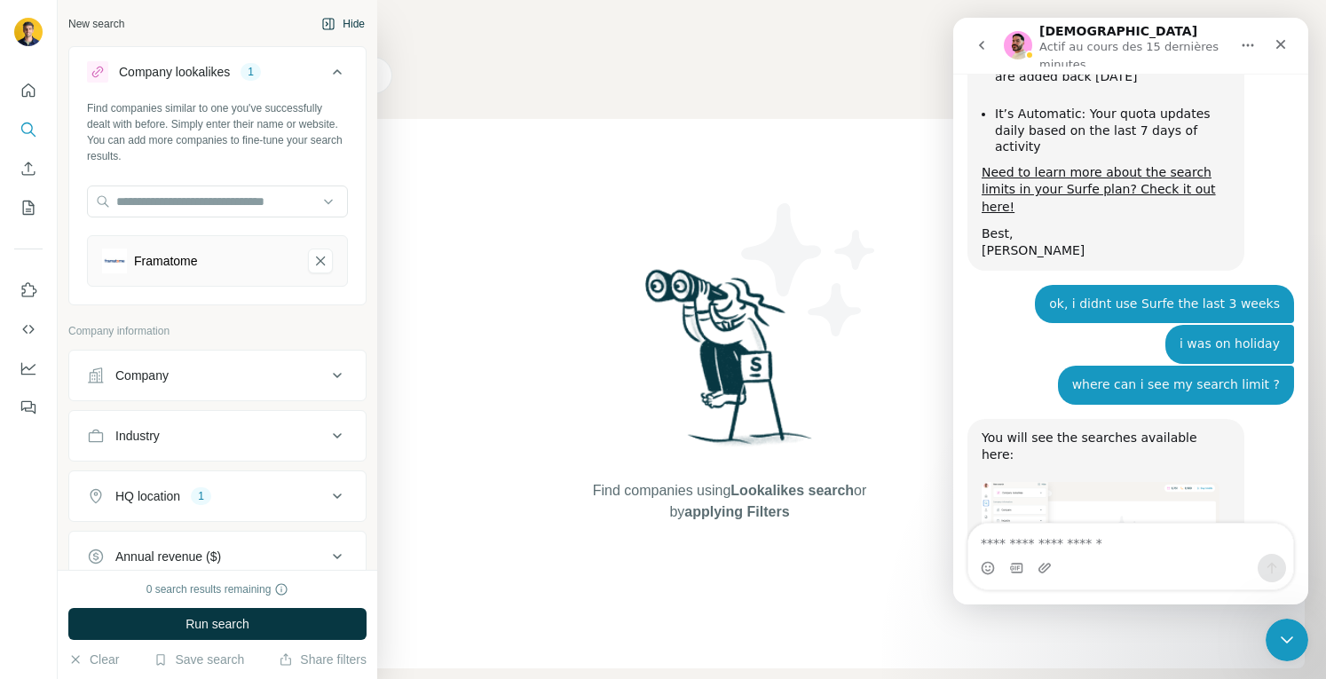
click at [108, 23] on div "New search" at bounding box center [96, 24] width 56 height 16
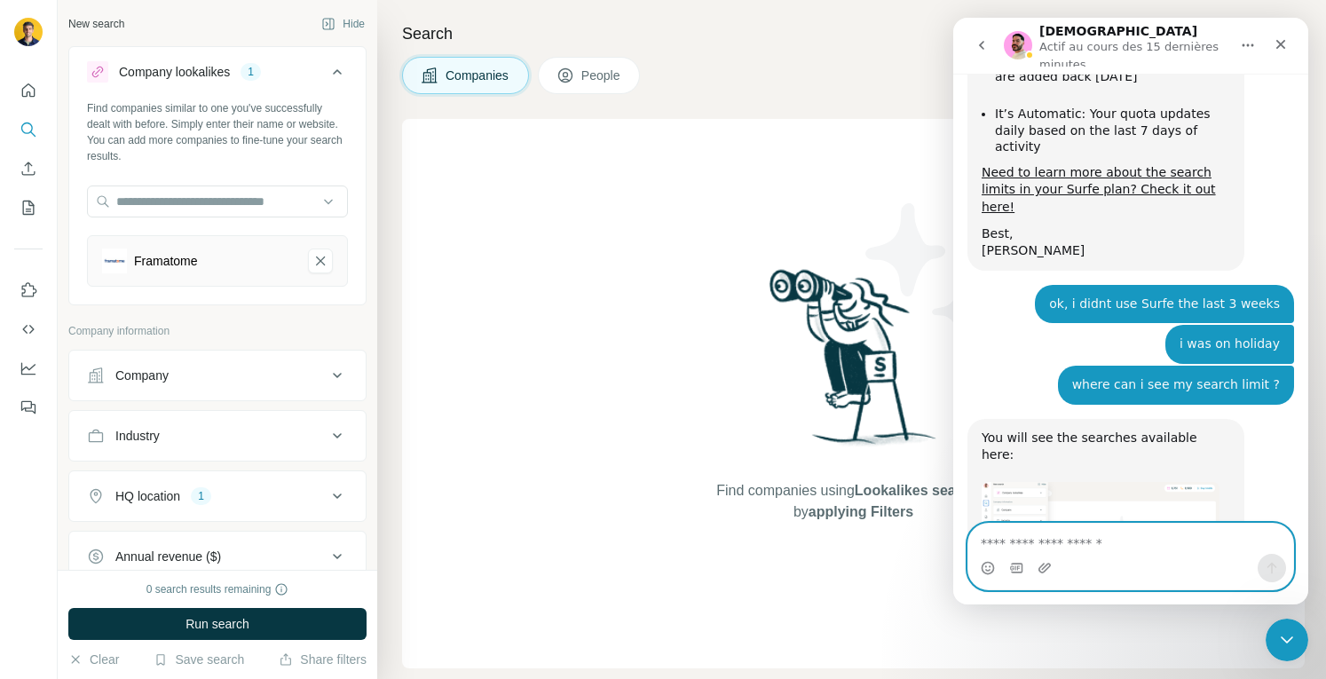
click at [1031, 552] on textarea "Envoyer un message..." at bounding box center [1131, 539] width 326 height 30
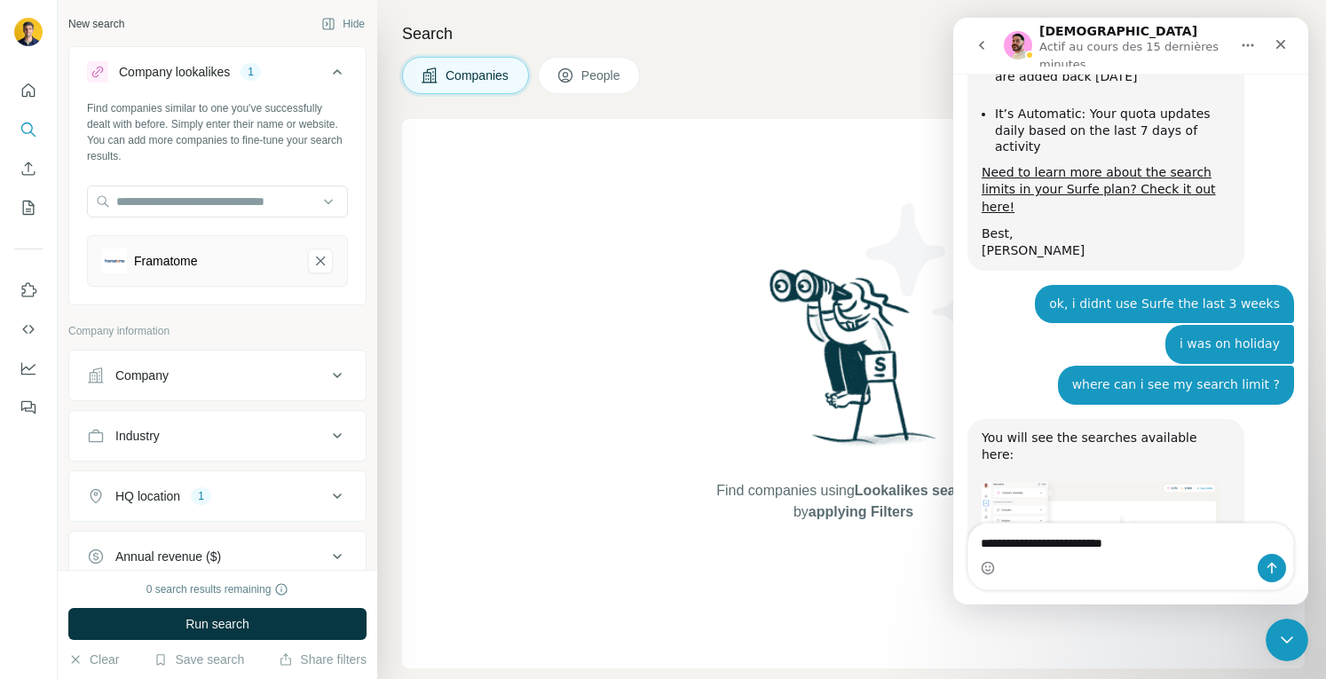
click at [1075, 482] on img "Christian dit…" at bounding box center [1101, 548] width 238 height 133
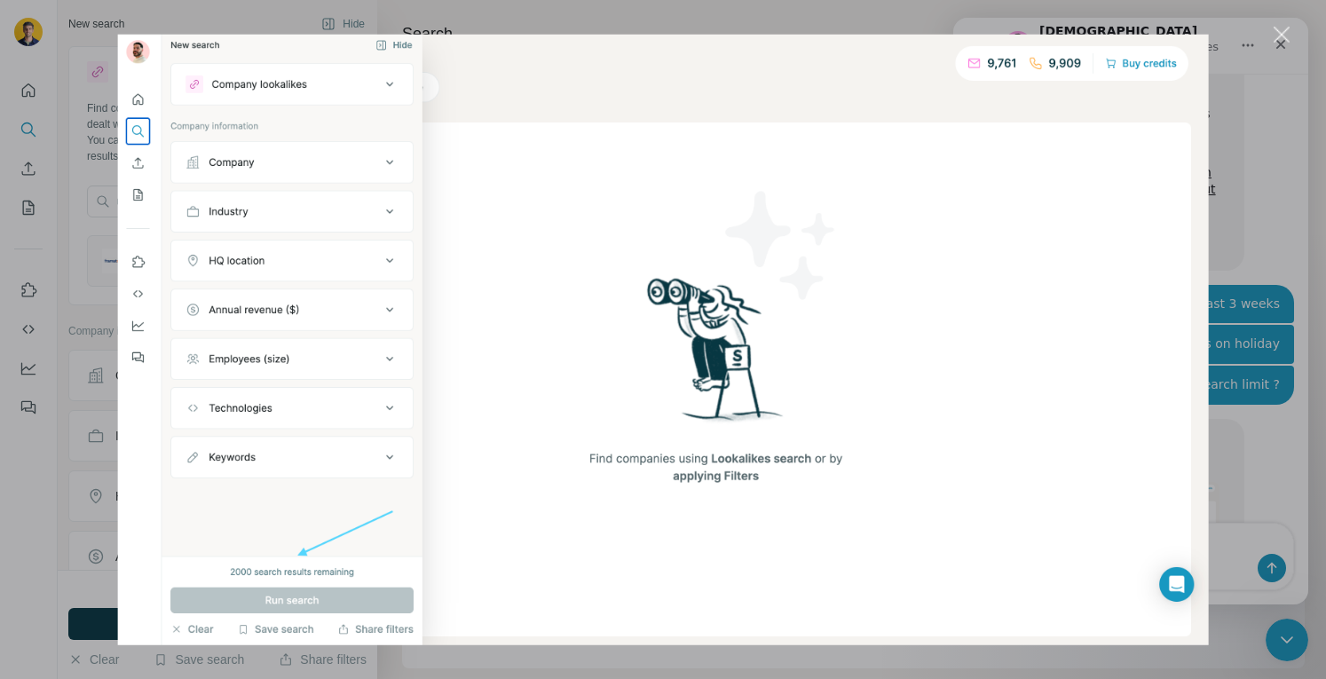
click at [1281, 28] on div "Fermer" at bounding box center [1282, 35] width 17 height 17
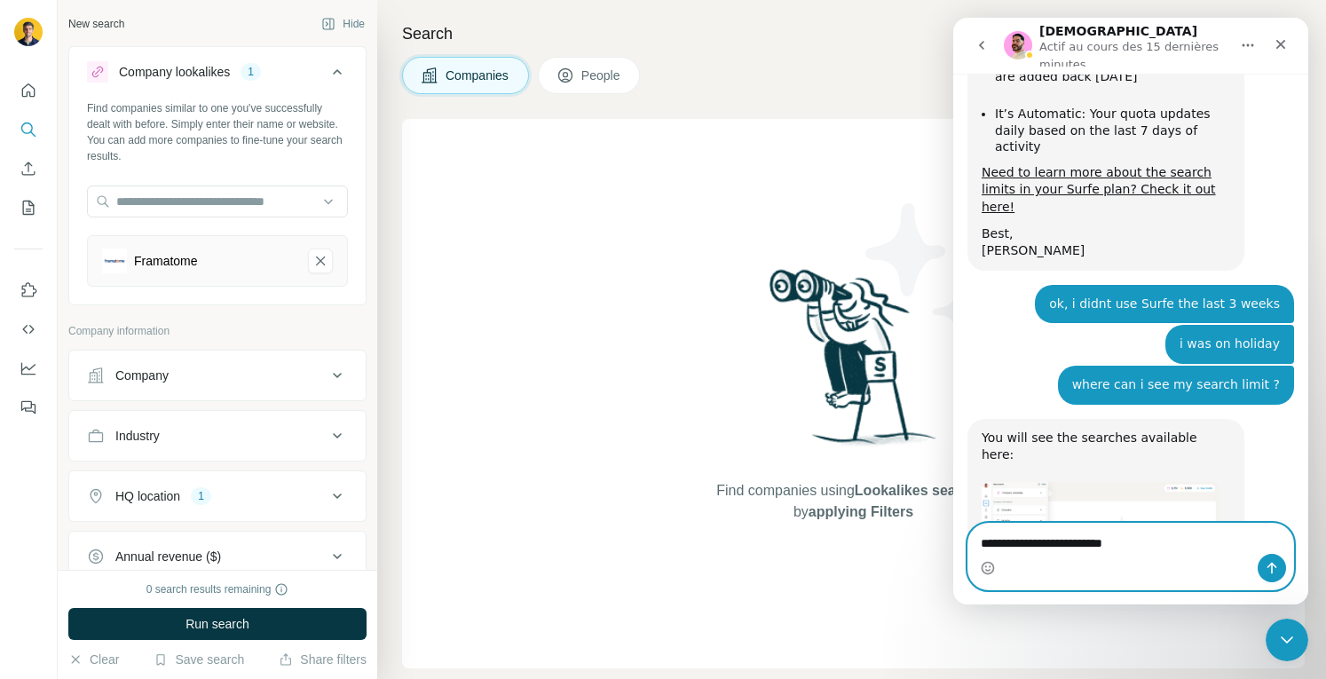
click at [1132, 546] on textarea "**********" at bounding box center [1131, 539] width 326 height 30
type textarea "**********"
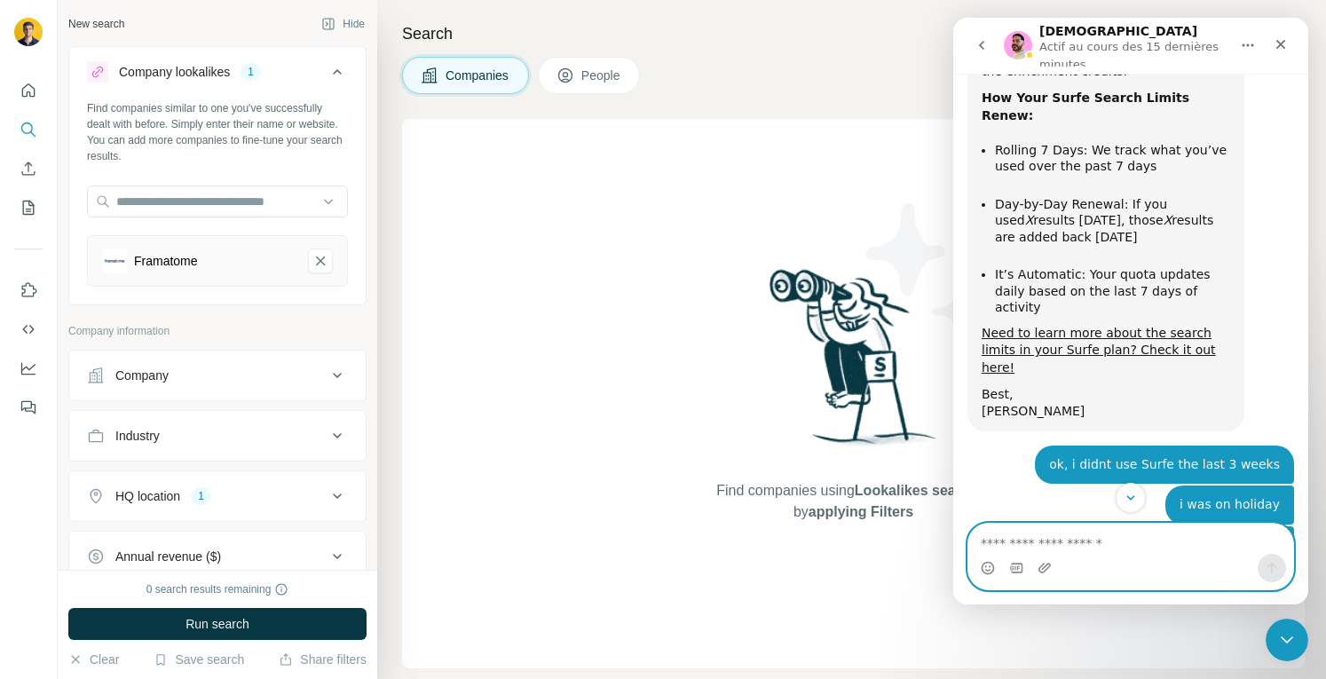
scroll to position [1514, 0]
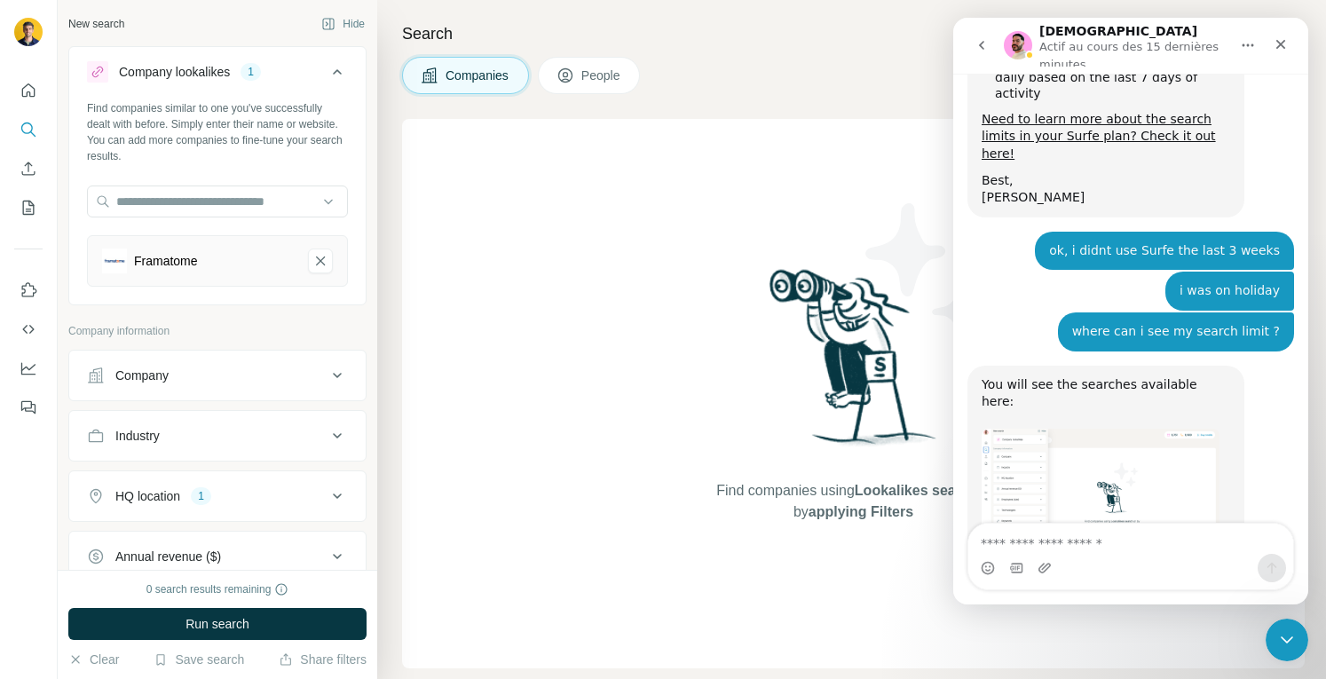
click at [813, 103] on div "Search Companies People Find companies using Lookalikes search or by applying F…" at bounding box center [851, 339] width 949 height 679
click at [1276, 51] on div "Fermer" at bounding box center [1281, 44] width 32 height 32
